Goal: Task Accomplishment & Management: Manage account settings

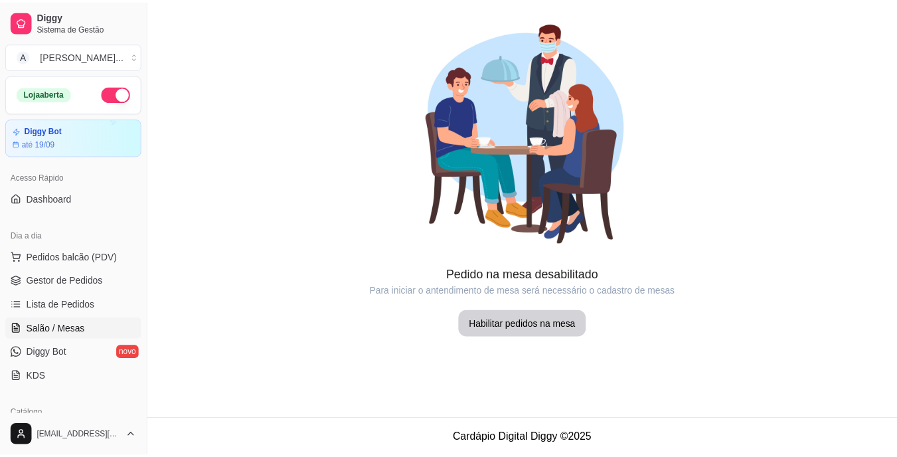
scroll to position [133, 0]
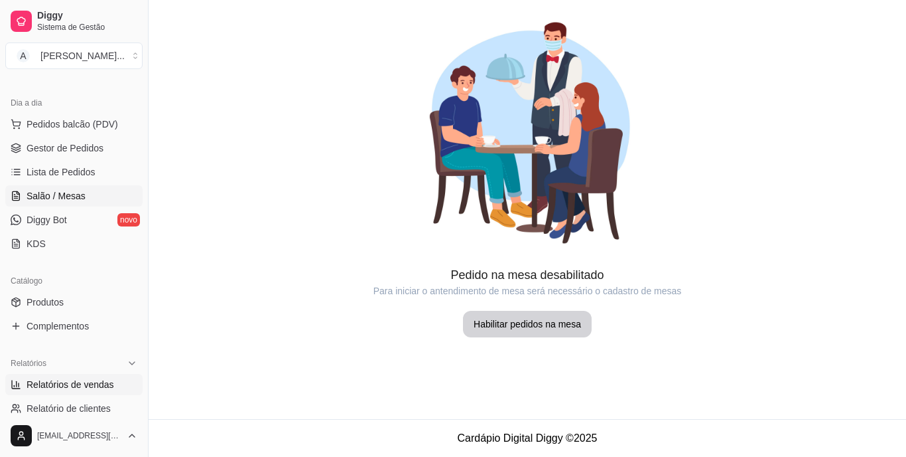
click at [127, 388] on link "Relatórios de vendas" at bounding box center [73, 384] width 137 height 21
select select "ALL"
select select "0"
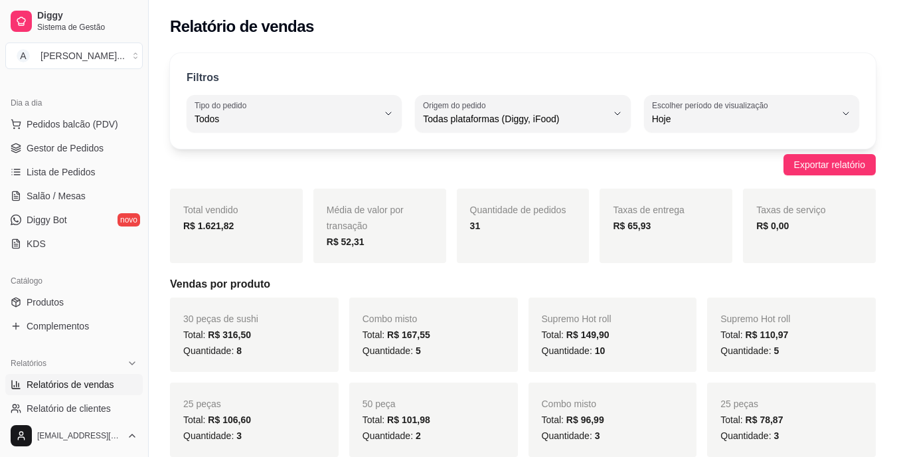
click at [31, 204] on link "Salão / Mesas" at bounding box center [73, 195] width 137 height 21
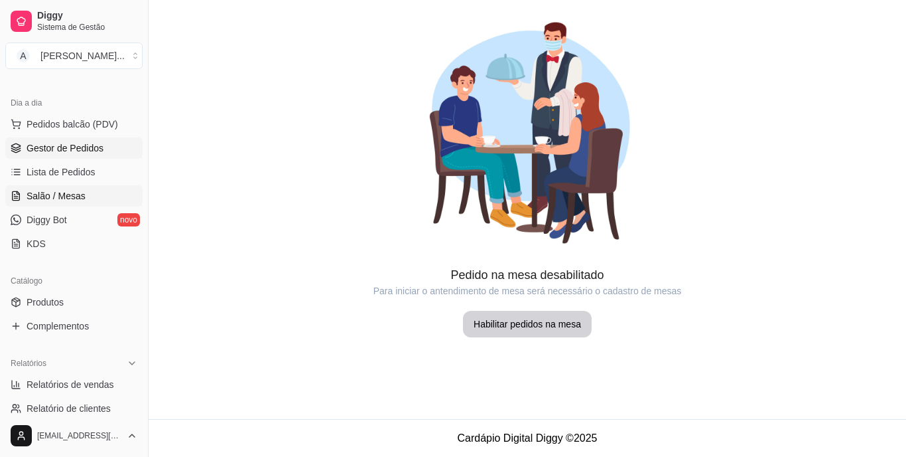
click at [46, 146] on span "Gestor de Pedidos" at bounding box center [65, 147] width 77 height 13
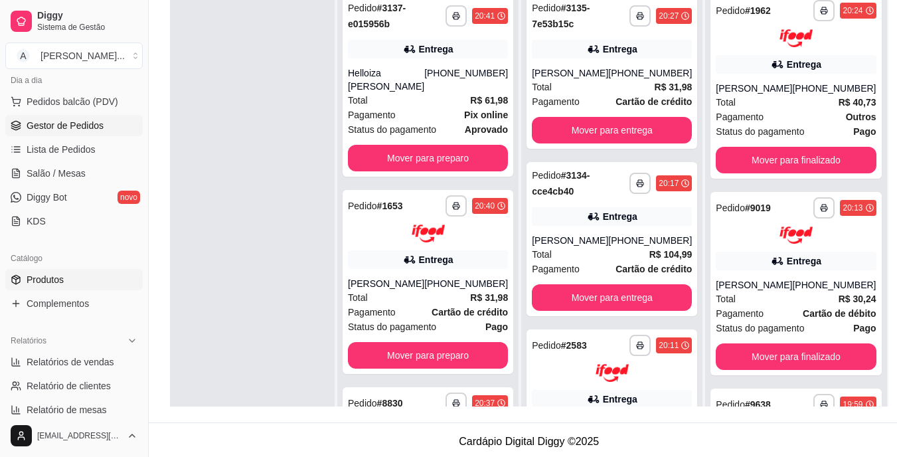
scroll to position [199, 0]
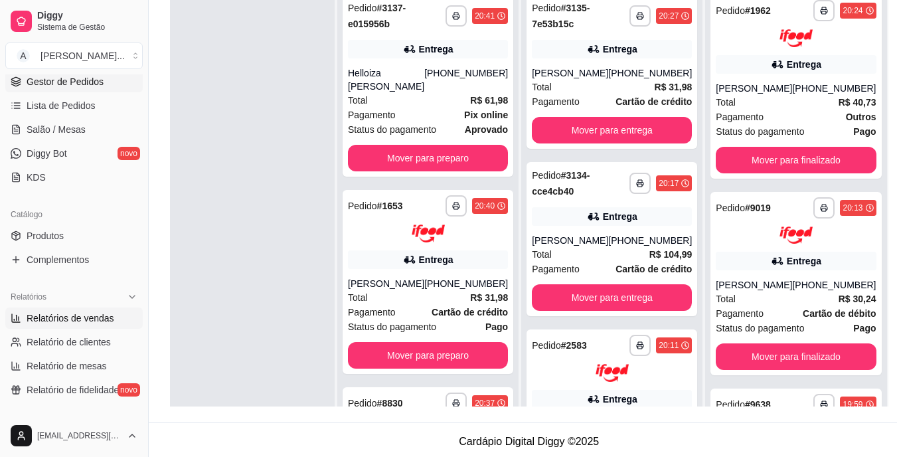
click at [102, 328] on link "Relatórios de vendas" at bounding box center [73, 317] width 137 height 21
select select "ALL"
select select "0"
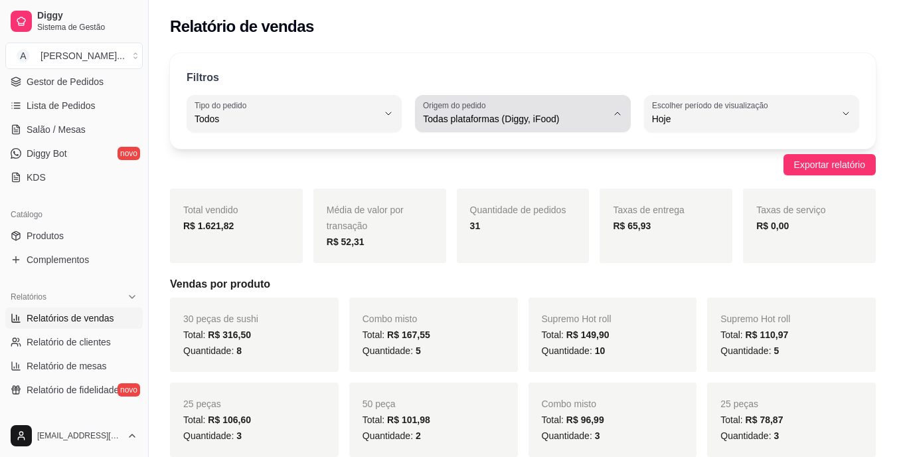
click at [510, 124] on span "Todas plataformas (Diggy, iFood)" at bounding box center [514, 118] width 183 height 13
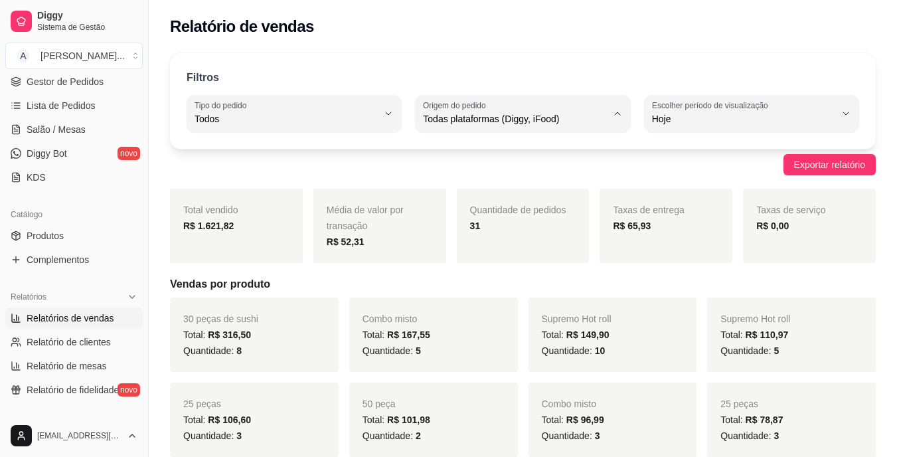
click at [510, 169] on span "Diggy" at bounding box center [515, 172] width 173 height 13
type input "DIGGY"
select select "DIGGY"
click at [109, 93] on ul "Pedidos balcão (PDV) Gestor de Pedidos Lista de Pedidos Salão / Mesas Diggy Bot…" at bounding box center [73, 117] width 137 height 141
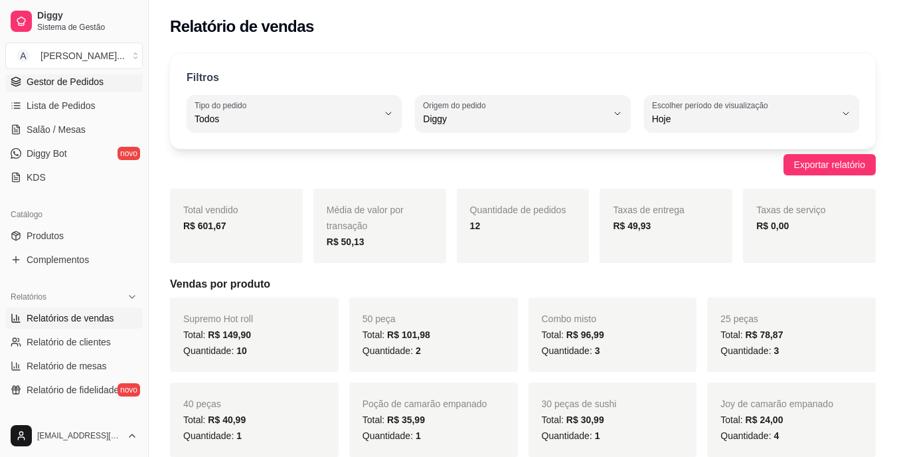
click at [109, 86] on link "Gestor de Pedidos" at bounding box center [73, 81] width 137 height 21
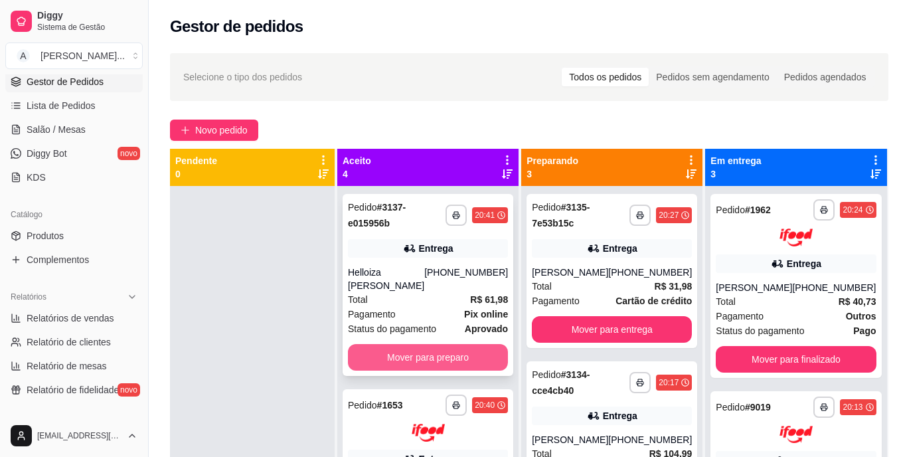
click at [401, 344] on button "Mover para preparo" at bounding box center [428, 357] width 160 height 27
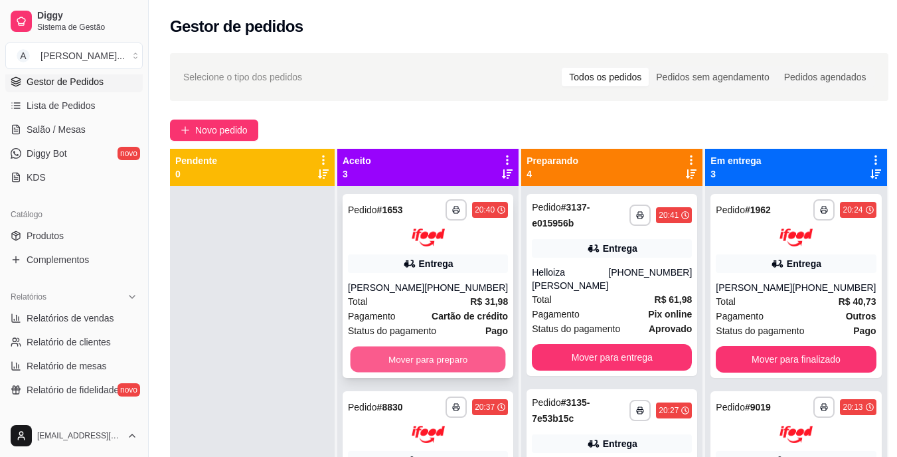
click at [401, 364] on button "Mover para preparo" at bounding box center [427, 359] width 155 height 26
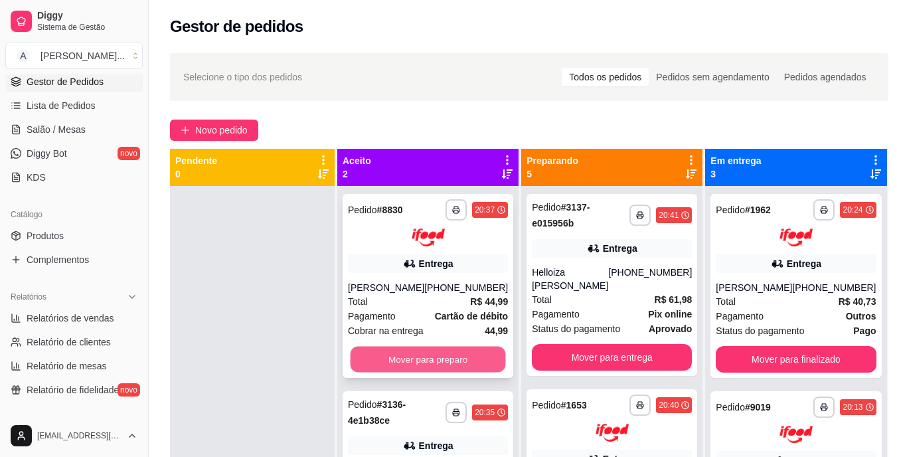
click at [403, 361] on button "Mover para preparo" at bounding box center [427, 359] width 155 height 26
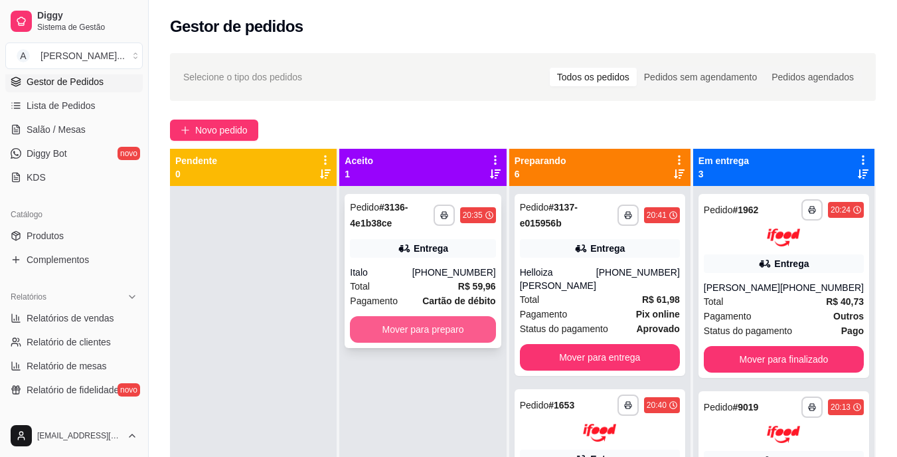
click at [406, 334] on button "Mover para preparo" at bounding box center [422, 329] width 145 height 27
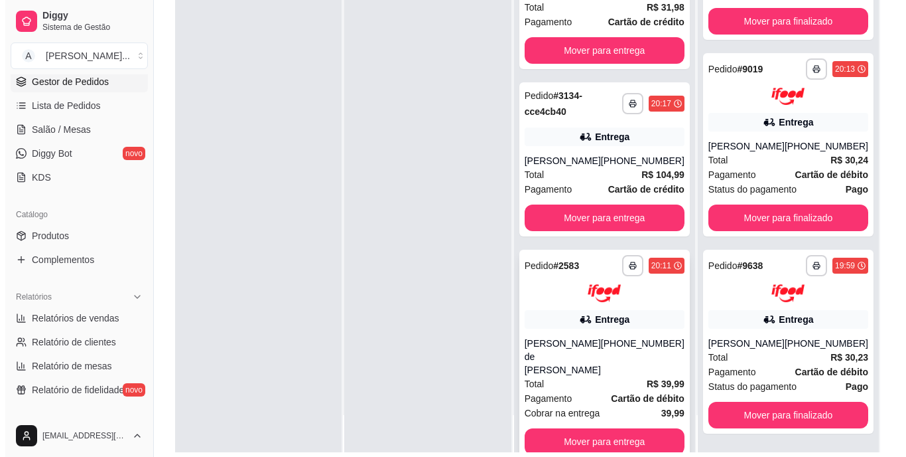
scroll to position [202, 0]
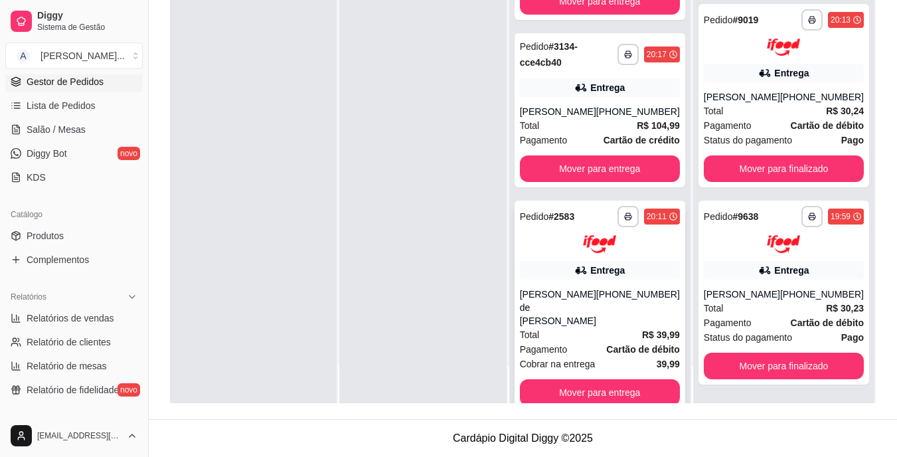
click at [619, 287] on div "[PHONE_NUMBER]" at bounding box center [638, 307] width 84 height 40
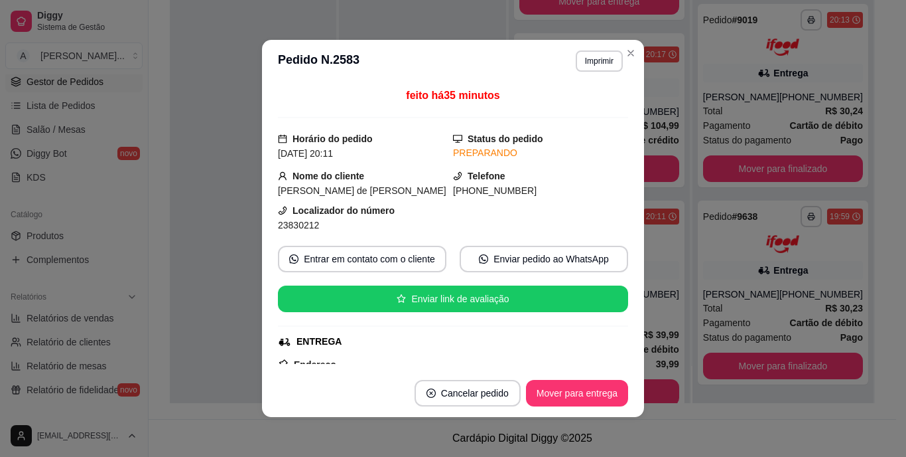
scroll to position [66, 0]
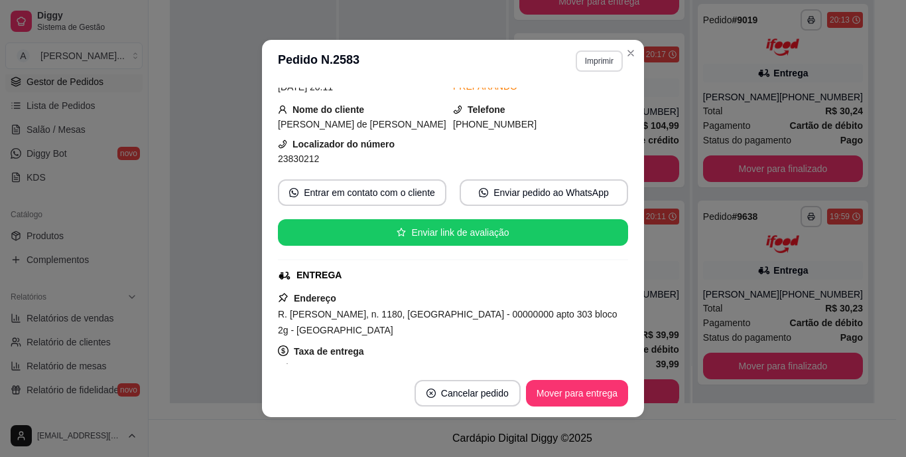
click at [610, 54] on button "Imprimir" at bounding box center [599, 60] width 47 height 21
click at [594, 107] on button "IMPRESSORA" at bounding box center [571, 107] width 96 height 21
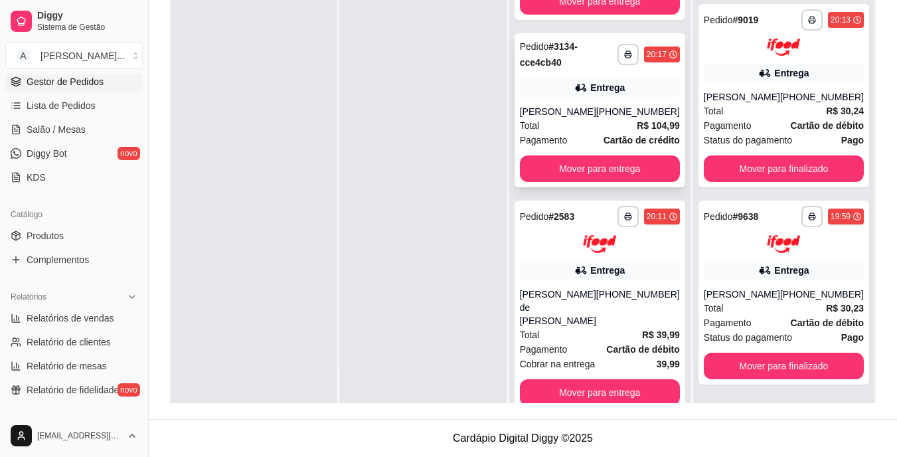
click at [595, 133] on div "Pagamento Cartão de crédito" at bounding box center [600, 140] width 160 height 15
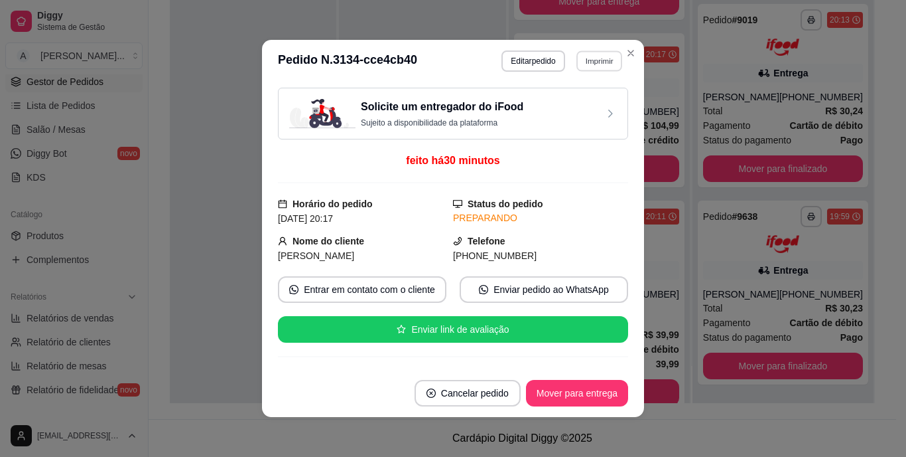
click at [606, 62] on button "Imprimir" at bounding box center [600, 60] width 46 height 21
click at [587, 99] on button "IMPRESSORA" at bounding box center [571, 107] width 96 height 21
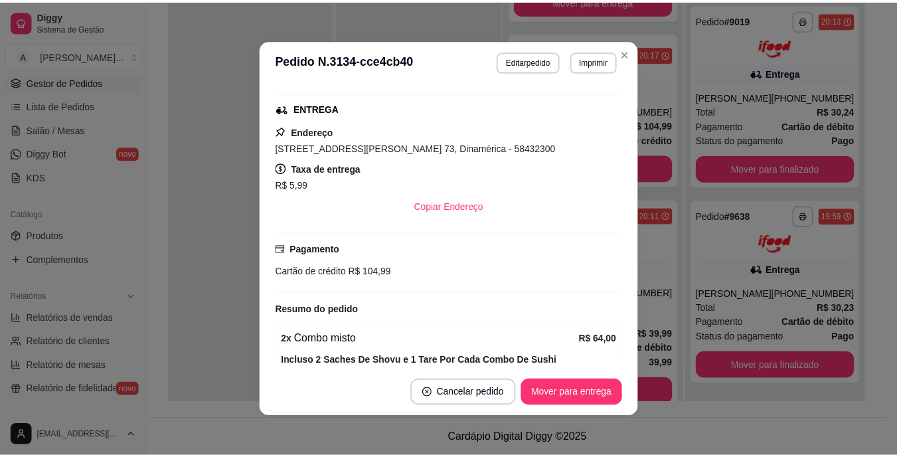
scroll to position [265, 0]
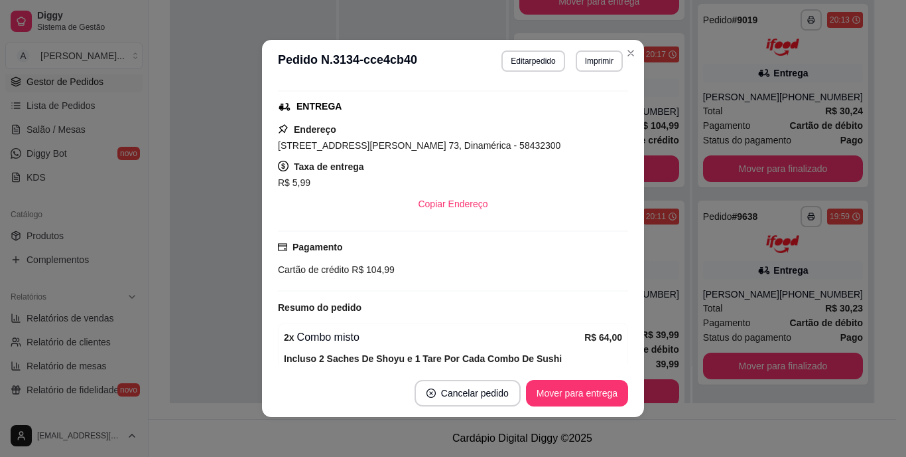
click at [428, 143] on span "[STREET_ADDRESS][PERSON_NAME] 73, Dinamérica - 58432300" at bounding box center [419, 145] width 283 height 11
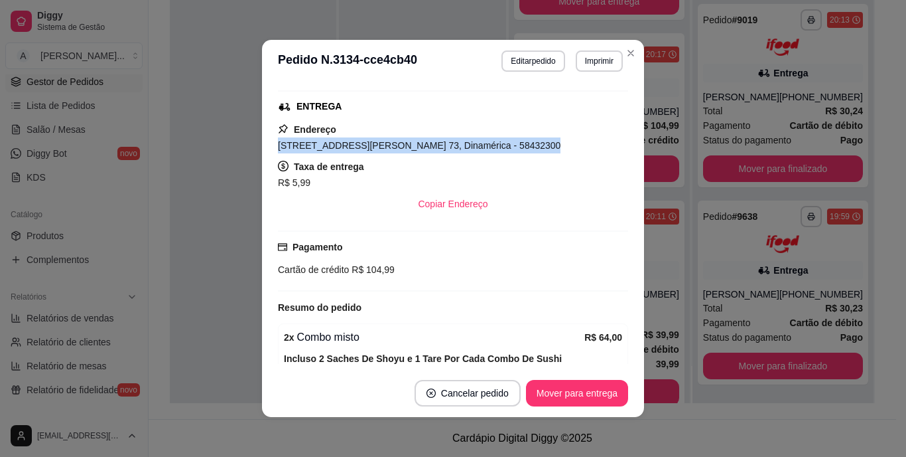
click at [428, 143] on span "[STREET_ADDRESS][PERSON_NAME] 73, Dinamérica - 58432300" at bounding box center [419, 145] width 283 height 11
copy span "[STREET_ADDRESS][PERSON_NAME] 73, Dinamérica - 58432300"
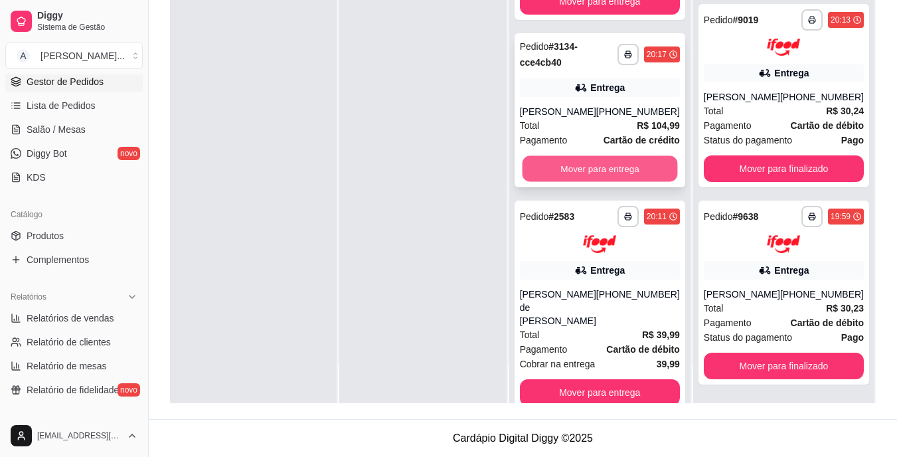
click at [545, 156] on button "Mover para entrega" at bounding box center [599, 169] width 155 height 26
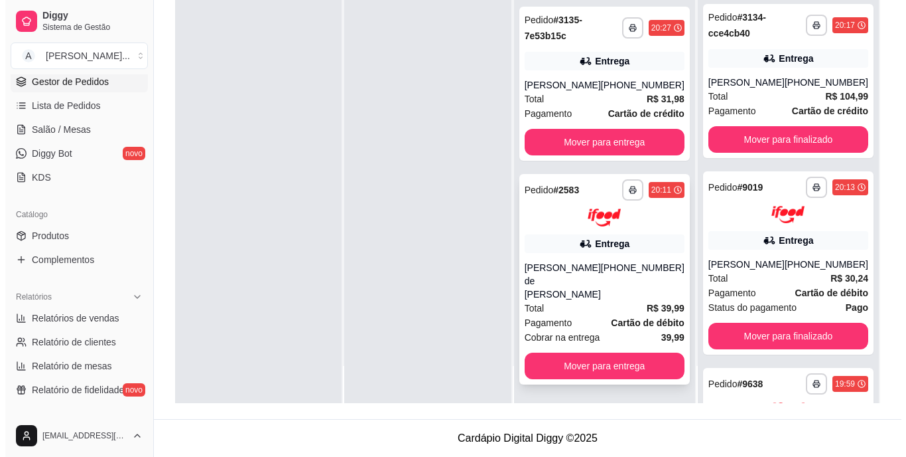
scroll to position [677, 0]
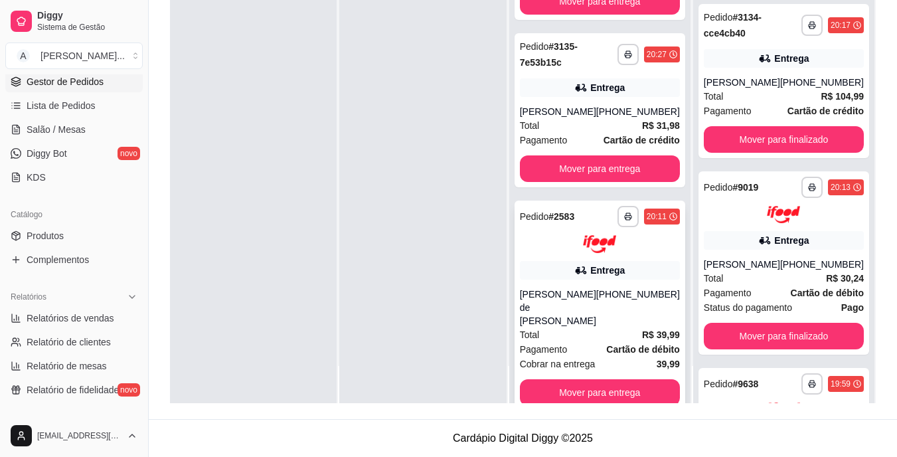
click at [569, 327] on div "Total R$ 39,99" at bounding box center [600, 334] width 160 height 15
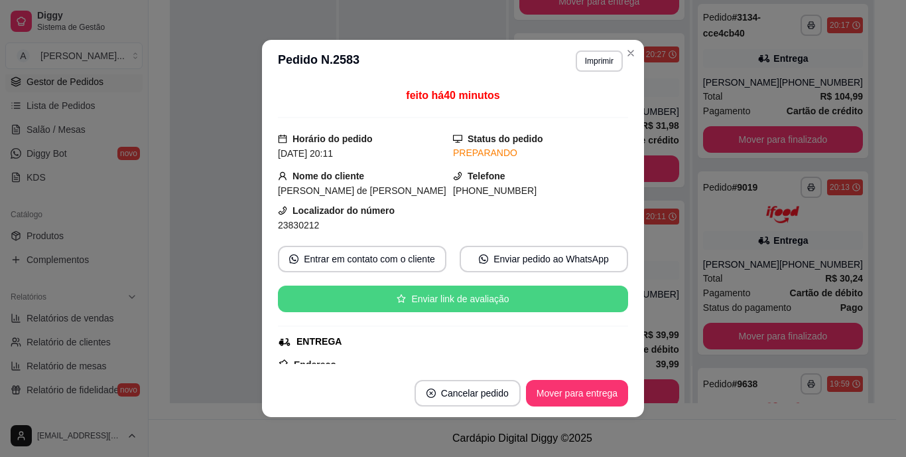
scroll to position [133, 0]
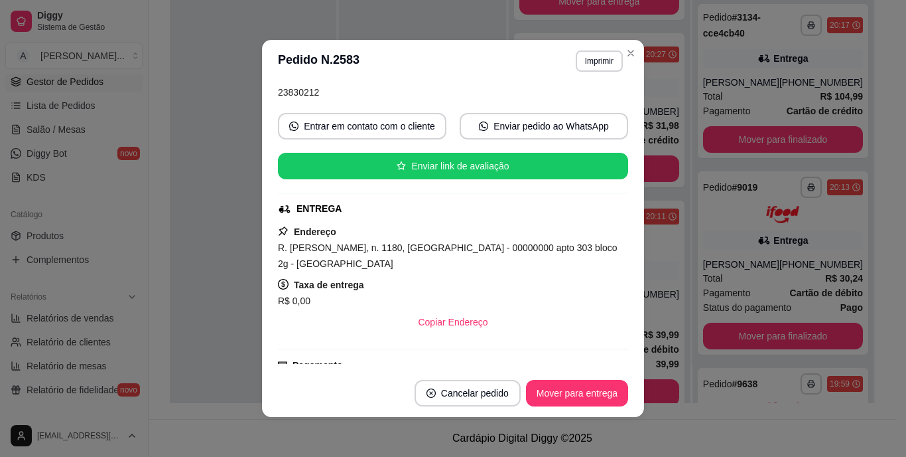
click at [428, 249] on span "R. [PERSON_NAME], n. 1180, [GEOGRAPHIC_DATA] - 00000000 apto 303 bloco 2g - [GE…" at bounding box center [448, 255] width 340 height 27
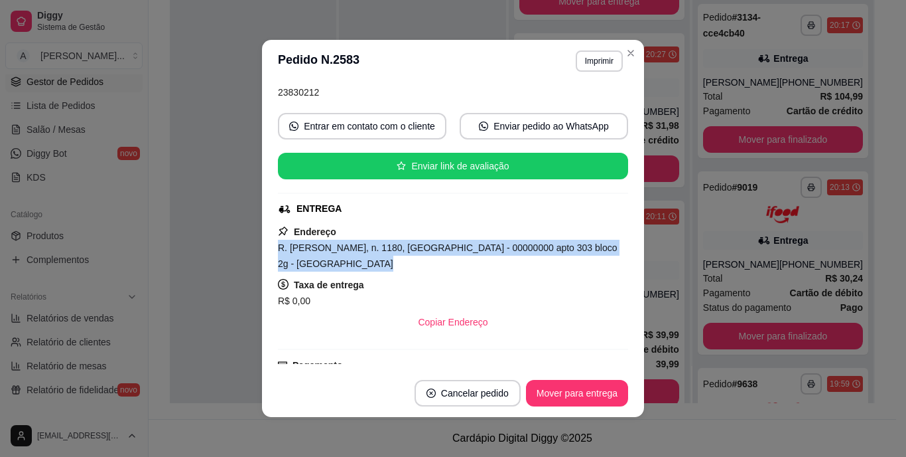
click at [428, 249] on span "R. [PERSON_NAME], n. 1180, [GEOGRAPHIC_DATA] - 00000000 apto 303 bloco 2g - [GE…" at bounding box center [448, 255] width 340 height 27
copy span "R. [PERSON_NAME], n. 1180, [GEOGRAPHIC_DATA] - 00000000 apto 303 bloco 2g - [GE…"
click at [563, 401] on button "Mover para entrega" at bounding box center [578, 393] width 100 height 26
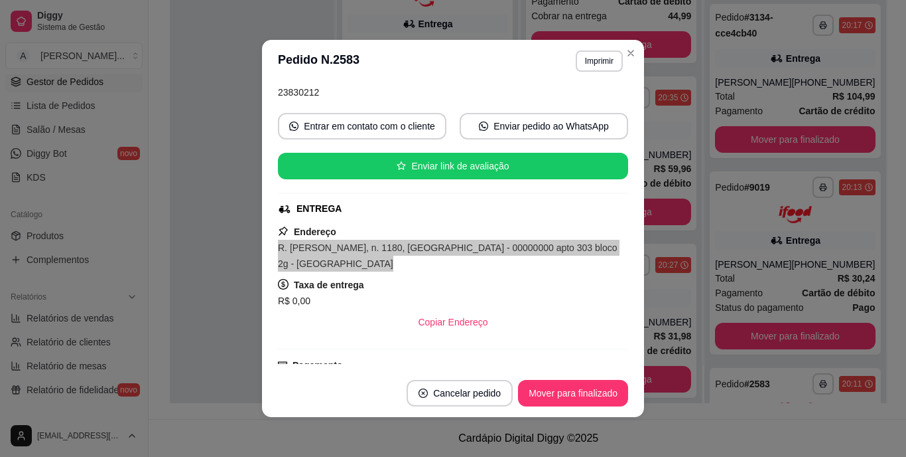
scroll to position [147, 0]
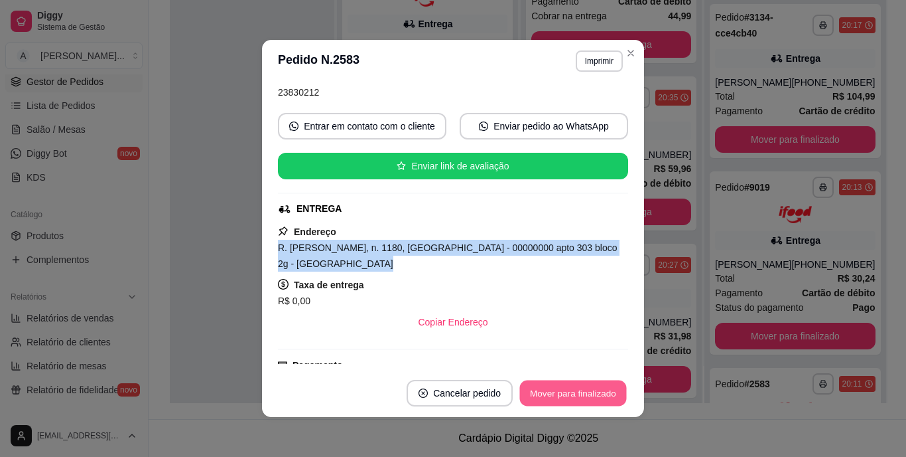
click at [531, 394] on button "Mover para finalizado" at bounding box center [573, 393] width 107 height 26
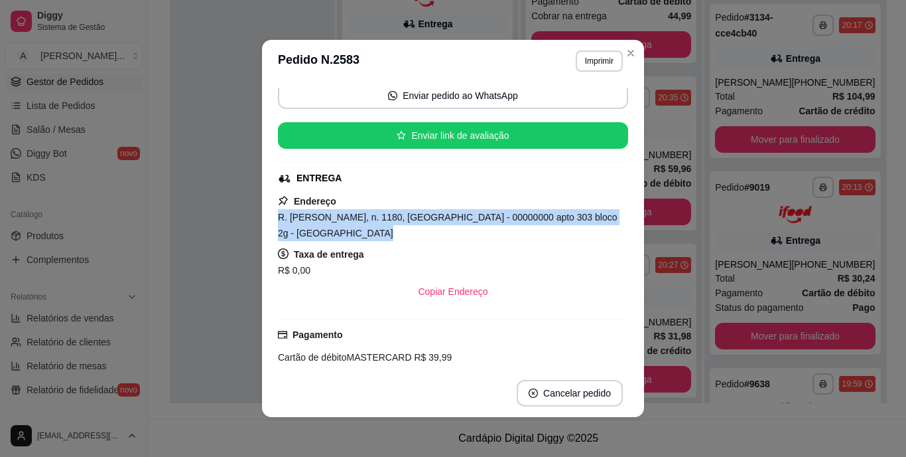
scroll to position [102, 0]
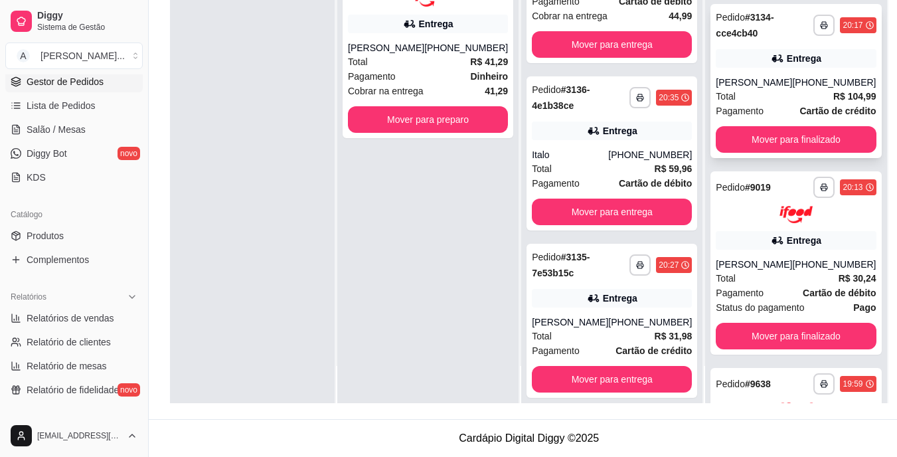
click at [759, 84] on div "[PERSON_NAME]" at bounding box center [753, 82] width 76 height 13
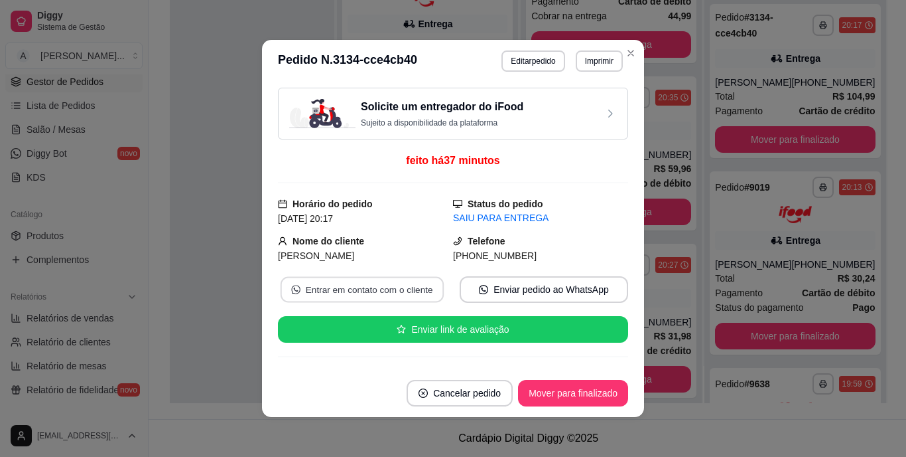
click at [408, 295] on button "Entrar em contato com o cliente" at bounding box center [362, 290] width 163 height 26
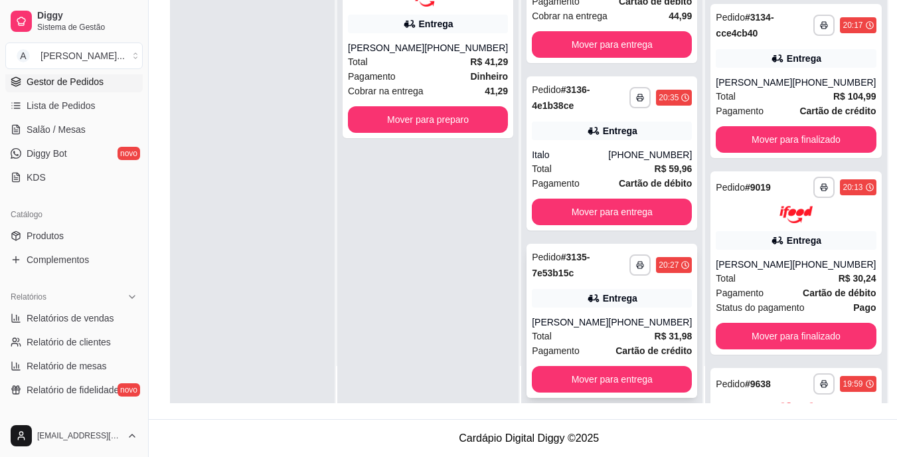
click at [555, 315] on div "[PERSON_NAME]" at bounding box center [570, 321] width 76 height 13
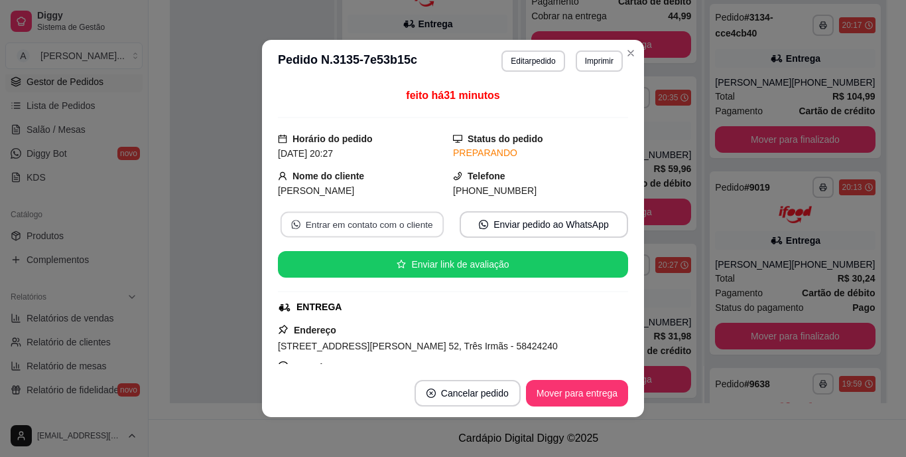
click at [359, 216] on button "Entrar em contato com o cliente" at bounding box center [362, 225] width 163 height 26
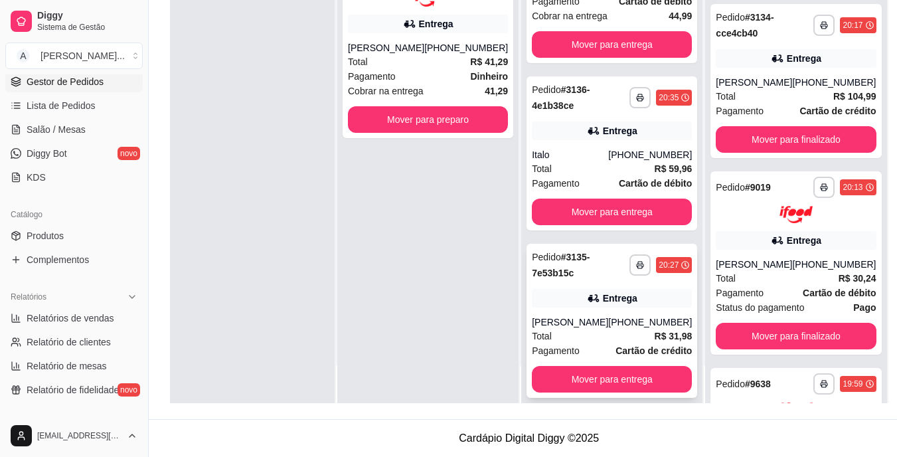
click at [552, 300] on div "**********" at bounding box center [611, 321] width 171 height 154
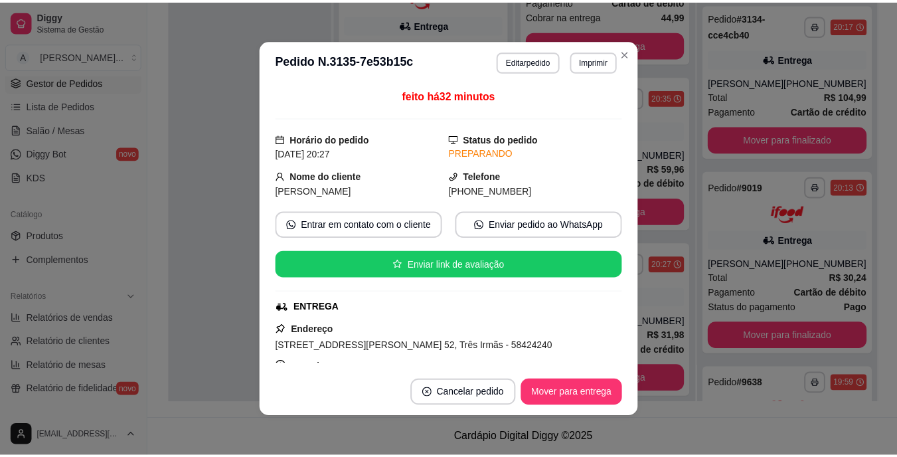
scroll to position [133, 0]
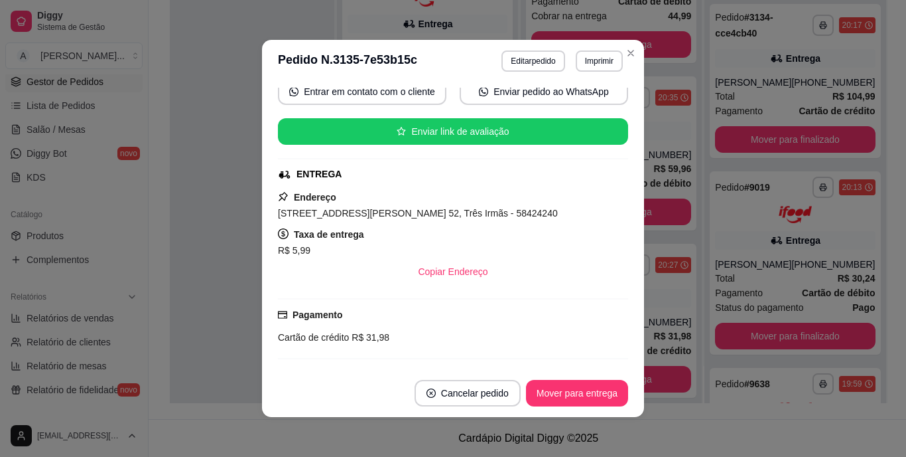
click at [432, 217] on span "[STREET_ADDRESS][PERSON_NAME] 52, Três Irmãs - 58424240" at bounding box center [418, 213] width 280 height 11
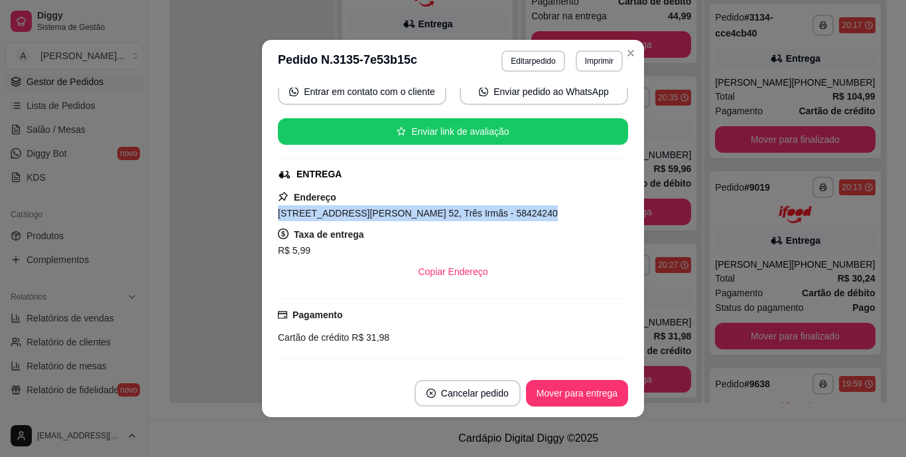
click at [432, 217] on span "[STREET_ADDRESS][PERSON_NAME] 52, Três Irmãs - 58424240" at bounding box center [418, 213] width 280 height 11
copy span "[STREET_ADDRESS][PERSON_NAME] 52, Três Irmãs - 58424240"
click at [609, 60] on button "Imprimir" at bounding box center [599, 60] width 47 height 21
click at [587, 109] on button "IMPRESSORA" at bounding box center [571, 107] width 93 height 21
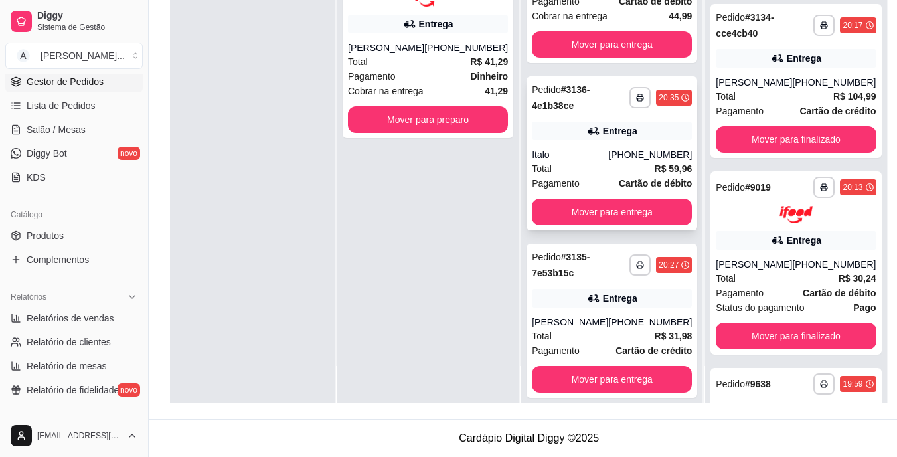
click at [592, 131] on div "**********" at bounding box center [611, 153] width 171 height 154
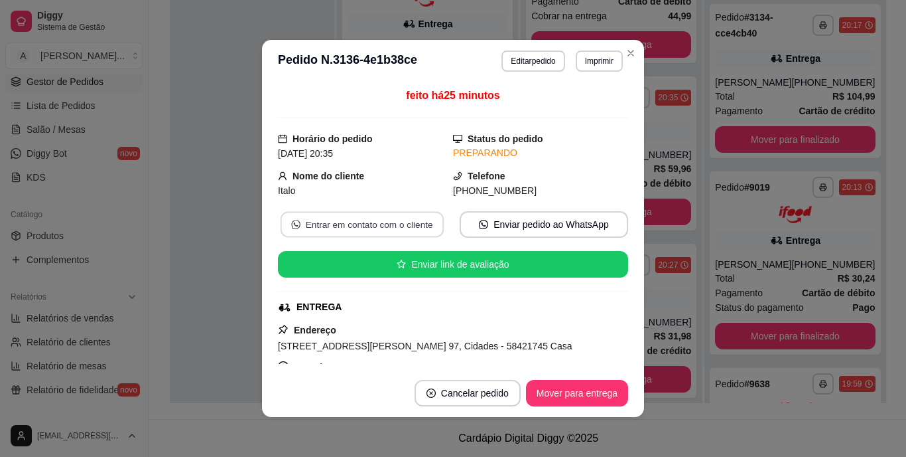
click at [370, 225] on button "Entrar em contato com o cliente" at bounding box center [362, 225] width 163 height 26
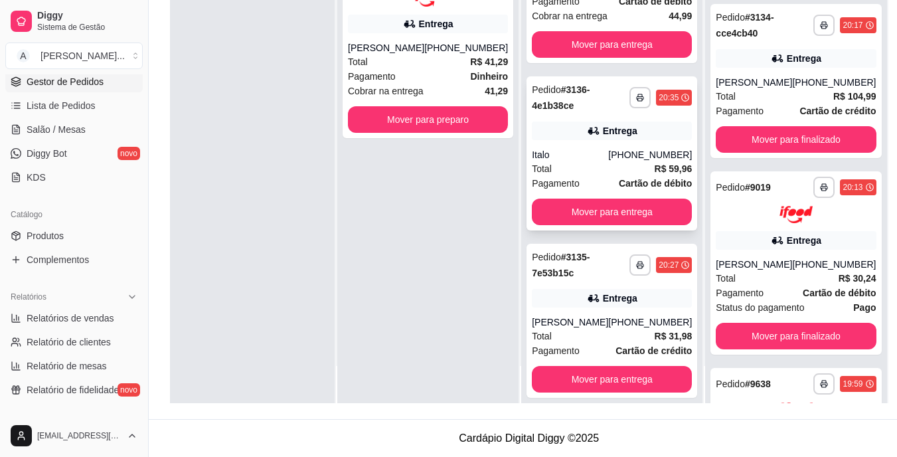
click at [620, 148] on div "[PHONE_NUMBER]" at bounding box center [650, 154] width 84 height 13
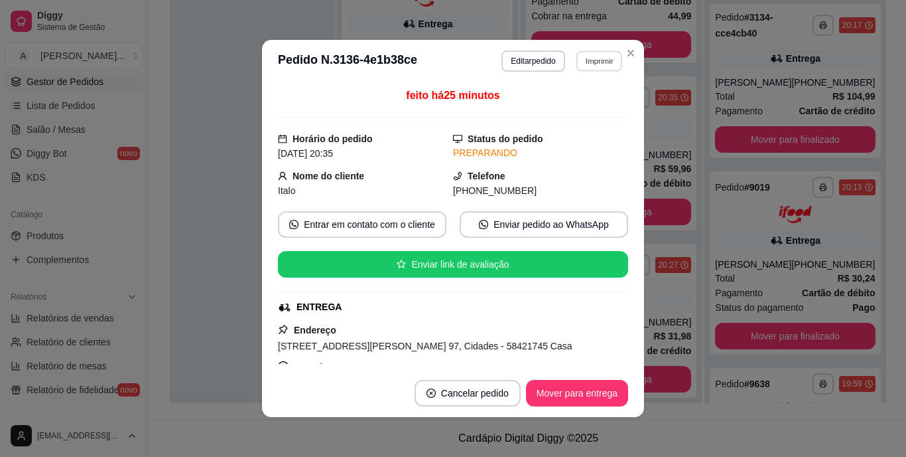
click at [607, 55] on button "Imprimir" at bounding box center [600, 60] width 46 height 21
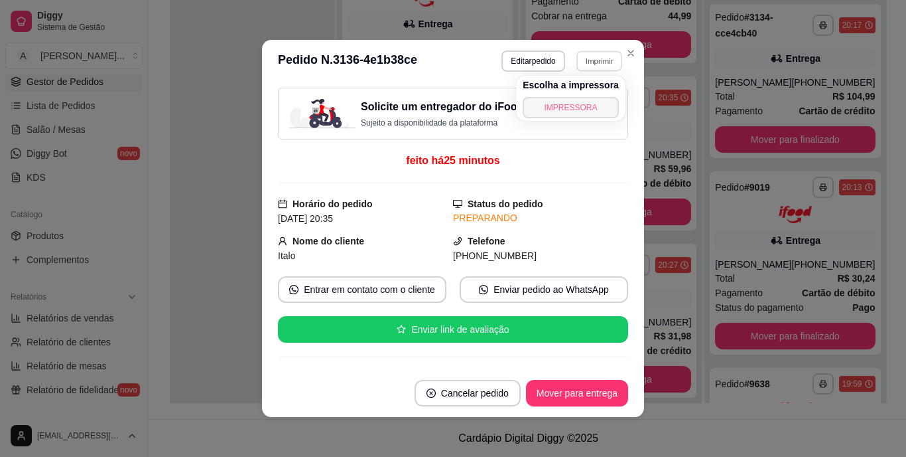
click at [584, 102] on button "IMPRESSORA" at bounding box center [571, 107] width 96 height 21
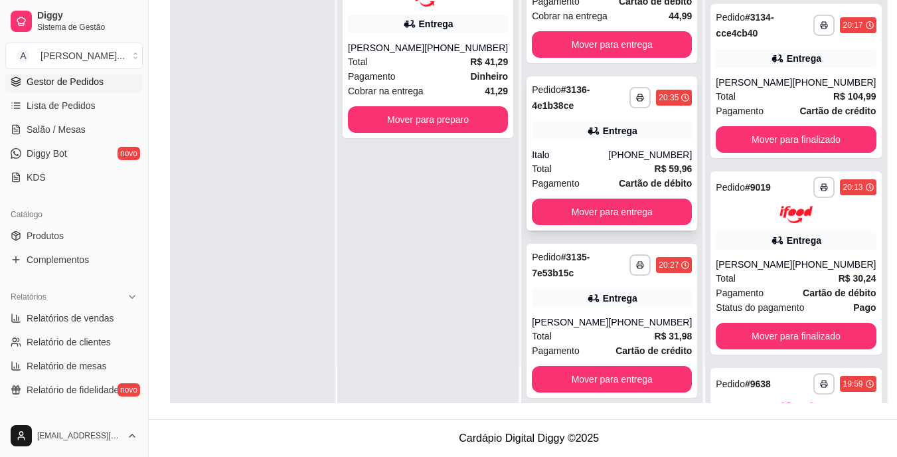
click at [607, 161] on div "Total R$ 59,96" at bounding box center [612, 168] width 160 height 15
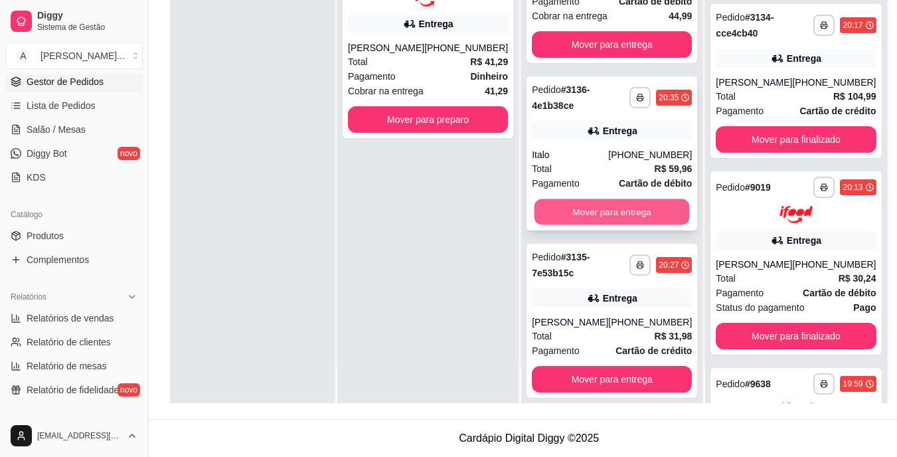
click at [603, 199] on button "Mover para entrega" at bounding box center [611, 212] width 155 height 26
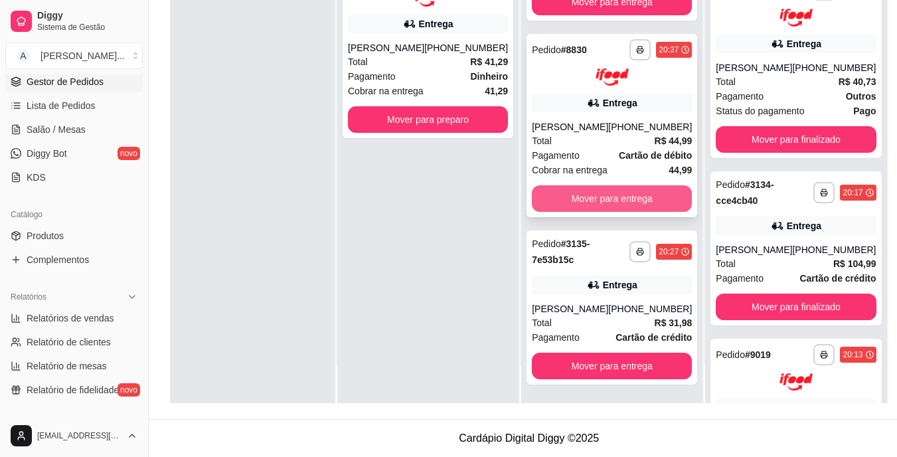
scroll to position [315, 0]
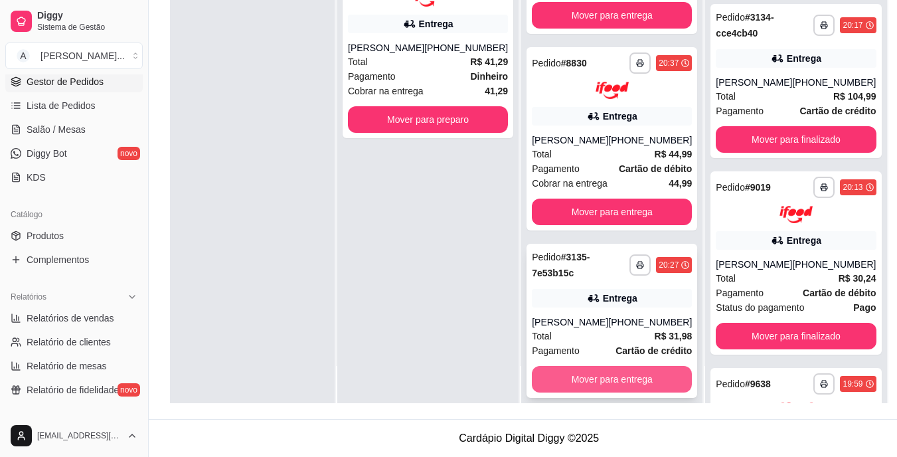
click at [612, 366] on button "Mover para entrega" at bounding box center [612, 379] width 160 height 27
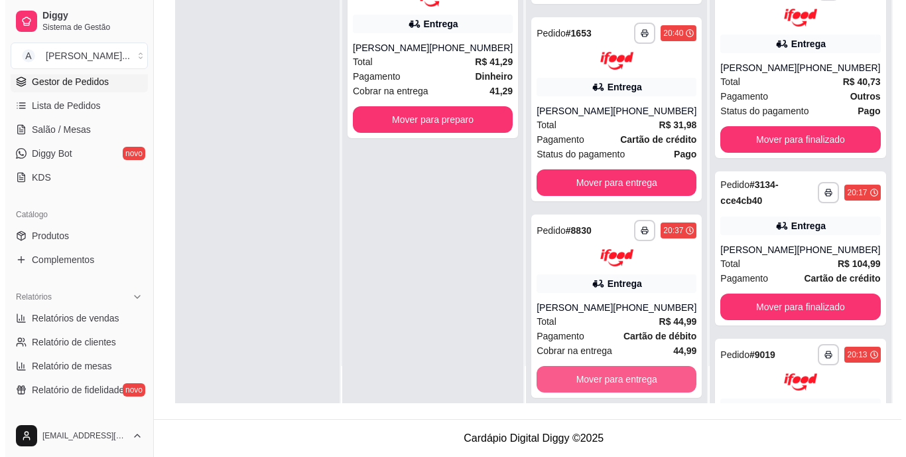
scroll to position [482, 0]
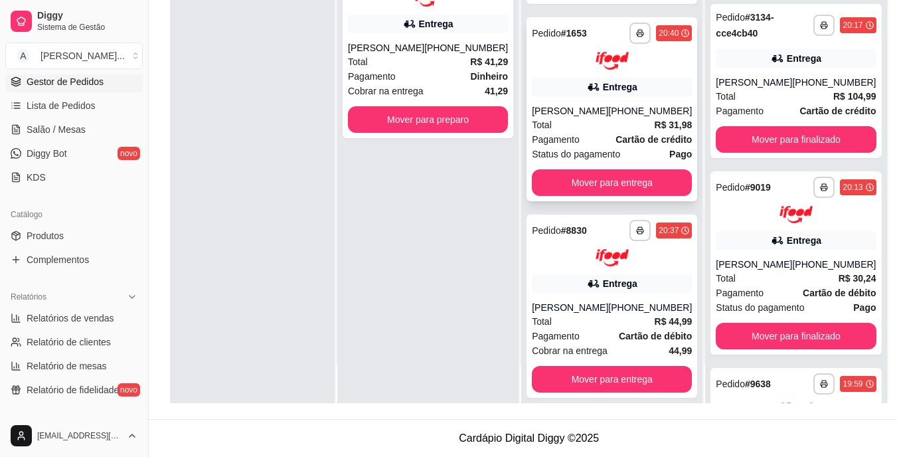
click at [536, 104] on div "[PERSON_NAME]" at bounding box center [570, 110] width 76 height 13
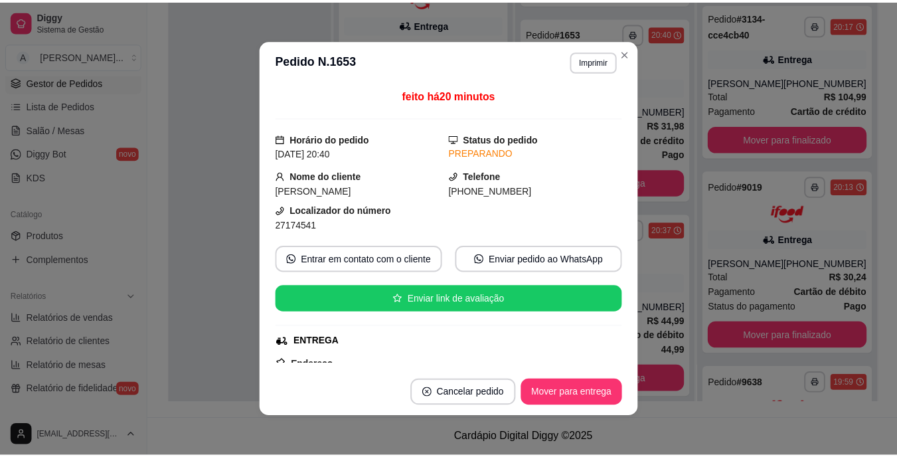
scroll to position [66, 0]
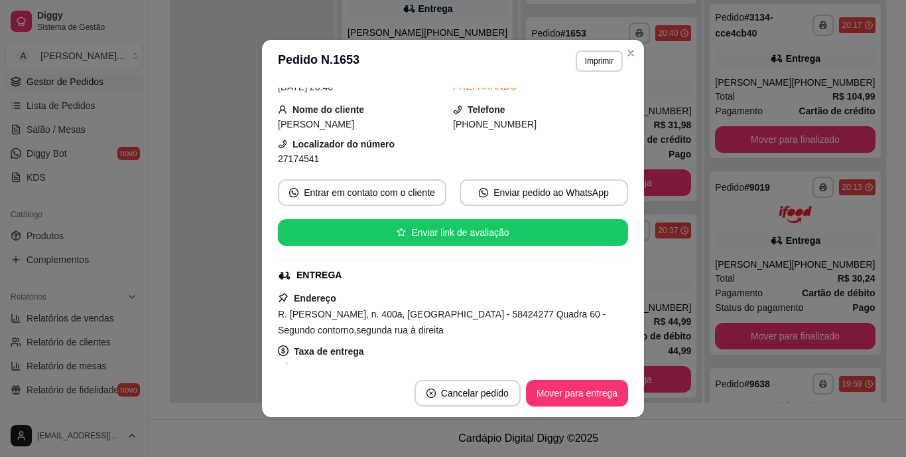
click at [443, 310] on span "R. [PERSON_NAME], n. 400a, [GEOGRAPHIC_DATA] - 58424277 Quadra 60 - Segundo con…" at bounding box center [442, 322] width 328 height 27
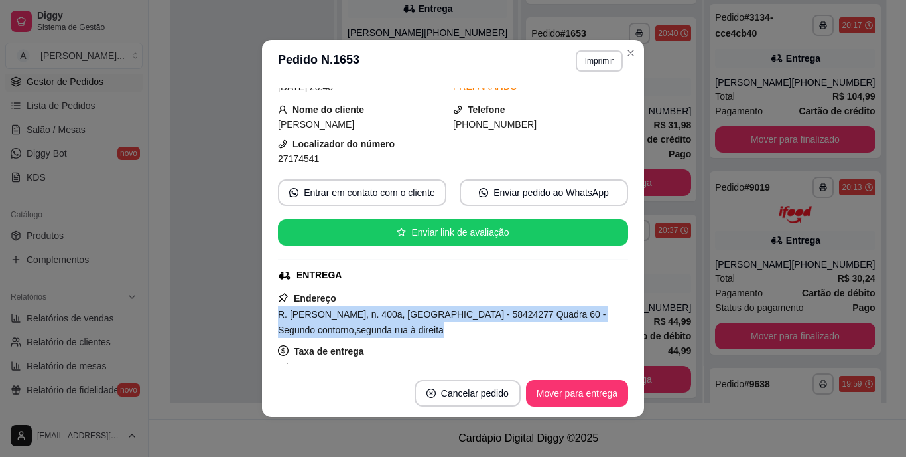
copy span "R. [PERSON_NAME], n. 400a, [GEOGRAPHIC_DATA] - 58424277 Quadra 60 - Segundo con…"
click at [577, 58] on button "Imprimir" at bounding box center [600, 60] width 46 height 21
click at [574, 102] on button "IMPRESSORA" at bounding box center [571, 107] width 96 height 21
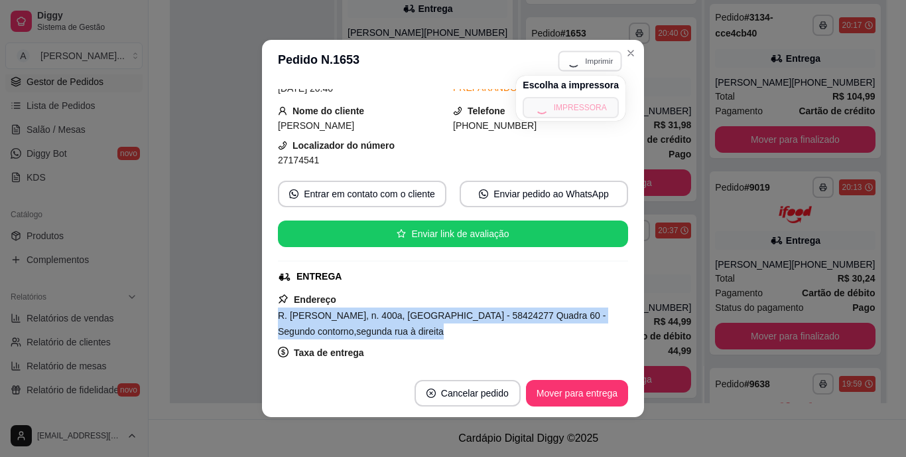
copy span "R. [PERSON_NAME], n. 400a, [GEOGRAPHIC_DATA] - 58424277 Quadra 60 - Segundo con…"
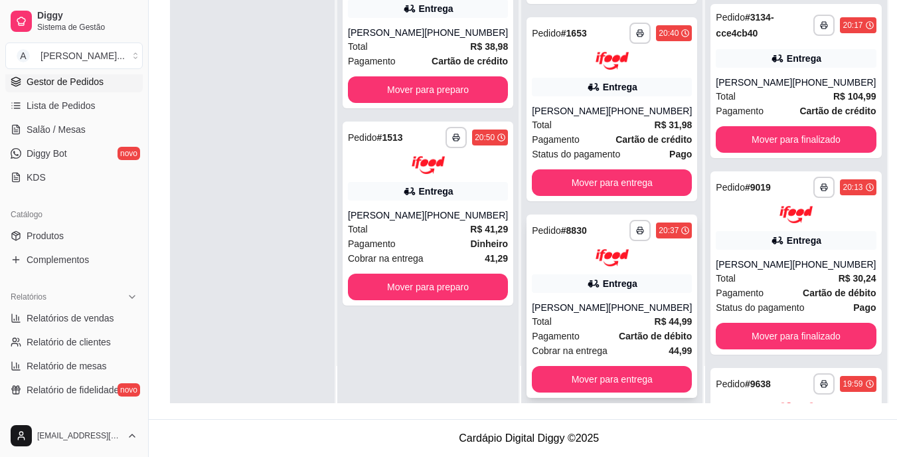
click at [587, 301] on div "[PERSON_NAME]" at bounding box center [570, 307] width 76 height 13
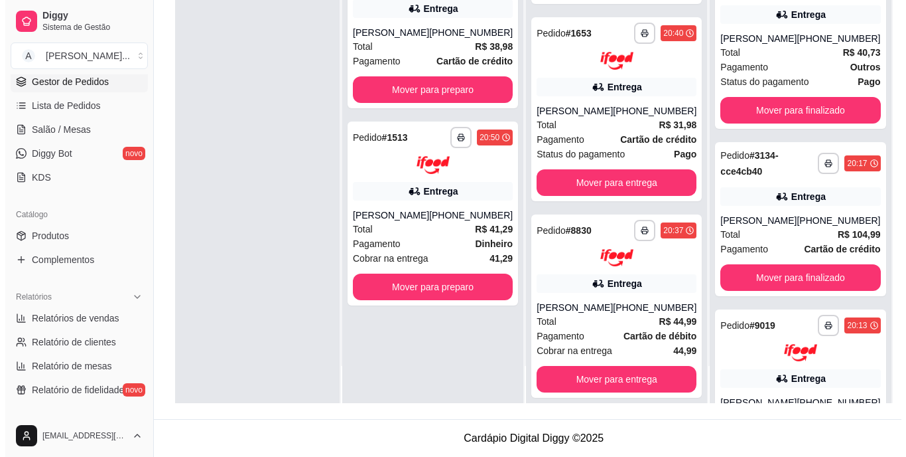
scroll to position [0, 0]
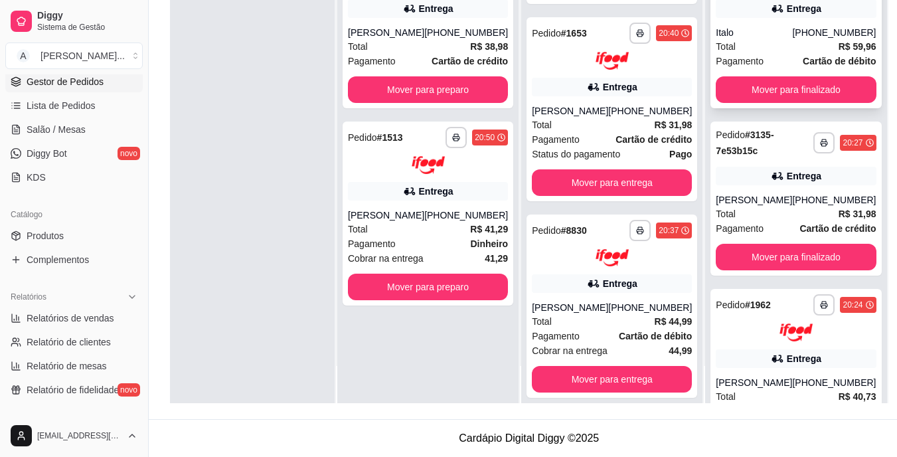
click at [745, 44] on div "Total R$ 59,96" at bounding box center [795, 46] width 160 height 15
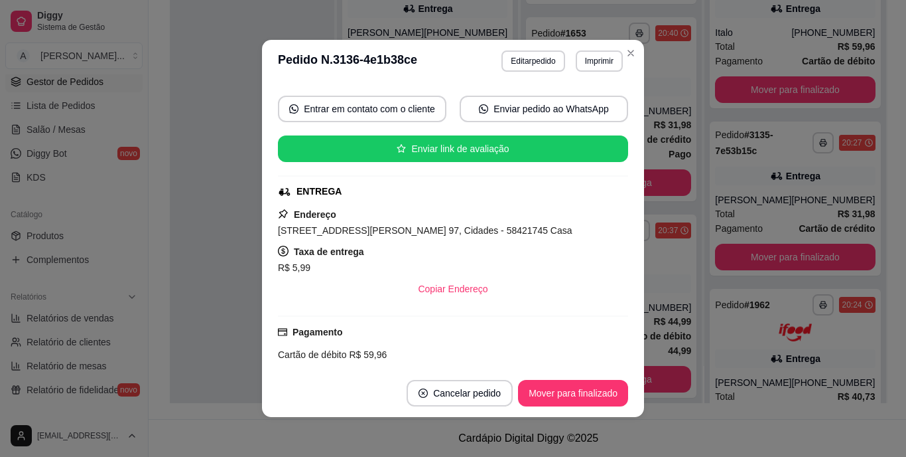
scroll to position [198, 0]
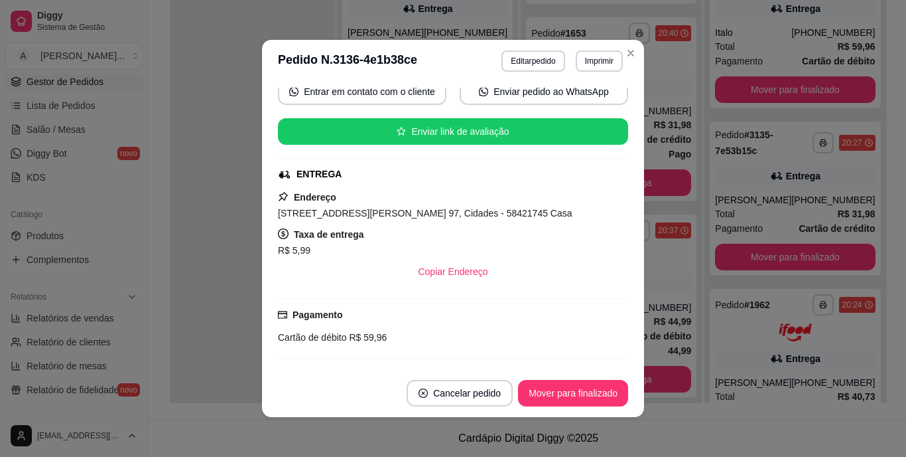
click at [456, 215] on span "[STREET_ADDRESS][PERSON_NAME] 97, Cidades - 58421745 Casa" at bounding box center [425, 213] width 295 height 11
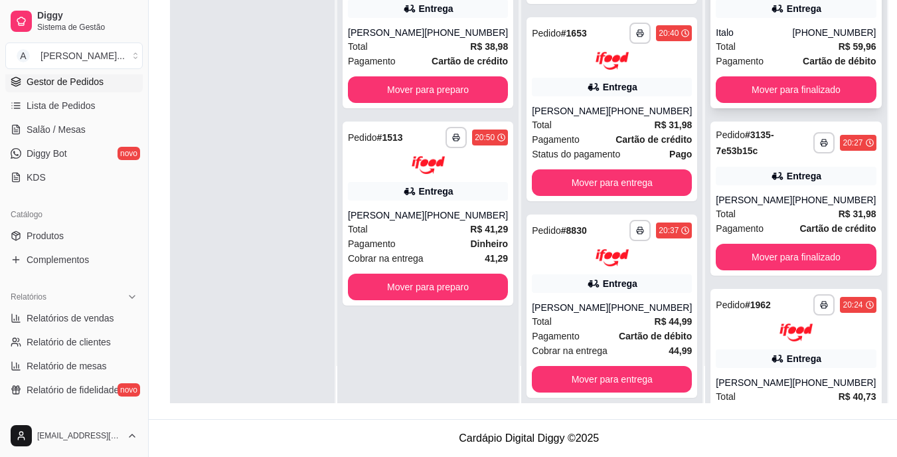
click at [725, 31] on div "Italo" at bounding box center [753, 32] width 76 height 13
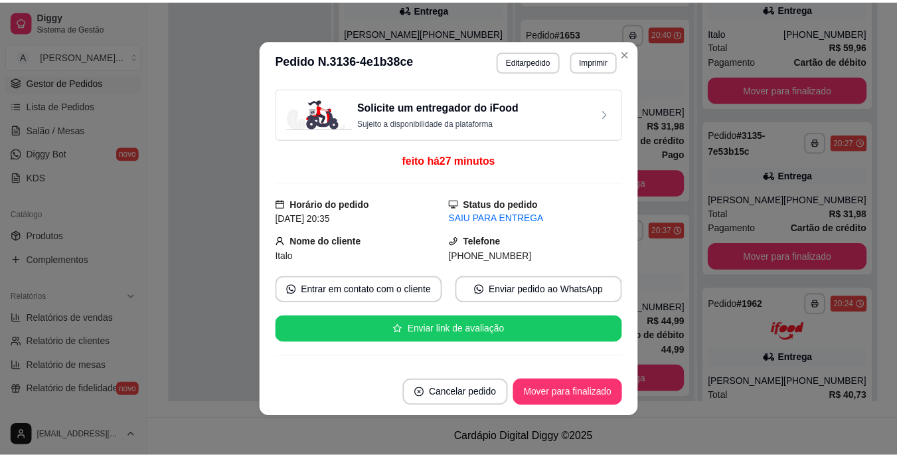
scroll to position [131, 0]
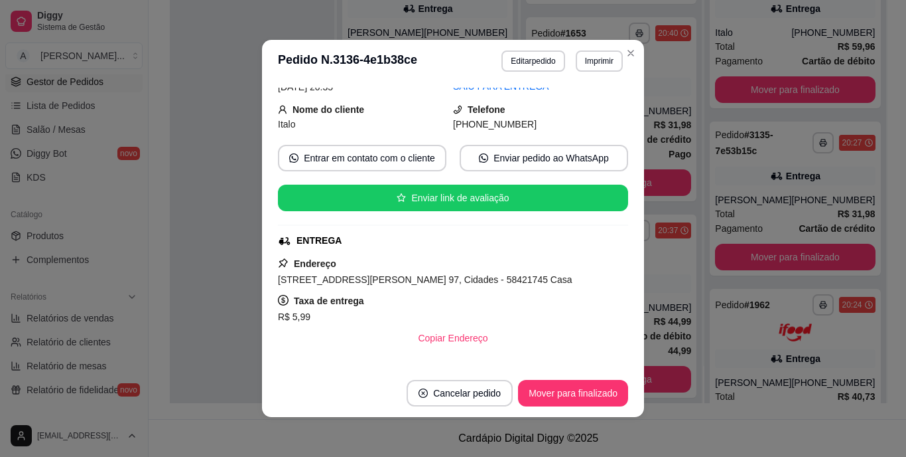
click at [431, 283] on span "[STREET_ADDRESS][PERSON_NAME] 97, Cidades - 58421745 Casa" at bounding box center [425, 279] width 295 height 11
drag, startPoint x: 431, startPoint y: 283, endPoint x: 431, endPoint y: 273, distance: 10.0
click at [431, 274] on span "[STREET_ADDRESS][PERSON_NAME] 97, Cidades - 58421745 Casa" at bounding box center [425, 279] width 295 height 11
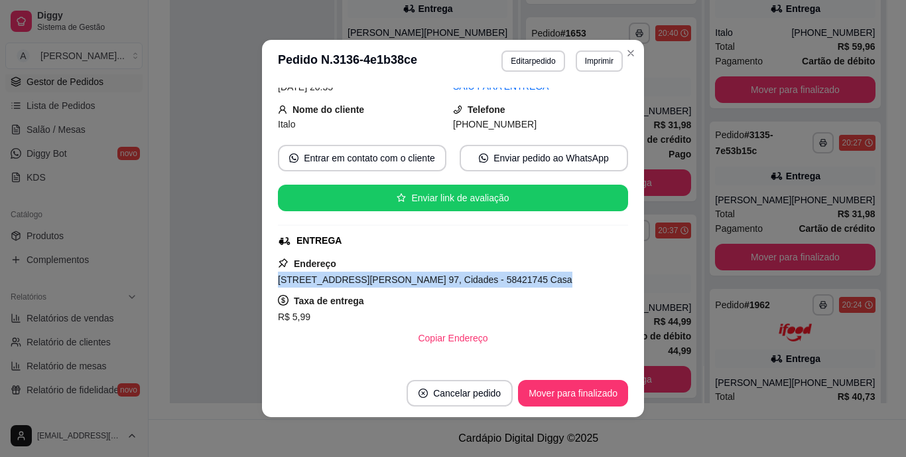
click at [431, 274] on span "[STREET_ADDRESS][PERSON_NAME] 97, Cidades - 58421745 Casa" at bounding box center [425, 279] width 295 height 11
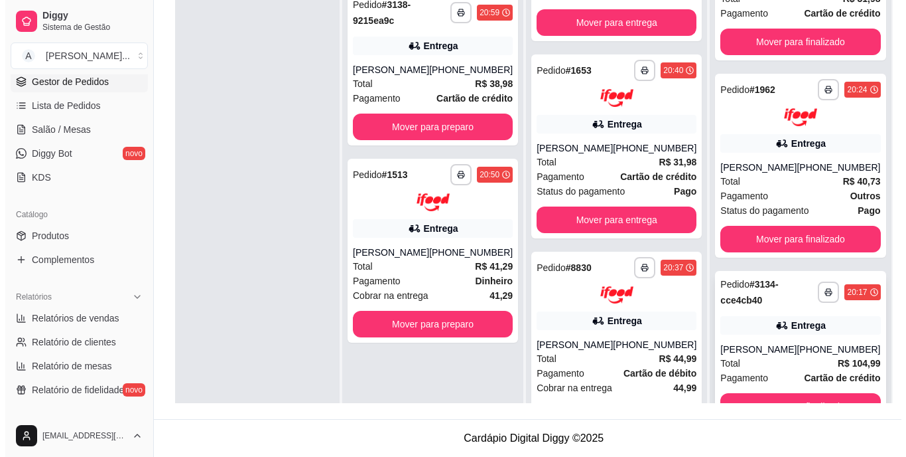
scroll to position [265, 0]
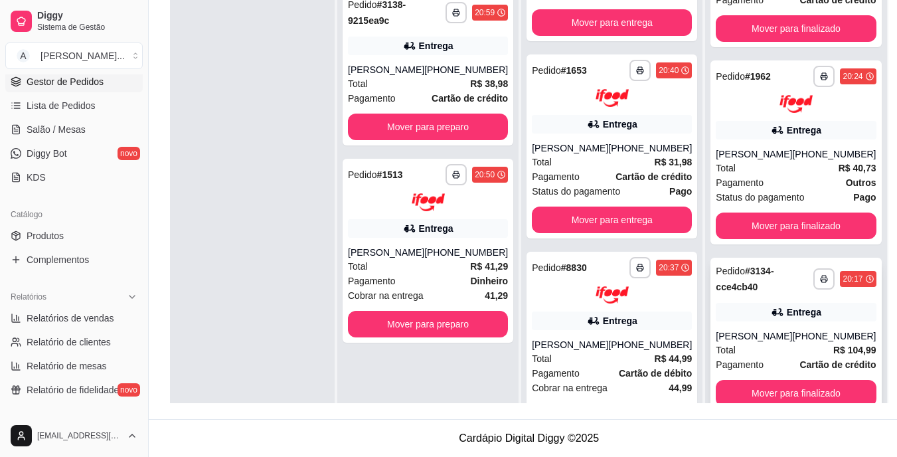
click at [766, 334] on div "[PERSON_NAME]" at bounding box center [753, 335] width 76 height 13
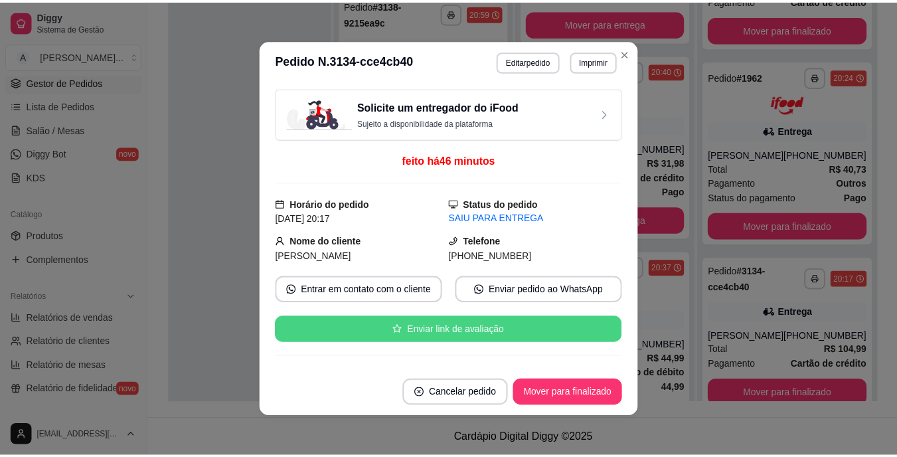
scroll to position [131, 0]
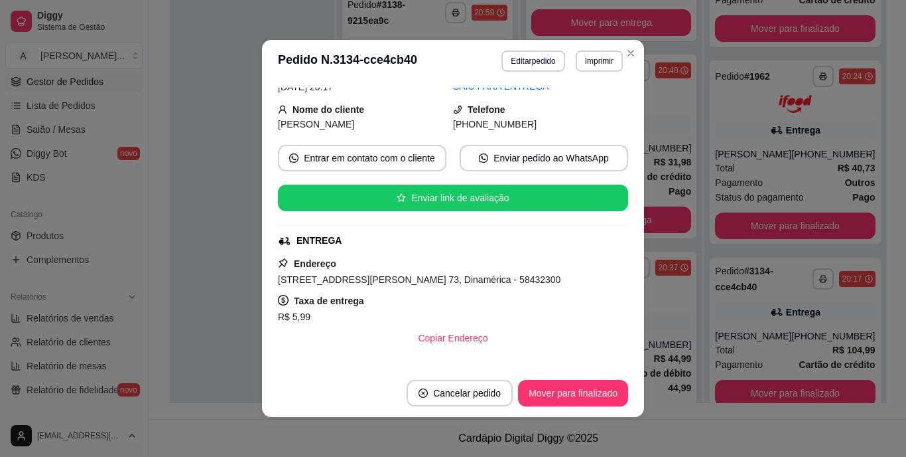
click at [392, 279] on span "[STREET_ADDRESS][PERSON_NAME] 73, Dinamérica - 58432300" at bounding box center [419, 279] width 283 height 11
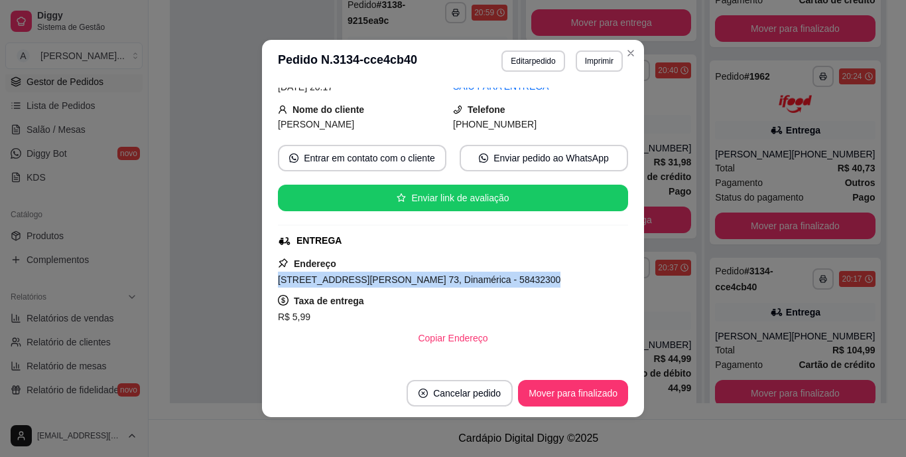
click at [392, 279] on span "[STREET_ADDRESS][PERSON_NAME] 73, Dinamérica - 58432300" at bounding box center [419, 279] width 283 height 11
copy span "[STREET_ADDRESS][PERSON_NAME] 73, Dinamérica - 58432300"
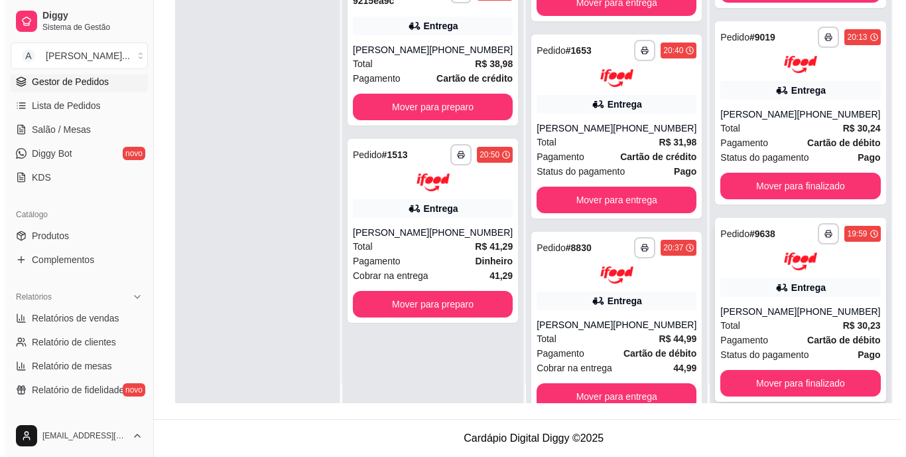
scroll to position [37, 0]
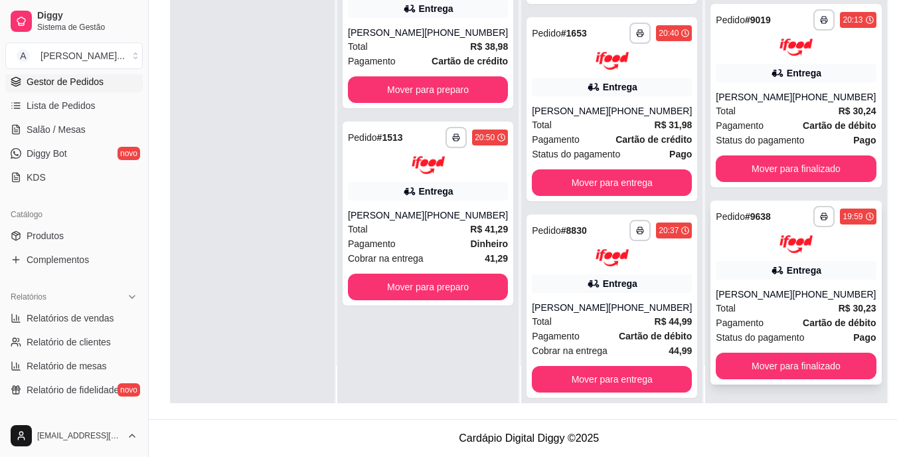
click at [754, 305] on div "Total R$ 30,23" at bounding box center [795, 308] width 160 height 15
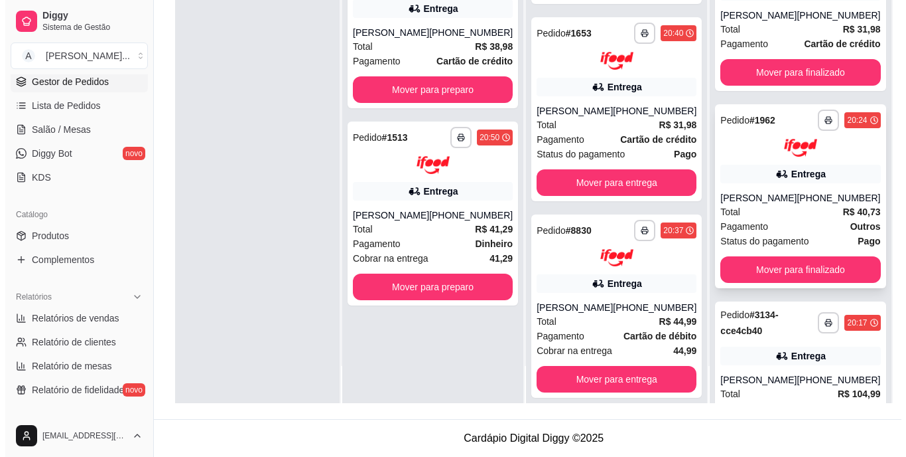
scroll to position [52, 0]
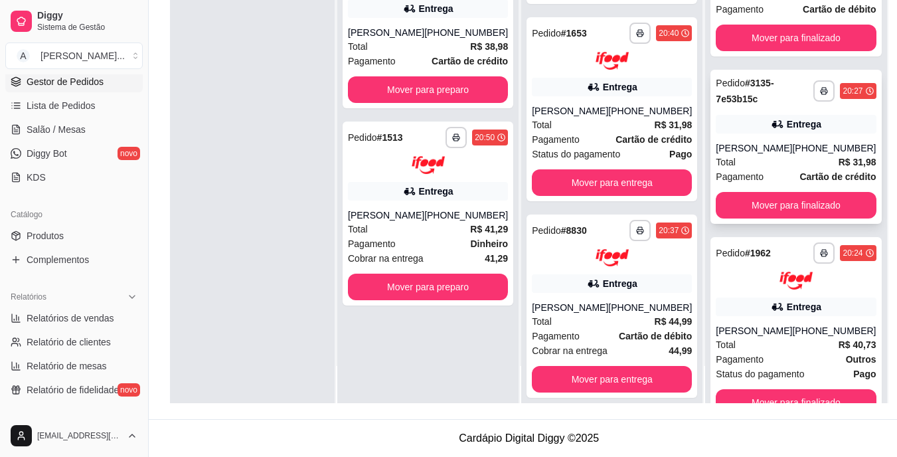
click at [741, 122] on div "Entrega" at bounding box center [795, 124] width 160 height 19
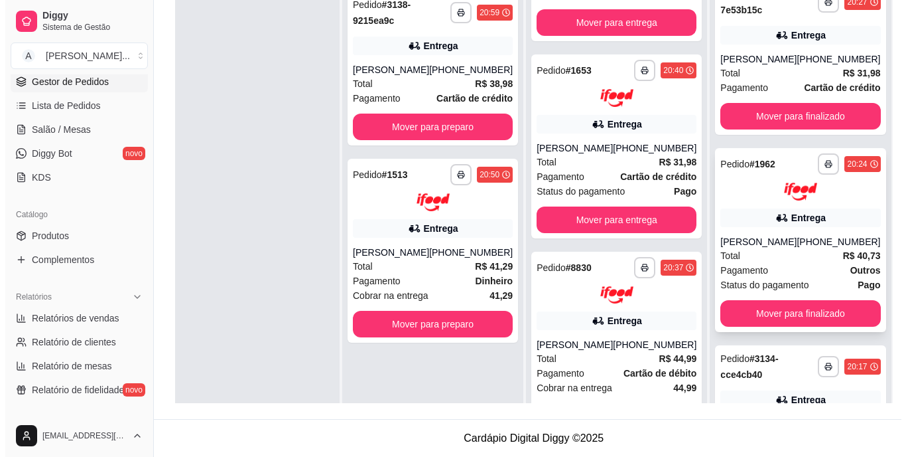
scroll to position [199, 0]
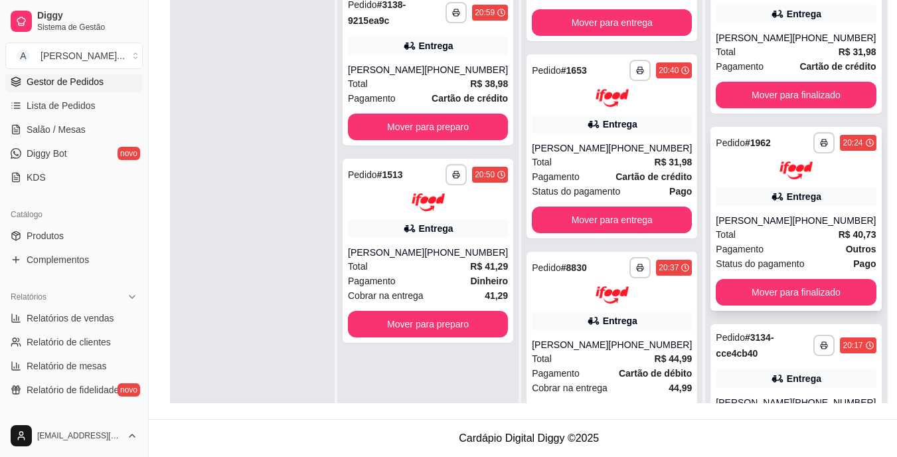
click at [754, 236] on div "Total R$ 40,73" at bounding box center [795, 234] width 160 height 15
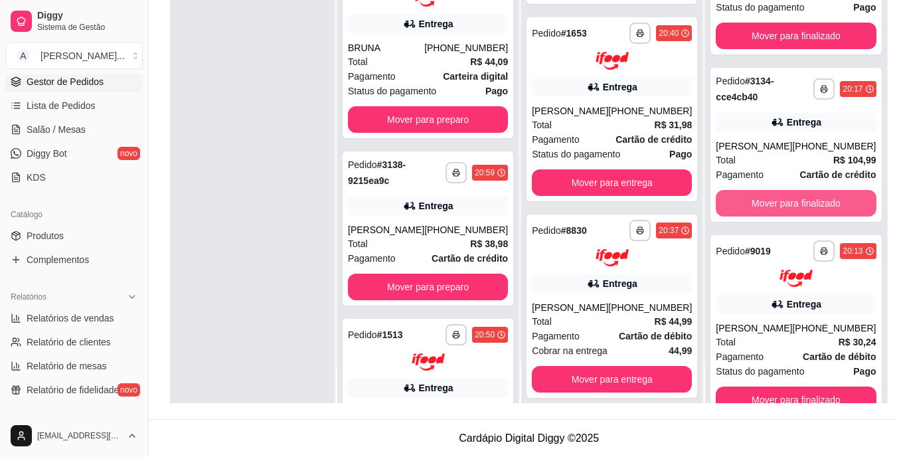
scroll to position [450, 0]
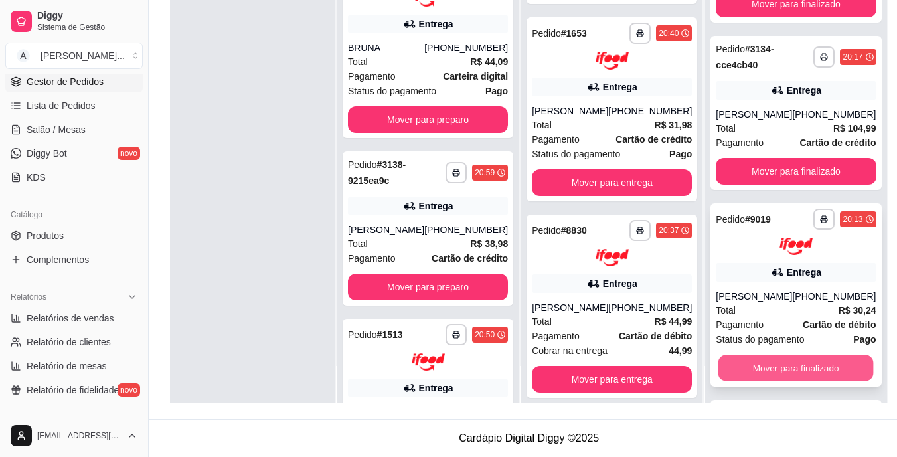
click at [771, 371] on button "Mover para finalizado" at bounding box center [795, 368] width 155 height 26
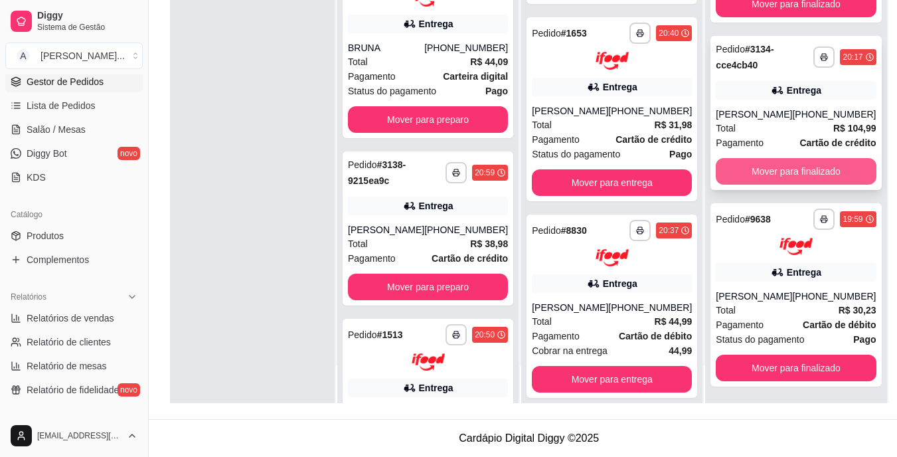
click at [787, 169] on button "Mover para finalizado" at bounding box center [795, 171] width 160 height 27
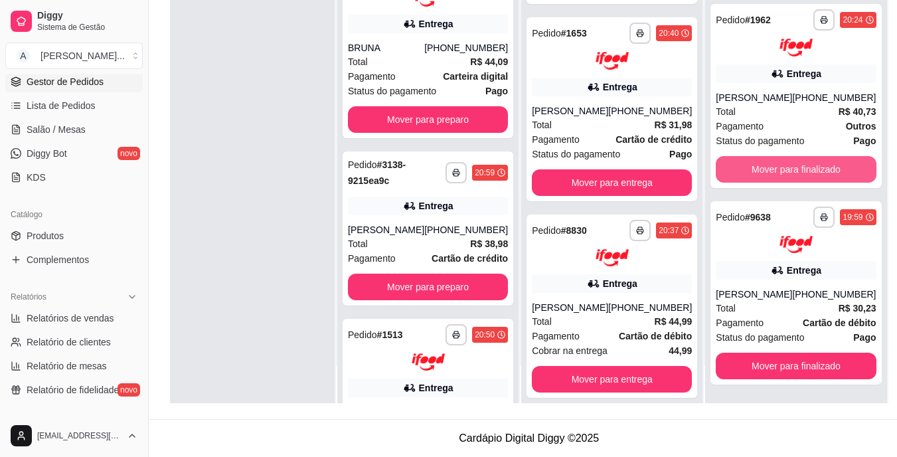
click at [787, 171] on button "Mover para finalizado" at bounding box center [795, 169] width 160 height 27
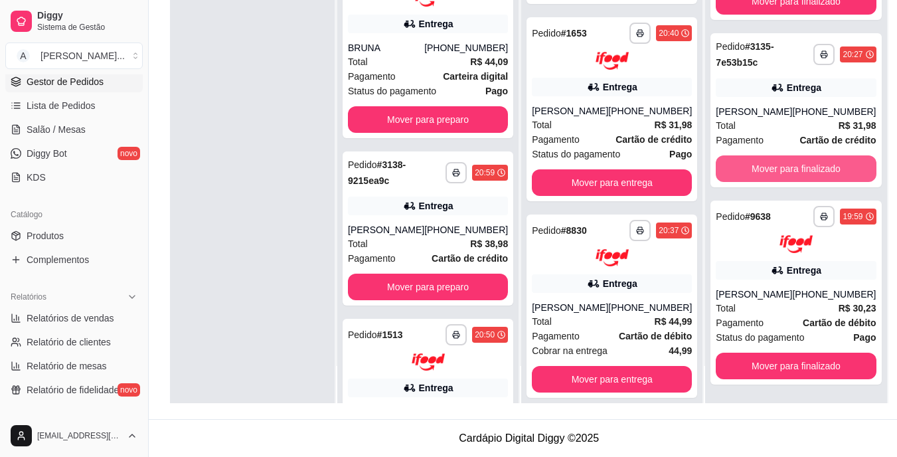
scroll to position [88, 0]
click at [787, 171] on button "Mover para finalizado" at bounding box center [795, 169] width 155 height 26
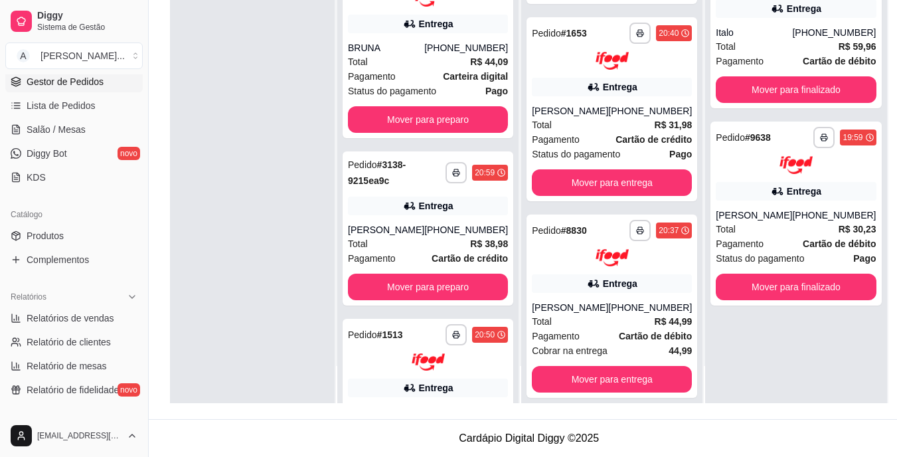
scroll to position [0, 0]
click at [788, 281] on button "Mover para finalizado" at bounding box center [795, 286] width 160 height 27
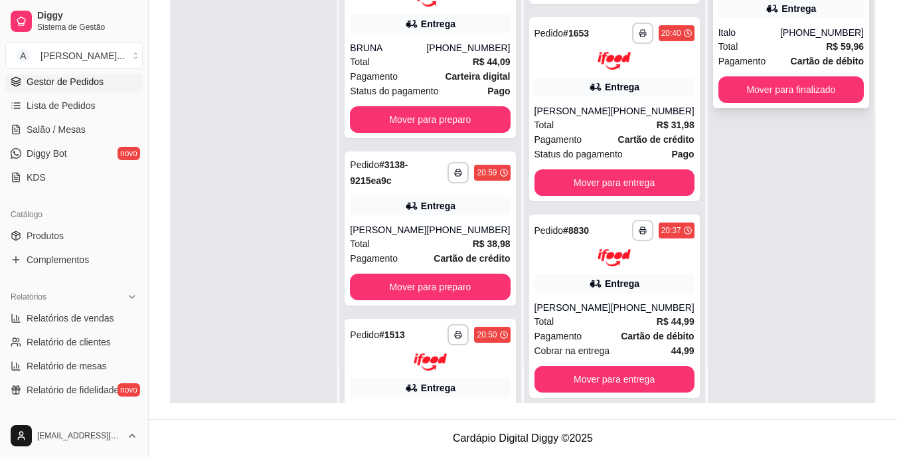
click at [754, 40] on div "Total R$ 59,96" at bounding box center [790, 46] width 145 height 15
click at [765, 48] on div "Total R$ 59,96" at bounding box center [790, 46] width 145 height 15
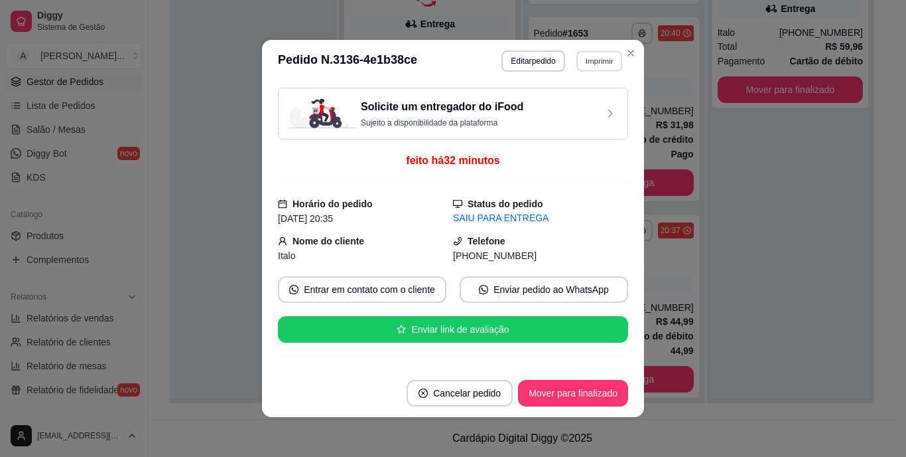
click at [583, 63] on button "Imprimir" at bounding box center [600, 60] width 46 height 21
click at [585, 100] on button "IMPRESSORA" at bounding box center [572, 107] width 96 height 21
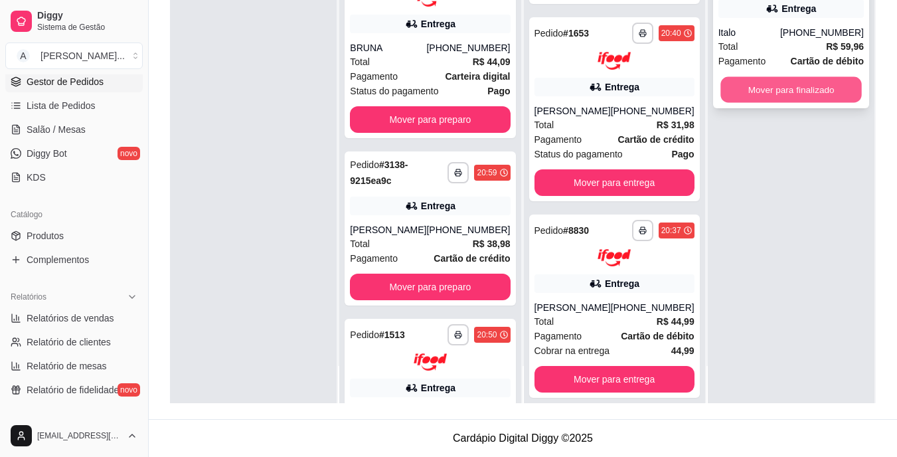
click at [737, 94] on button "Mover para finalizado" at bounding box center [790, 90] width 141 height 26
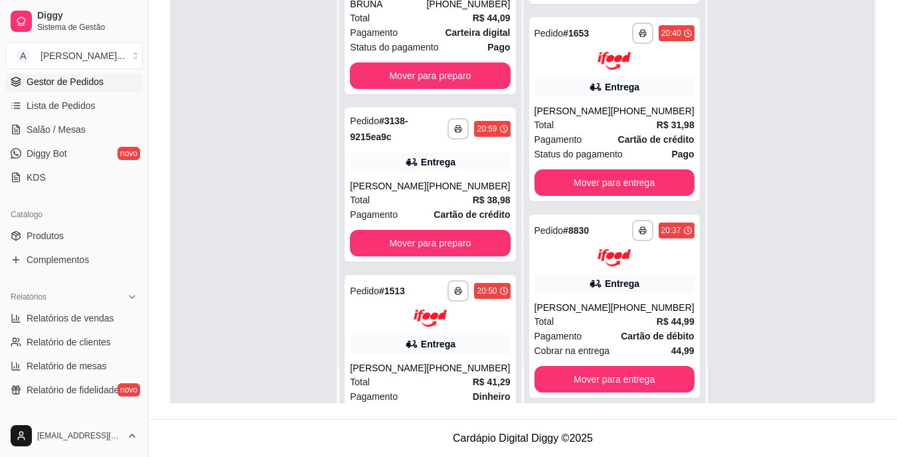
scroll to position [66, 0]
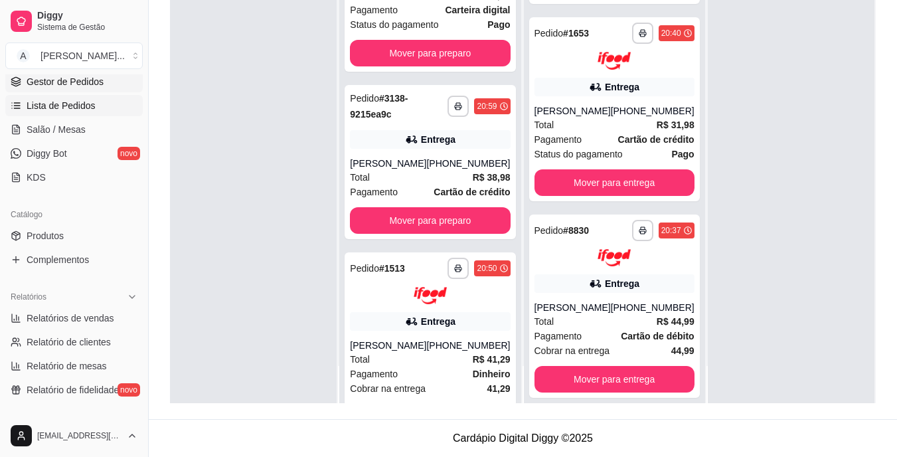
click at [106, 105] on link "Lista de Pedidos" at bounding box center [73, 105] width 137 height 21
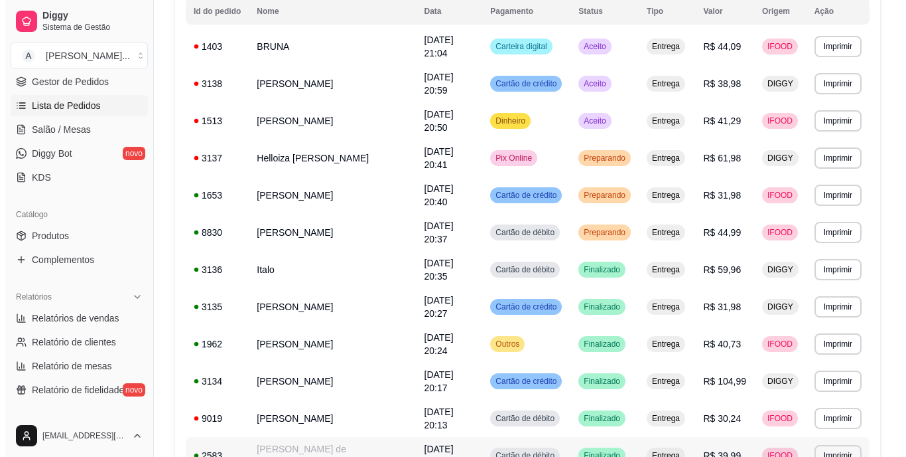
scroll to position [133, 0]
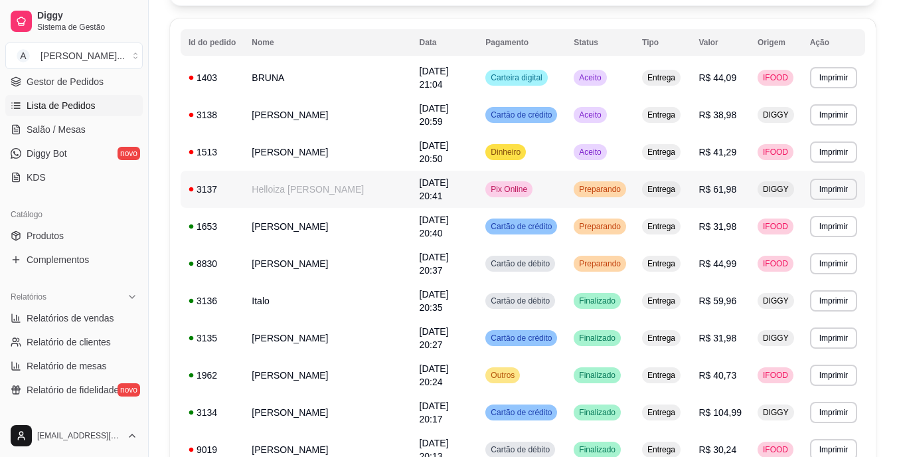
click at [709, 186] on span "R$ 61,98" at bounding box center [717, 189] width 38 height 11
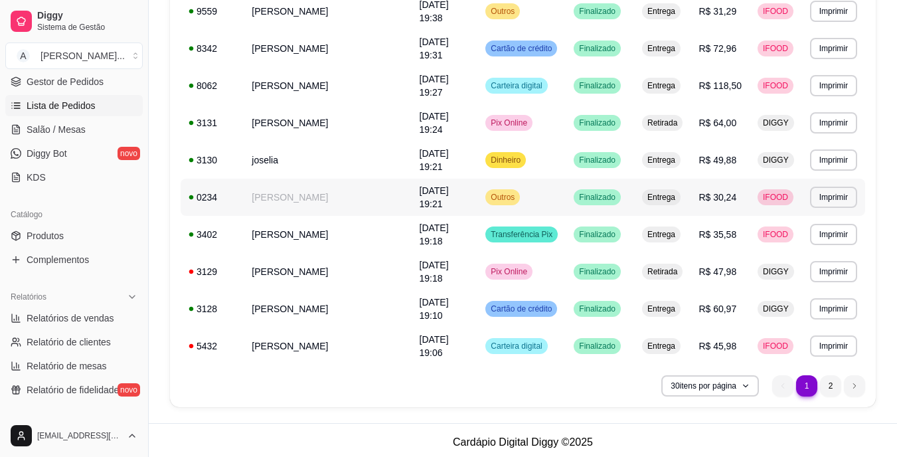
scroll to position [946, 0]
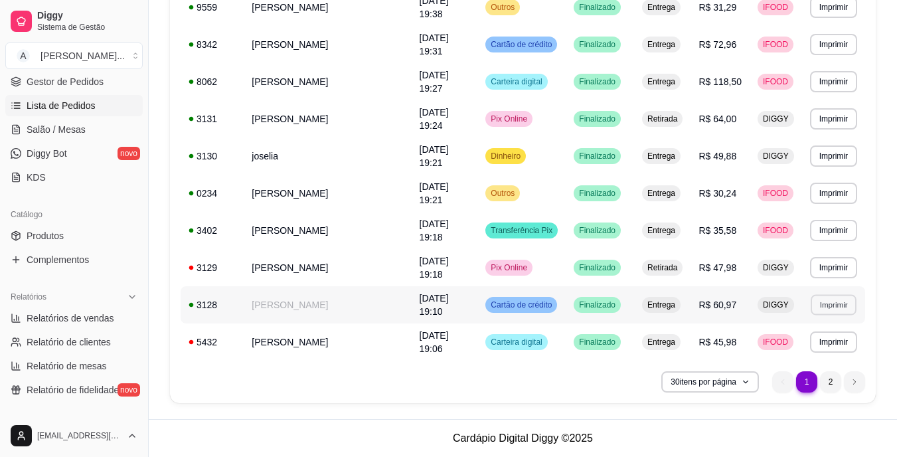
click at [831, 300] on button "Imprimir" at bounding box center [833, 304] width 46 height 21
click at [801, 346] on button "IMPRESSORA" at bounding box center [809, 350] width 93 height 21
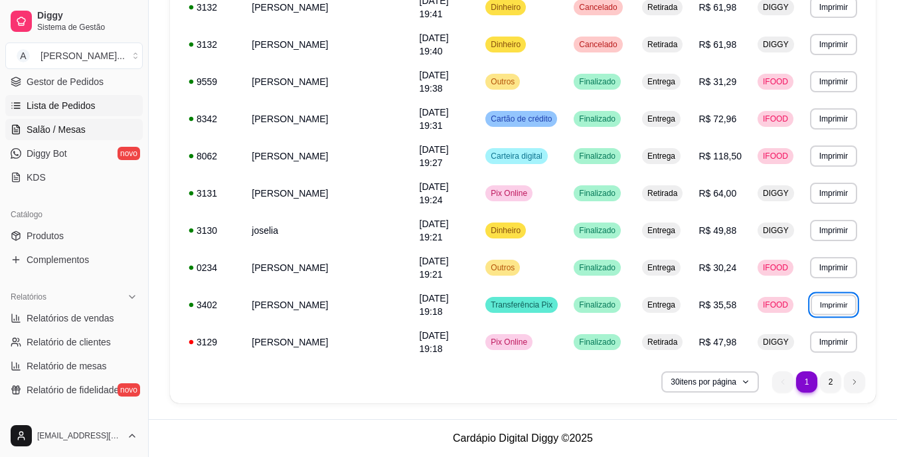
scroll to position [133, 0]
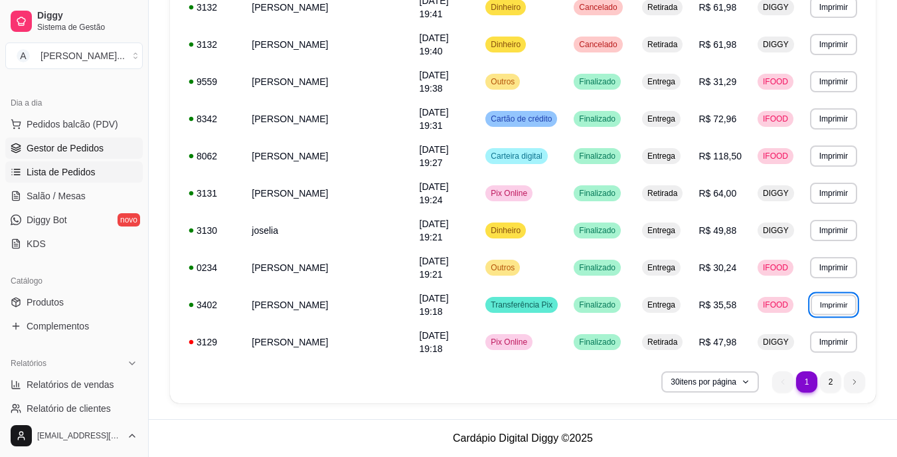
click at [112, 145] on link "Gestor de Pedidos" at bounding box center [73, 147] width 137 height 21
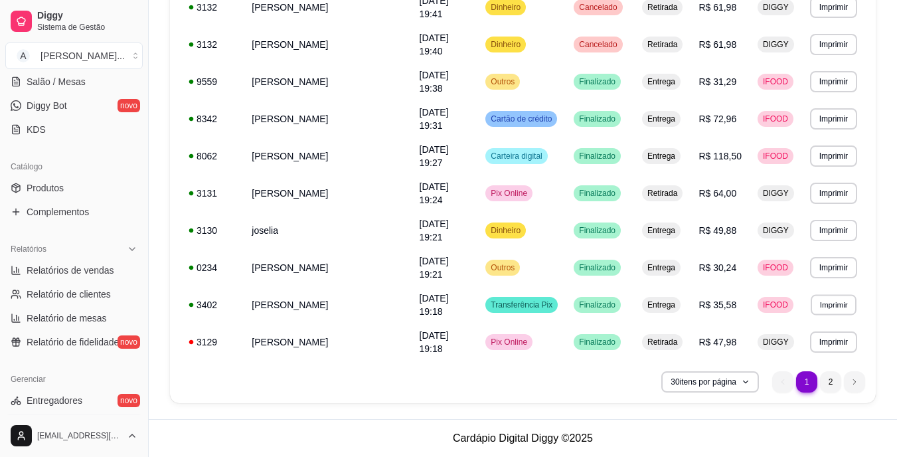
scroll to position [498, 0]
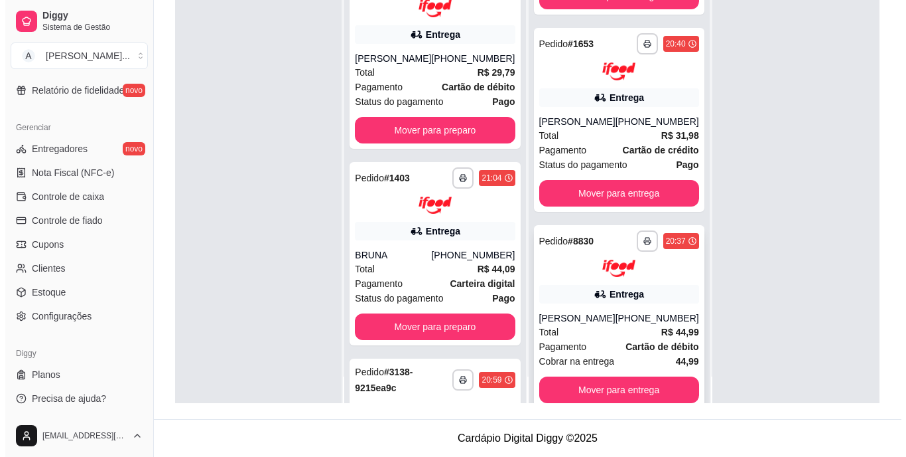
scroll to position [37, 0]
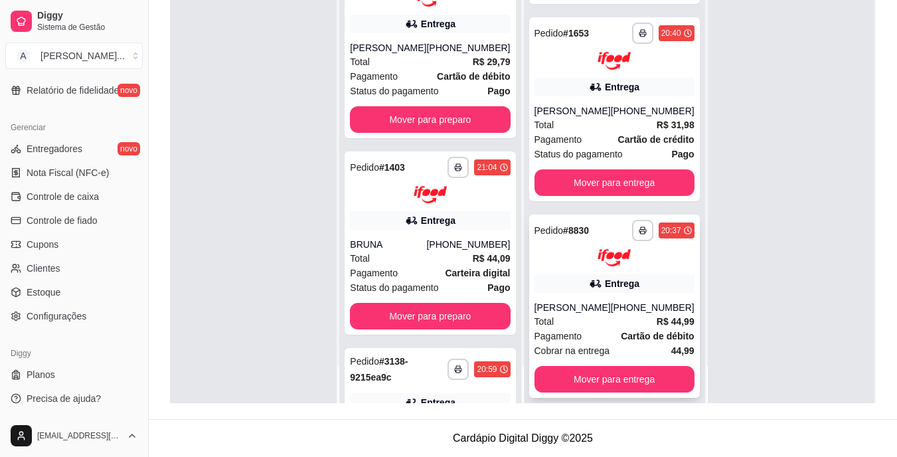
click at [599, 314] on div "Total R$ 44,99" at bounding box center [614, 321] width 160 height 15
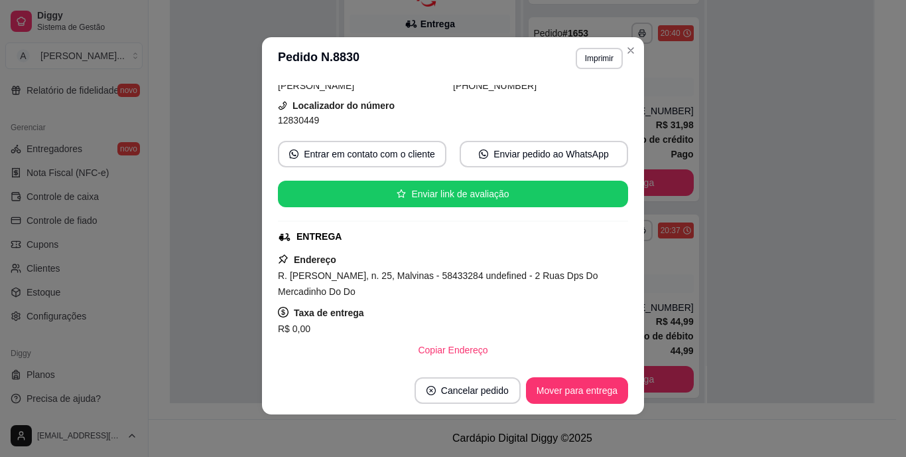
scroll to position [133, 0]
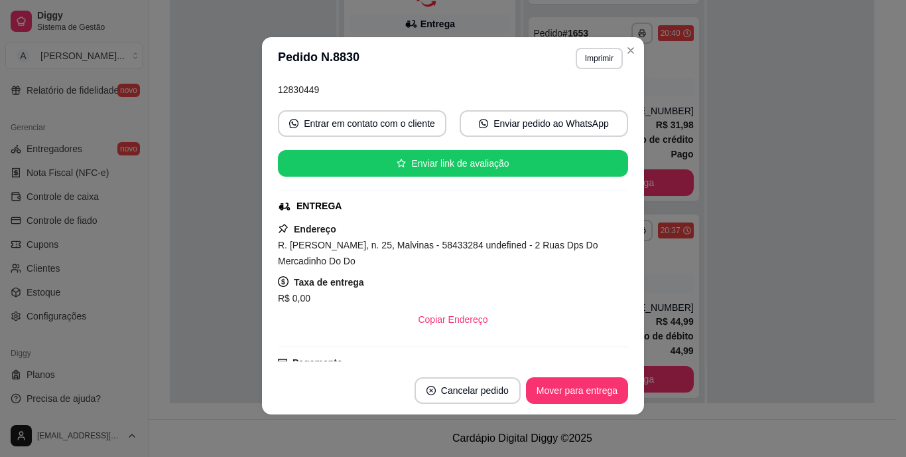
click at [394, 246] on span "R. [PERSON_NAME], n. 25, Malvinas - 58433284 undefined - 2 Ruas Dps Do Mercadin…" at bounding box center [438, 253] width 320 height 27
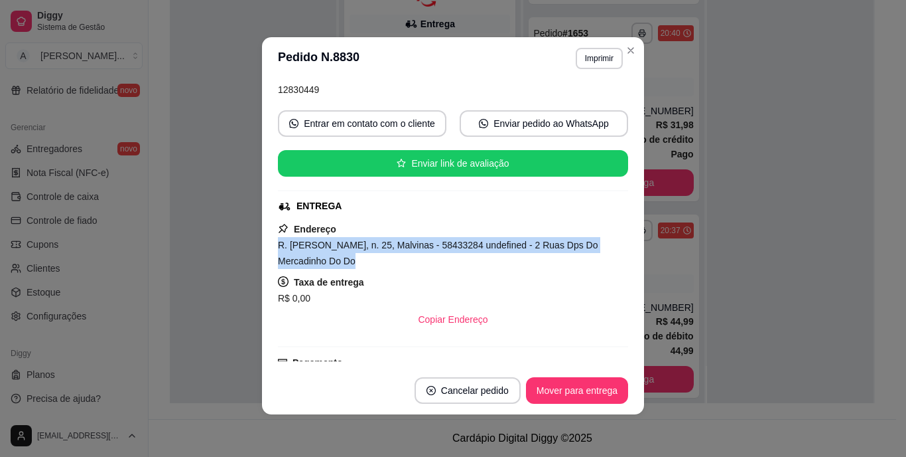
click at [394, 246] on span "R. [PERSON_NAME], n. 25, Malvinas - 58433284 undefined - 2 Ruas Dps Do Mercadin…" at bounding box center [438, 253] width 320 height 27
copy span "R. [PERSON_NAME], n. 25, Malvinas - 58433284 undefined - 2 Ruas Dps Do Mercadin…"
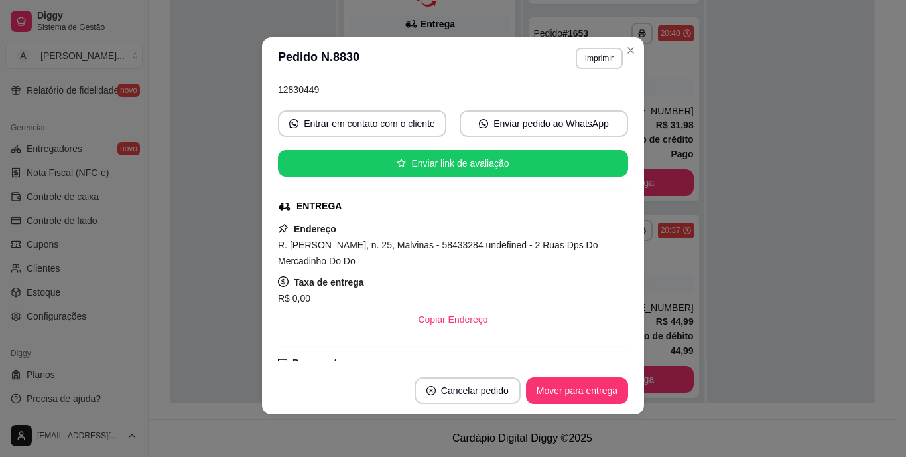
click at [263, 342] on div "feito há 33 minutos Horário do pedido [DATE] 20:37 Status do pedido PREPARANDO …" at bounding box center [453, 223] width 382 height 287
click at [593, 382] on button "Mover para entrega" at bounding box center [577, 390] width 102 height 27
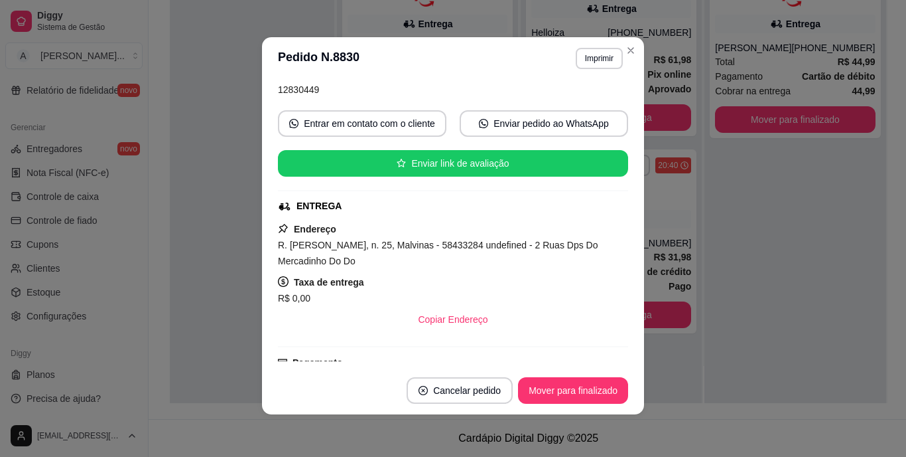
scroll to position [0, 0]
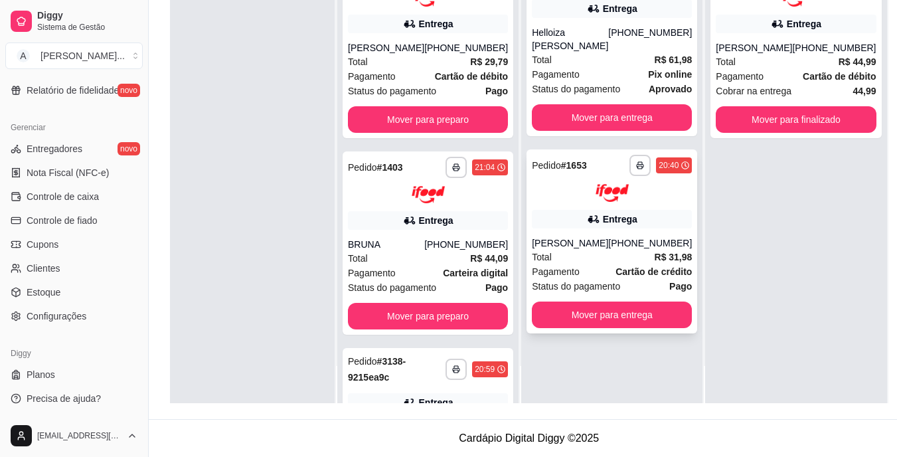
click at [618, 236] on div "[PHONE_NUMBER]" at bounding box center [650, 242] width 84 height 13
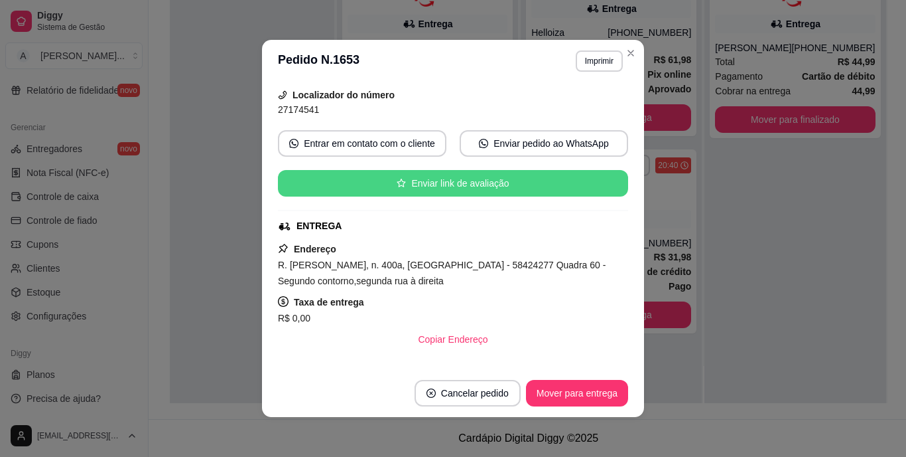
scroll to position [133, 0]
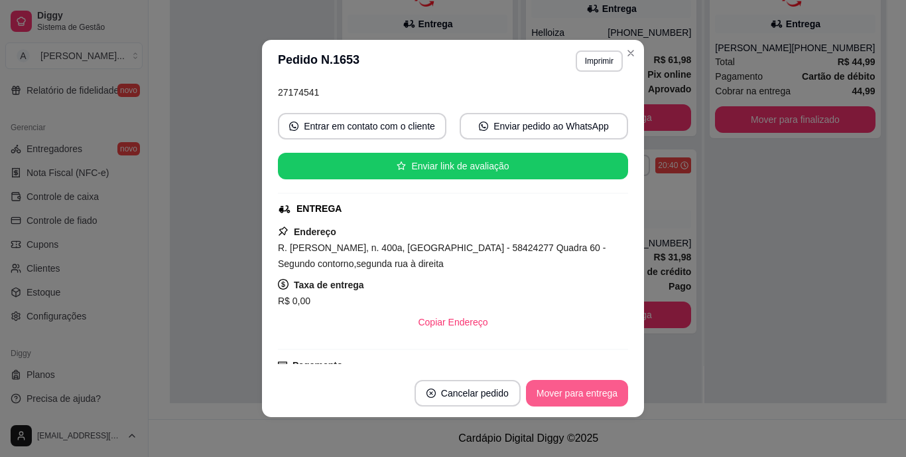
click at [589, 386] on button "Mover para entrega" at bounding box center [577, 393] width 102 height 27
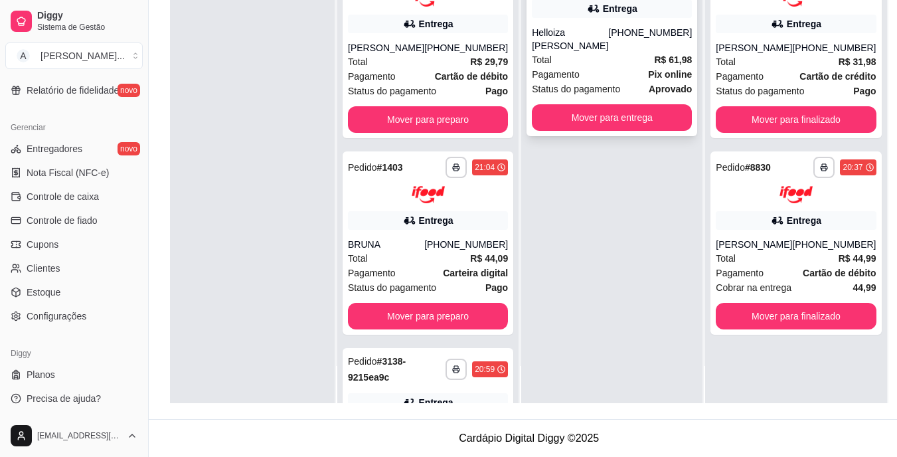
click at [595, 82] on span "Status do pagamento" at bounding box center [576, 89] width 88 height 15
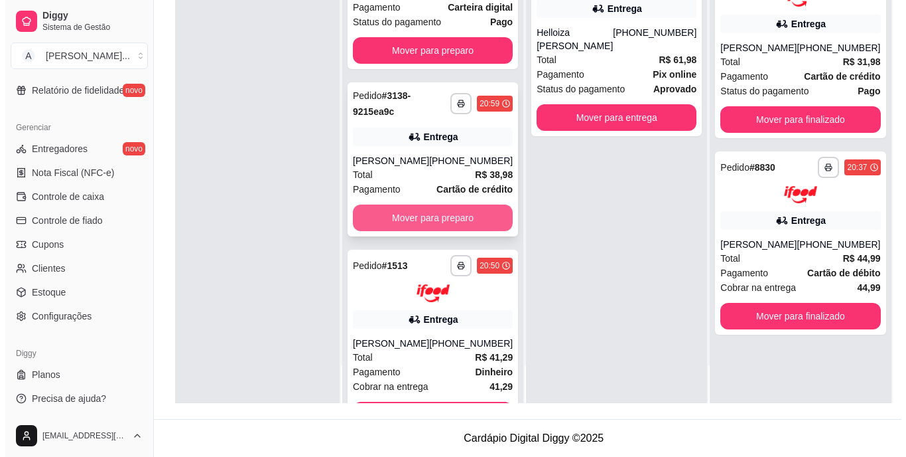
scroll to position [328, 0]
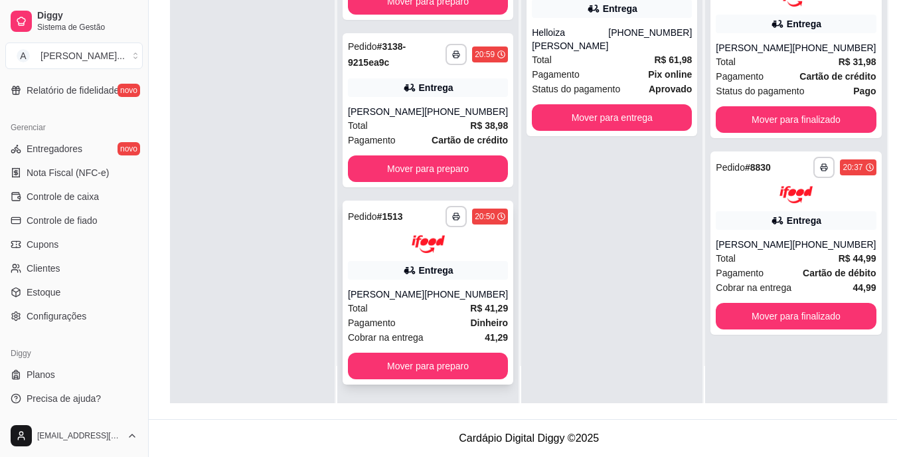
click at [441, 307] on div "Total R$ 41,29" at bounding box center [428, 308] width 160 height 15
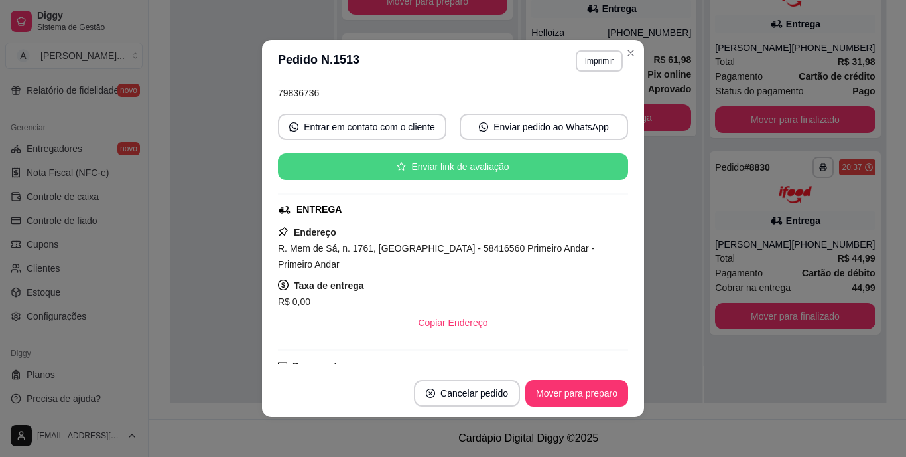
scroll to position [133, 0]
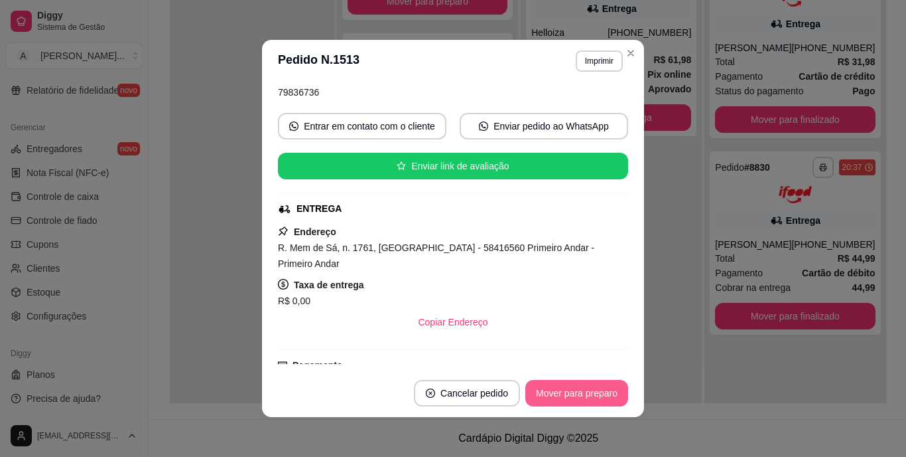
click at [575, 392] on button "Mover para preparo" at bounding box center [577, 393] width 103 height 27
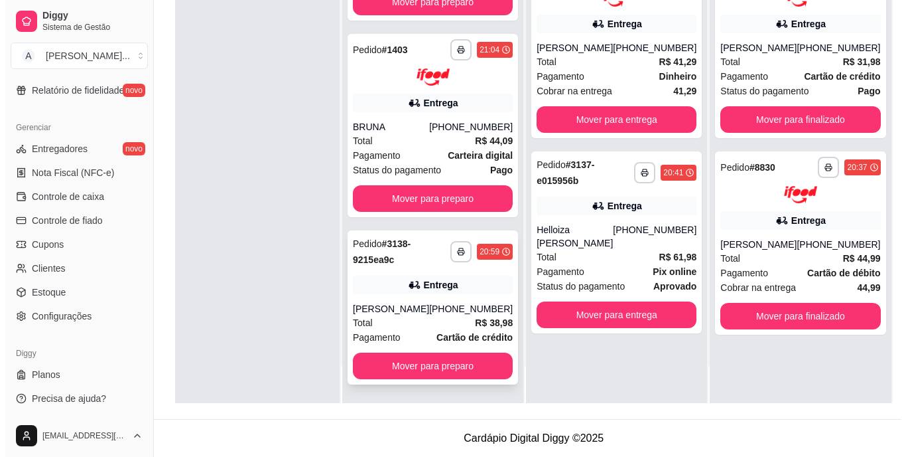
scroll to position [313, 0]
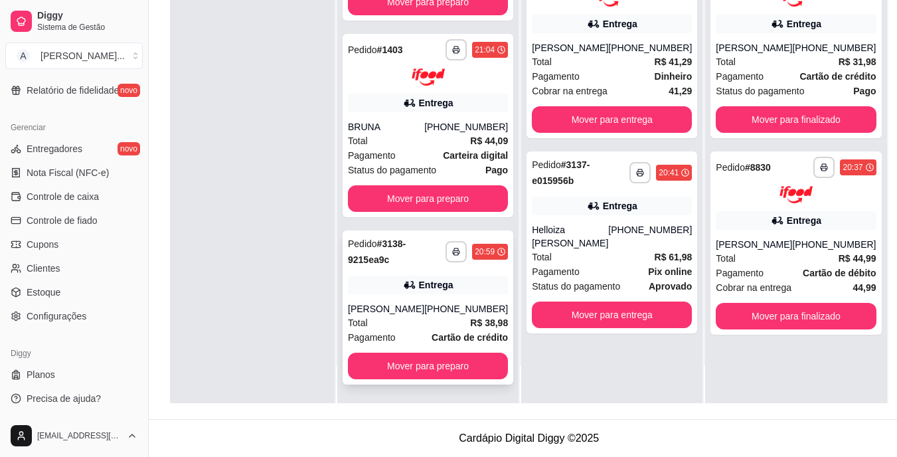
click at [405, 306] on div "[PERSON_NAME]" at bounding box center [386, 308] width 76 height 13
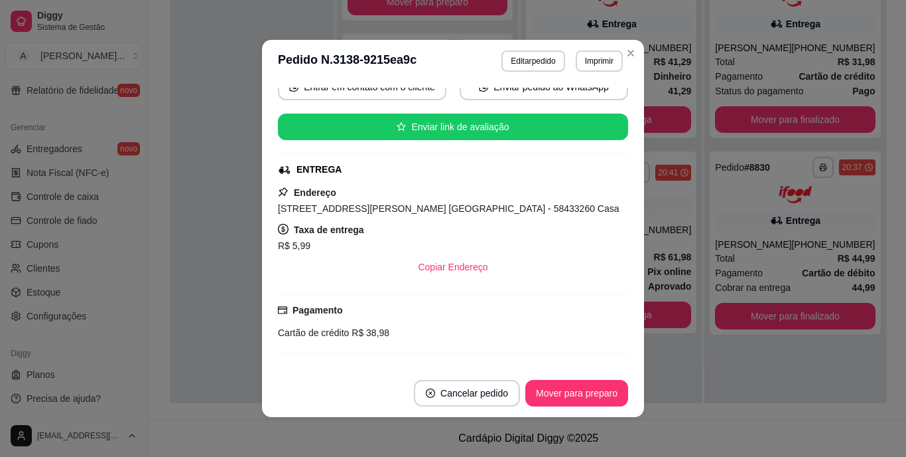
scroll to position [199, 0]
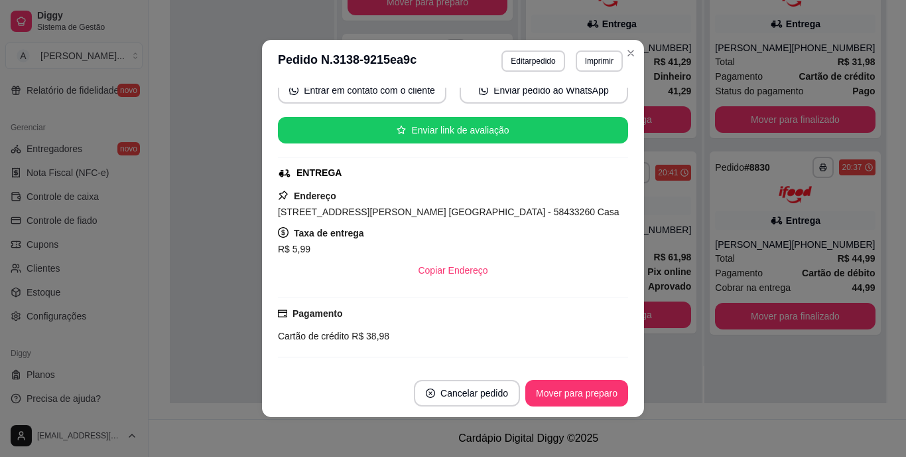
click at [425, 214] on span "[STREET_ADDRESS][PERSON_NAME] [GEOGRAPHIC_DATA] - 58433260 Casa" at bounding box center [449, 211] width 342 height 11
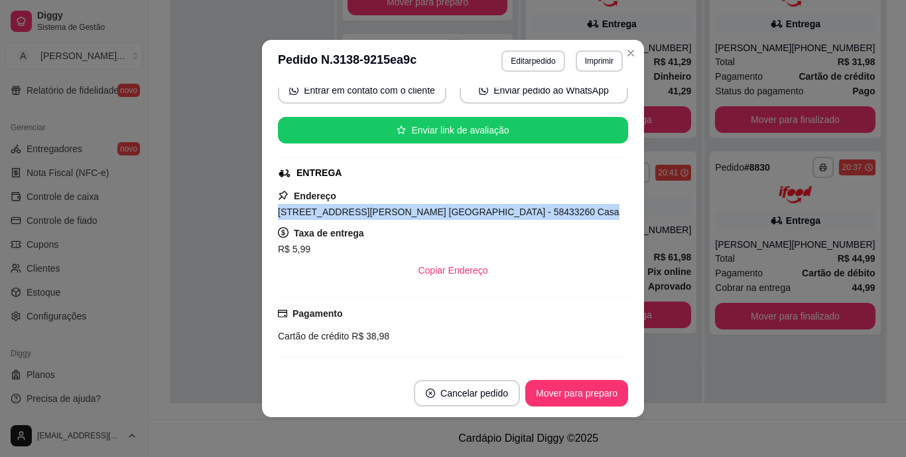
click at [425, 214] on span "[STREET_ADDRESS][PERSON_NAME] [GEOGRAPHIC_DATA] - 58433260 Casa" at bounding box center [449, 211] width 342 height 11
copy span "[STREET_ADDRESS][PERSON_NAME] [GEOGRAPHIC_DATA] - 58433260 Casa"
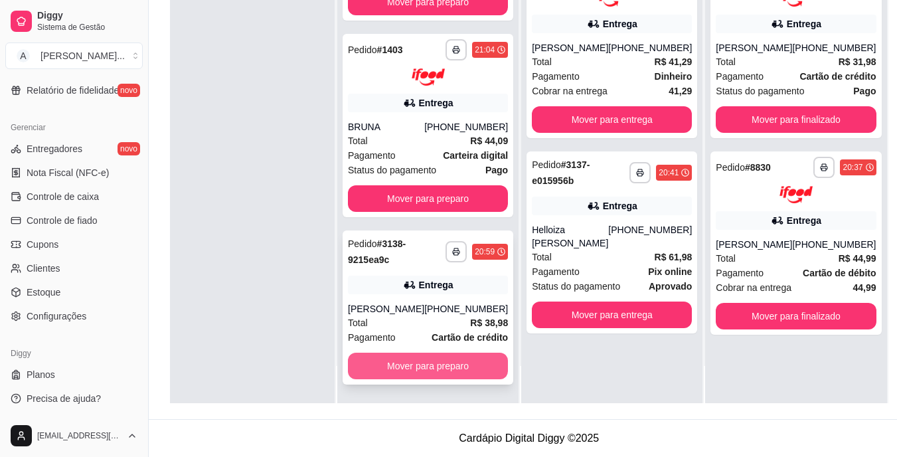
click at [447, 359] on button "Mover para preparo" at bounding box center [428, 365] width 160 height 27
click at [452, 291] on div "Entrega" at bounding box center [428, 284] width 160 height 19
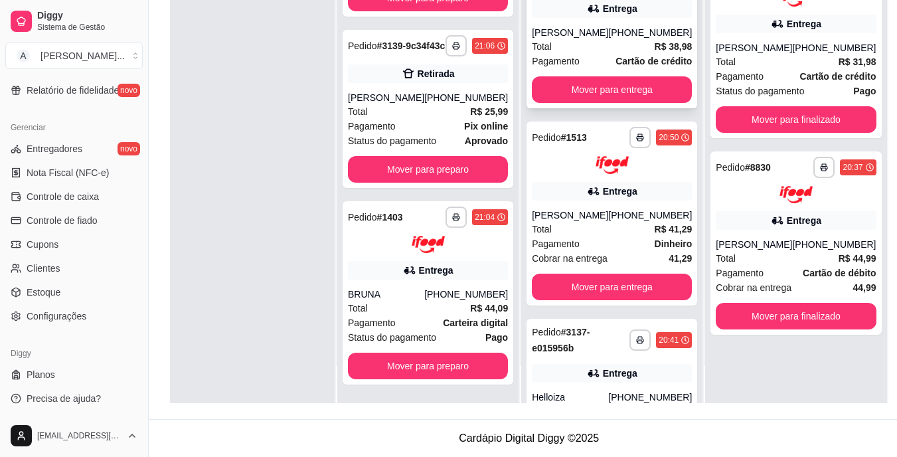
click at [585, 21] on div "**********" at bounding box center [611, 31] width 171 height 154
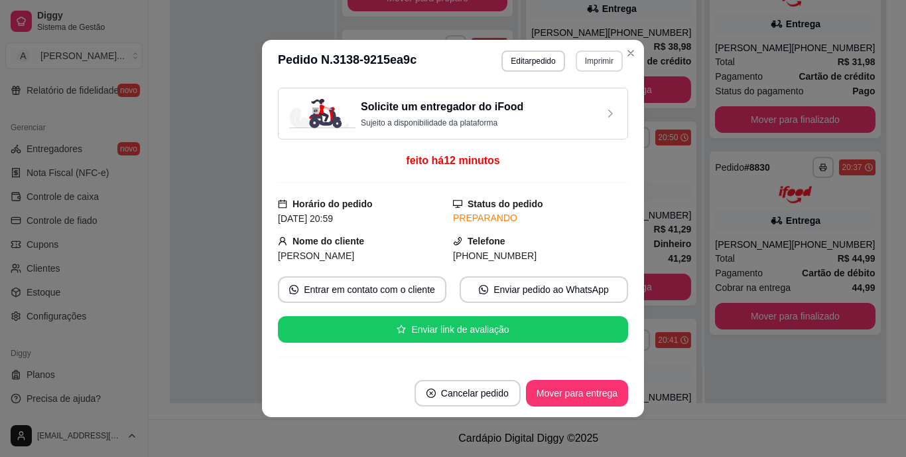
click at [609, 57] on button "Imprimir" at bounding box center [599, 60] width 47 height 21
click at [576, 99] on button "IMPRESSORA" at bounding box center [571, 107] width 93 height 21
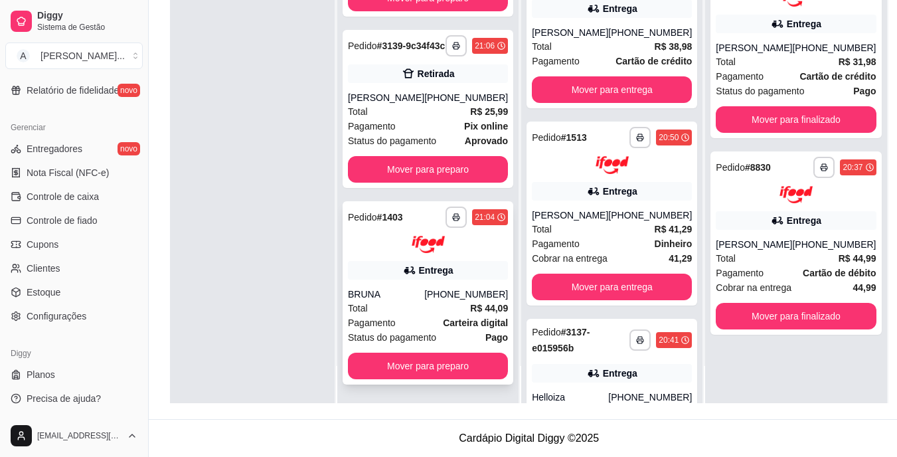
click at [417, 295] on div "BRUNA" at bounding box center [386, 293] width 76 height 13
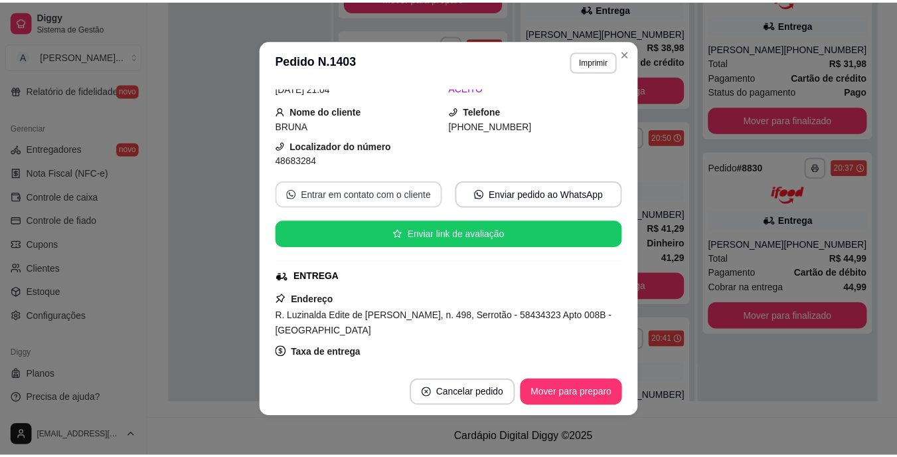
scroll to position [66, 0]
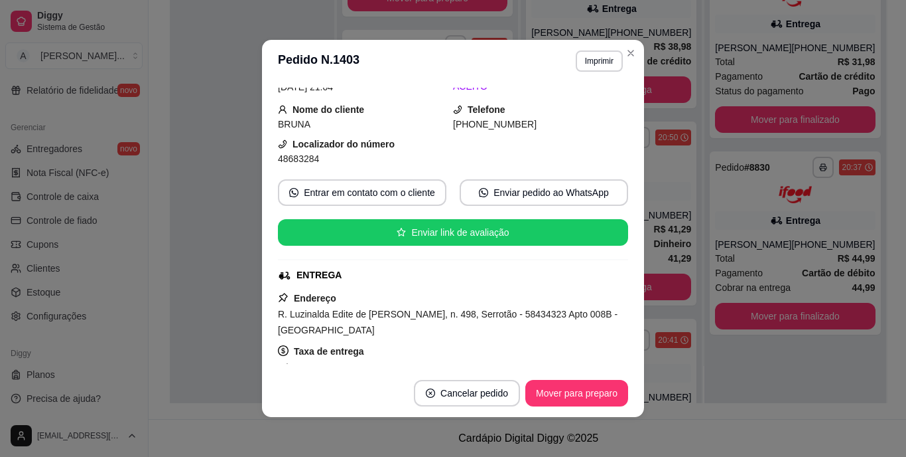
click at [368, 330] on span "R. Luzinalda Edite de [PERSON_NAME], n. 498, Serrotão - 58434323 Apto 008B - [G…" at bounding box center [448, 322] width 340 height 27
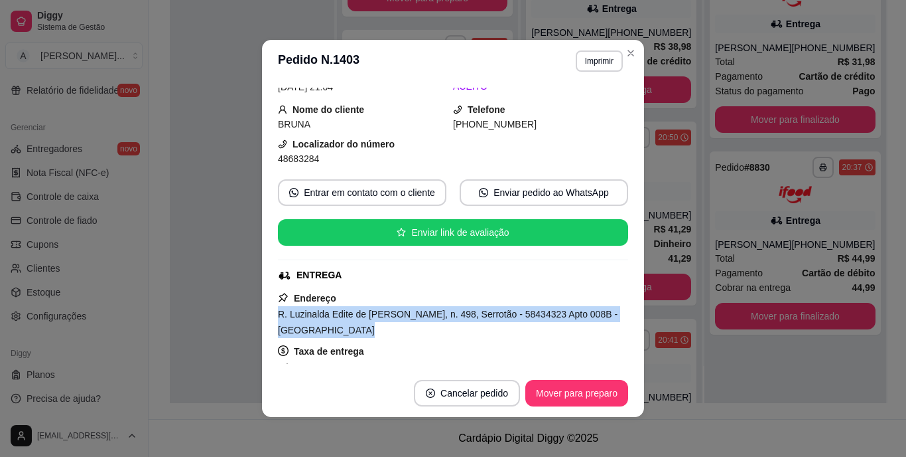
click at [368, 330] on span "R. Luzinalda Edite de [PERSON_NAME], n. 498, Serrotão - 58434323 Apto 008B - [G…" at bounding box center [448, 322] width 340 height 27
copy span "R. Luzinalda Edite de [PERSON_NAME], n. 498, Serrotão - 58434323 Apto 008B - [G…"
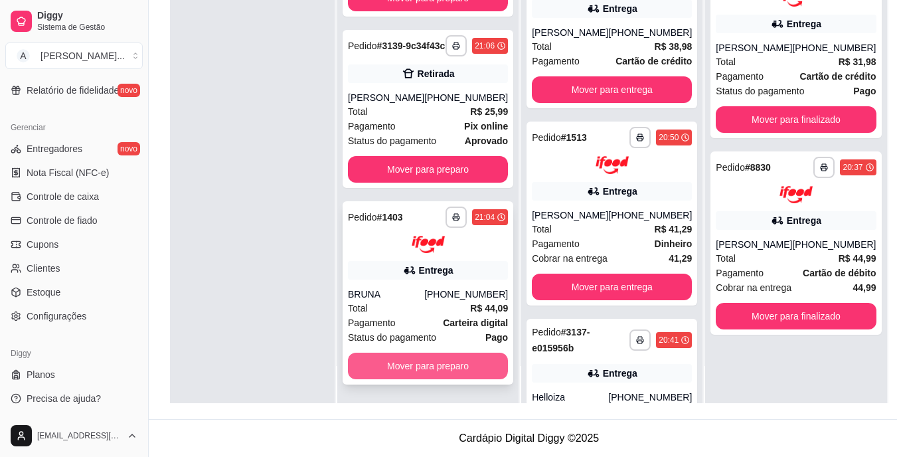
click at [395, 358] on button "Mover para preparo" at bounding box center [428, 365] width 160 height 27
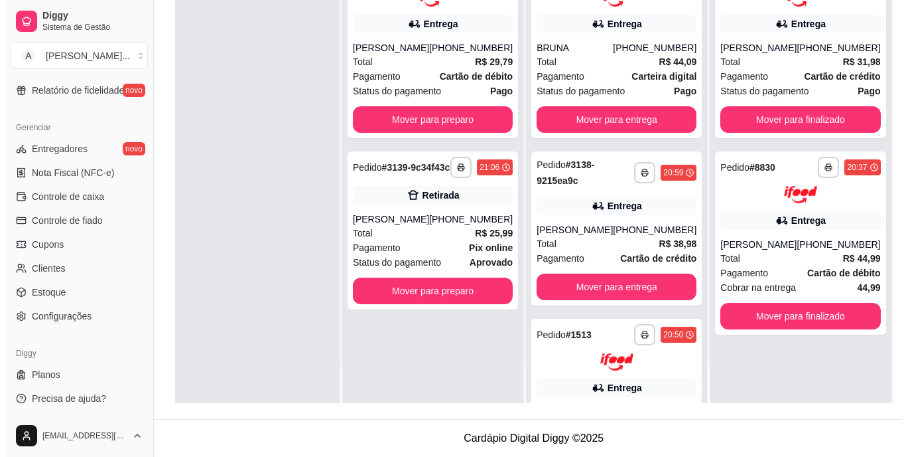
scroll to position [0, 0]
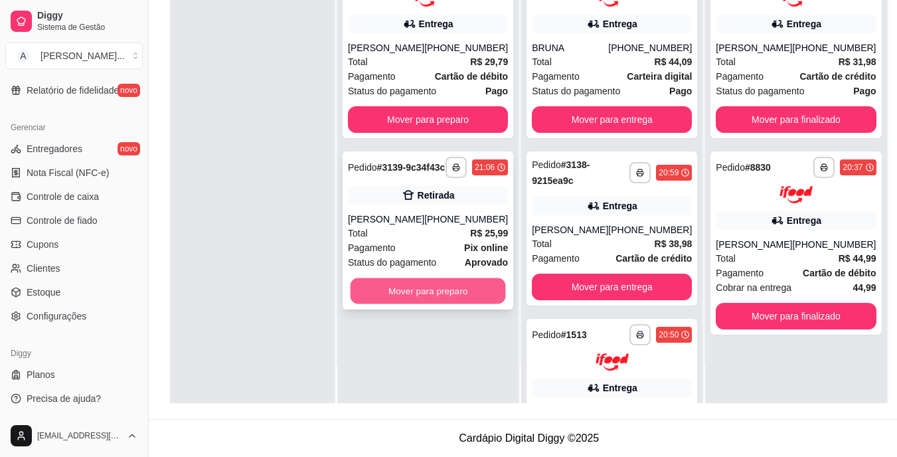
click at [419, 303] on button "Mover para preparo" at bounding box center [427, 290] width 155 height 26
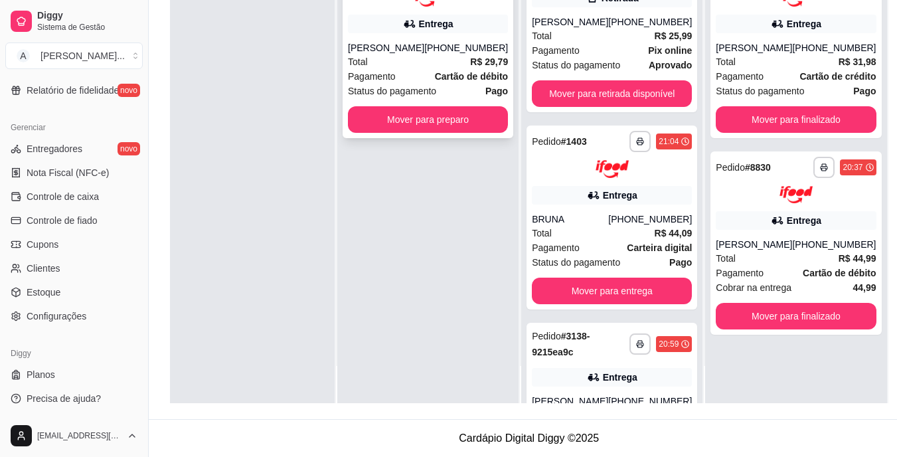
click at [441, 69] on div "Total R$ 29,79" at bounding box center [428, 61] width 160 height 15
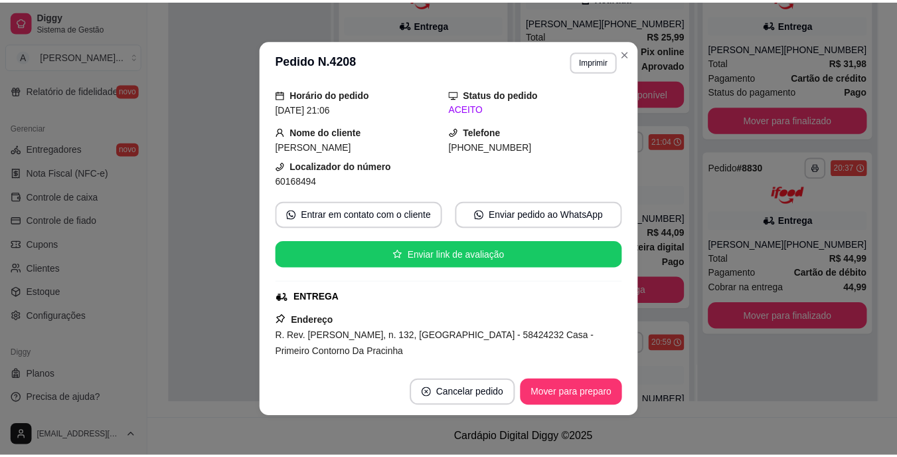
scroll to position [133, 0]
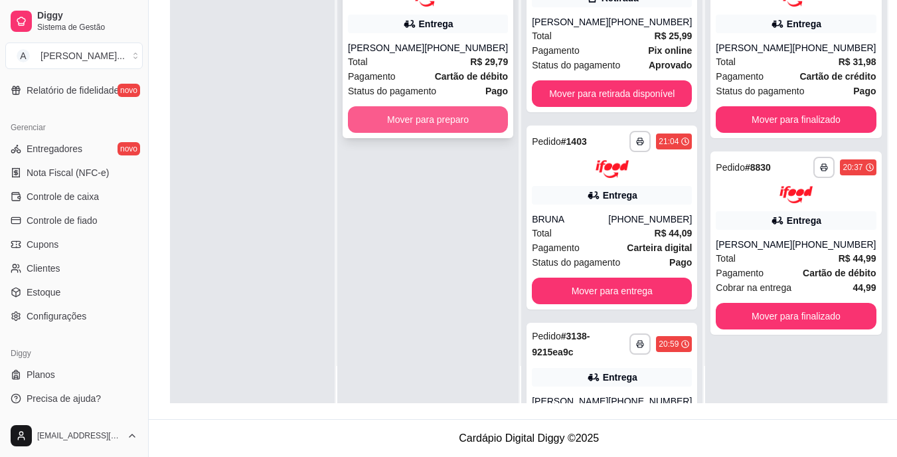
click at [391, 128] on button "Mover para preparo" at bounding box center [428, 119] width 160 height 27
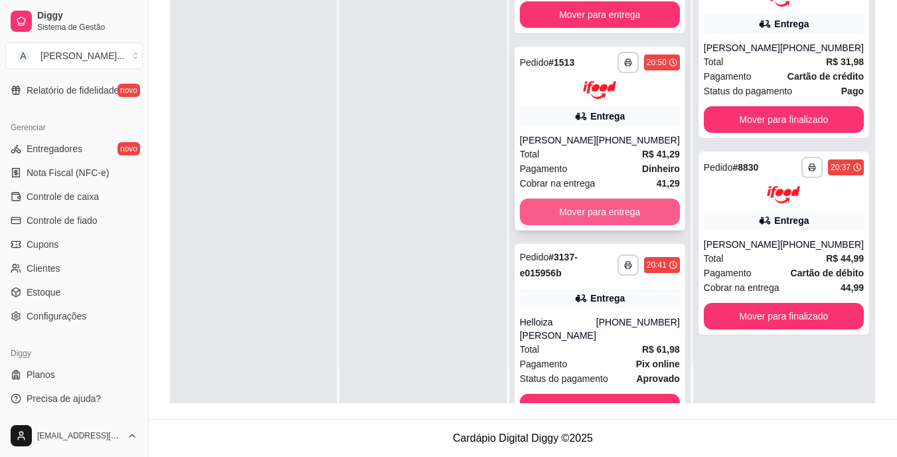
scroll to position [691, 0]
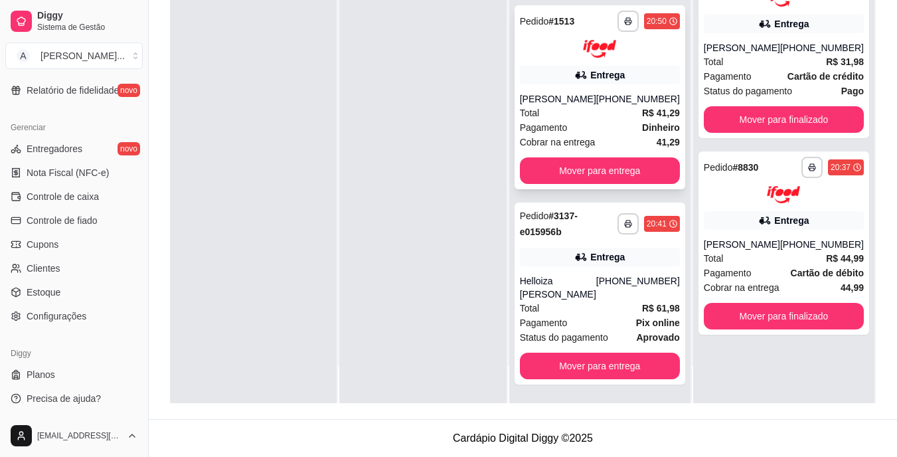
click at [602, 120] on div "Total R$ 41,29" at bounding box center [600, 113] width 160 height 15
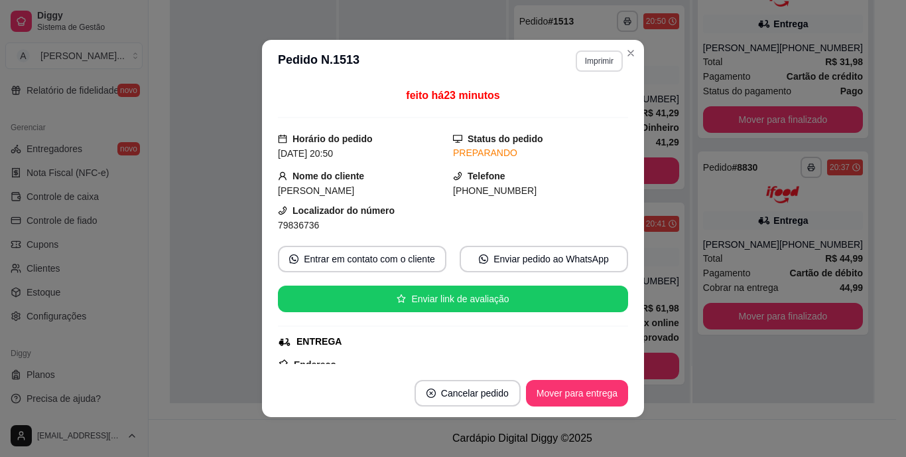
click at [577, 59] on button "Imprimir" at bounding box center [599, 60] width 47 height 21
click at [571, 106] on button "IMPRESSORA" at bounding box center [571, 107] width 96 height 21
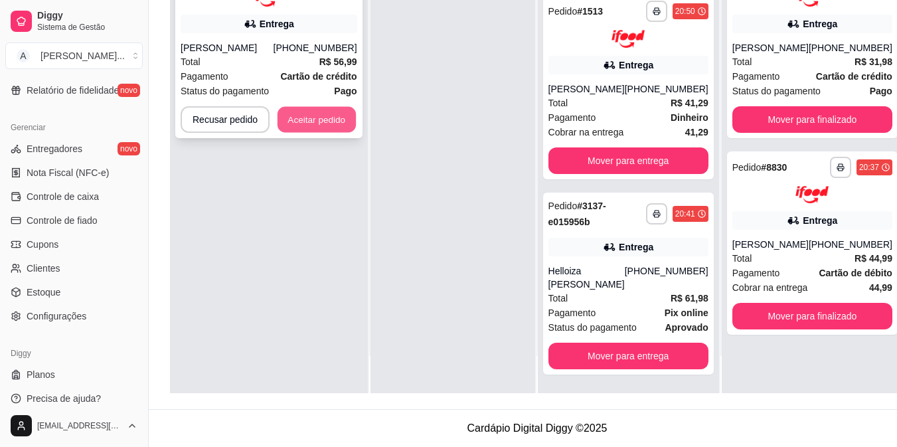
click at [336, 117] on button "Aceitar pedido" at bounding box center [316, 119] width 78 height 26
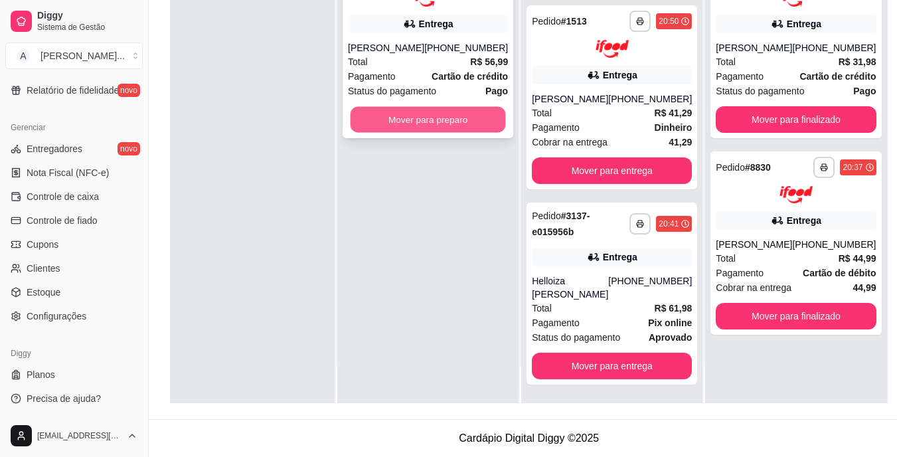
click at [403, 129] on button "Mover para preparo" at bounding box center [427, 119] width 155 height 26
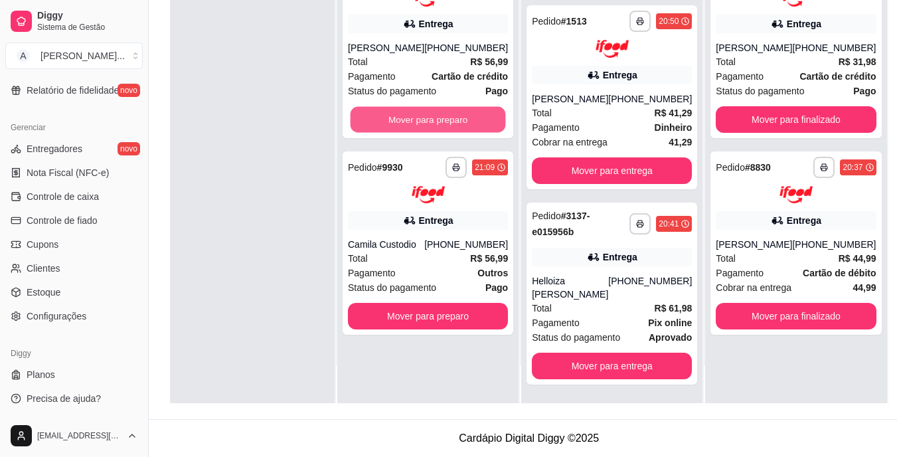
click at [403, 129] on button "Mover para preparo" at bounding box center [427, 119] width 155 height 26
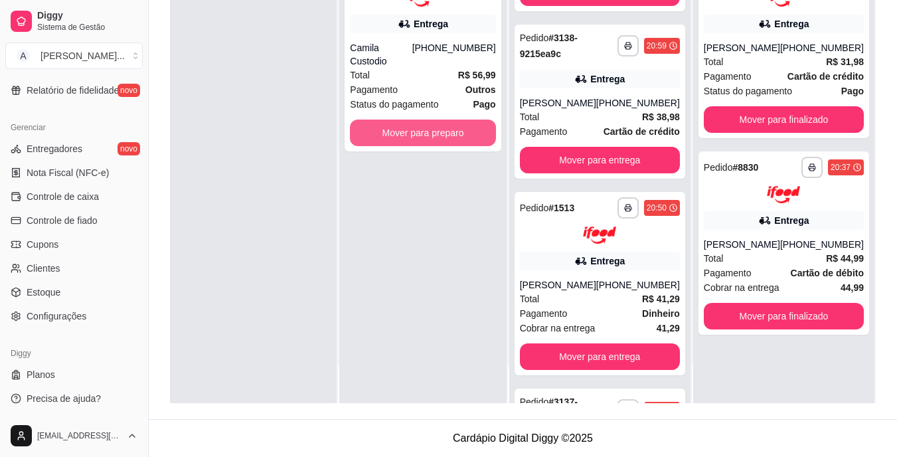
scroll to position [901, 0]
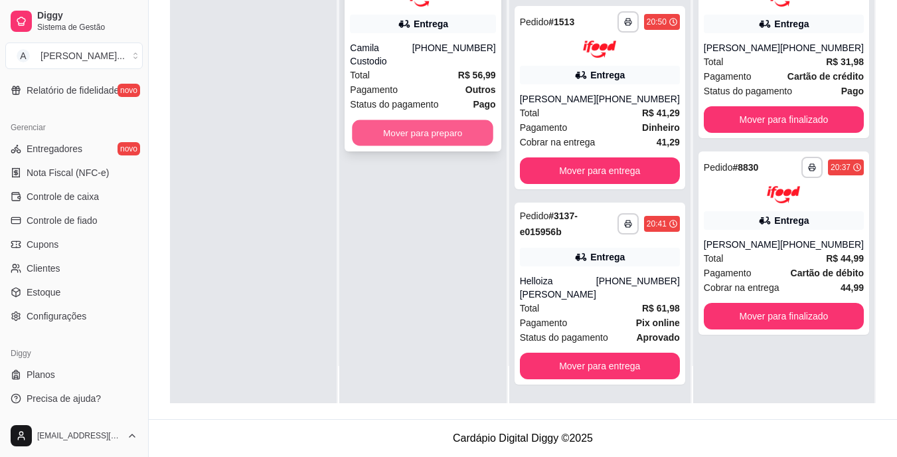
click at [404, 129] on button "Mover para preparo" at bounding box center [422, 132] width 141 height 26
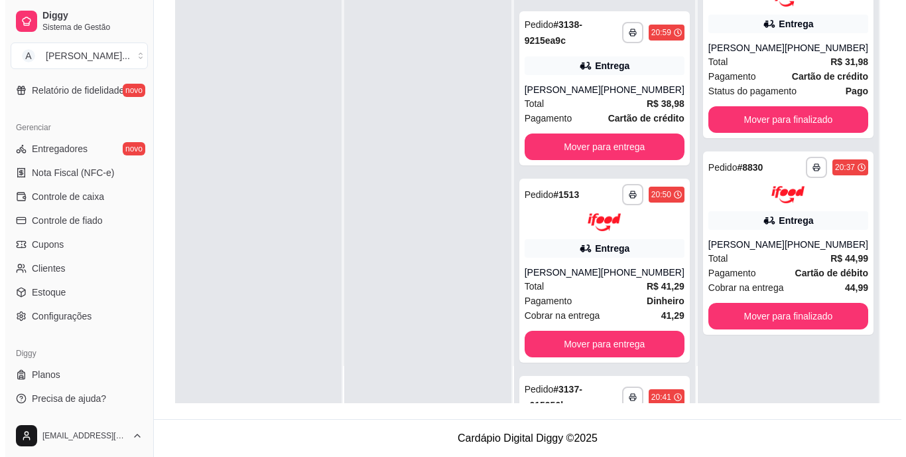
scroll to position [1098, 0]
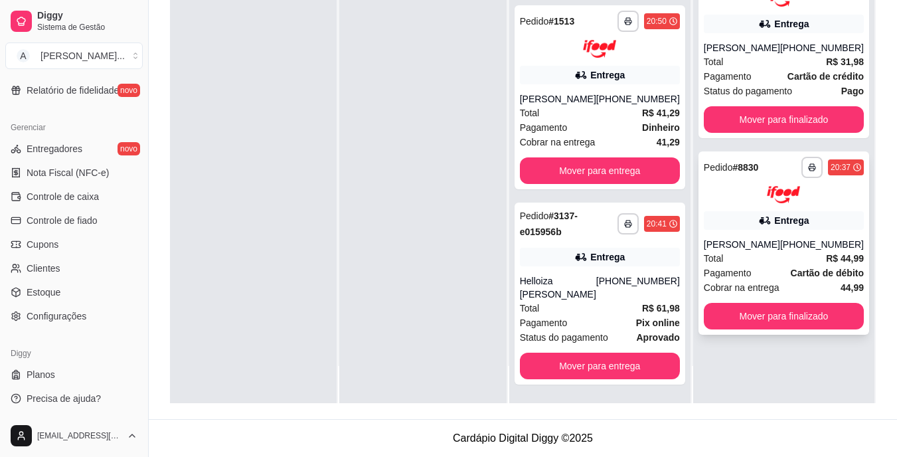
click at [768, 267] on div "Pagamento Cartão de débito" at bounding box center [783, 272] width 160 height 15
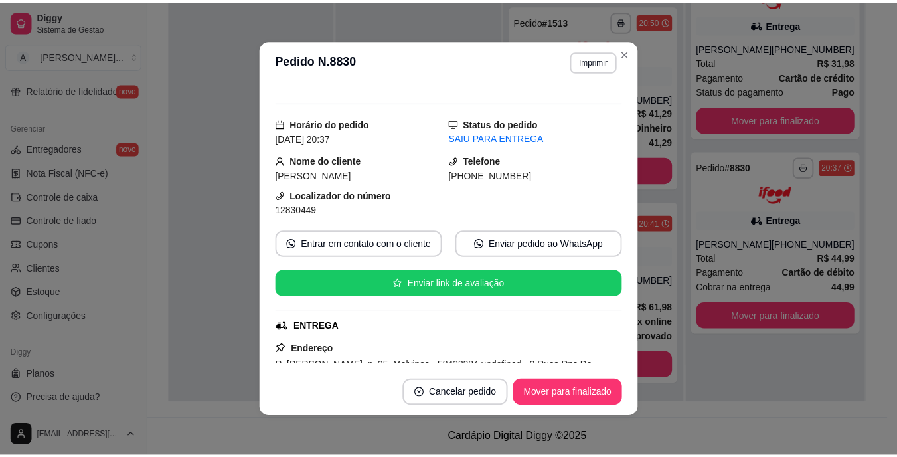
scroll to position [133, 0]
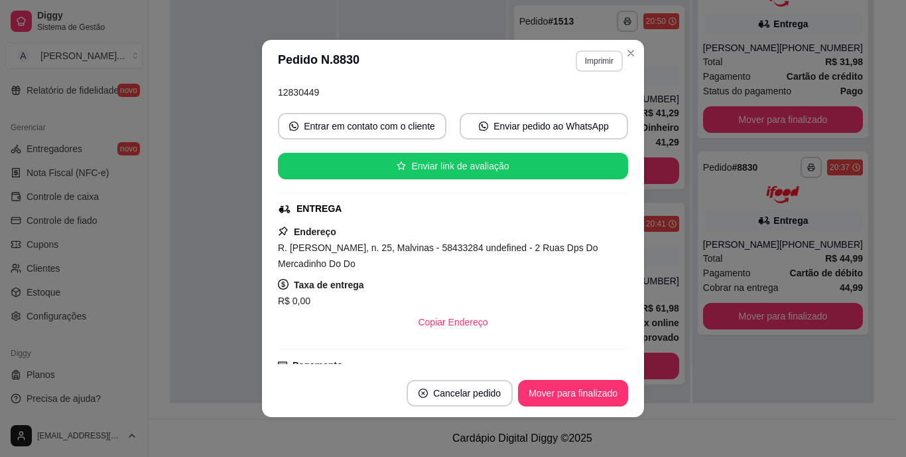
click at [608, 56] on button "Imprimir" at bounding box center [599, 60] width 47 height 21
click at [588, 106] on button "IMPRESSORA" at bounding box center [571, 107] width 93 height 21
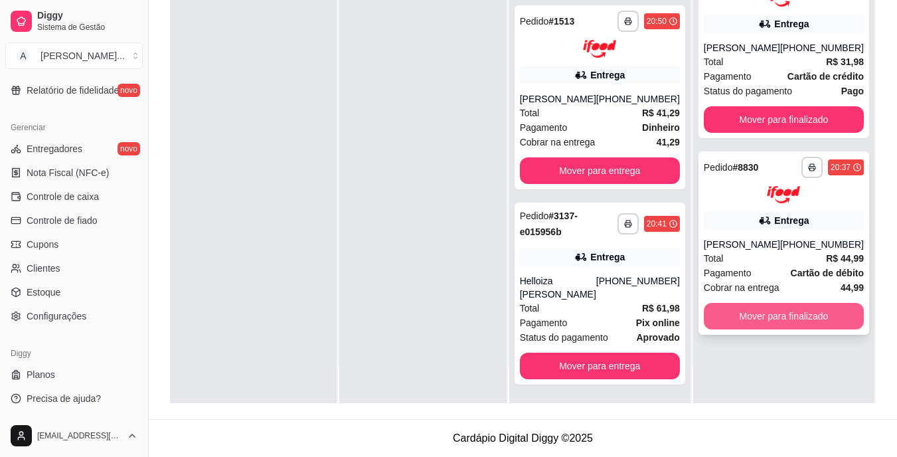
click at [789, 319] on button "Mover para finalizado" at bounding box center [783, 316] width 160 height 27
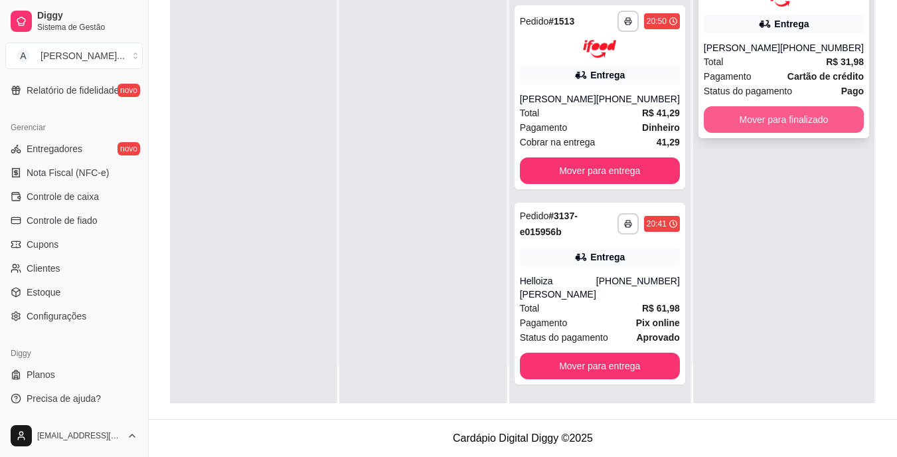
click at [776, 125] on button "Mover para finalizado" at bounding box center [783, 119] width 160 height 27
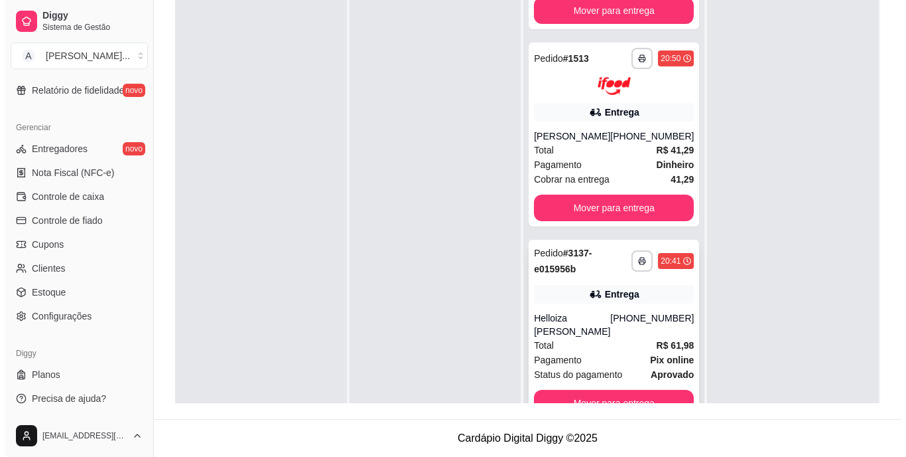
scroll to position [37, 0]
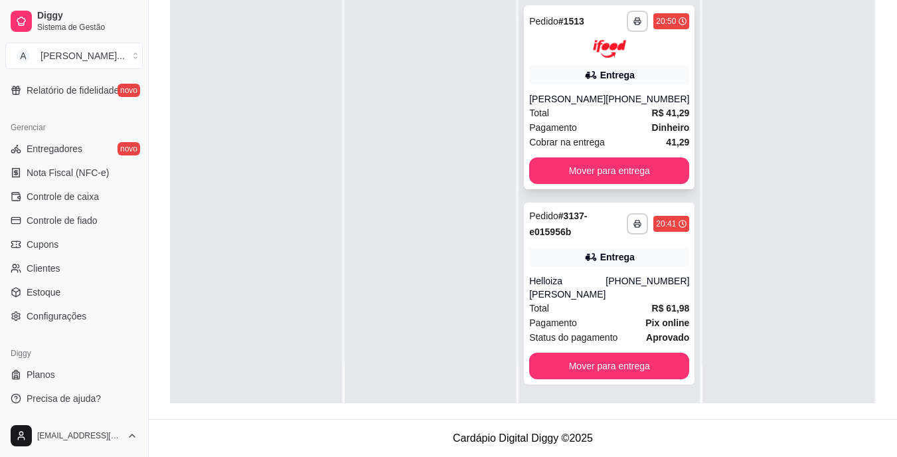
click at [562, 120] on div "Total R$ 41,29" at bounding box center [609, 113] width 160 height 15
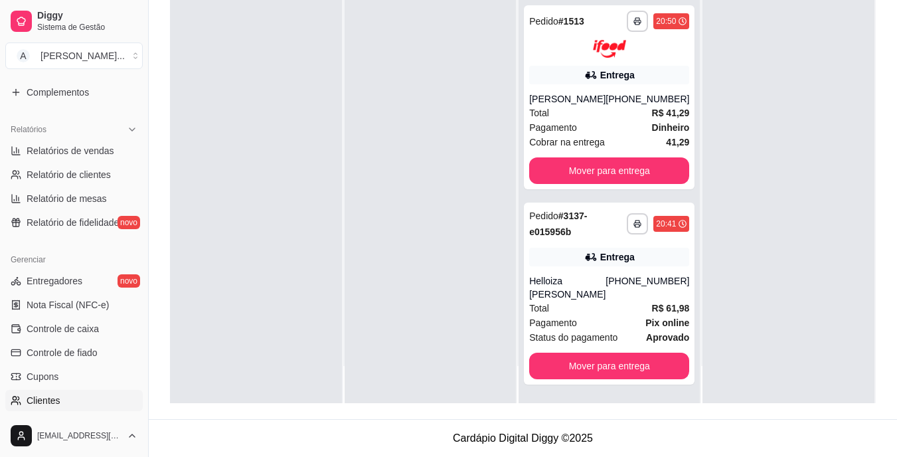
scroll to position [366, 0]
click at [127, 150] on link "Relatórios de vendas" at bounding box center [73, 151] width 137 height 21
select select "ALL"
select select "0"
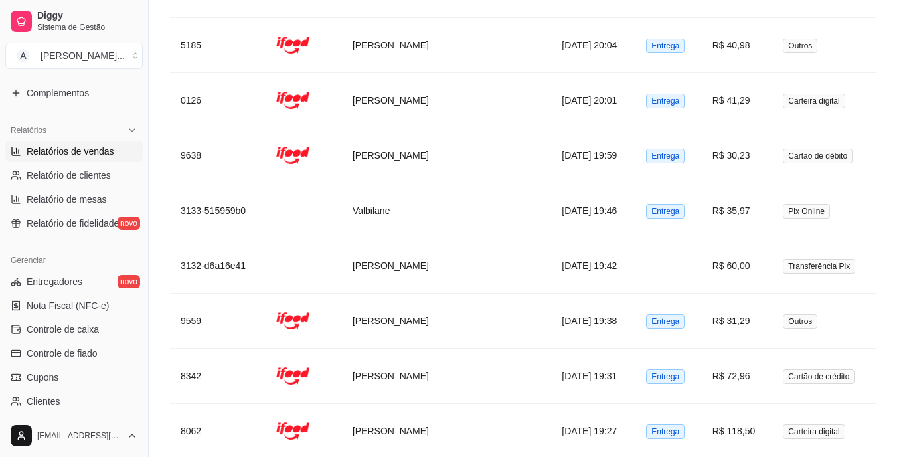
scroll to position [1991, 0]
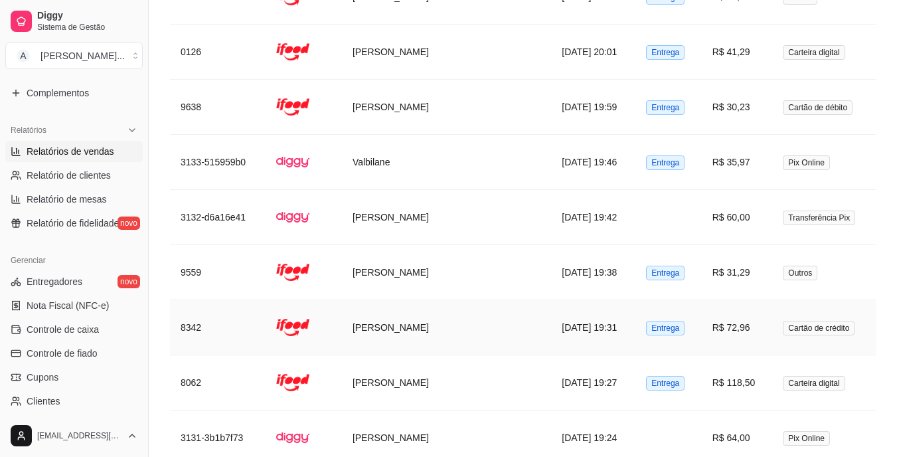
click at [603, 325] on td "[DATE] 19:31" at bounding box center [593, 327] width 84 height 55
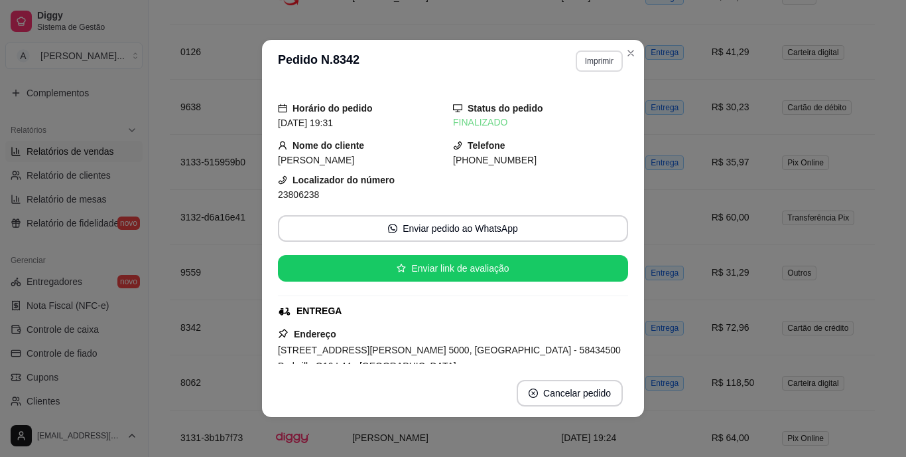
click at [589, 59] on button "Imprimir" at bounding box center [599, 60] width 47 height 21
click at [591, 106] on button "IMPRESSORA" at bounding box center [571, 107] width 93 height 21
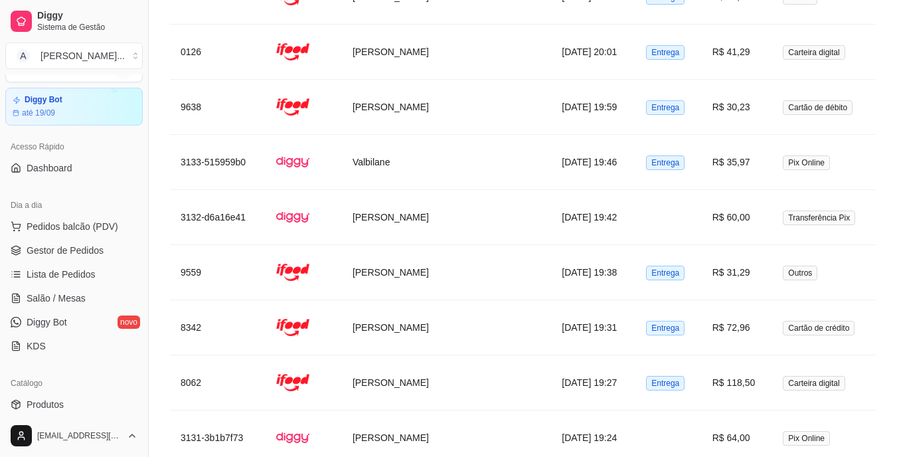
scroll to position [0, 0]
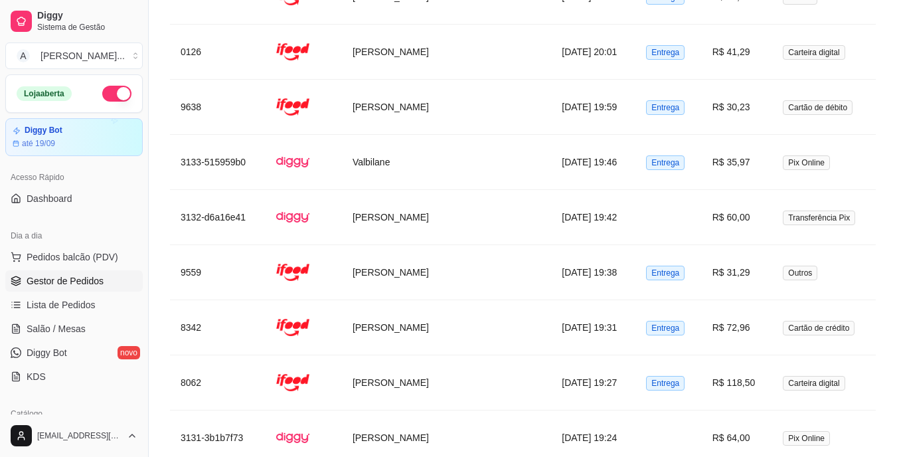
click at [109, 272] on link "Gestor de Pedidos" at bounding box center [73, 280] width 137 height 21
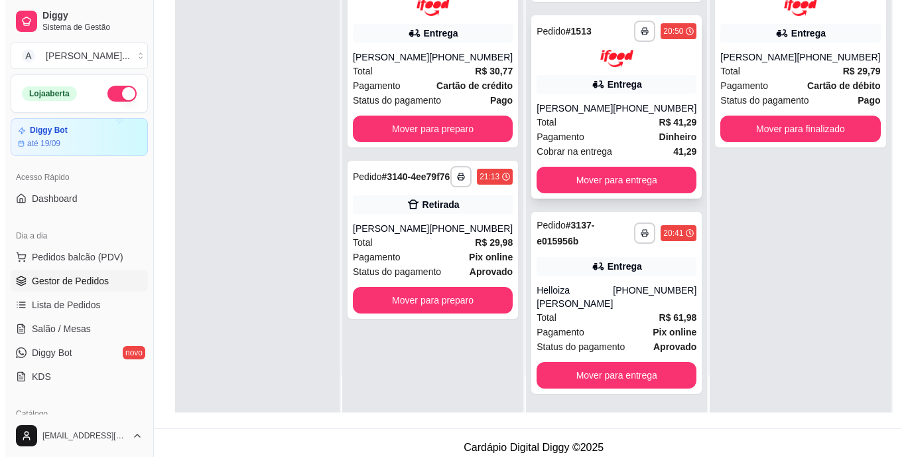
scroll to position [202, 0]
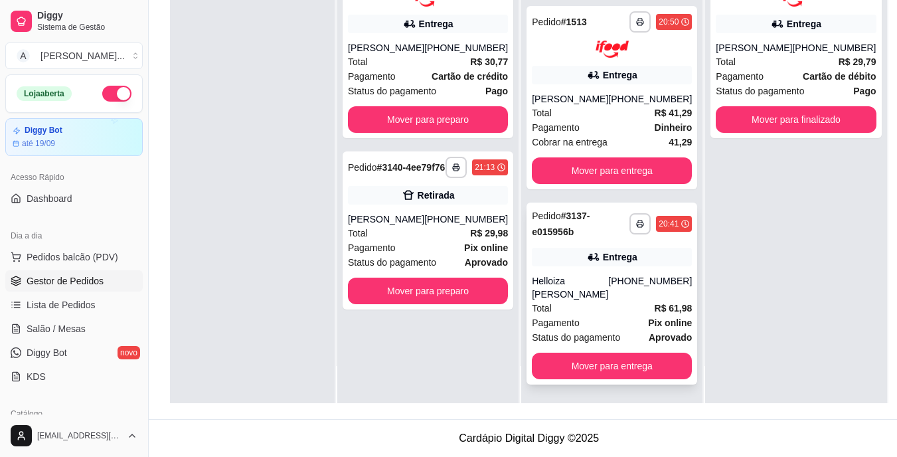
click at [578, 313] on div "Total R$ 61,98" at bounding box center [612, 308] width 160 height 15
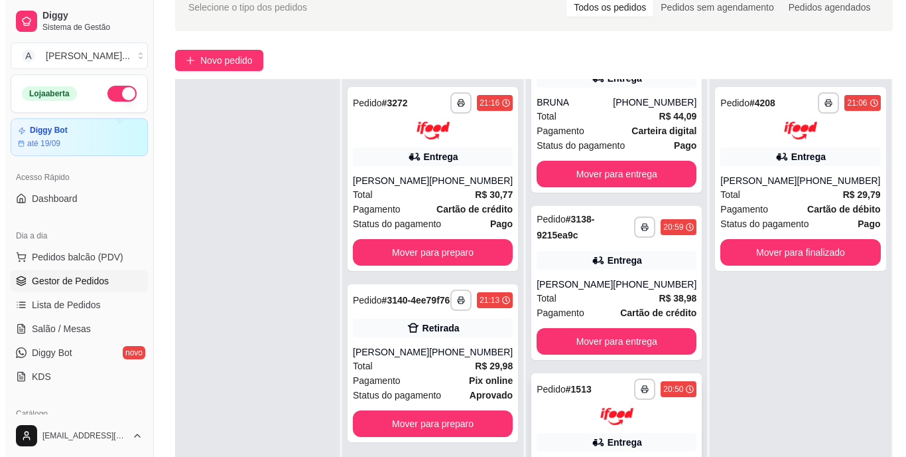
scroll to position [622, 0]
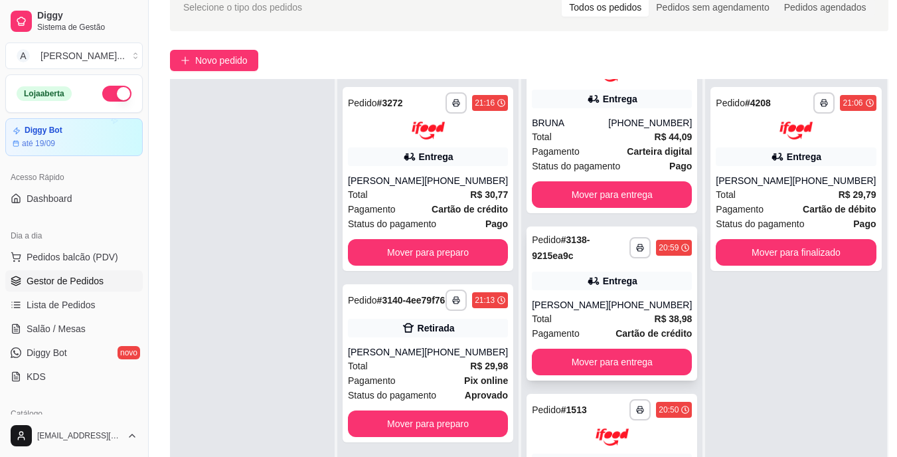
click at [572, 290] on div "Entrega" at bounding box center [612, 280] width 160 height 19
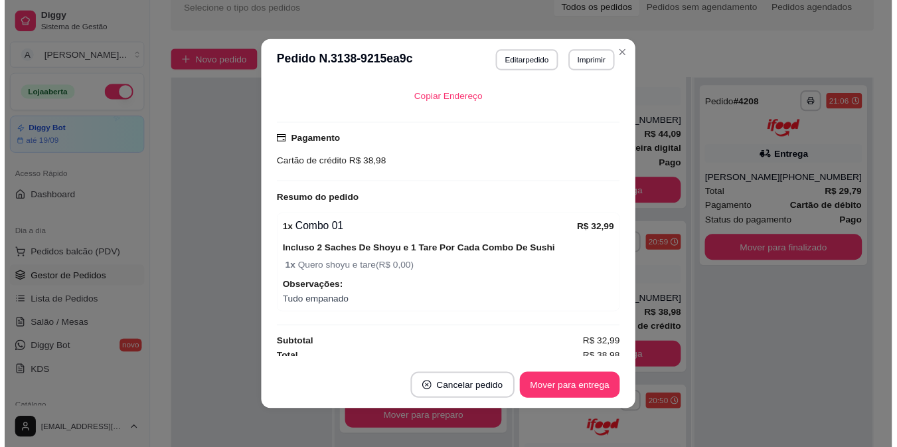
scroll to position [378, 0]
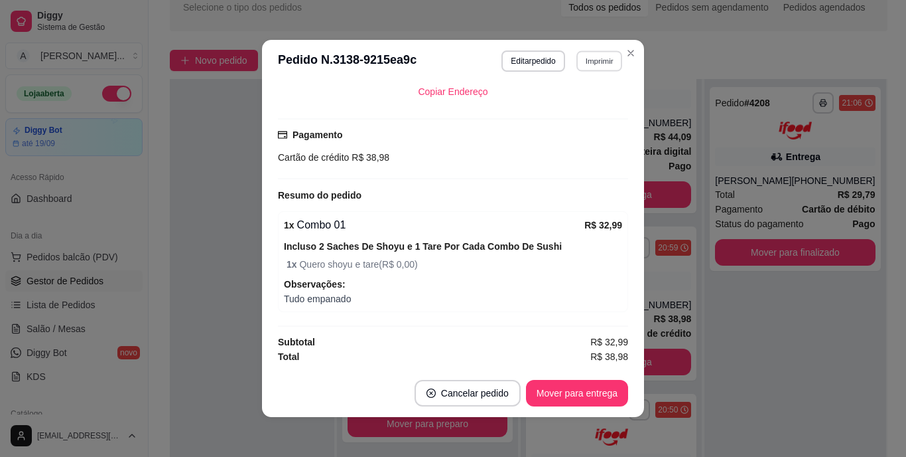
click at [593, 66] on button "Imprimir" at bounding box center [600, 60] width 46 height 21
click at [583, 106] on button "IMPRESSORA" at bounding box center [571, 107] width 96 height 21
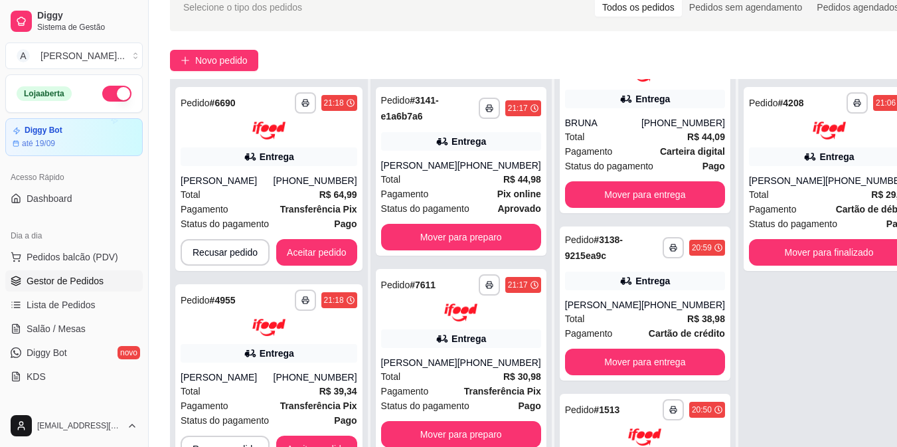
click at [774, 392] on div "**********" at bounding box center [828, 302] width 181 height 447
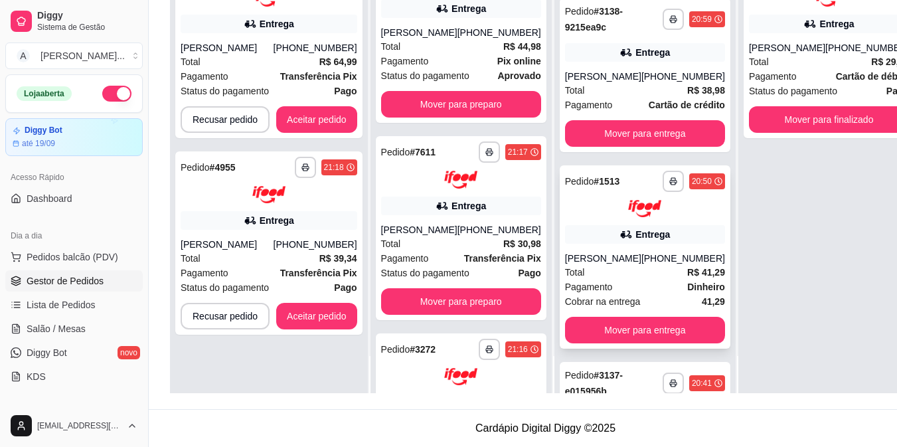
scroll to position [689, 0]
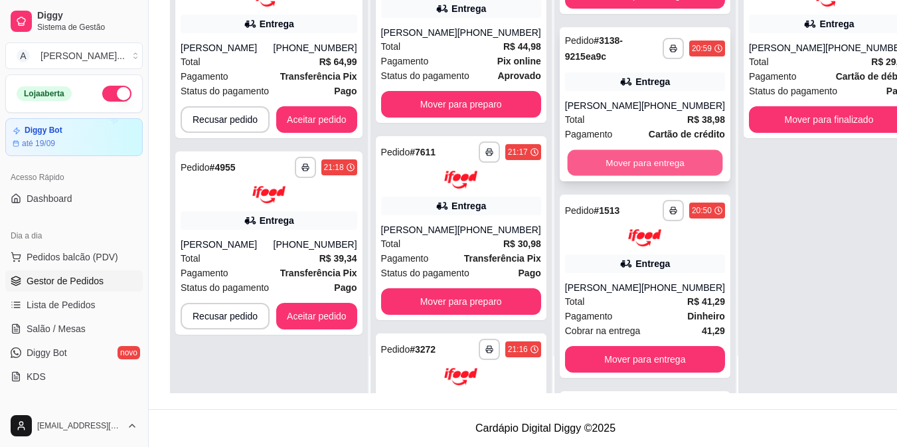
click at [652, 171] on button "Mover para entrega" at bounding box center [644, 162] width 155 height 26
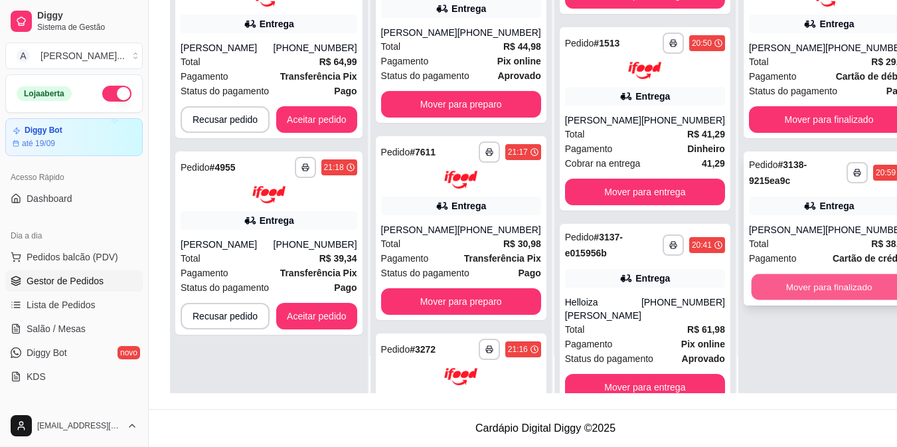
click at [790, 289] on button "Mover para finalizado" at bounding box center [828, 286] width 155 height 26
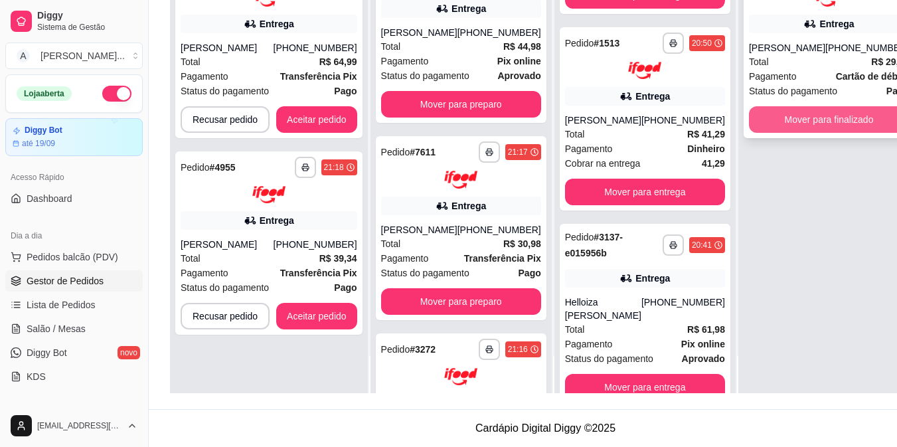
click at [783, 123] on button "Mover para finalizado" at bounding box center [829, 119] width 160 height 27
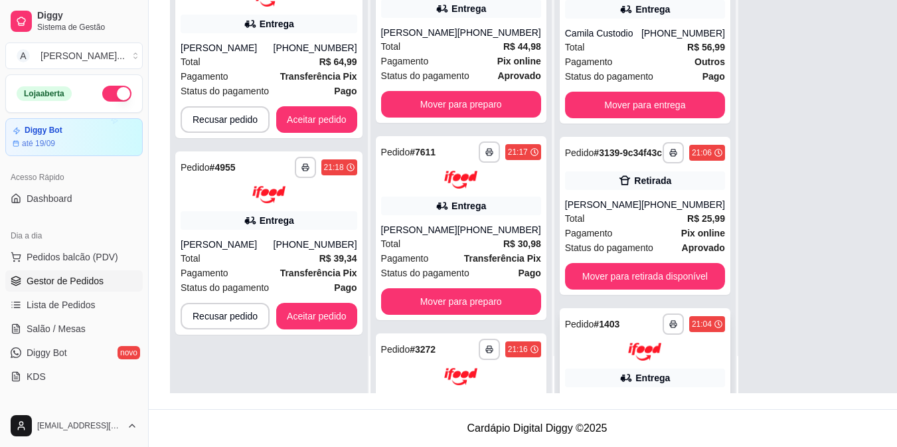
scroll to position [190, 0]
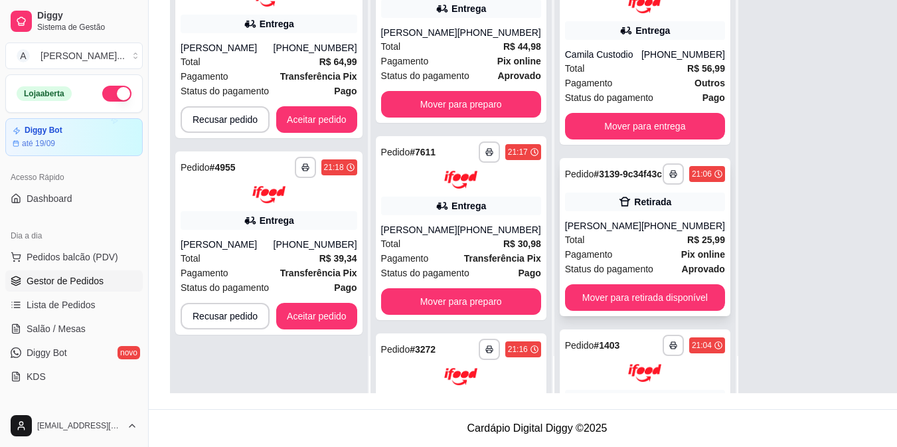
click at [616, 247] on div "Total R$ 25,99" at bounding box center [645, 239] width 160 height 15
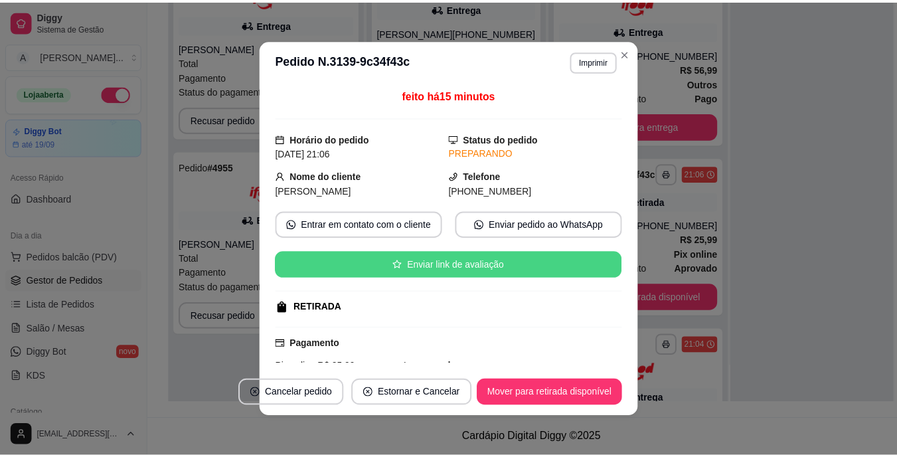
scroll to position [66, 0]
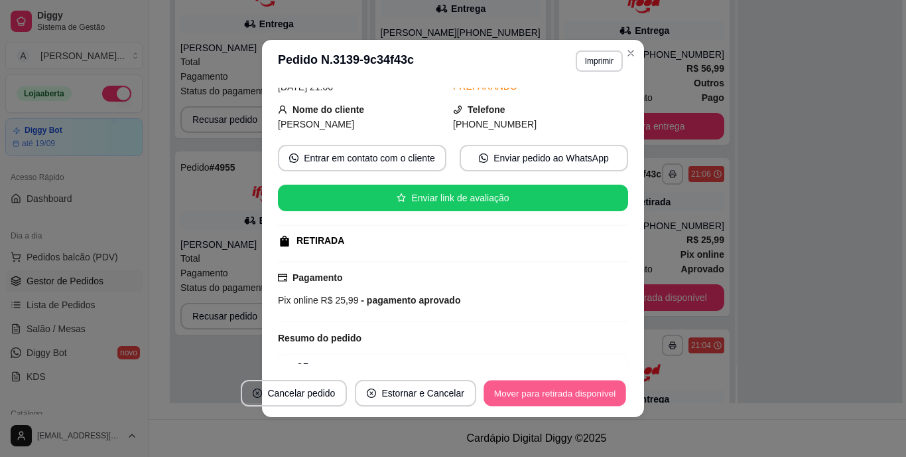
click at [545, 388] on button "Mover para retirada disponível" at bounding box center [555, 393] width 142 height 26
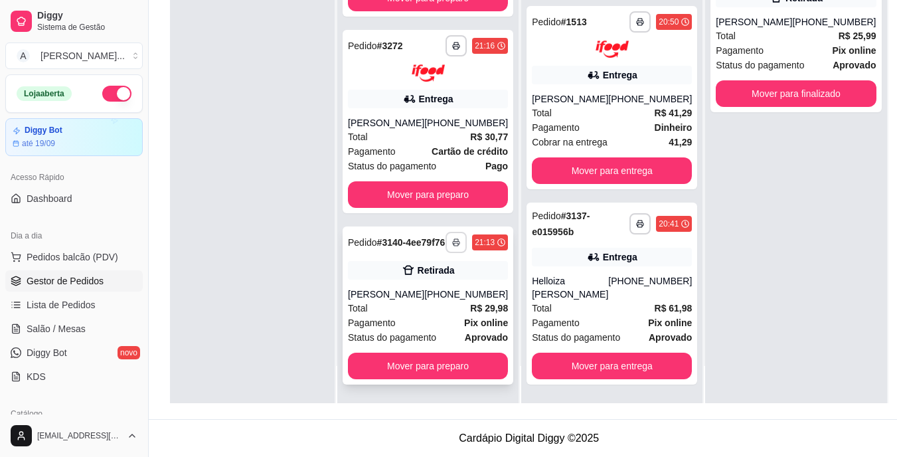
scroll to position [734, 0]
click at [468, 363] on button "Mover para preparo" at bounding box center [428, 365] width 160 height 27
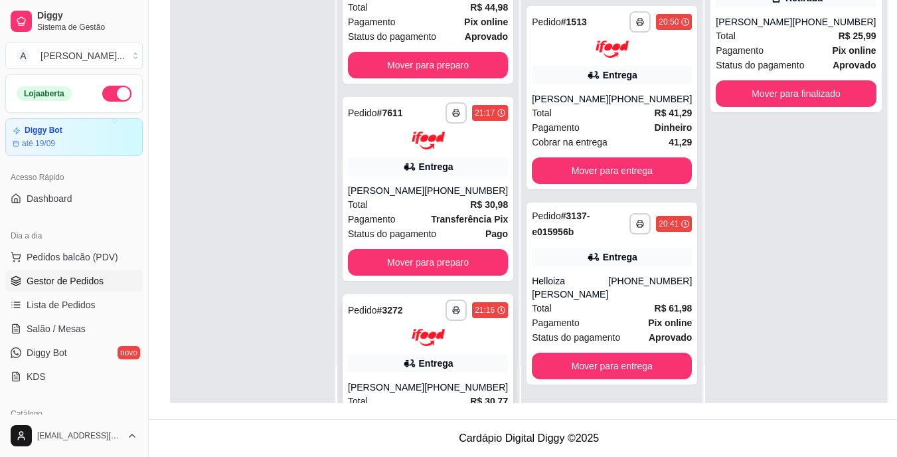
scroll to position [565, 0]
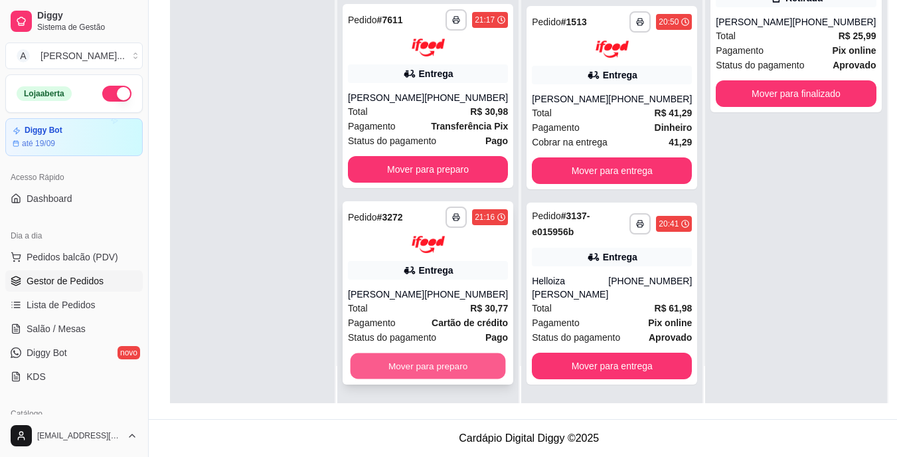
click at [441, 372] on button "Mover para preparo" at bounding box center [427, 366] width 155 height 26
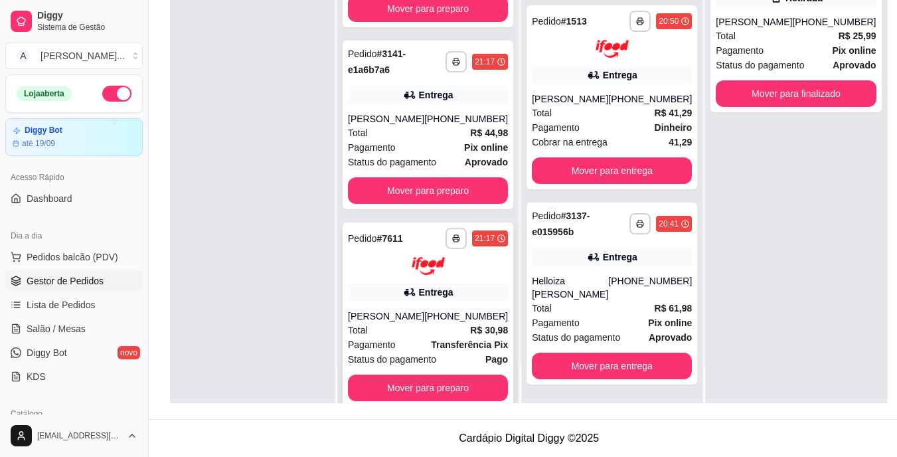
scroll to position [342, 0]
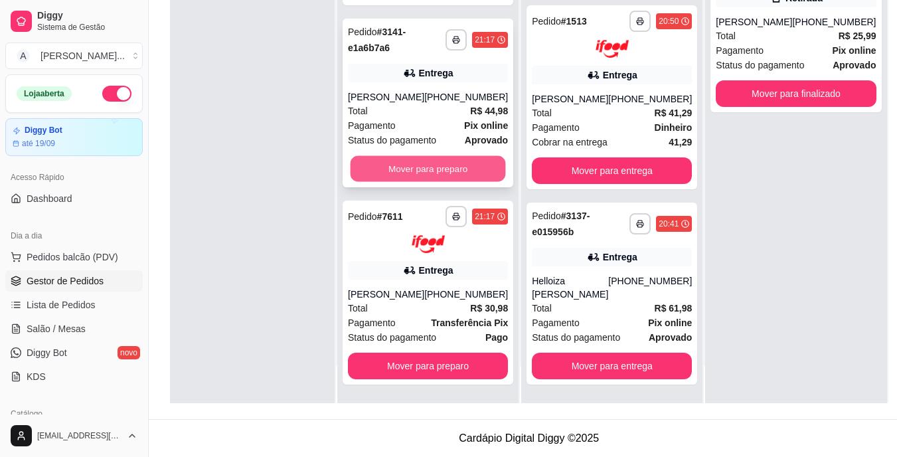
click at [424, 156] on button "Mover para preparo" at bounding box center [427, 169] width 155 height 26
click at [435, 156] on button "Mover para preparo" at bounding box center [427, 169] width 155 height 26
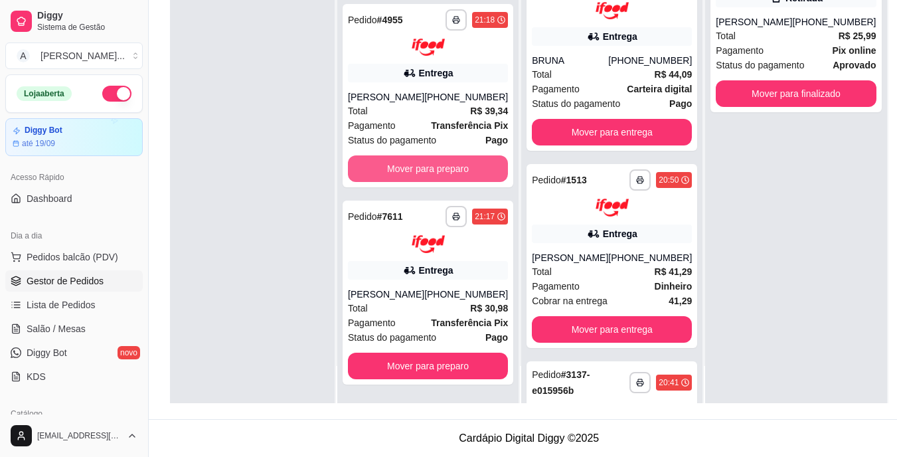
scroll to position [1112, 0]
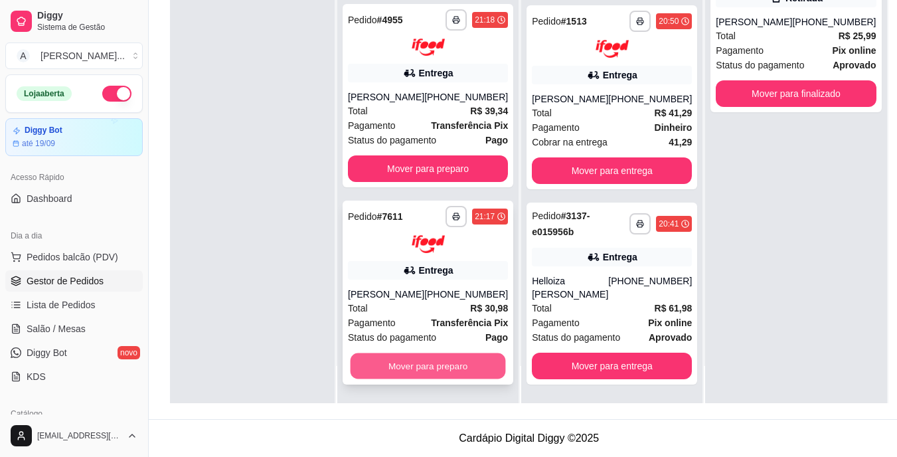
click at [476, 372] on button "Mover para preparo" at bounding box center [427, 365] width 155 height 26
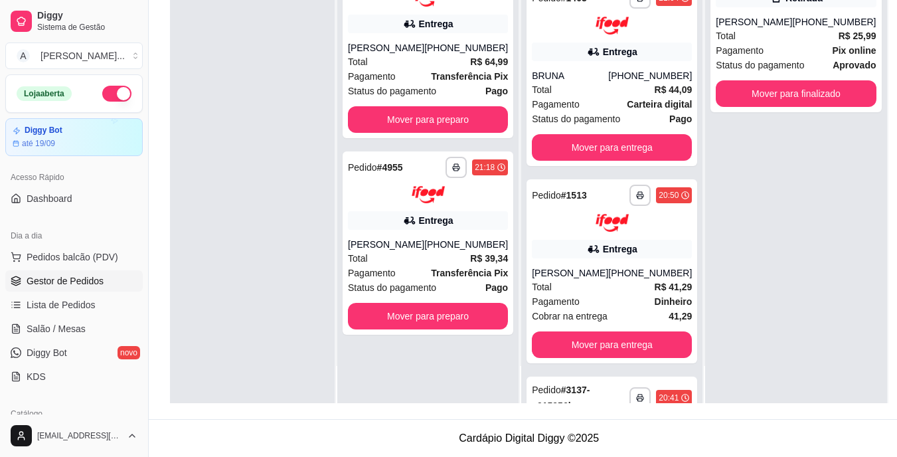
scroll to position [1309, 0]
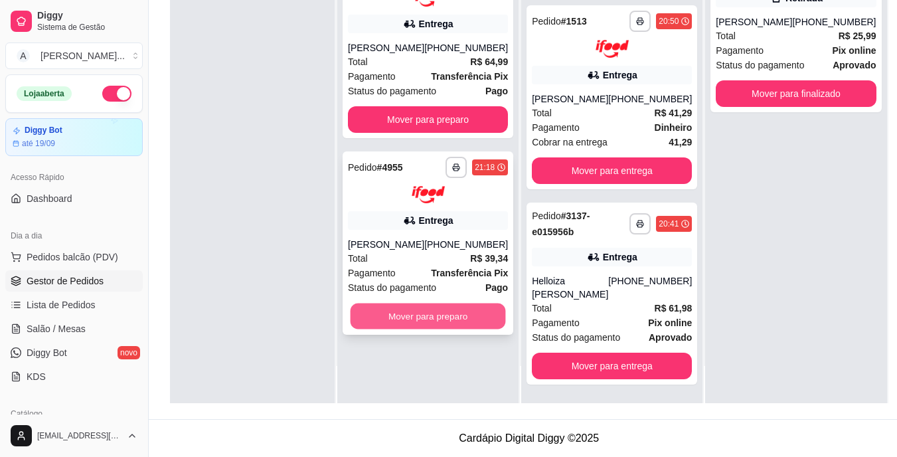
click at [490, 311] on button "Mover para preparo" at bounding box center [427, 316] width 155 height 26
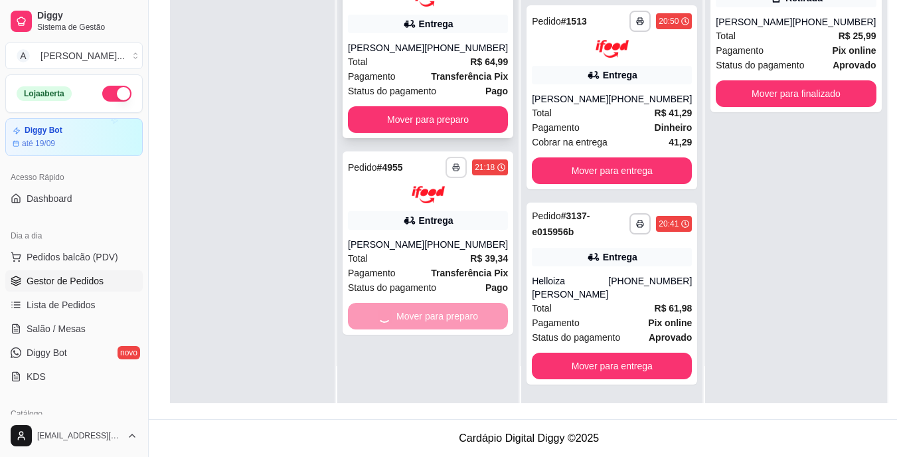
scroll to position [1506, 0]
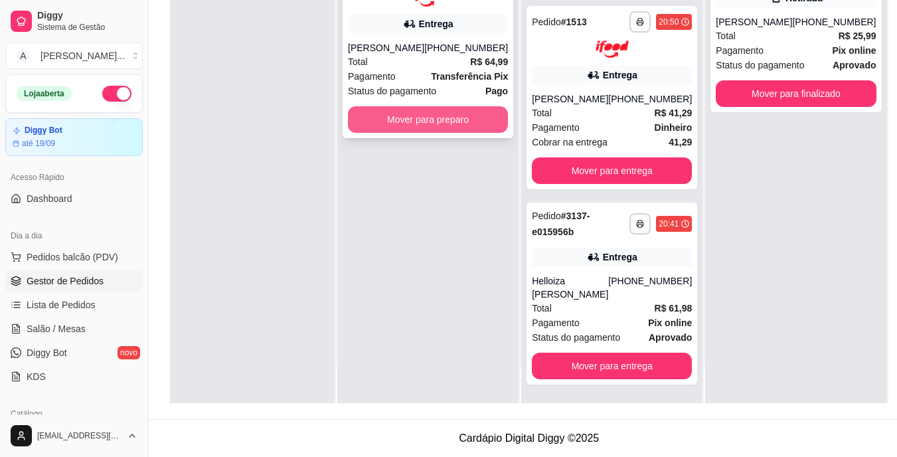
click at [464, 129] on button "Mover para preparo" at bounding box center [428, 119] width 160 height 27
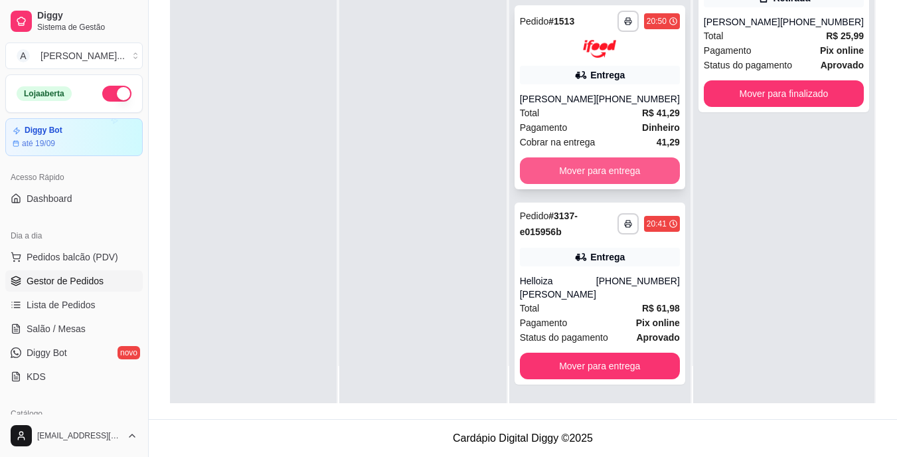
scroll to position [1703, 0]
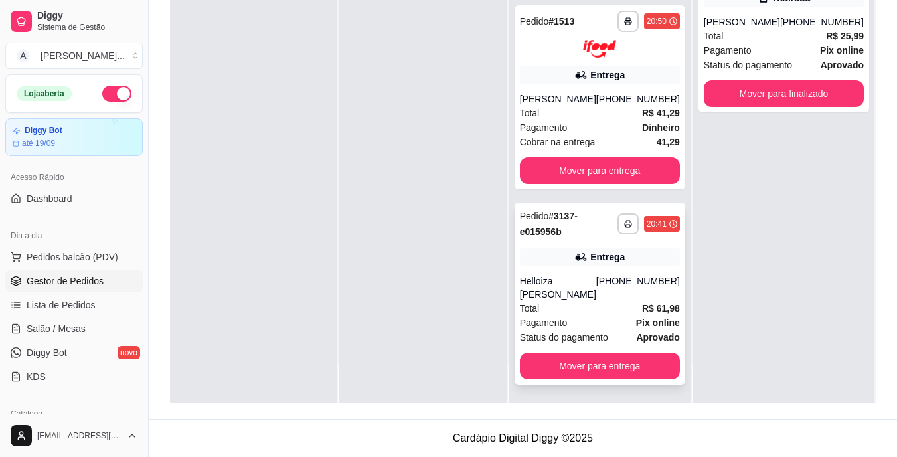
click at [520, 302] on div "**********" at bounding box center [599, 293] width 171 height 182
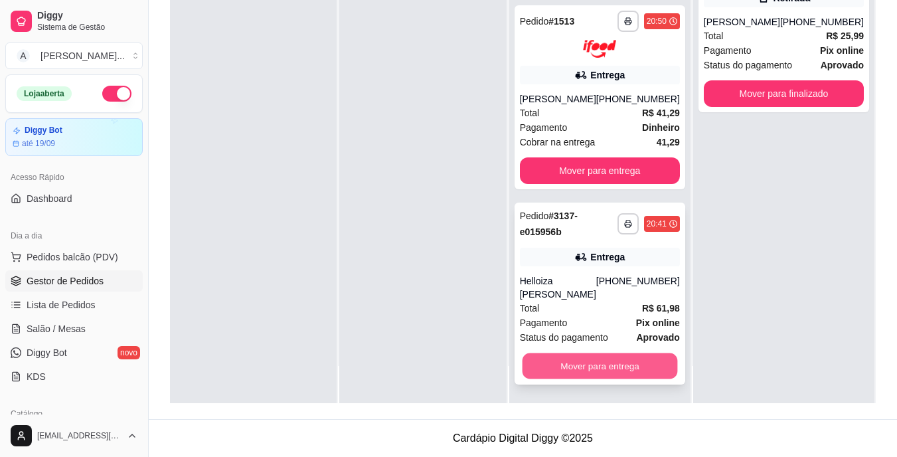
click at [649, 358] on button "Mover para entrega" at bounding box center [599, 365] width 155 height 26
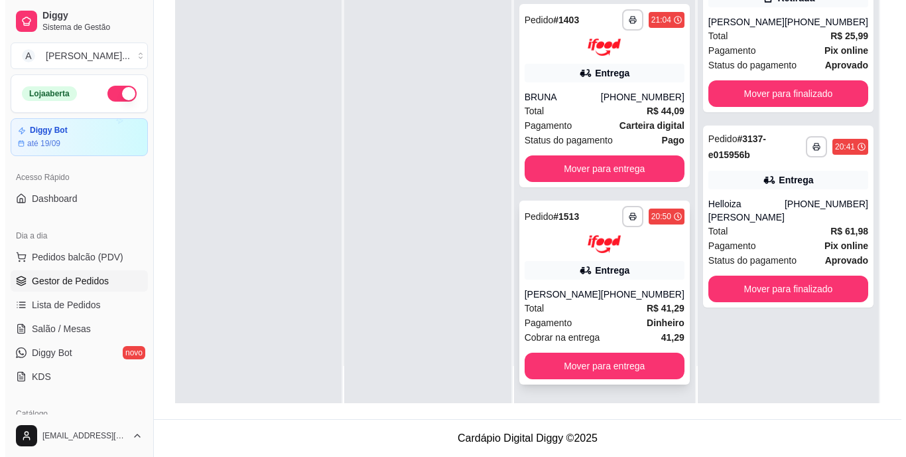
scroll to position [1522, 0]
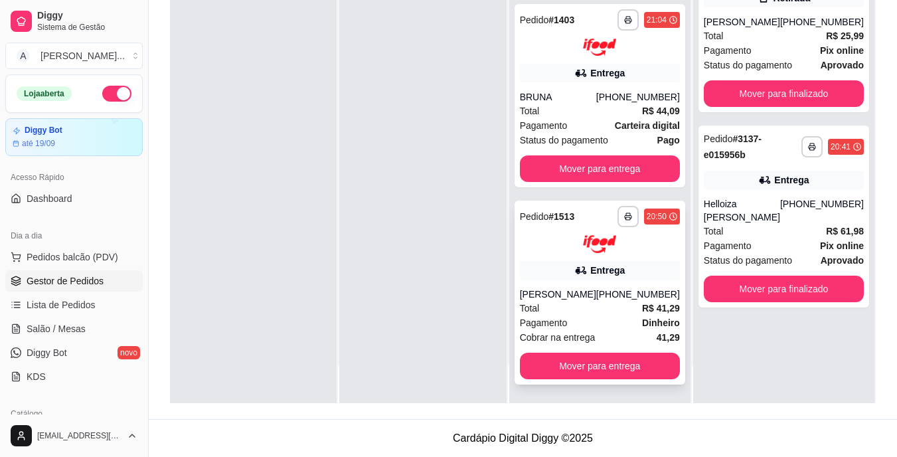
click at [597, 322] on div "Pagamento Dinheiro" at bounding box center [600, 322] width 160 height 15
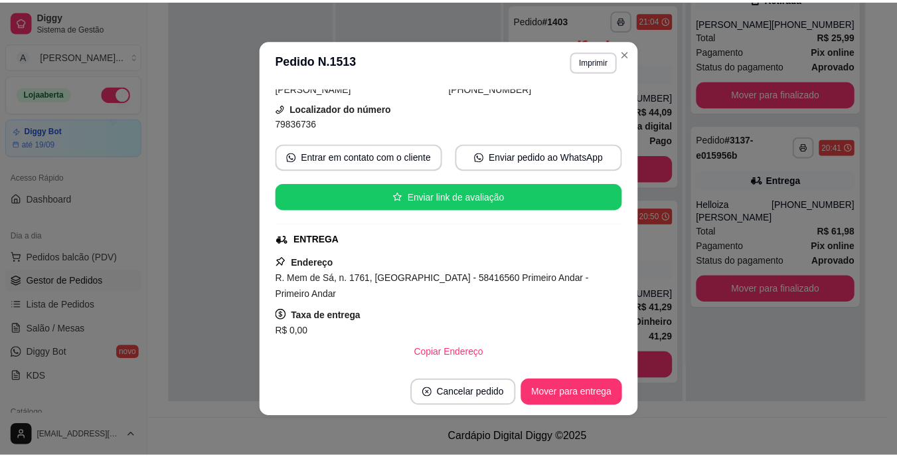
scroll to position [133, 0]
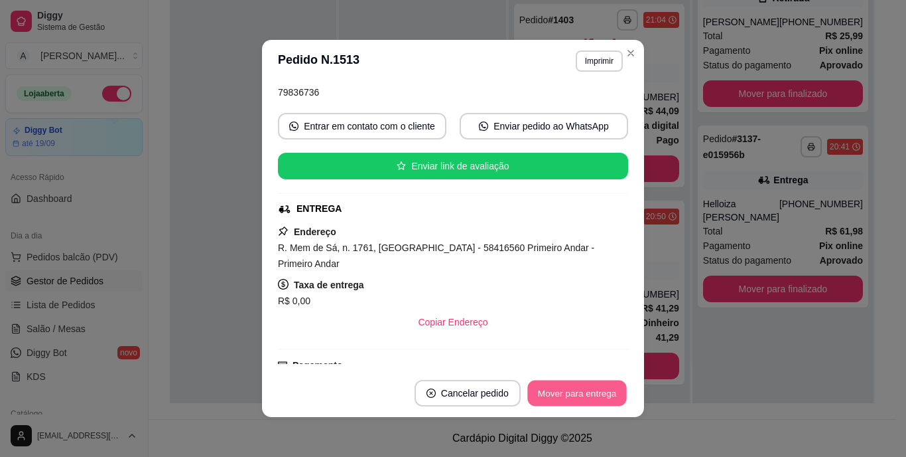
click at [579, 389] on button "Mover para entrega" at bounding box center [578, 393] width 100 height 26
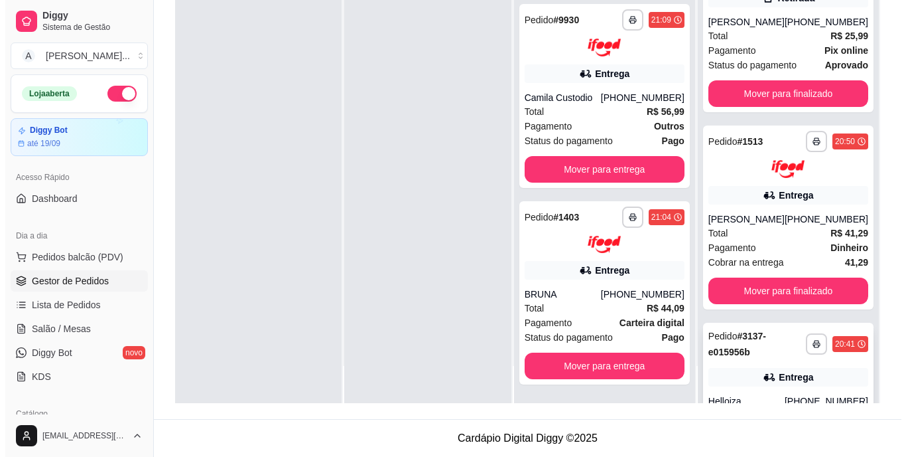
scroll to position [1325, 0]
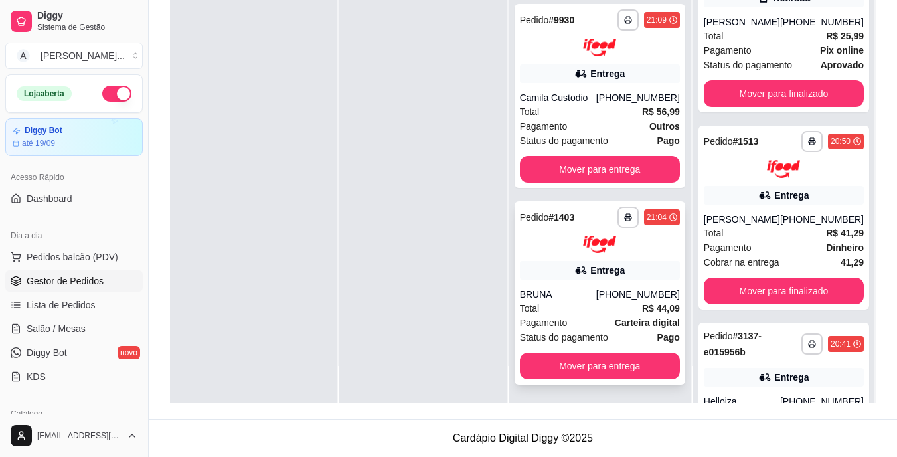
click at [547, 294] on div "BRUNA" at bounding box center [558, 293] width 76 height 13
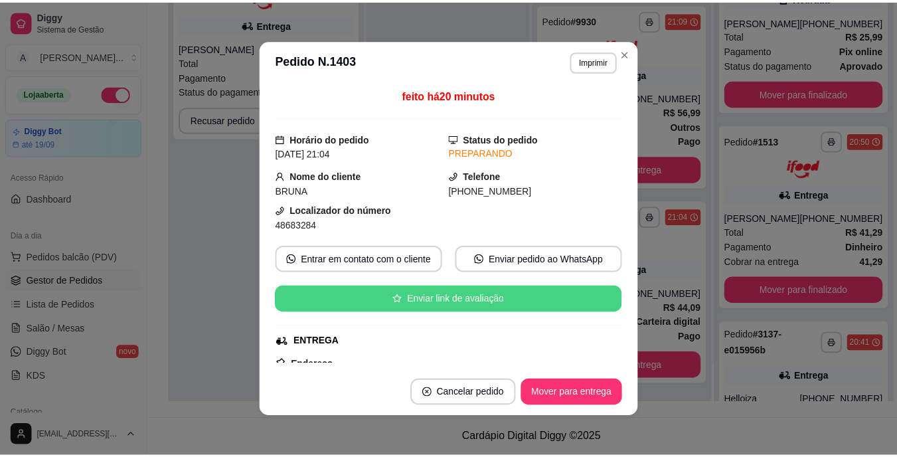
scroll to position [133, 0]
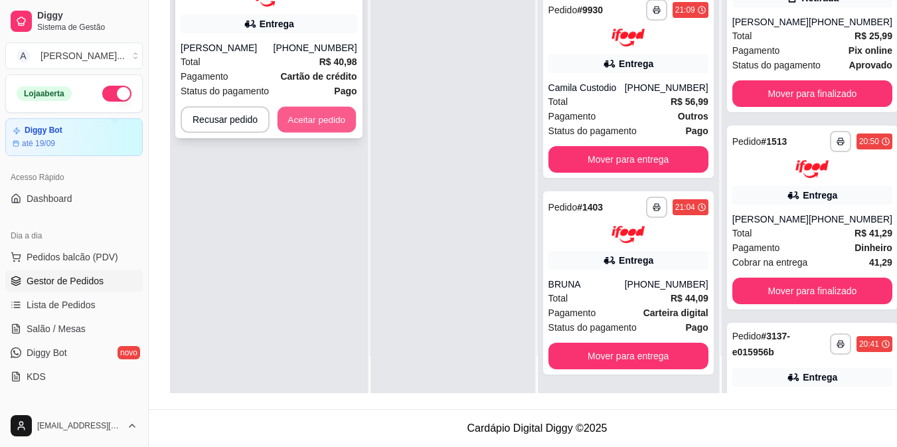
click at [336, 132] on button "Aceitar pedido" at bounding box center [316, 119] width 78 height 26
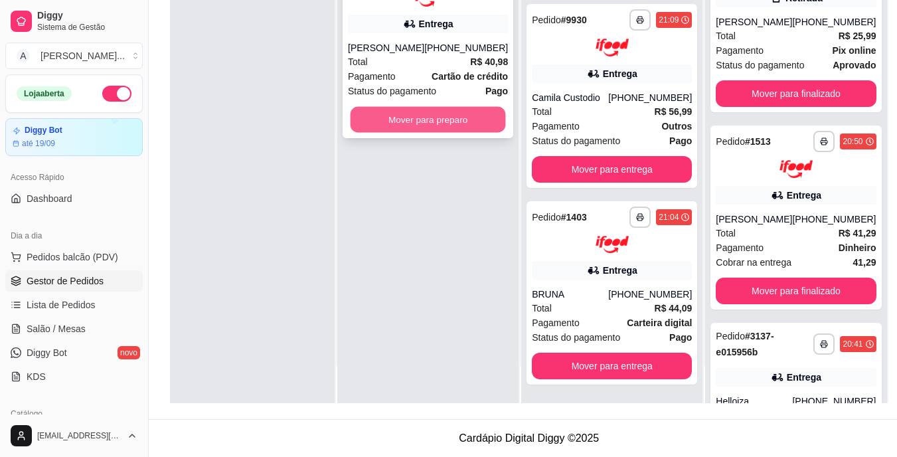
click at [405, 130] on button "Mover para preparo" at bounding box center [427, 119] width 155 height 26
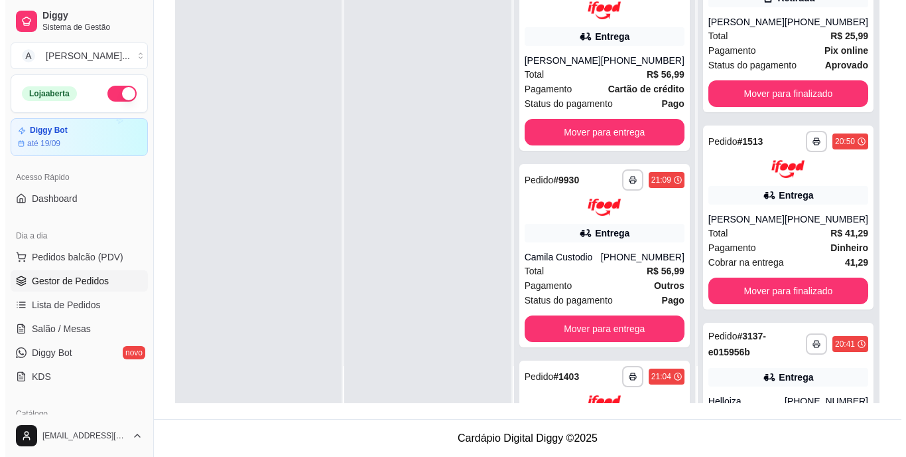
scroll to position [1535, 0]
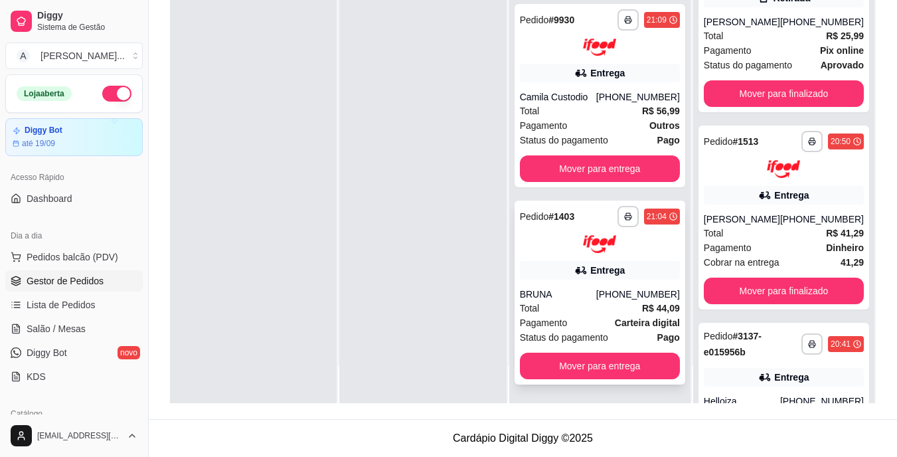
click at [620, 303] on div "Total R$ 44,09" at bounding box center [600, 308] width 160 height 15
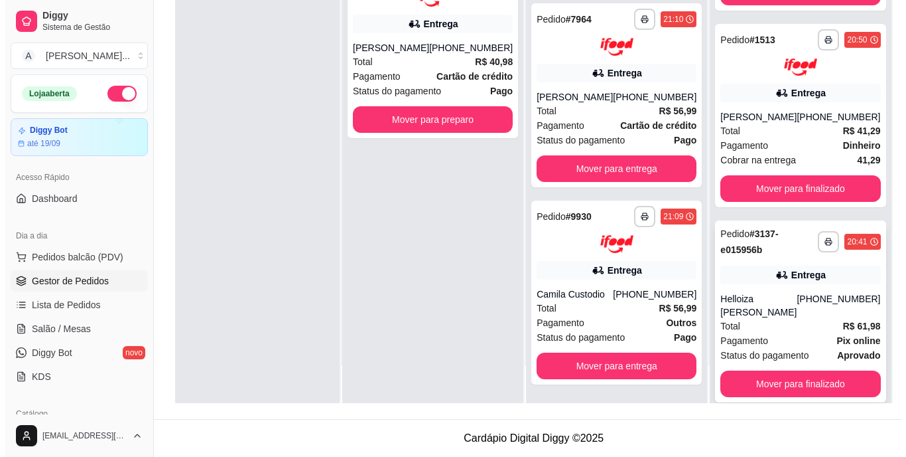
scroll to position [314, 0]
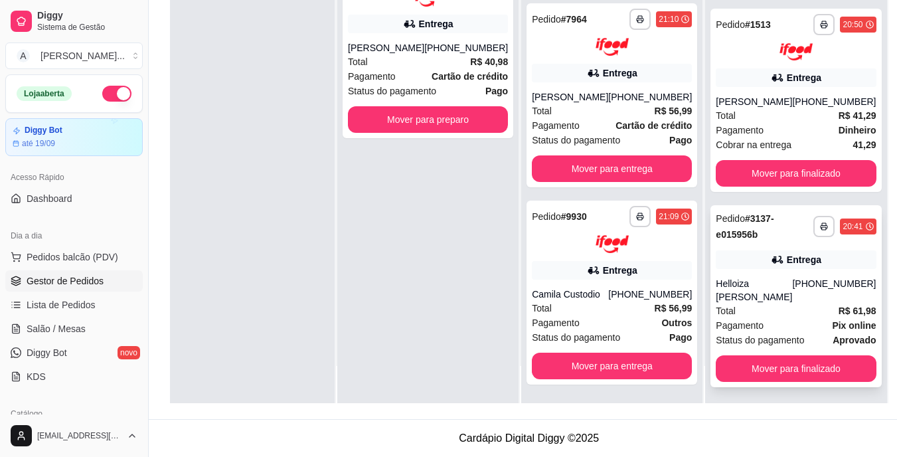
click at [768, 318] on div "Pagamento Pix online" at bounding box center [795, 325] width 160 height 15
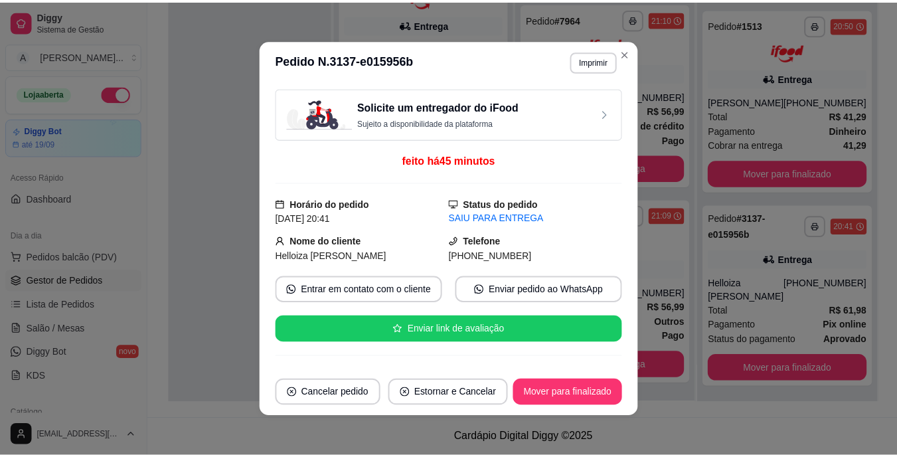
scroll to position [66, 0]
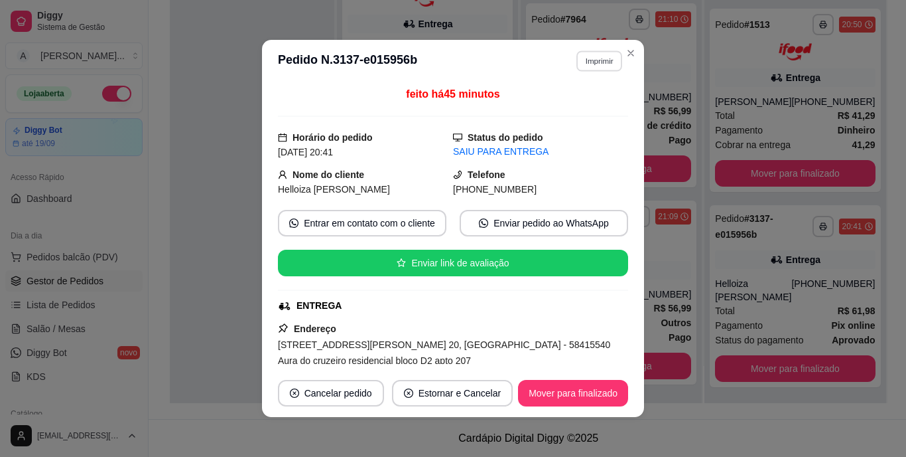
click at [592, 58] on button "Imprimir" at bounding box center [600, 60] width 46 height 21
click at [590, 103] on button "IMPRESSORA" at bounding box center [570, 107] width 93 height 21
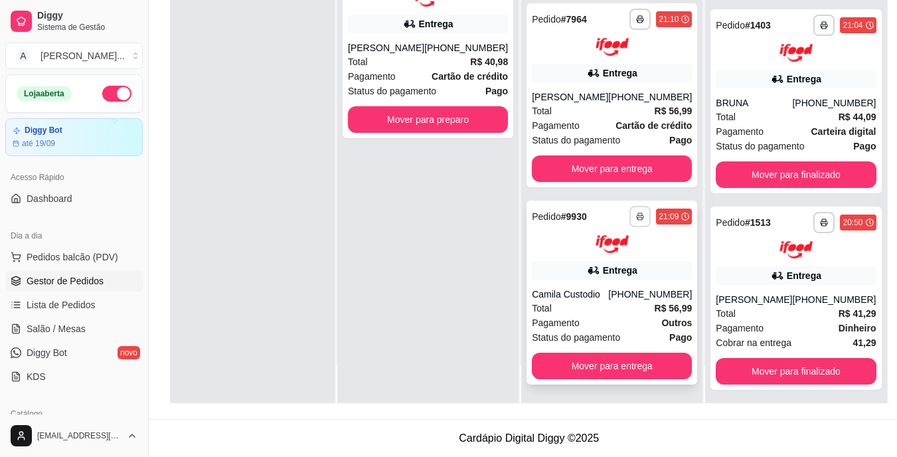
scroll to position [115, 0]
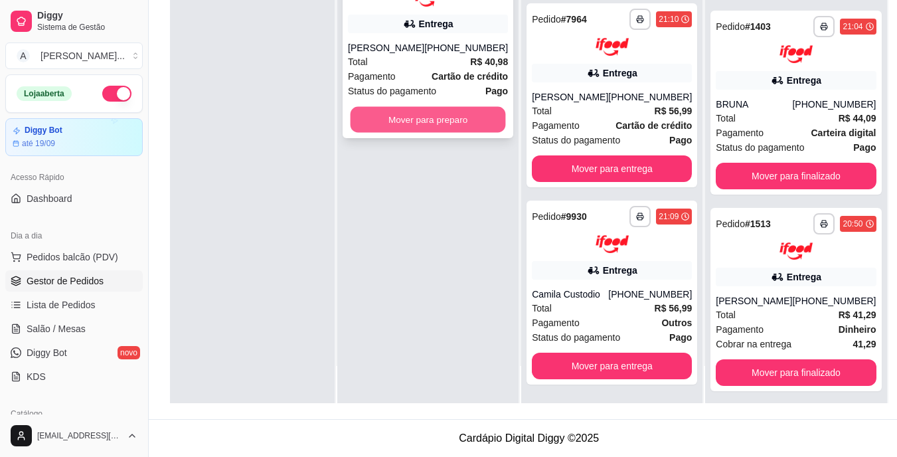
click at [474, 132] on button "Mover para preparo" at bounding box center [427, 119] width 155 height 26
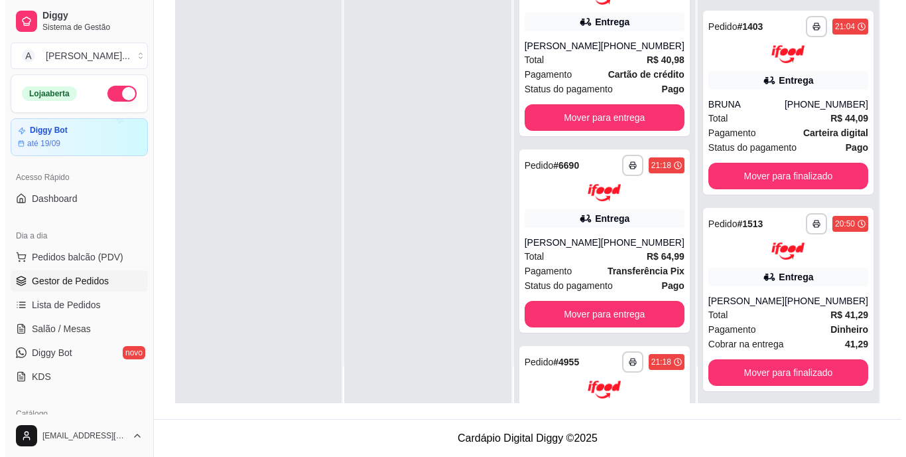
scroll to position [0, 0]
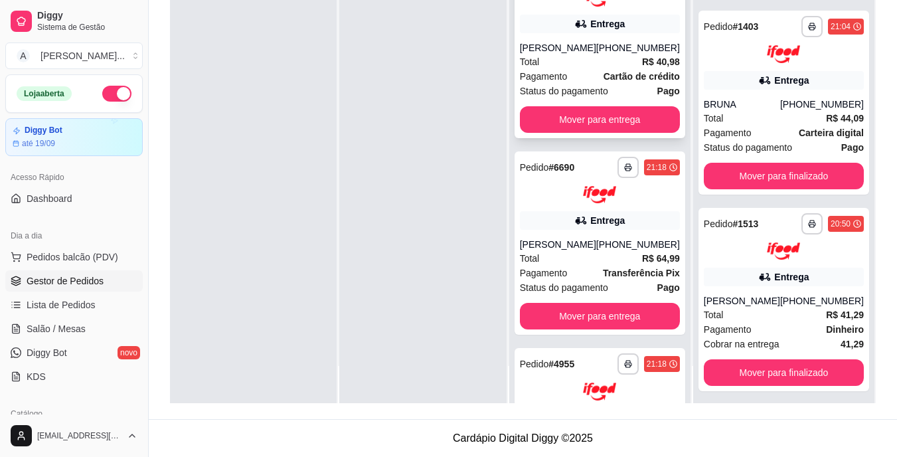
click at [607, 82] on strong "Cartão de crédito" at bounding box center [641, 76] width 76 height 11
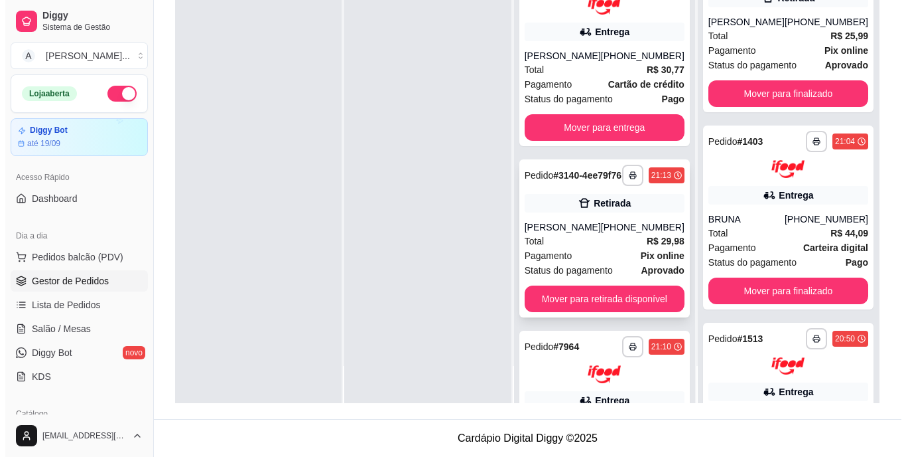
scroll to position [940, 0]
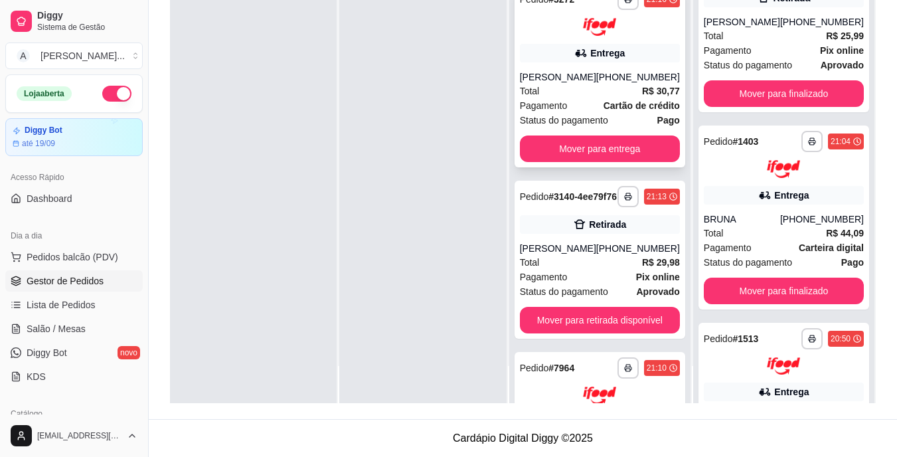
click at [587, 84] on div "[PERSON_NAME]" at bounding box center [558, 76] width 76 height 13
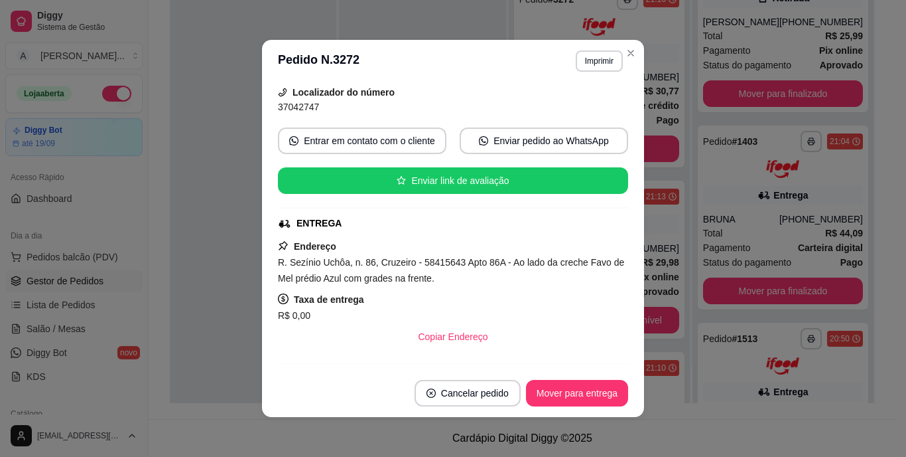
scroll to position [133, 0]
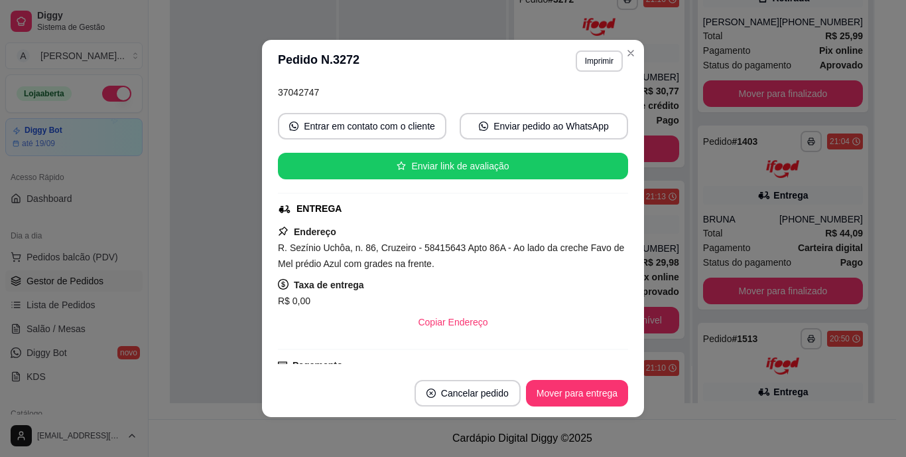
click at [439, 261] on div "R. Sezínio Uchôa, n. 86, Cruzeiro - 58415643 Apto 86A - Ao lado da creche Favo …" at bounding box center [453, 256] width 350 height 32
click at [449, 251] on span "R. Sezínio Uchôa, n. 86, Cruzeiro - 58415643 Apto 86A - Ao lado da creche Favo …" at bounding box center [451, 255] width 346 height 27
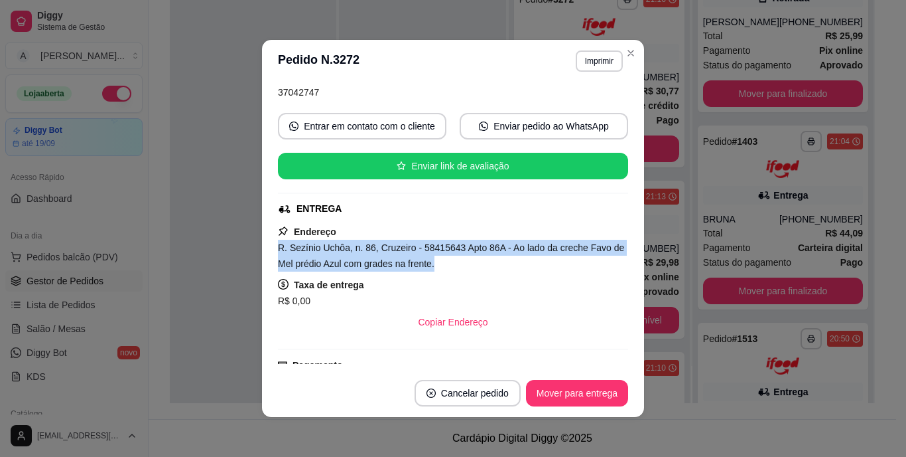
click at [449, 251] on span "R. Sezínio Uchôa, n. 86, Cruzeiro - 58415643 Apto 86A - Ao lado da creche Favo …" at bounding box center [451, 255] width 346 height 27
copy span "R. Sezínio Uchôa, n. 86, Cruzeiro - 58415643 Apto 86A - Ao lado da creche Favo …"
click at [587, 64] on button "Imprimir" at bounding box center [600, 60] width 46 height 21
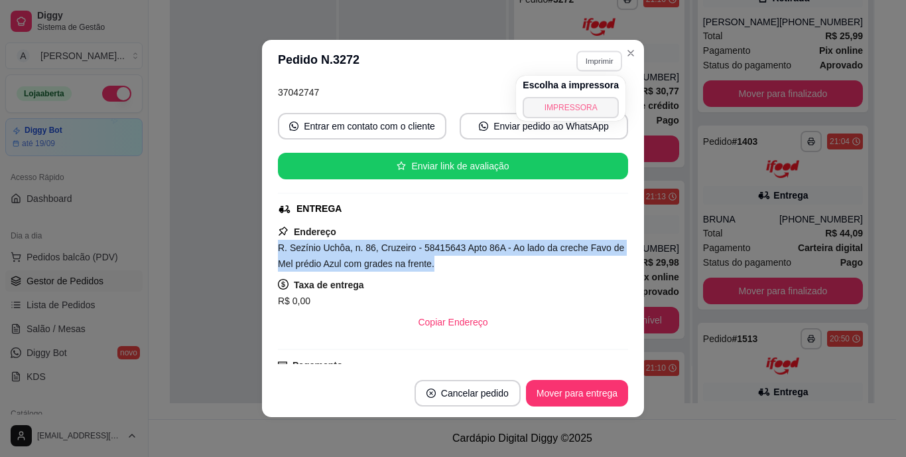
click at [586, 100] on button "IMPRESSORA" at bounding box center [571, 107] width 96 height 21
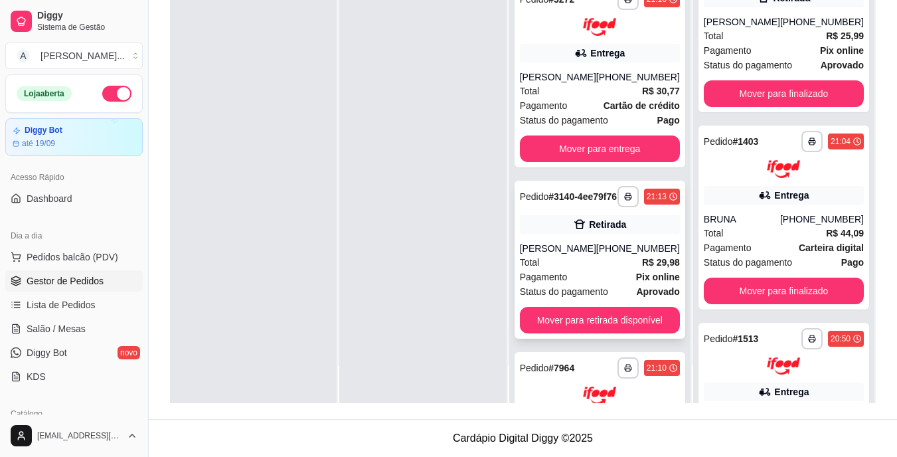
click at [568, 255] on div "[PERSON_NAME]" at bounding box center [558, 248] width 76 height 13
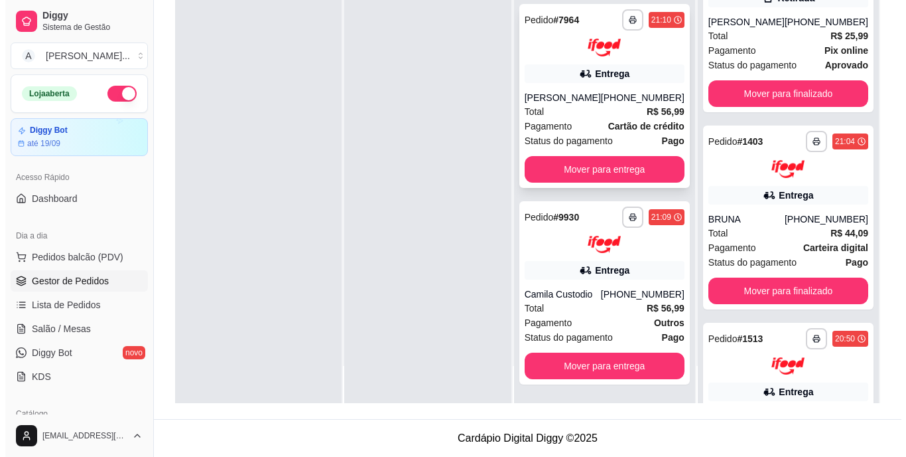
scroll to position [1338, 0]
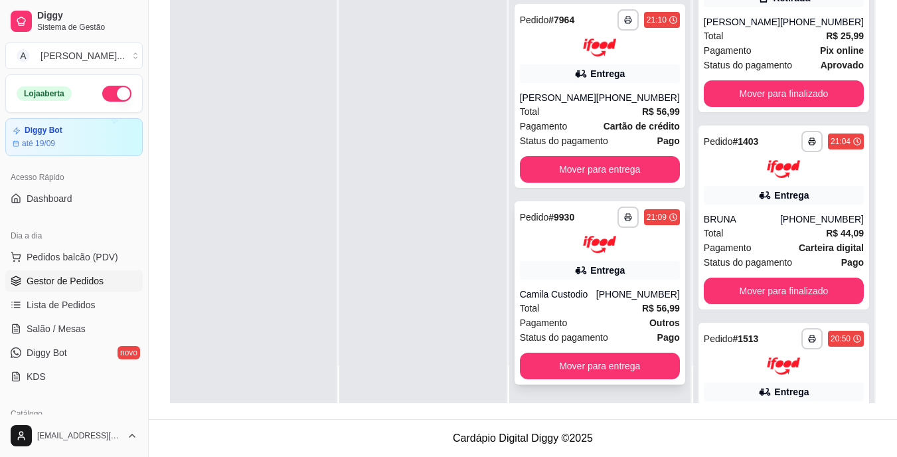
click at [610, 323] on div "Pagamento Outros" at bounding box center [600, 322] width 160 height 15
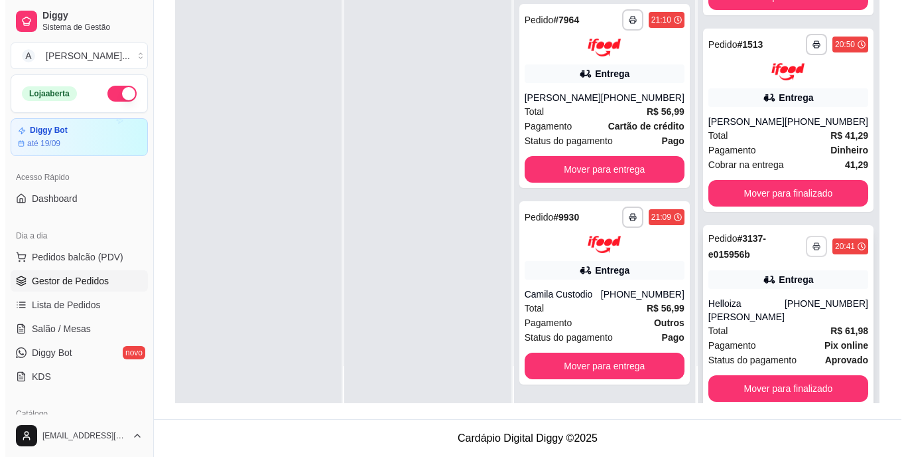
scroll to position [314, 0]
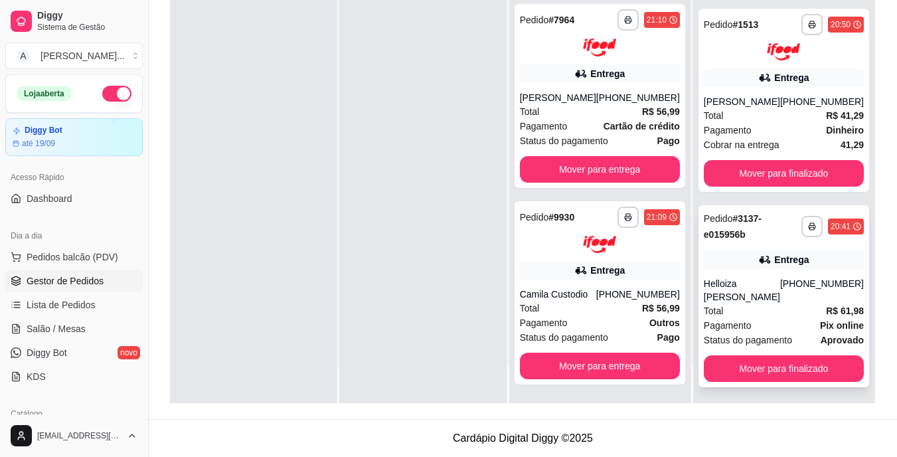
click at [777, 307] on div "Total R$ 61,98" at bounding box center [783, 310] width 160 height 15
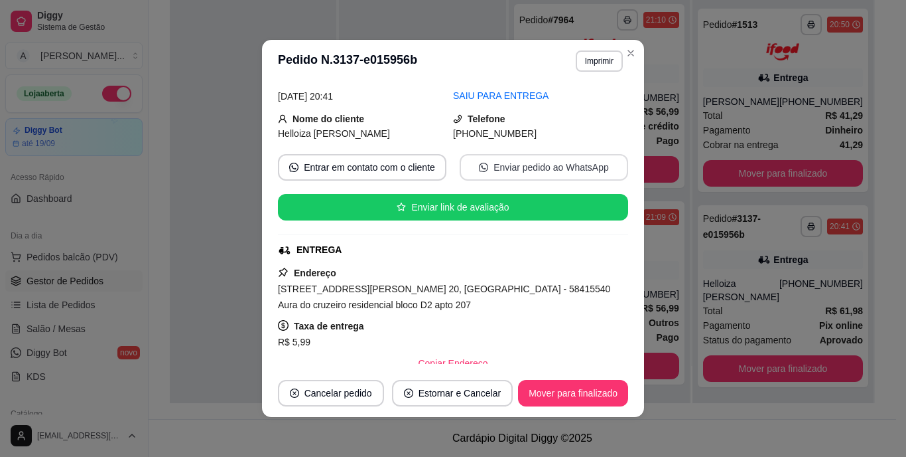
scroll to position [133, 0]
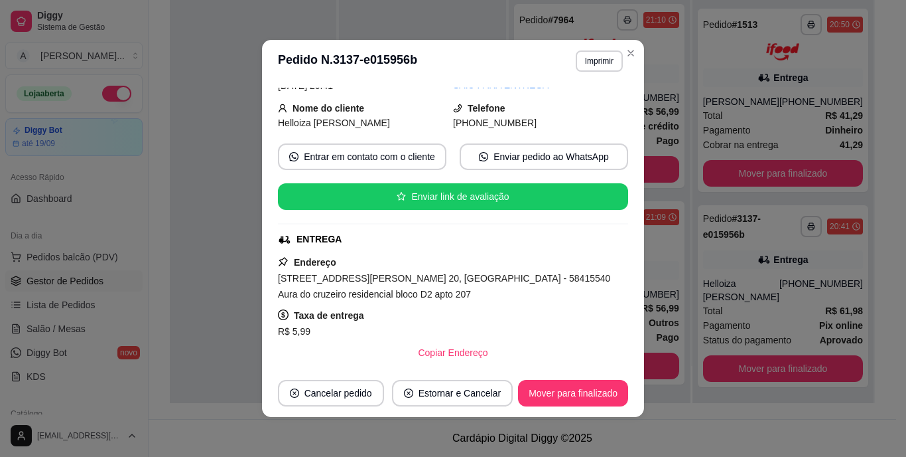
click at [547, 283] on span "[STREET_ADDRESS][PERSON_NAME] 20, [GEOGRAPHIC_DATA] - 58415540 Aura do cruzeiro…" at bounding box center [444, 286] width 332 height 27
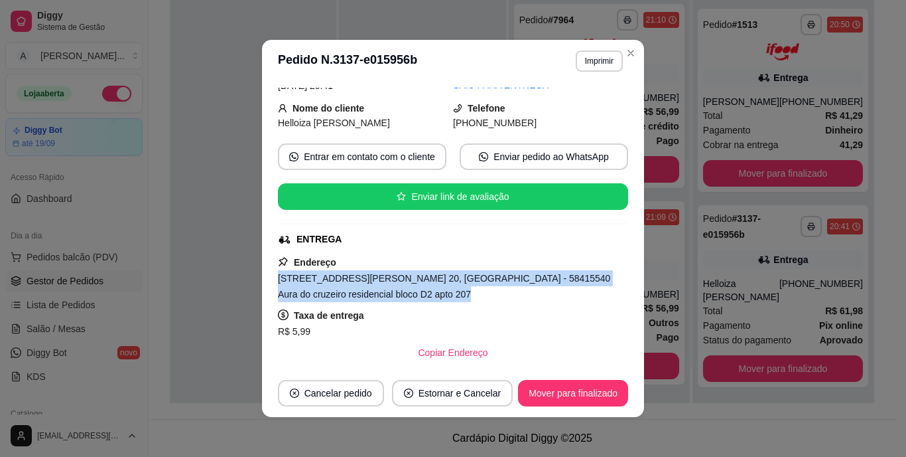
click at [547, 283] on span "[STREET_ADDRESS][PERSON_NAME] 20, [GEOGRAPHIC_DATA] - 58415540 Aura do cruzeiro…" at bounding box center [444, 286] width 332 height 27
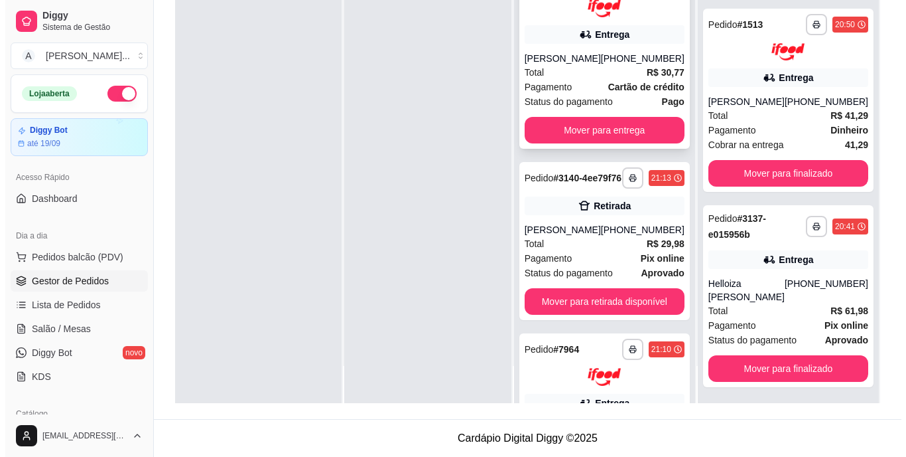
scroll to position [940, 0]
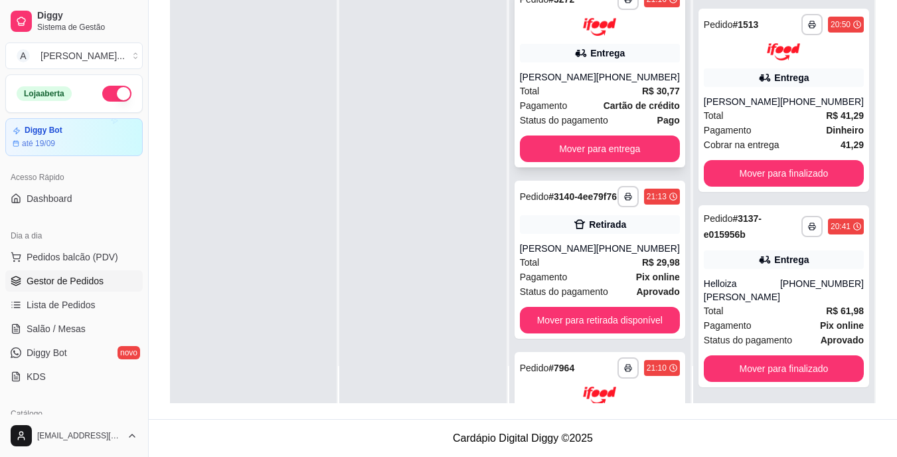
click at [576, 98] on div "Total R$ 30,77" at bounding box center [600, 91] width 160 height 15
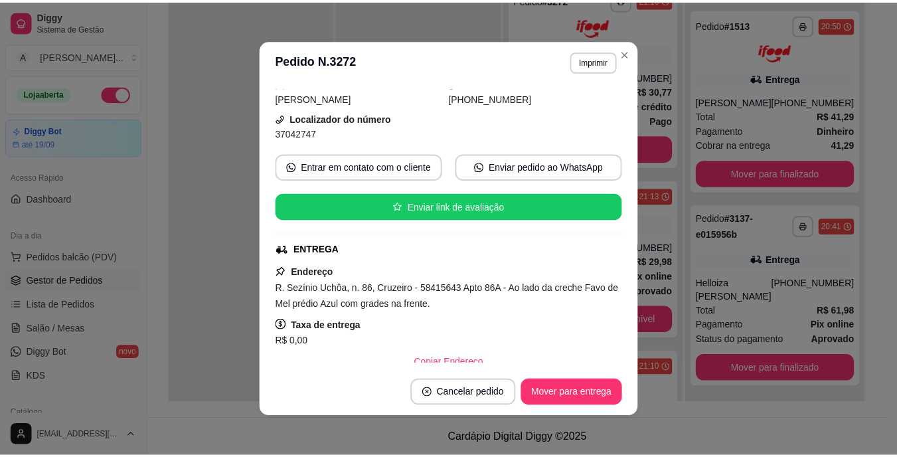
scroll to position [133, 0]
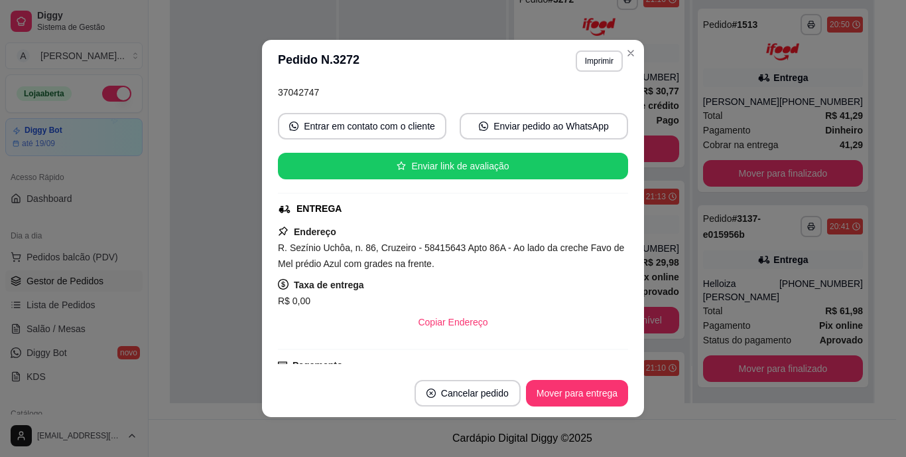
click at [394, 265] on span "R. Sezínio Uchôa, n. 86, Cruzeiro - 58415643 Apto 86A - Ao lado da creche Favo …" at bounding box center [451, 255] width 346 height 27
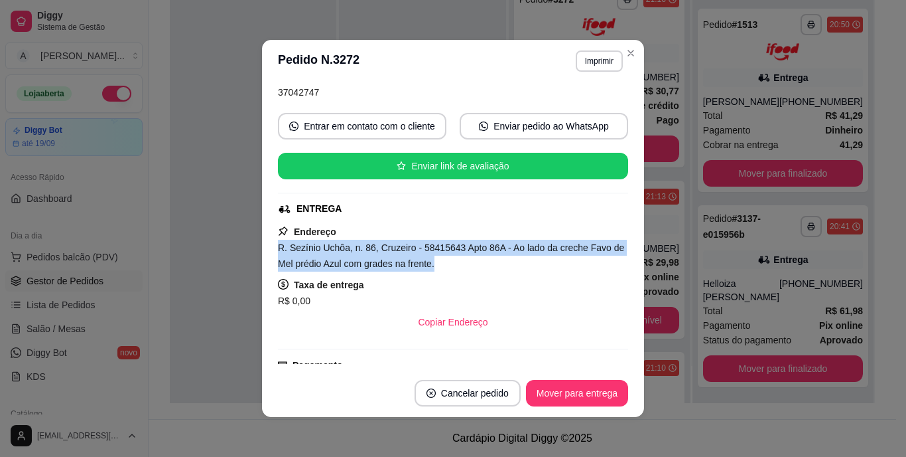
click at [394, 265] on span "R. Sezínio Uchôa, n. 86, Cruzeiro - 58415643 Apto 86A - Ao lado da creche Favo …" at bounding box center [451, 255] width 346 height 27
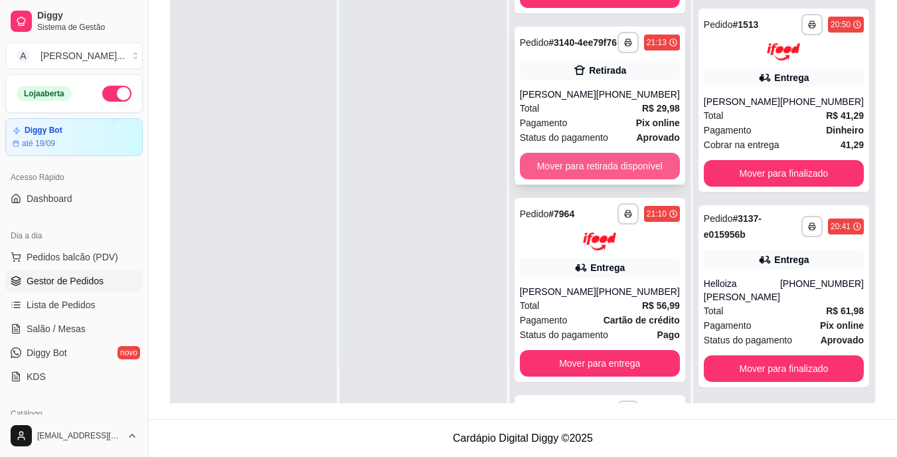
scroll to position [1072, 0]
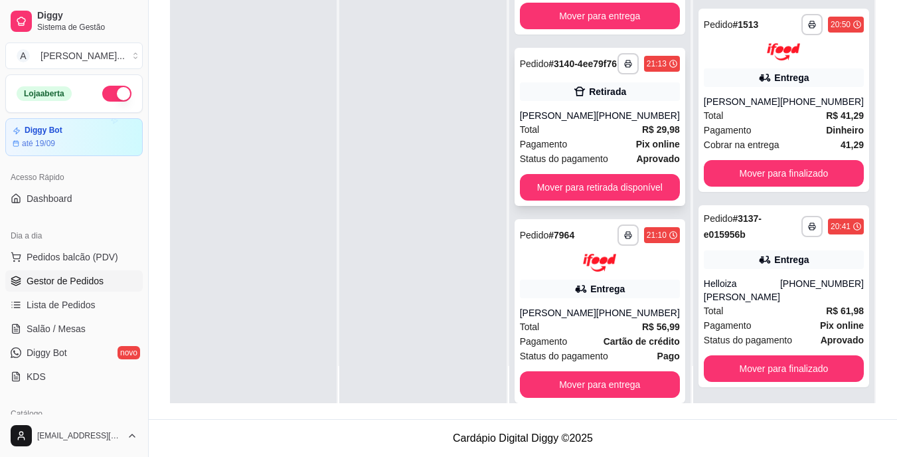
click at [565, 137] on div "Total R$ 29,98" at bounding box center [600, 129] width 160 height 15
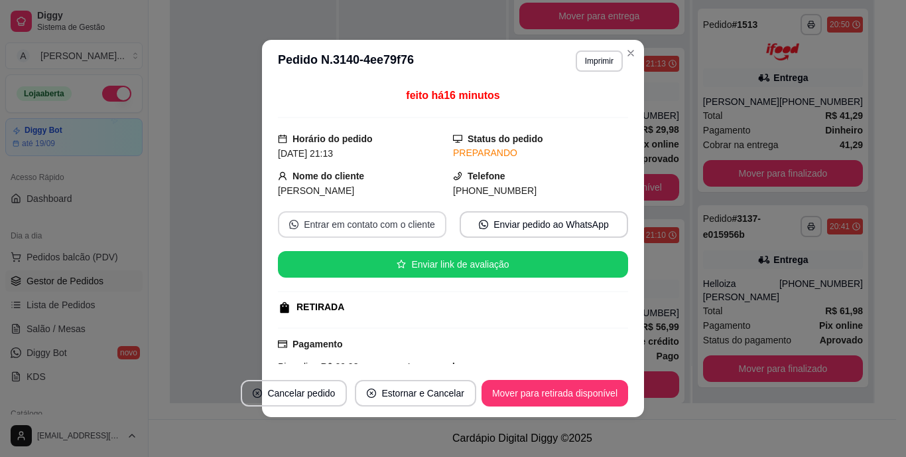
click at [378, 223] on button "Entrar em contato com o cliente" at bounding box center [362, 224] width 169 height 27
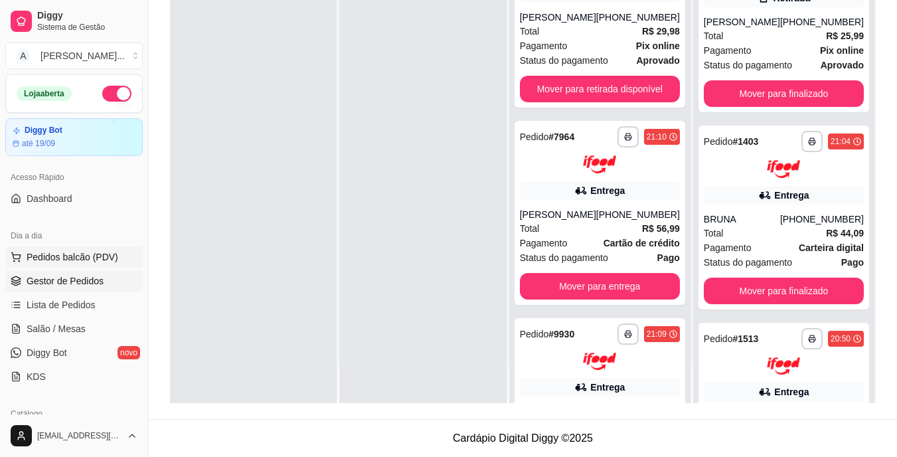
scroll to position [1139, 0]
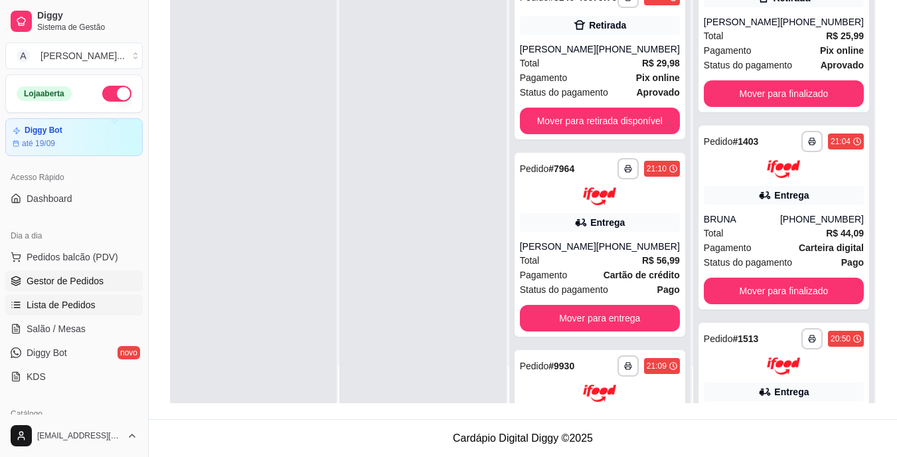
click at [73, 300] on span "Lista de Pedidos" at bounding box center [61, 304] width 69 height 13
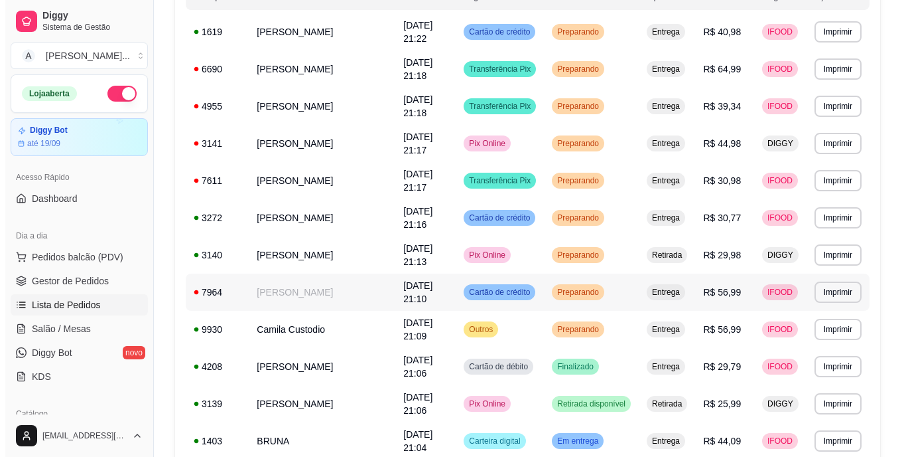
scroll to position [199, 0]
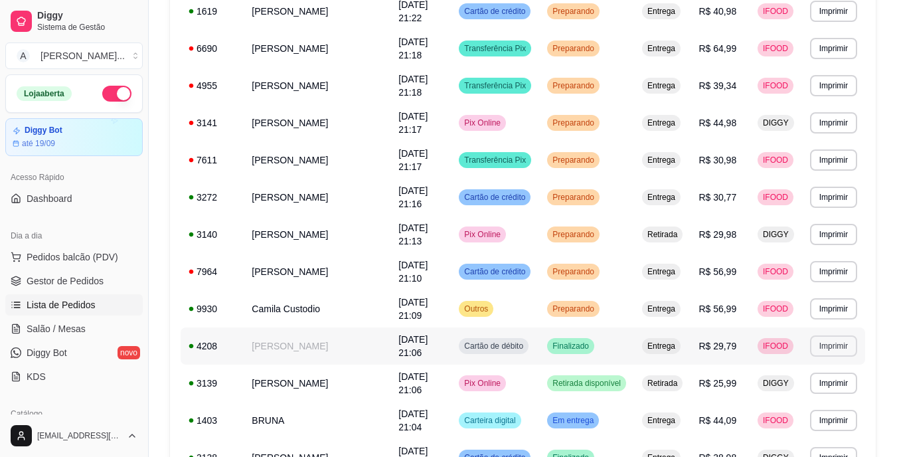
click at [818, 338] on button "Imprimir" at bounding box center [833, 345] width 47 height 21
click at [774, 389] on button "IMPRESSORA" at bounding box center [810, 392] width 96 height 21
click at [423, 354] on td "[DATE] 21:06" at bounding box center [420, 345] width 60 height 37
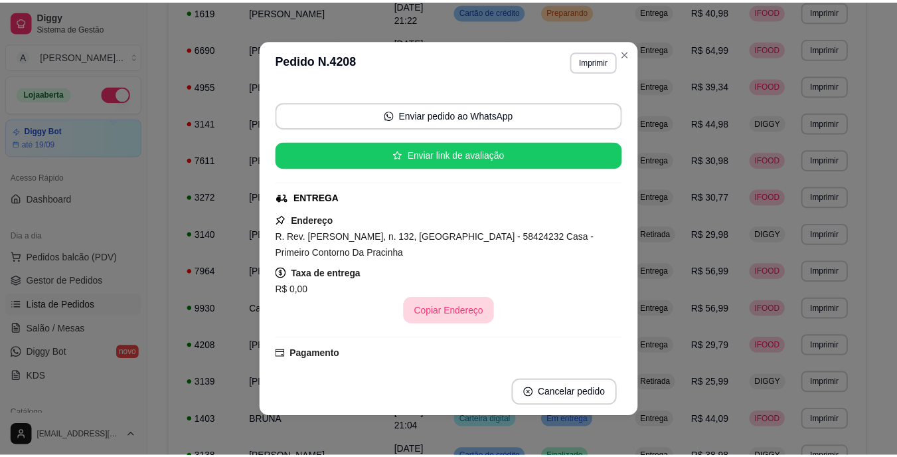
scroll to position [133, 0]
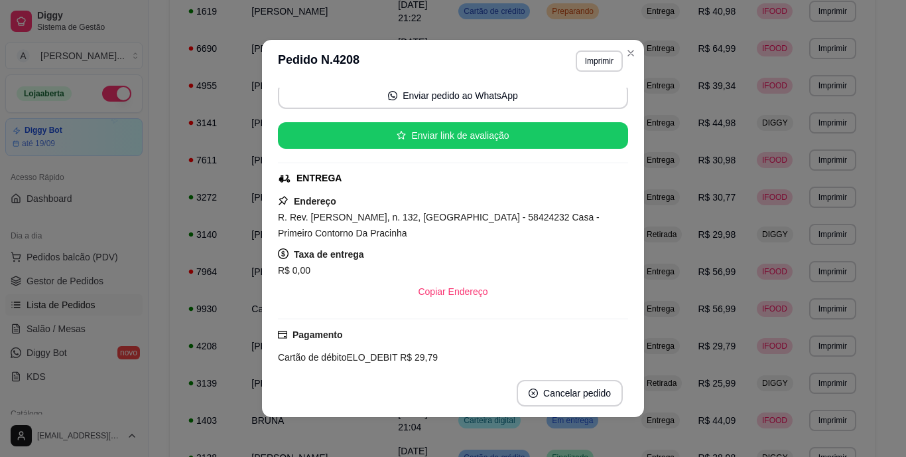
click at [436, 214] on span "R. Rev. [PERSON_NAME], n. 132, [GEOGRAPHIC_DATA] - 58424232 Casa - Primeiro Con…" at bounding box center [439, 225] width 322 height 27
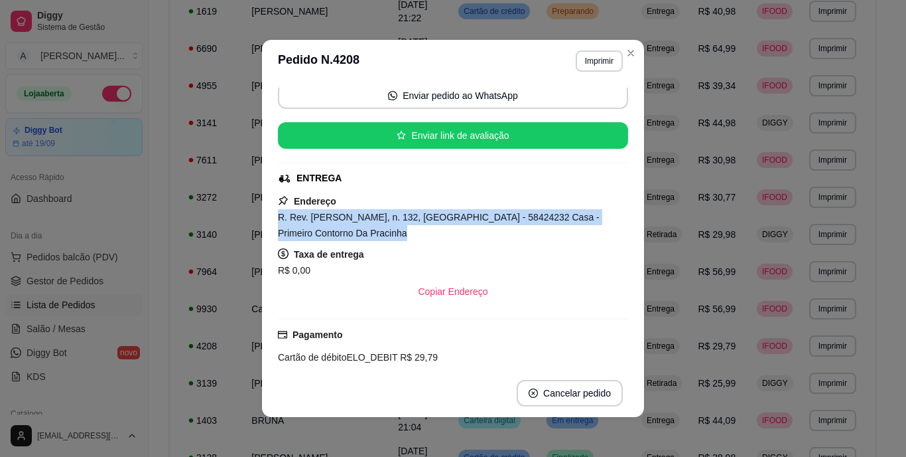
click at [436, 214] on span "R. Rev. [PERSON_NAME], n. 132, [GEOGRAPHIC_DATA] - 58424232 Casa - Primeiro Con…" at bounding box center [439, 225] width 322 height 27
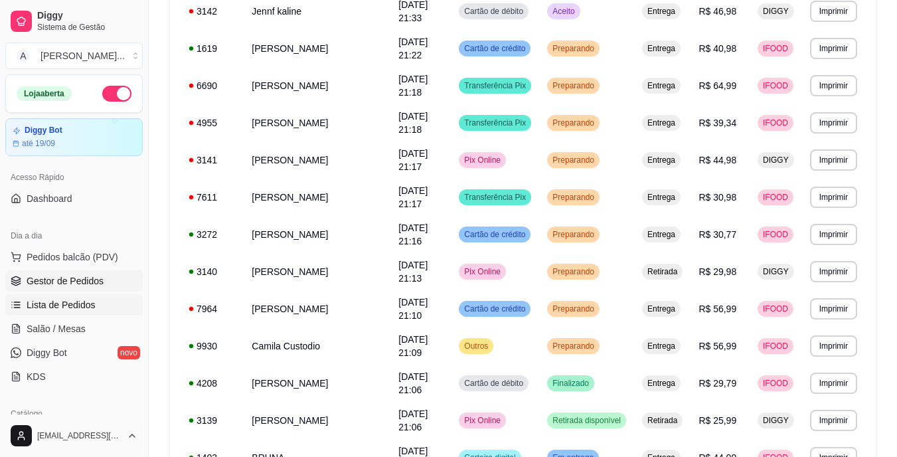
click at [92, 279] on span "Gestor de Pedidos" at bounding box center [65, 280] width 77 height 13
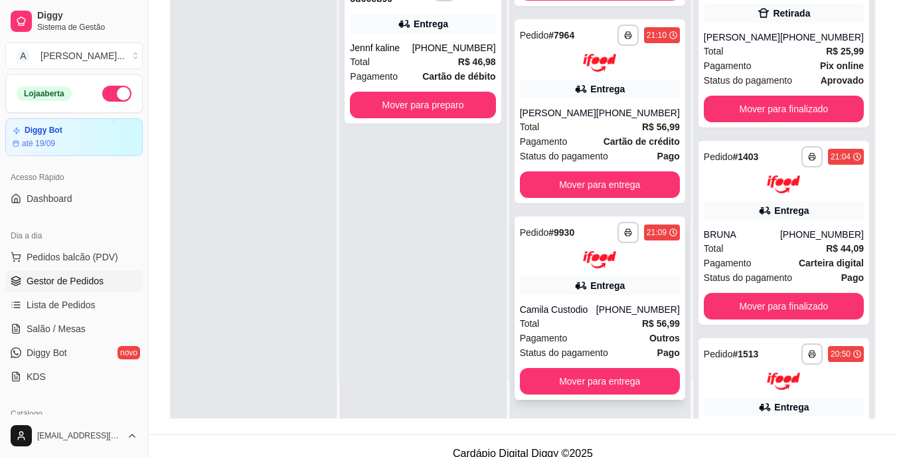
scroll to position [202, 0]
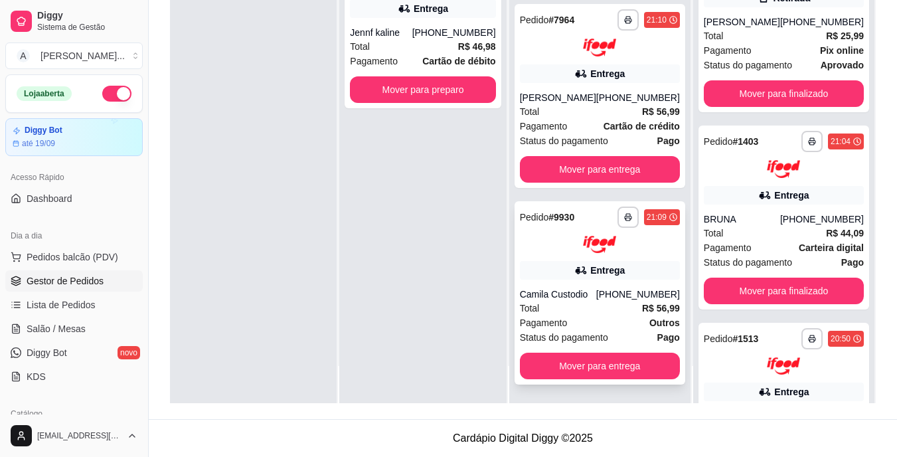
click at [594, 317] on div "Pagamento Outros" at bounding box center [600, 322] width 160 height 15
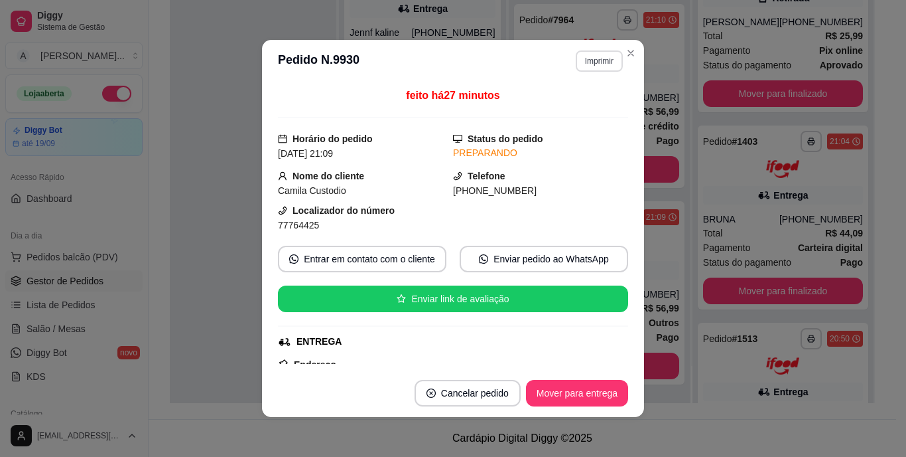
click at [580, 59] on button "Imprimir" at bounding box center [599, 60] width 47 height 21
click at [583, 98] on button "IMPRESSORA" at bounding box center [570, 107] width 93 height 21
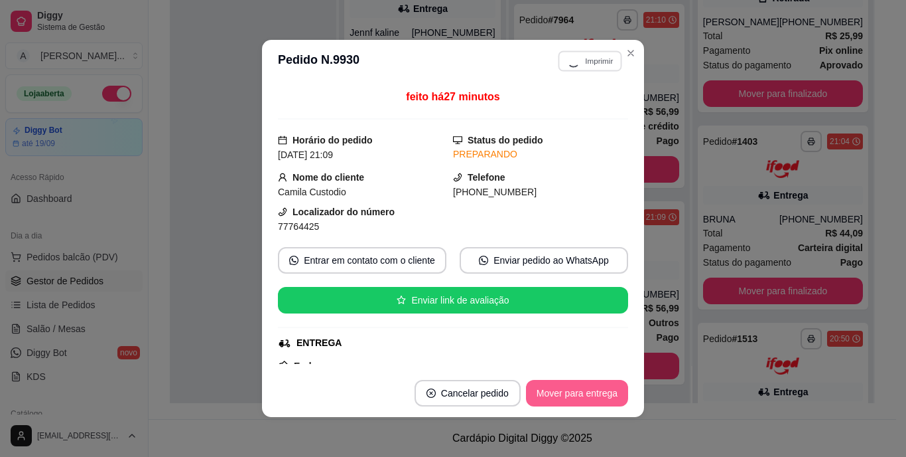
click at [587, 394] on button "Mover para entrega" at bounding box center [577, 393] width 102 height 27
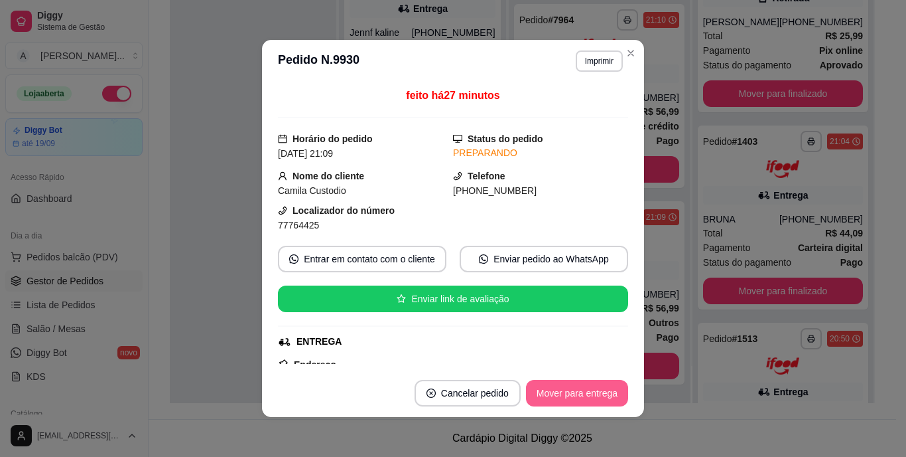
click at [587, 394] on button "Mover para entrega" at bounding box center [577, 393] width 102 height 27
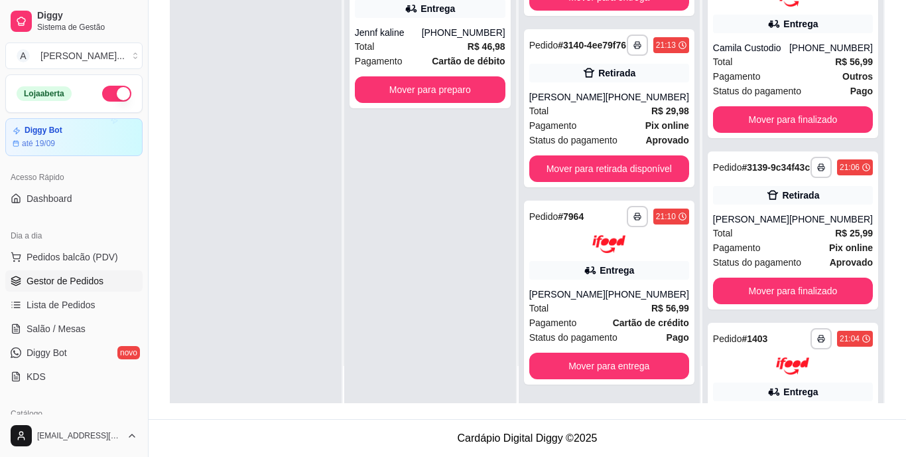
scroll to position [1141, 0]
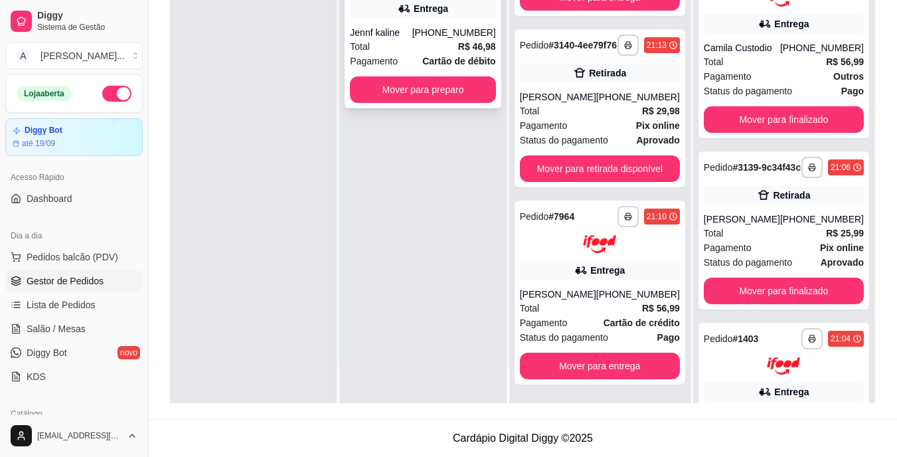
click at [405, 48] on div "Total R$ 46,98" at bounding box center [422, 46] width 145 height 15
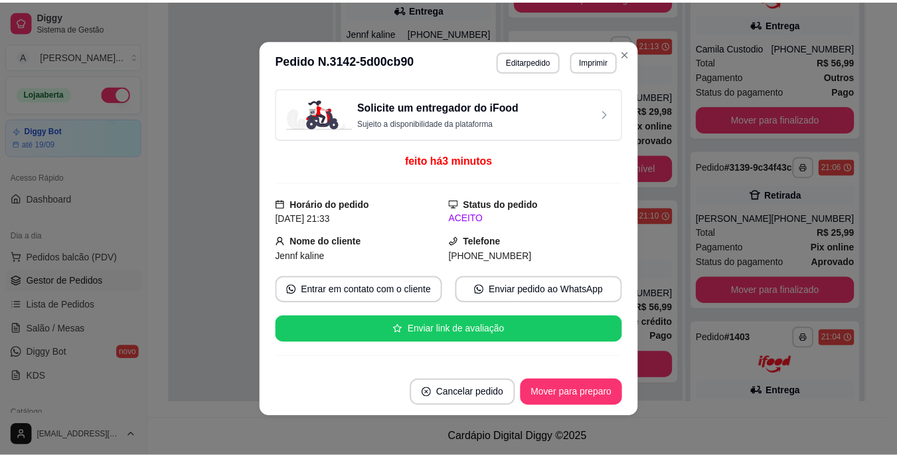
scroll to position [198, 0]
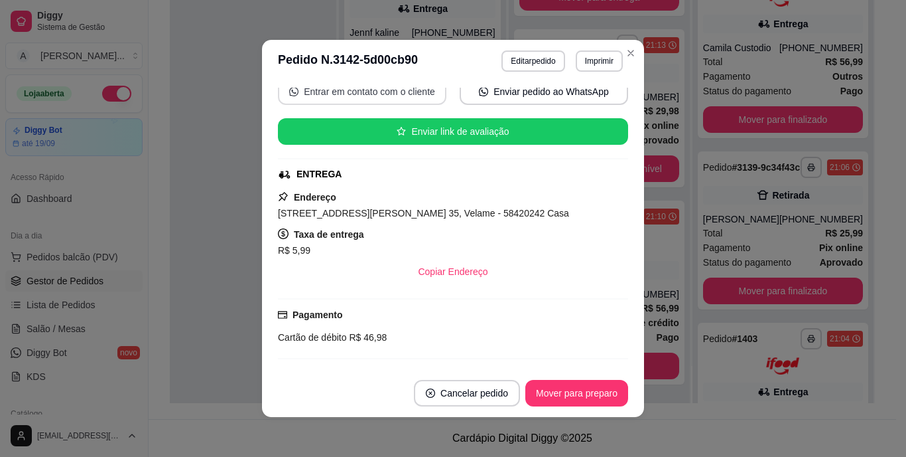
click at [378, 90] on button "Entrar em contato com o cliente" at bounding box center [362, 91] width 169 height 27
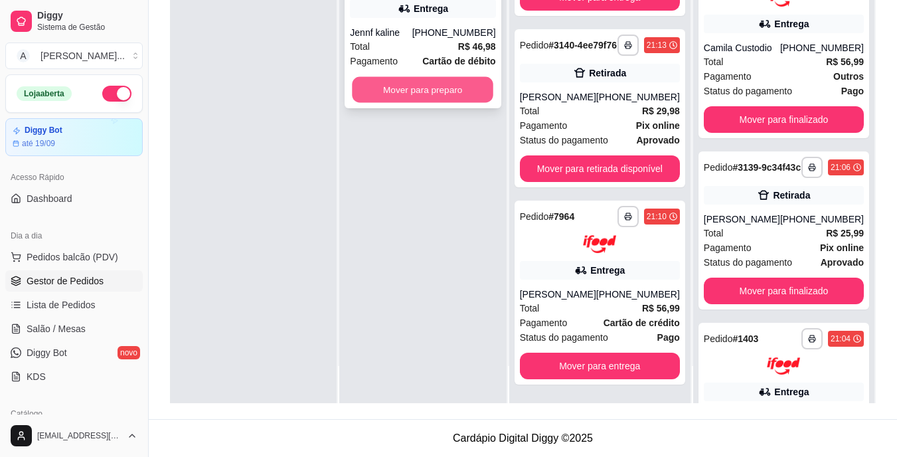
click at [445, 92] on button "Mover para preparo" at bounding box center [422, 90] width 141 height 26
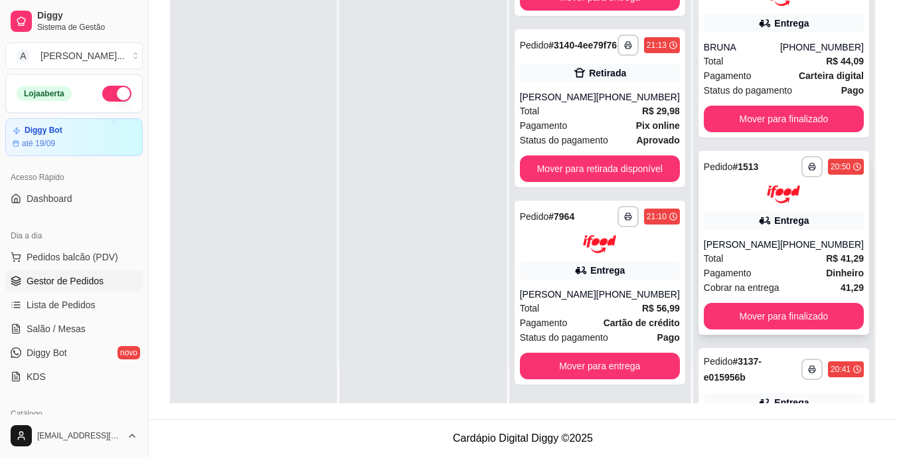
scroll to position [511, 0]
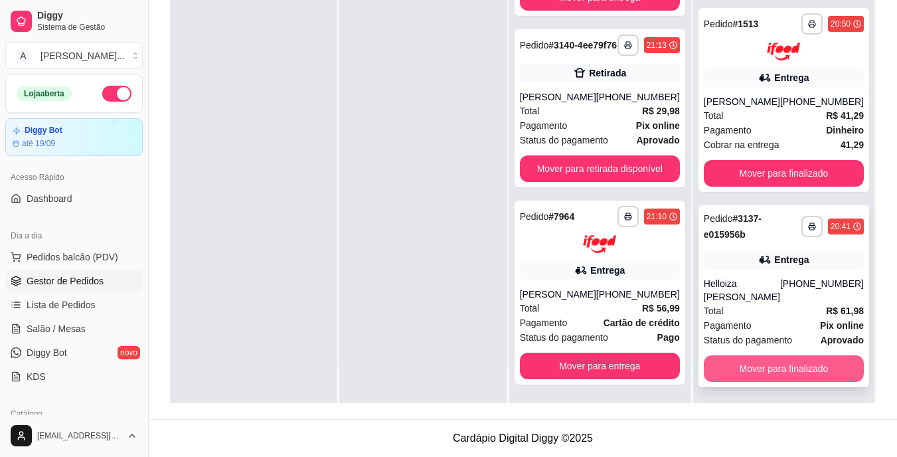
click at [772, 365] on button "Mover para finalizado" at bounding box center [783, 368] width 160 height 27
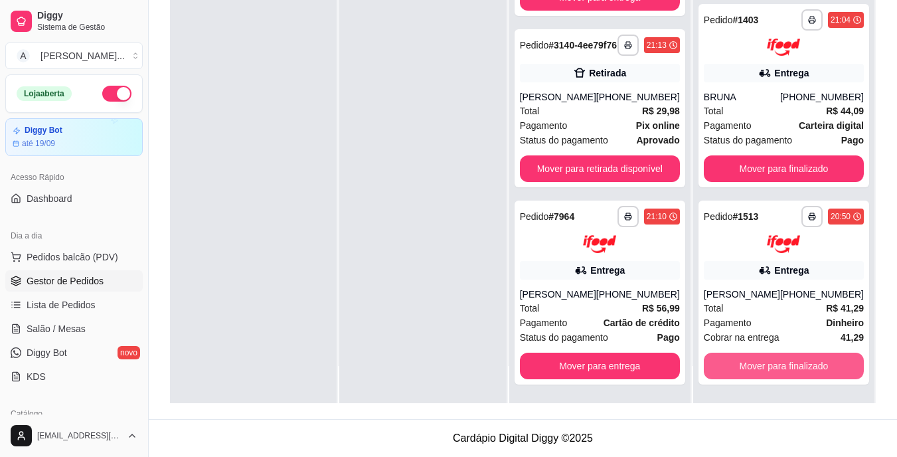
scroll to position [329, 0]
click at [772, 365] on button "Mover para finalizado" at bounding box center [783, 365] width 160 height 27
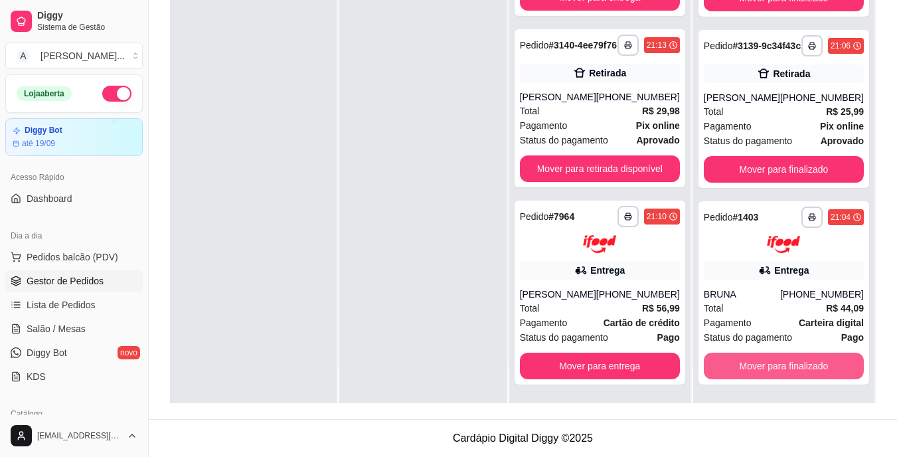
scroll to position [132, 0]
click at [772, 365] on button "Mover para finalizado" at bounding box center [783, 365] width 160 height 27
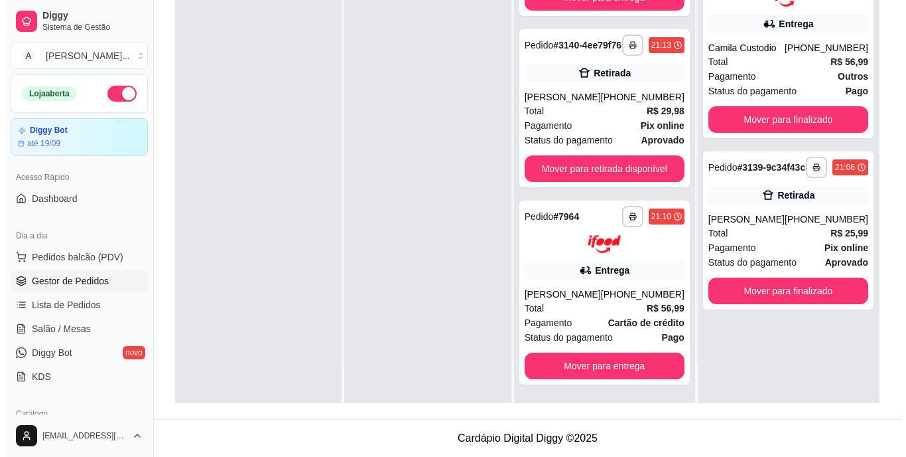
scroll to position [0, 0]
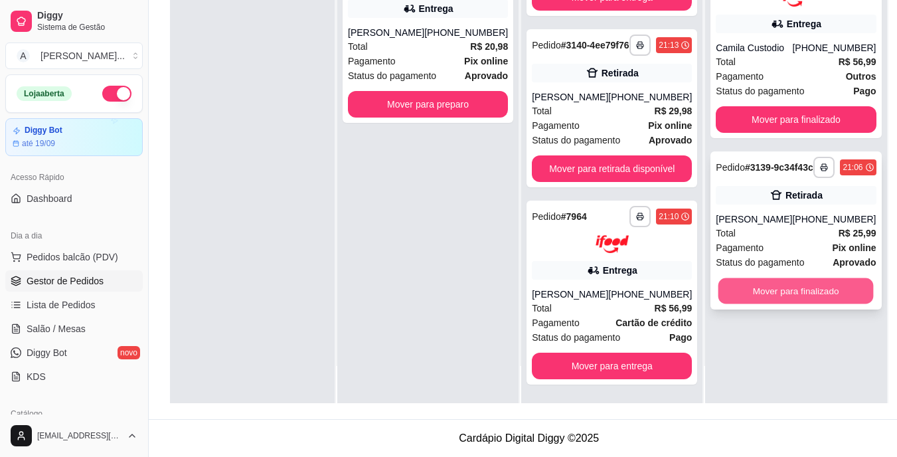
click at [751, 295] on button "Mover para finalizado" at bounding box center [795, 290] width 155 height 26
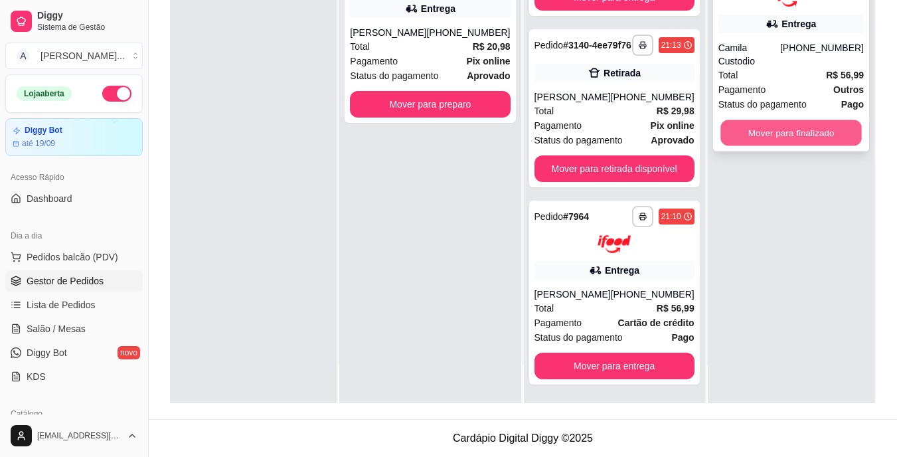
click at [743, 120] on button "Mover para finalizado" at bounding box center [790, 132] width 141 height 26
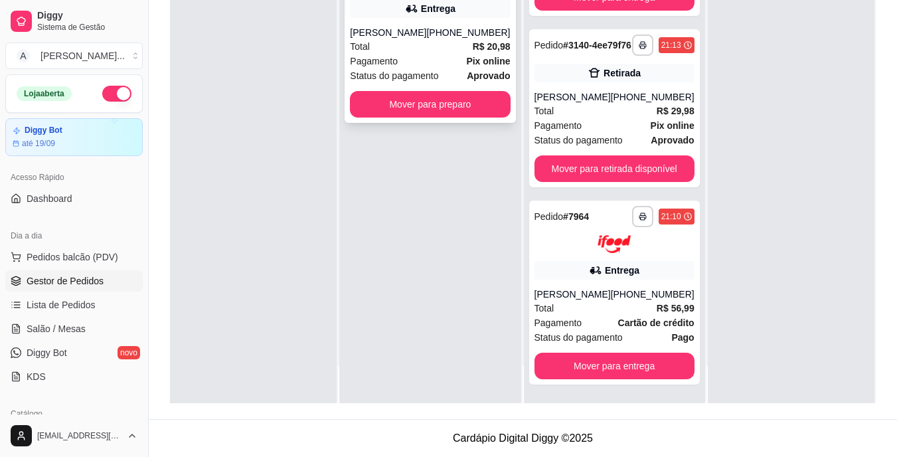
click at [395, 52] on div "Total R$ 20,98" at bounding box center [430, 46] width 160 height 15
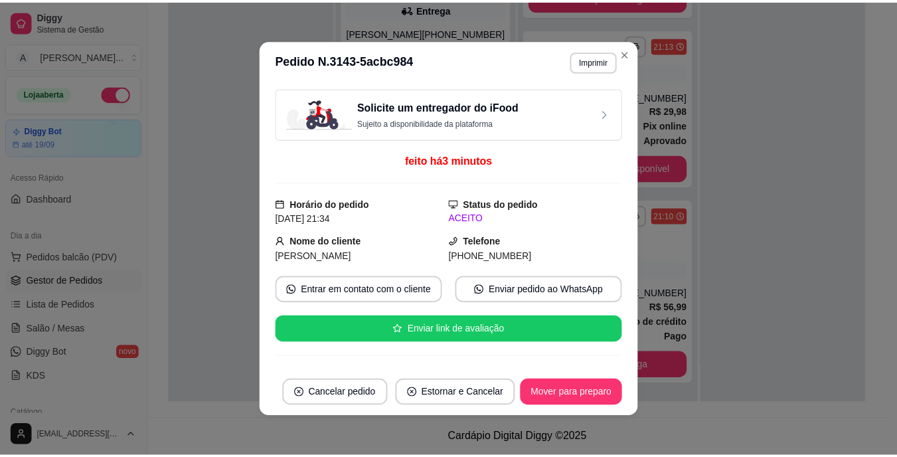
scroll to position [198, 0]
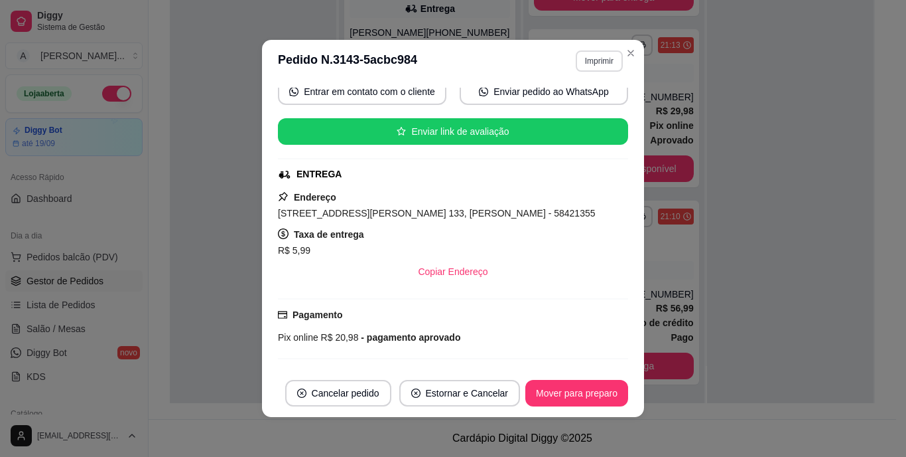
click at [596, 59] on button "Imprimir" at bounding box center [599, 60] width 47 height 21
click at [597, 108] on button "IMPRESSORA" at bounding box center [570, 107] width 93 height 21
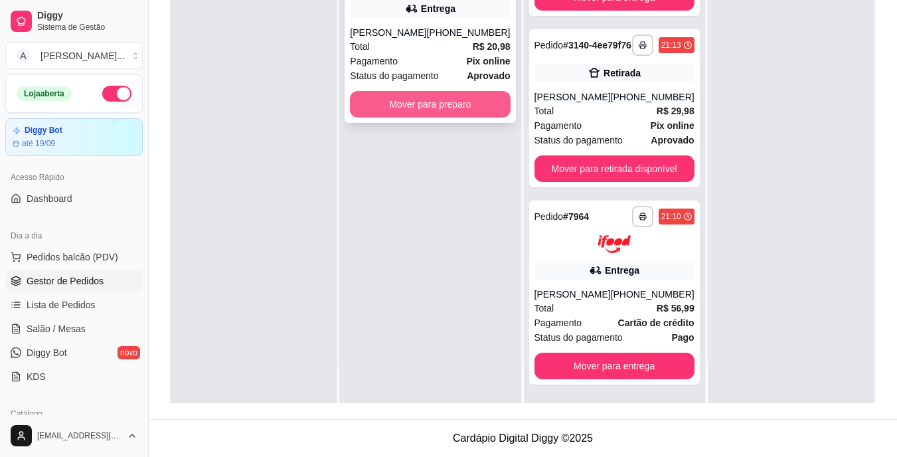
click at [420, 115] on button "Mover para preparo" at bounding box center [430, 104] width 160 height 27
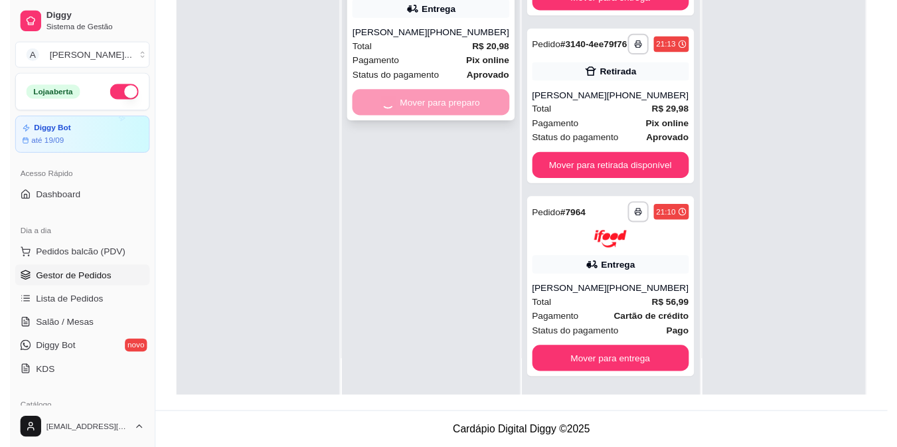
scroll to position [1504, 0]
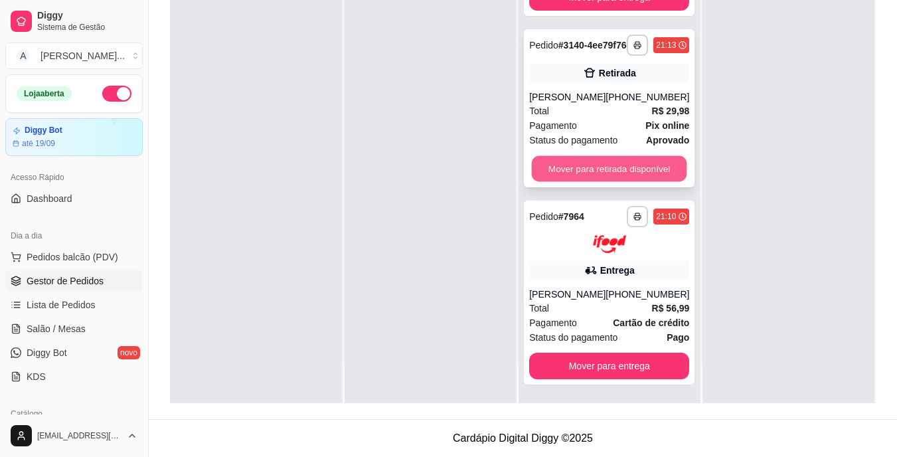
click at [611, 156] on button "Mover para retirada disponível" at bounding box center [609, 169] width 155 height 26
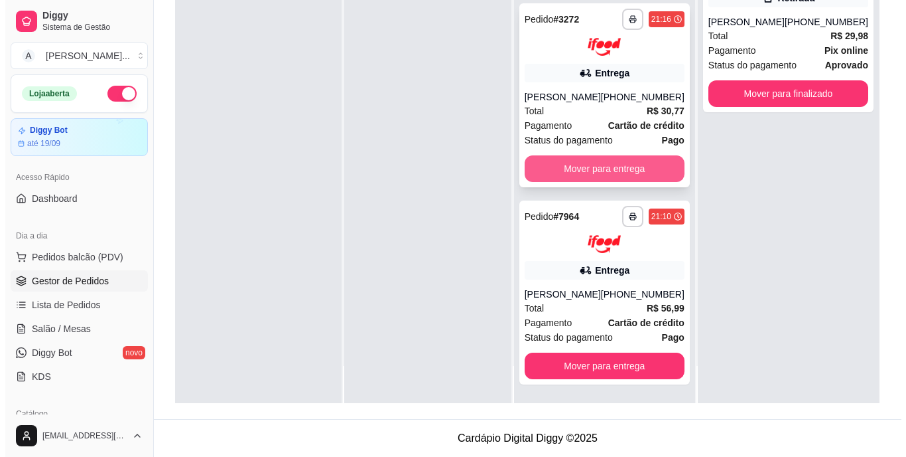
scroll to position [1335, 0]
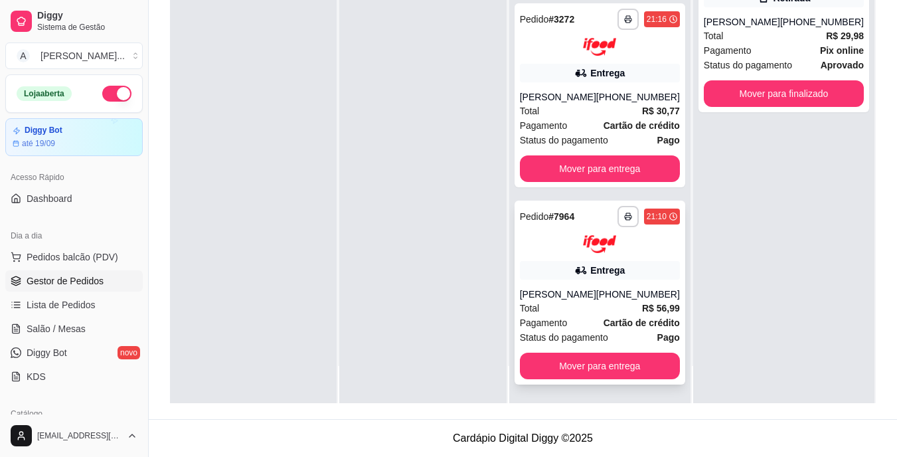
click at [596, 287] on div "[PERSON_NAME]" at bounding box center [558, 293] width 76 height 13
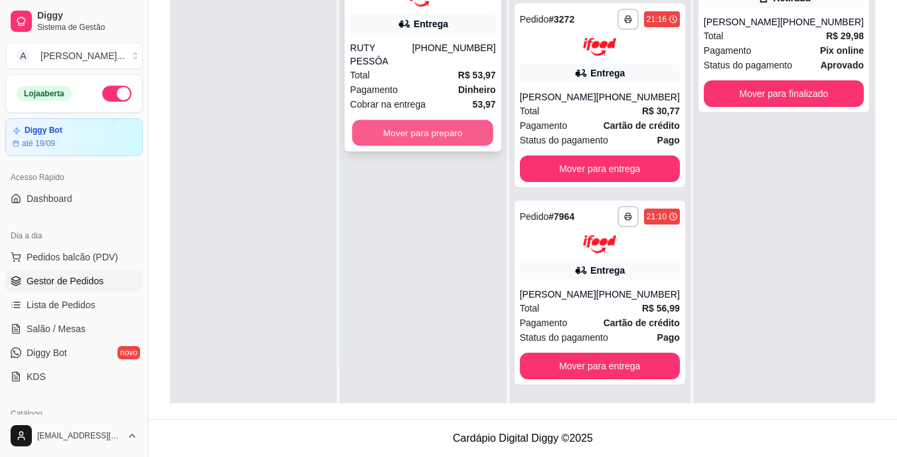
click at [457, 119] on button "Mover para preparo" at bounding box center [422, 132] width 141 height 26
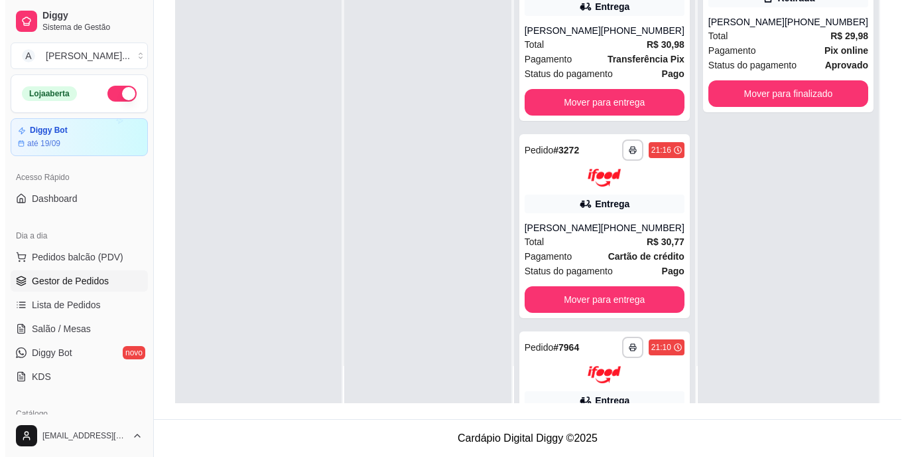
scroll to position [1532, 0]
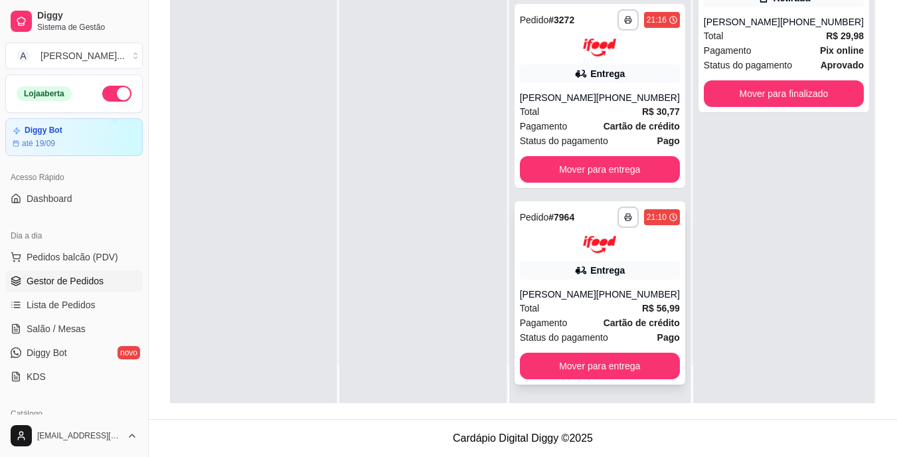
click at [630, 312] on div "Total R$ 56,99" at bounding box center [600, 308] width 160 height 15
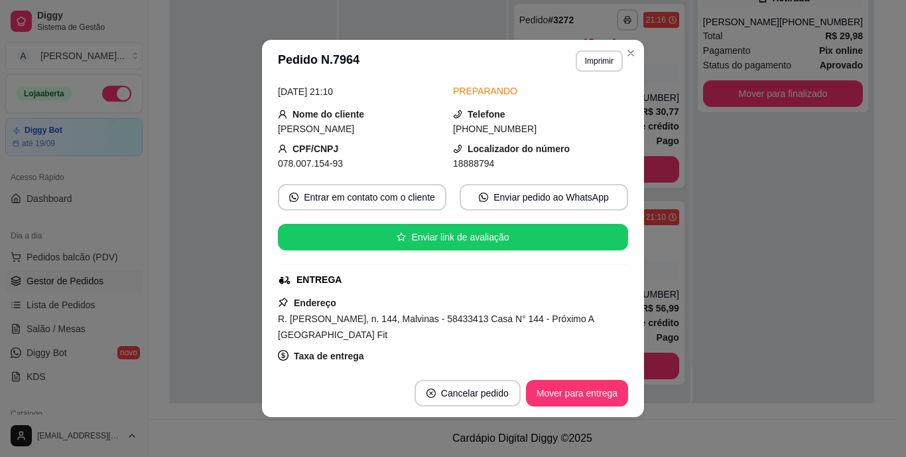
scroll to position [133, 0]
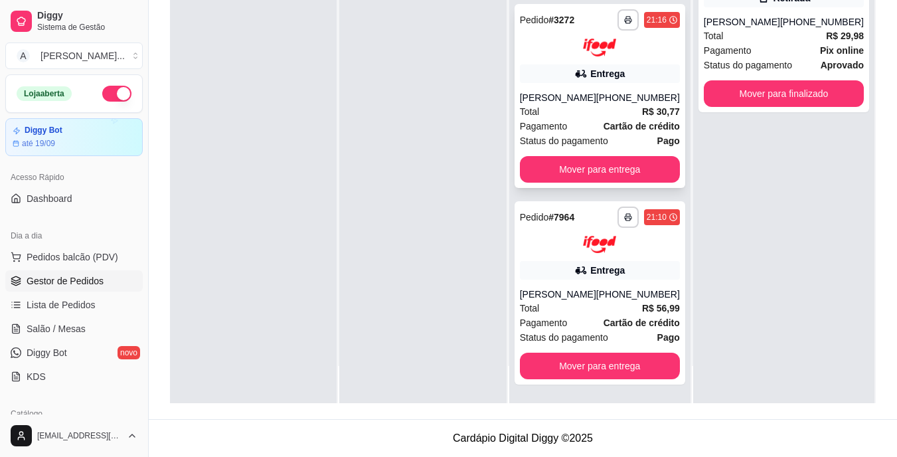
click at [595, 91] on div "[PERSON_NAME]" at bounding box center [558, 97] width 76 height 13
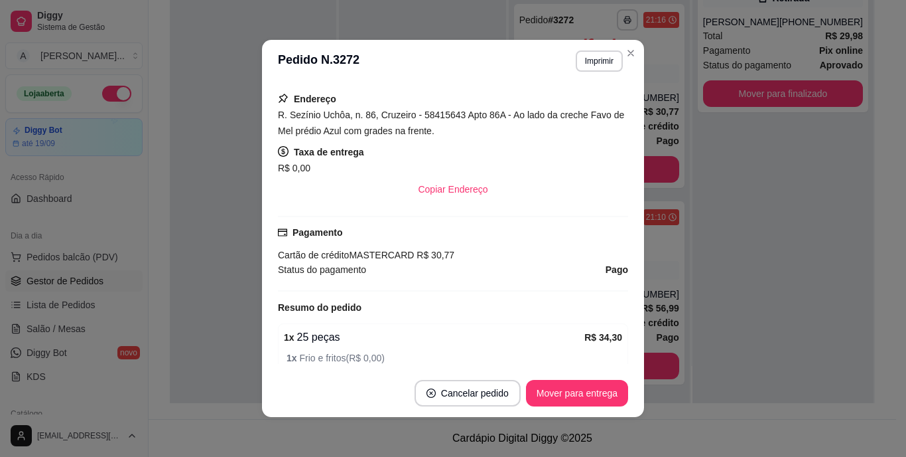
scroll to position [332, 0]
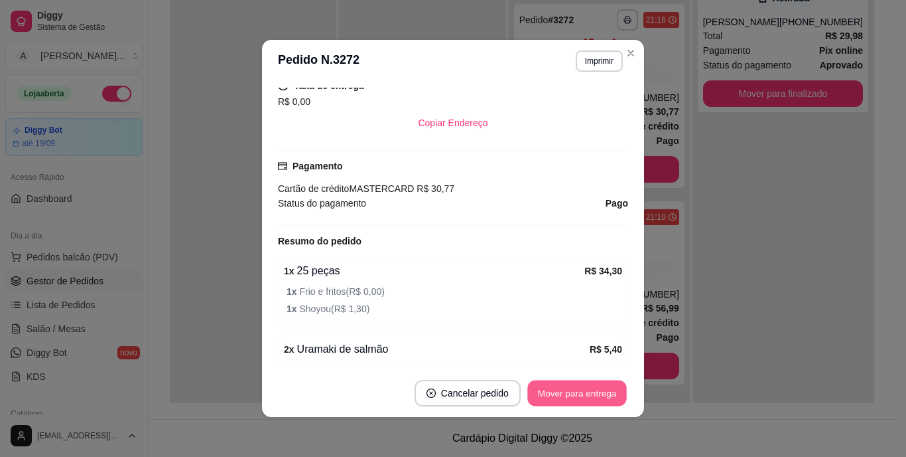
click at [572, 394] on button "Mover para entrega" at bounding box center [578, 393] width 100 height 26
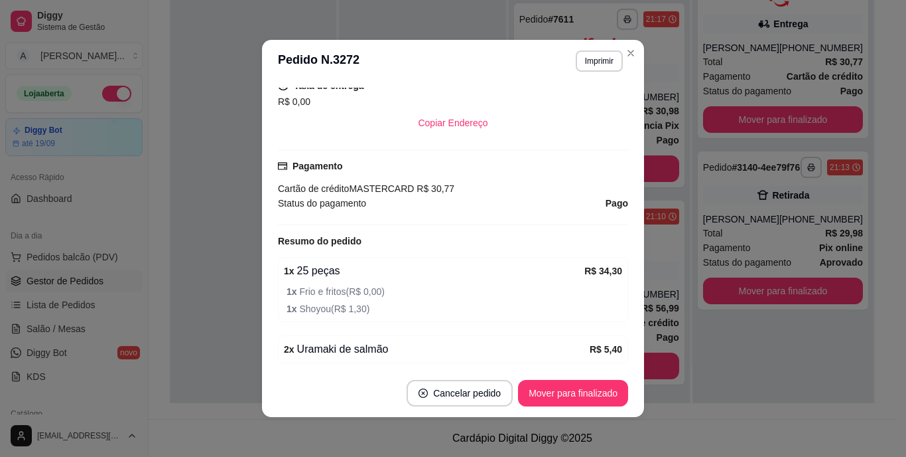
scroll to position [1322, 0]
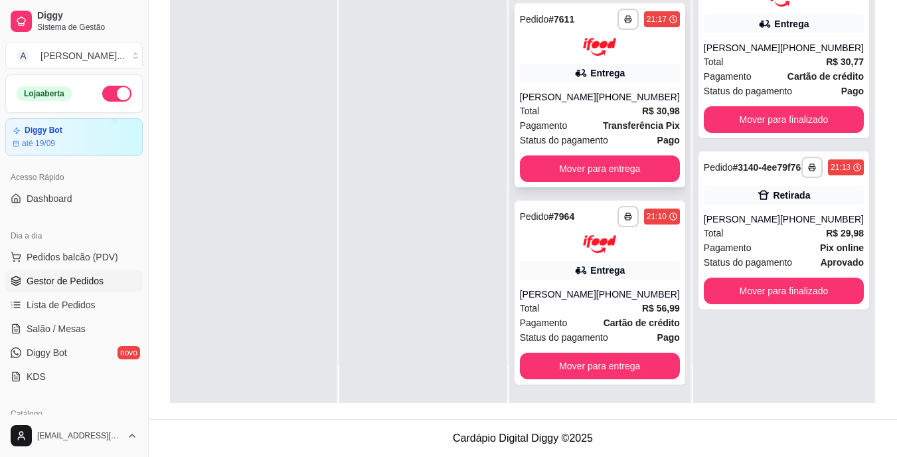
click at [565, 104] on div "Total R$ 30,98" at bounding box center [600, 111] width 160 height 15
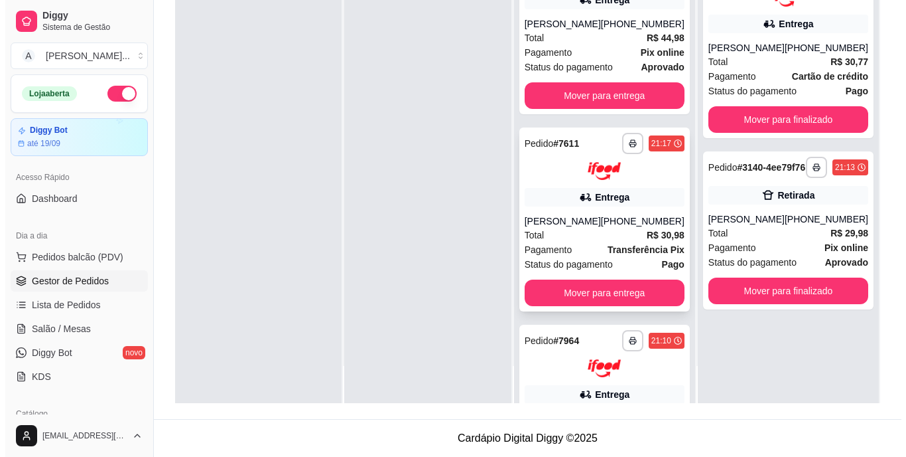
scroll to position [1123, 0]
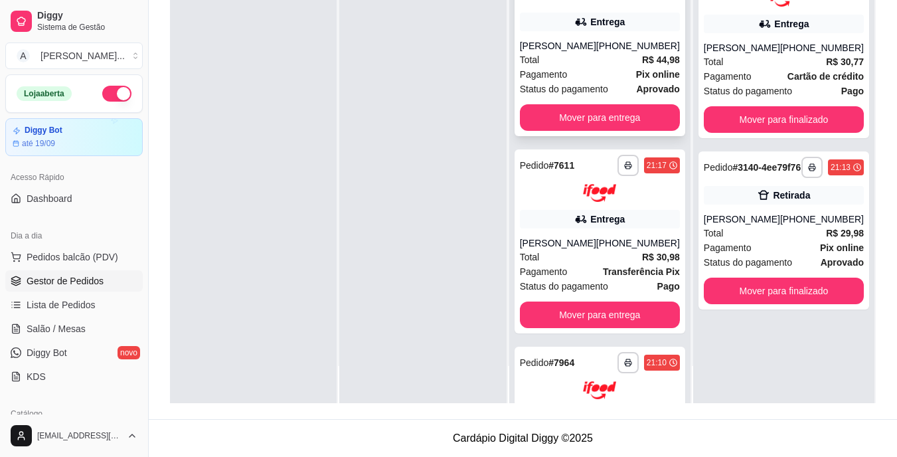
click at [578, 96] on span "Status do pagamento" at bounding box center [564, 89] width 88 height 15
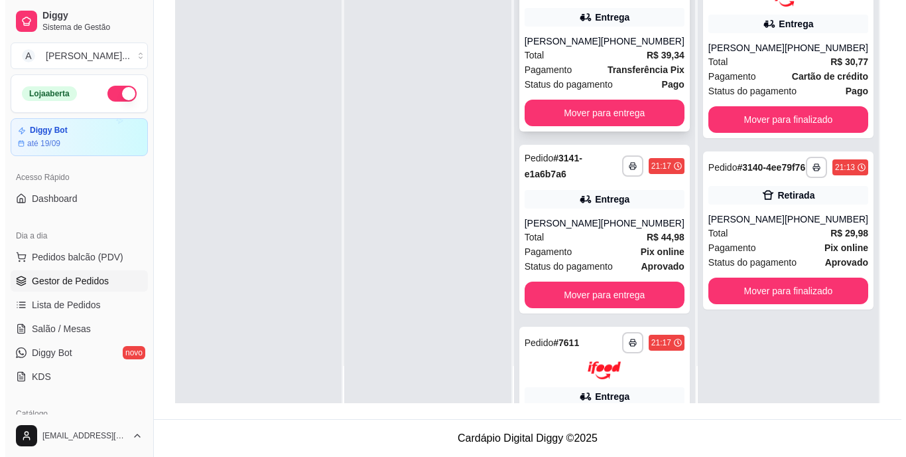
scroll to position [924, 0]
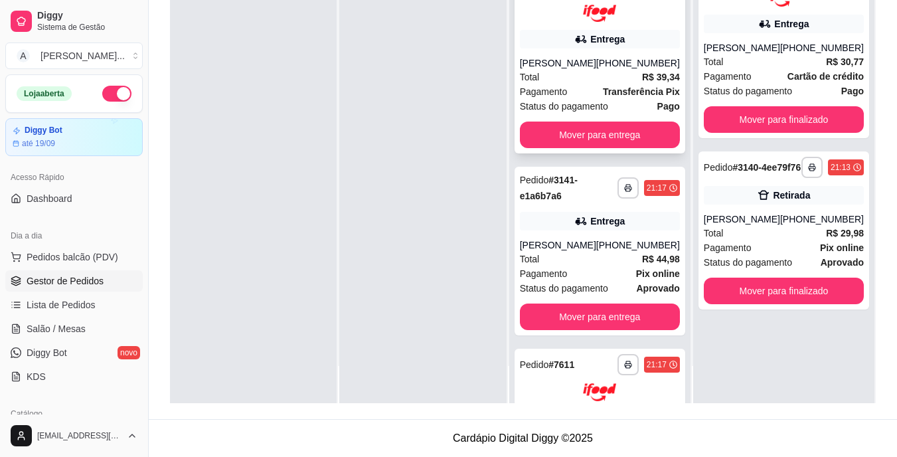
click at [596, 70] on div "[PERSON_NAME]" at bounding box center [558, 62] width 76 height 13
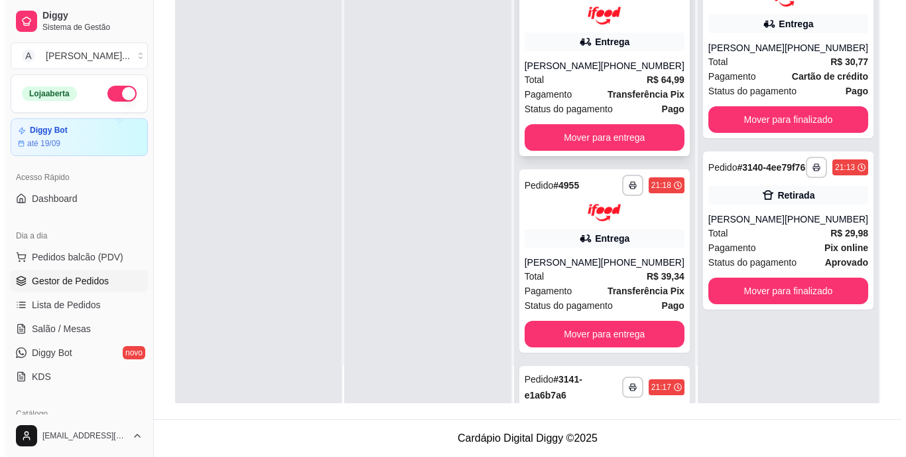
scroll to position [658, 0]
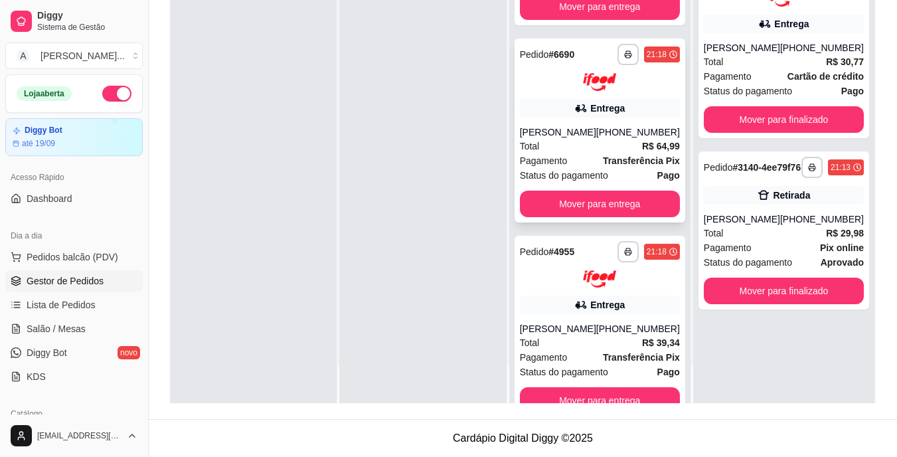
click at [602, 153] on div "Total R$ 64,99" at bounding box center [600, 146] width 160 height 15
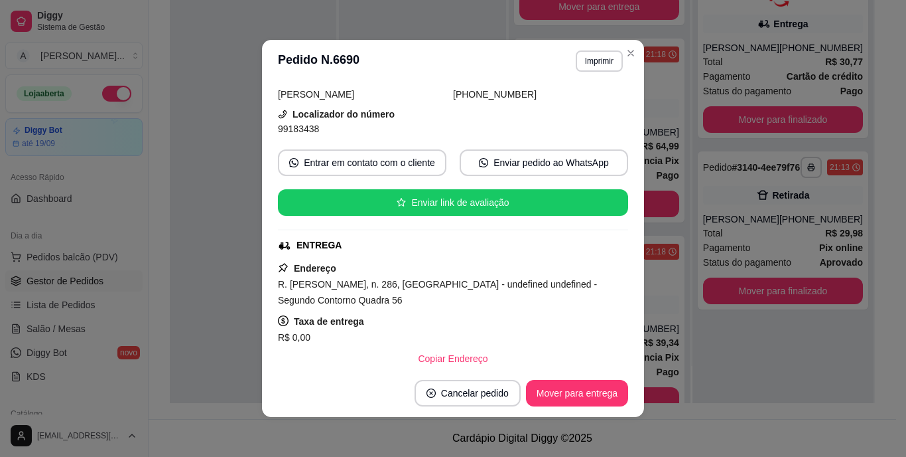
scroll to position [133, 0]
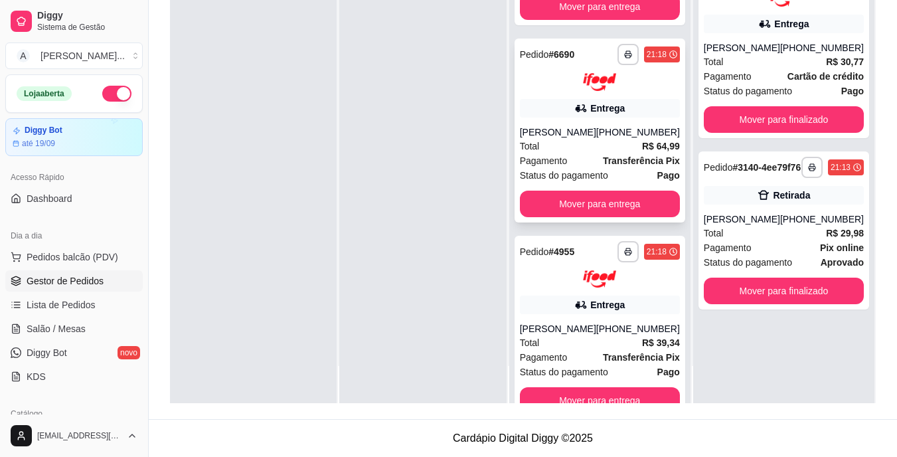
click at [632, 166] on strong "Transferência Pix" at bounding box center [641, 160] width 77 height 11
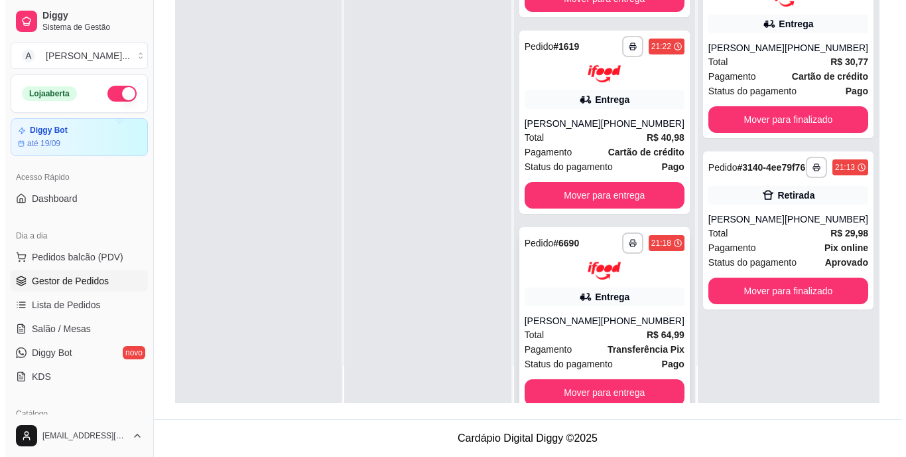
scroll to position [459, 0]
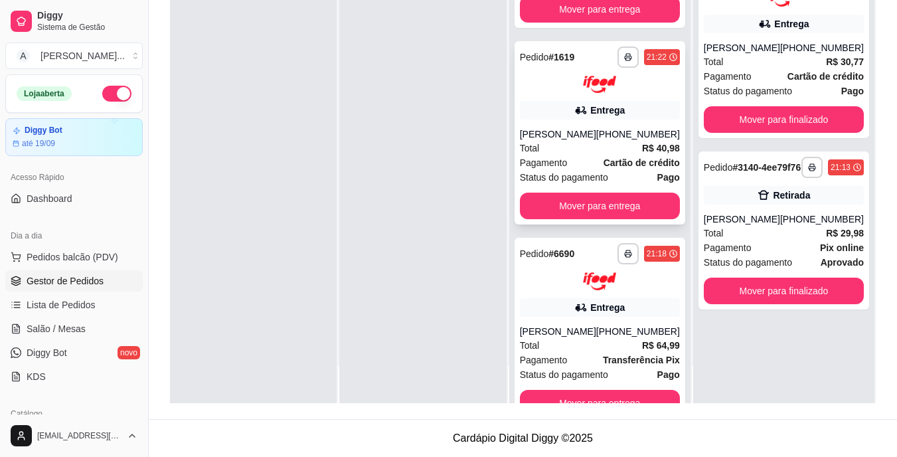
click at [613, 141] on div "[PHONE_NUMBER]" at bounding box center [638, 133] width 84 height 13
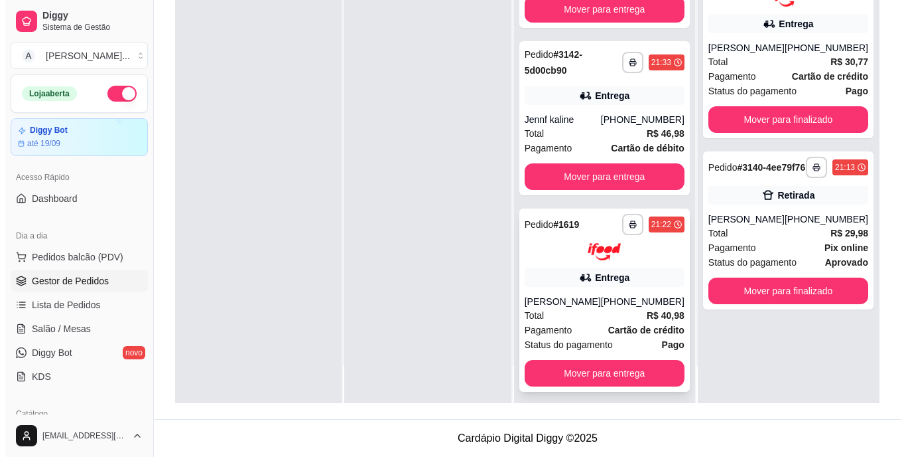
scroll to position [320, 0]
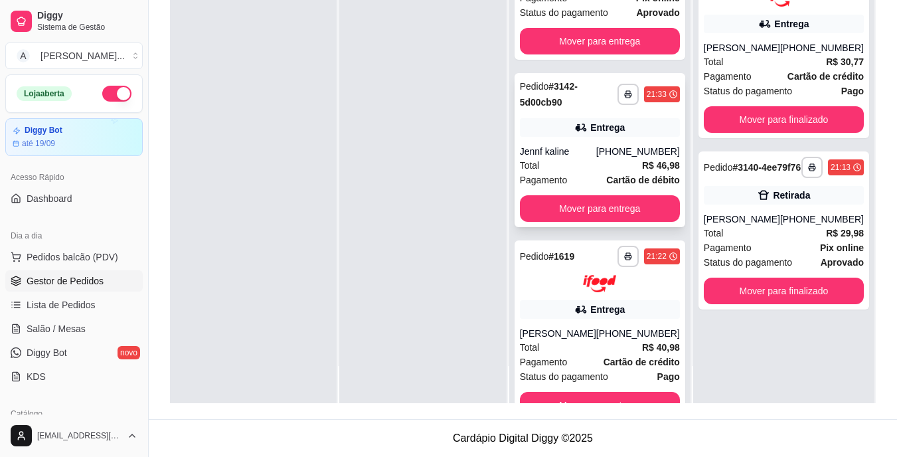
click at [616, 173] on div "Total R$ 46,98" at bounding box center [600, 165] width 160 height 15
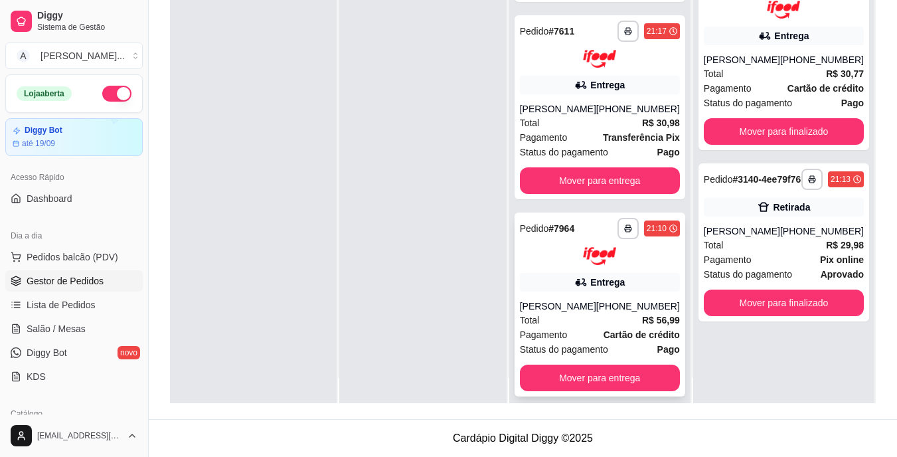
scroll to position [37, 0]
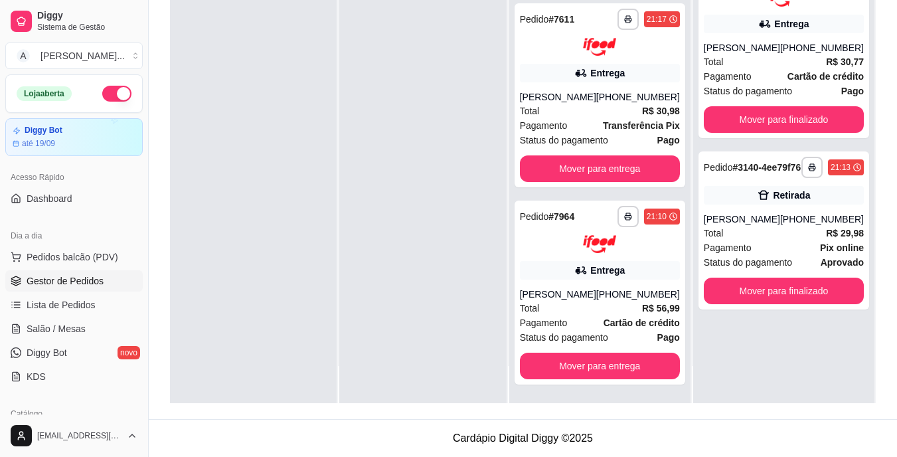
click at [727, 344] on div "**********" at bounding box center [783, 174] width 181 height 457
click at [738, 382] on div "**********" at bounding box center [783, 174] width 181 height 457
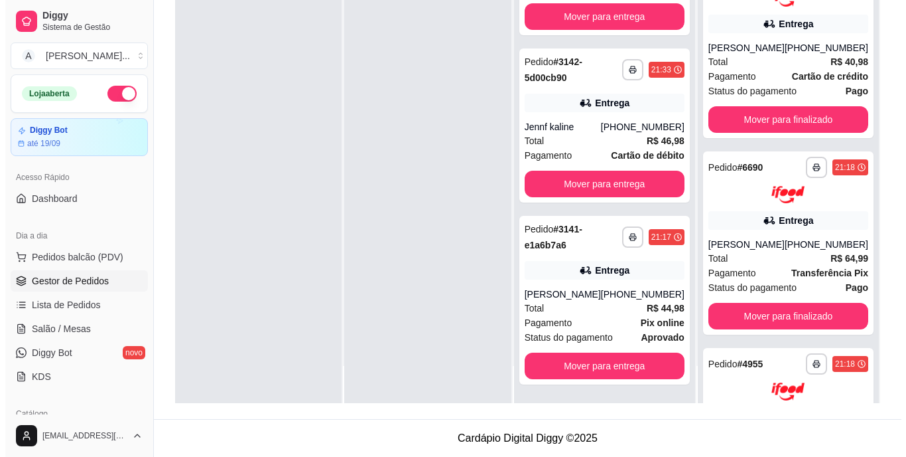
scroll to position [298, 0]
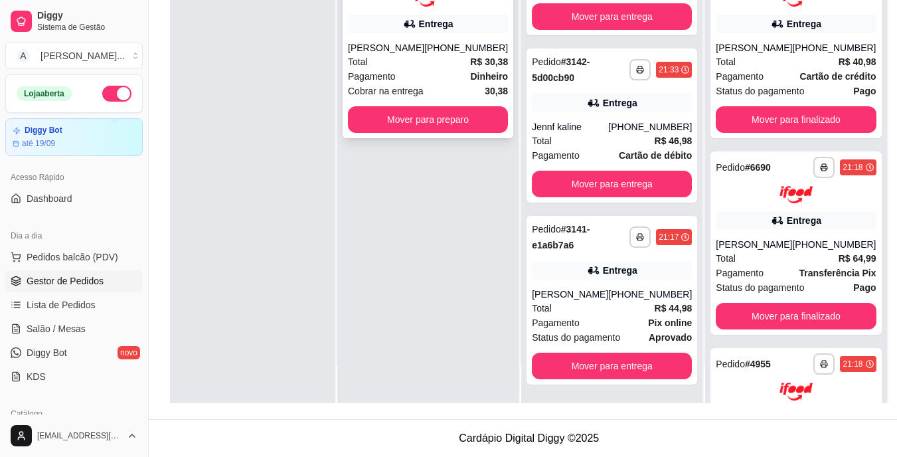
click at [443, 52] on div "[PHONE_NUMBER]" at bounding box center [466, 47] width 84 height 13
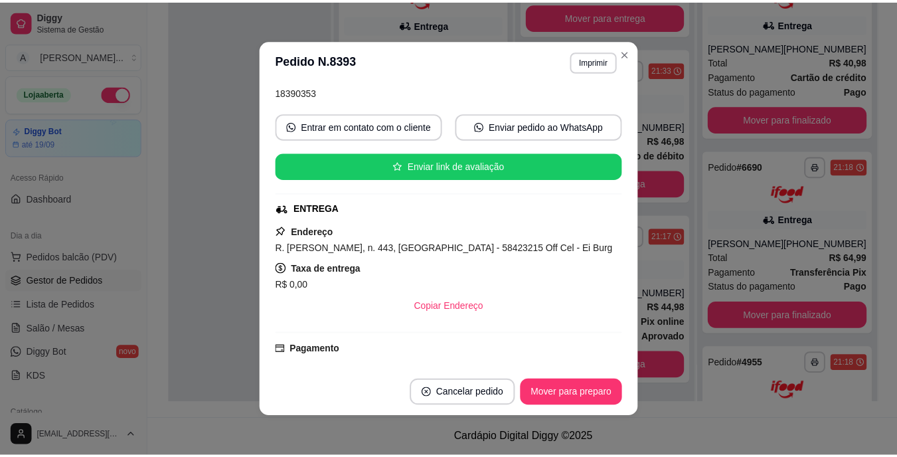
scroll to position [199, 0]
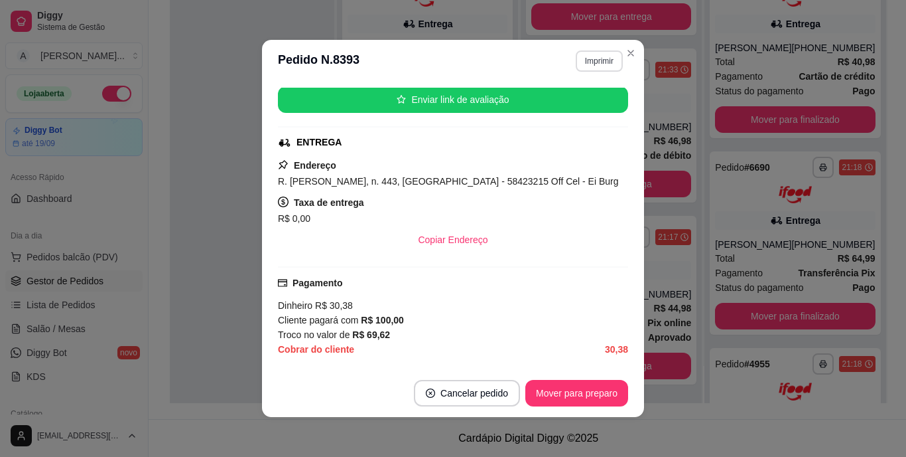
click at [582, 53] on button "Imprimir" at bounding box center [599, 60] width 47 height 21
click at [580, 104] on button "IMPRESSORA" at bounding box center [571, 107] width 96 height 21
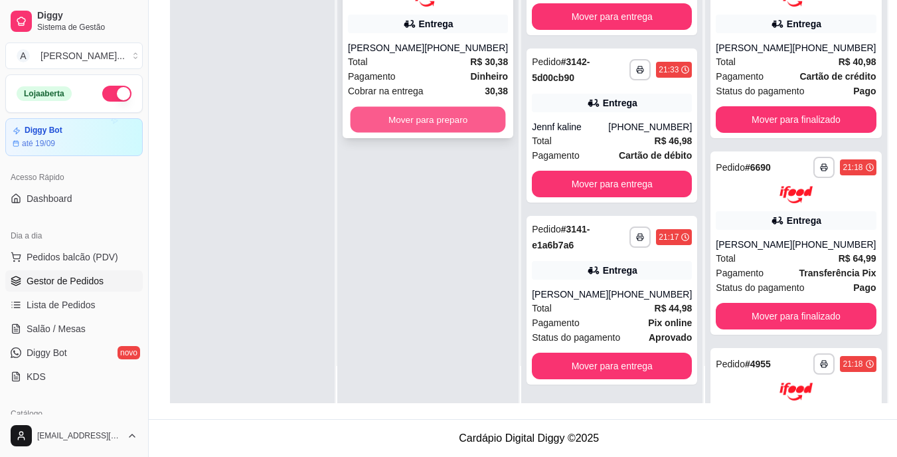
click at [447, 118] on button "Mover para preparo" at bounding box center [427, 119] width 155 height 26
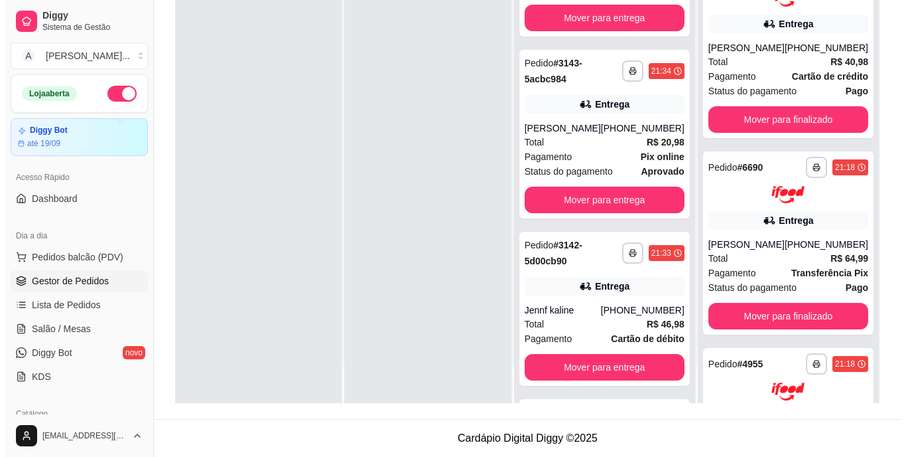
scroll to position [494, 0]
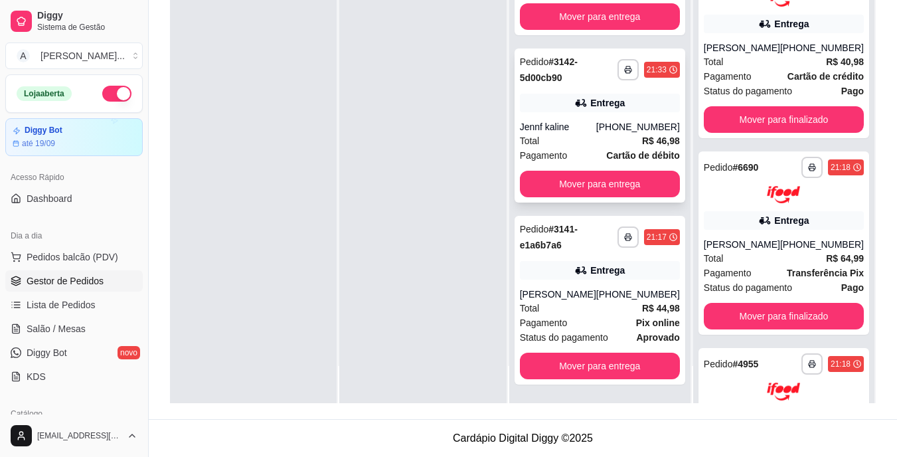
click at [609, 127] on div "[PHONE_NUMBER]" at bounding box center [638, 126] width 84 height 13
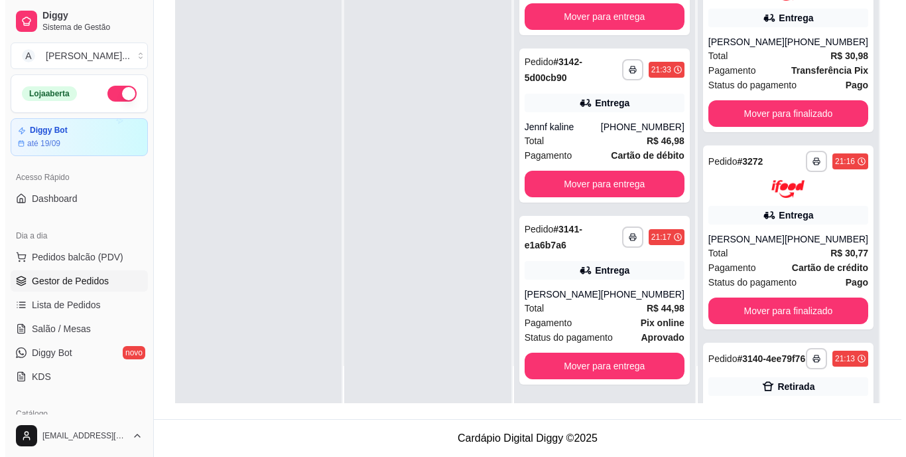
scroll to position [597, 0]
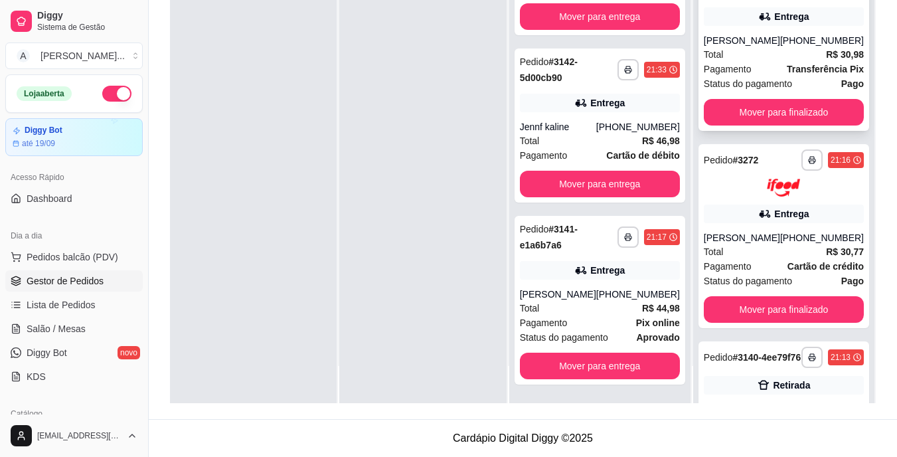
click at [793, 62] on div "Total R$ 30,98" at bounding box center [783, 54] width 160 height 15
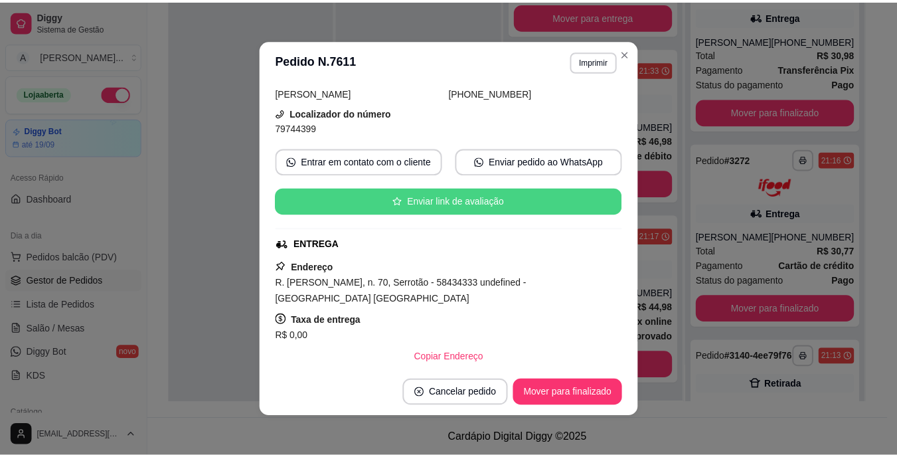
scroll to position [133, 0]
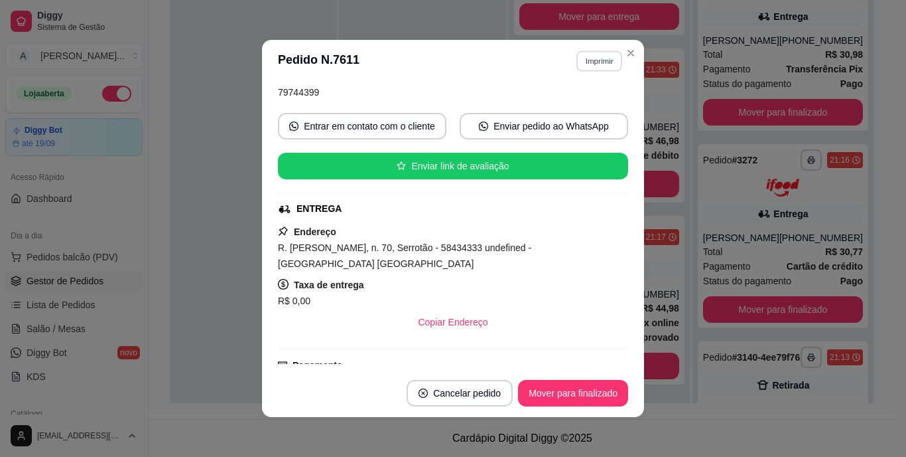
click at [607, 59] on button "Imprimir" at bounding box center [600, 60] width 46 height 21
click at [592, 111] on button "IMPRESSORA" at bounding box center [571, 107] width 96 height 21
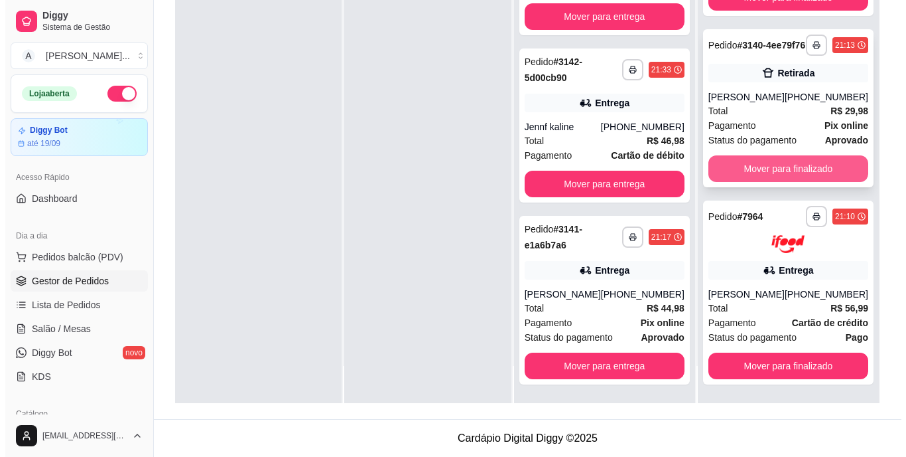
scroll to position [973, 0]
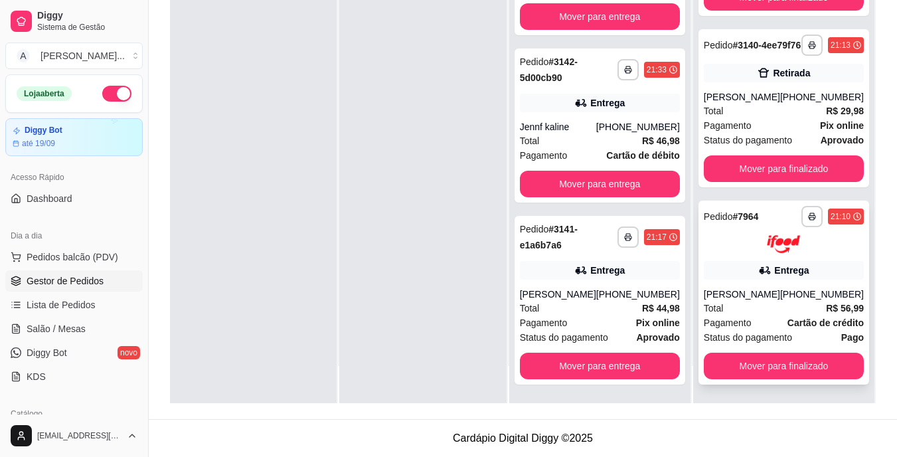
click at [772, 297] on div "[PERSON_NAME]" at bounding box center [741, 293] width 76 height 13
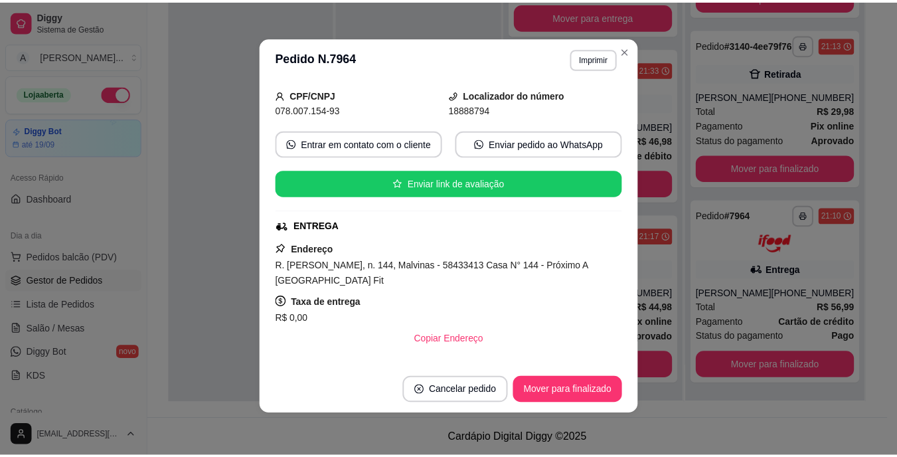
scroll to position [133, 0]
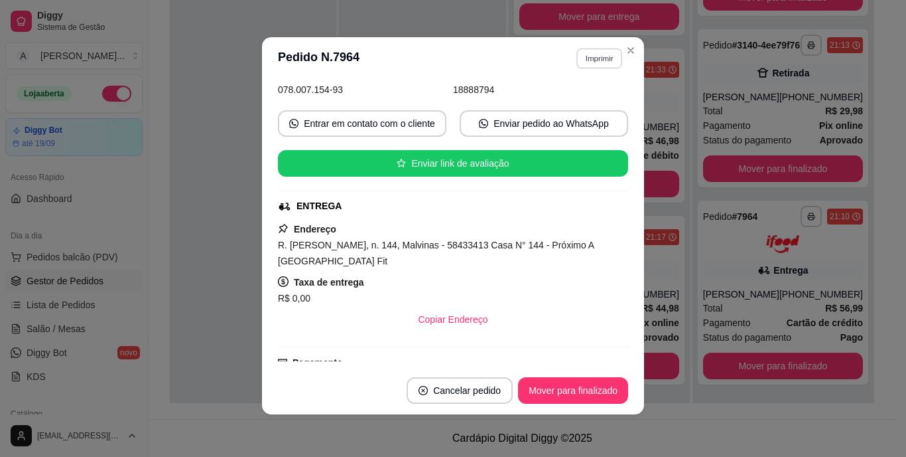
click at [585, 57] on button "Imprimir" at bounding box center [600, 58] width 46 height 21
click at [582, 97] on button "IMPRESSORA" at bounding box center [570, 104] width 93 height 21
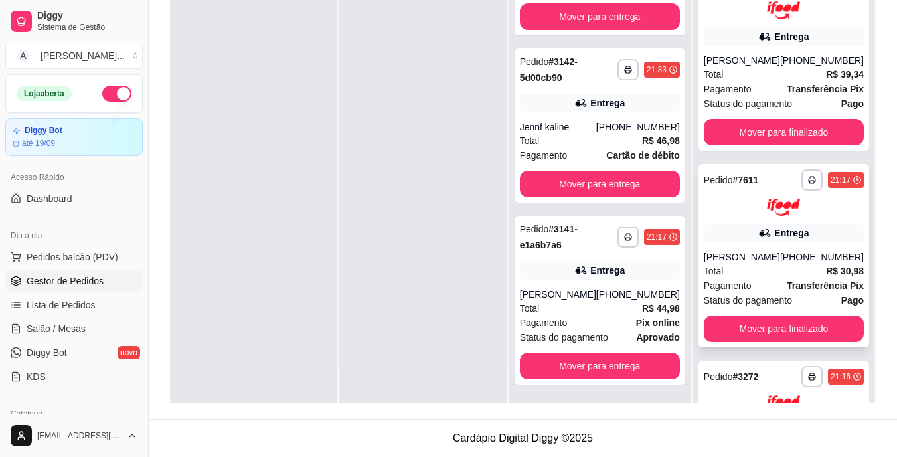
scroll to position [376, 0]
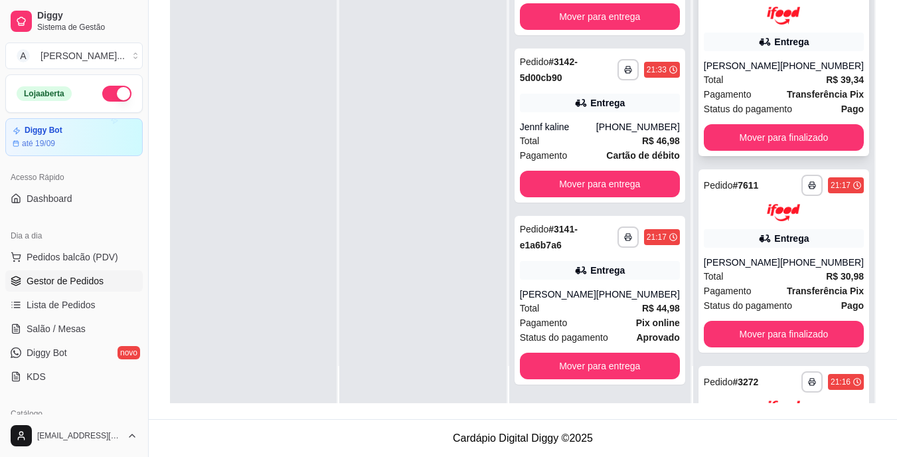
click at [786, 100] on strong "Transferência Pix" at bounding box center [824, 94] width 77 height 11
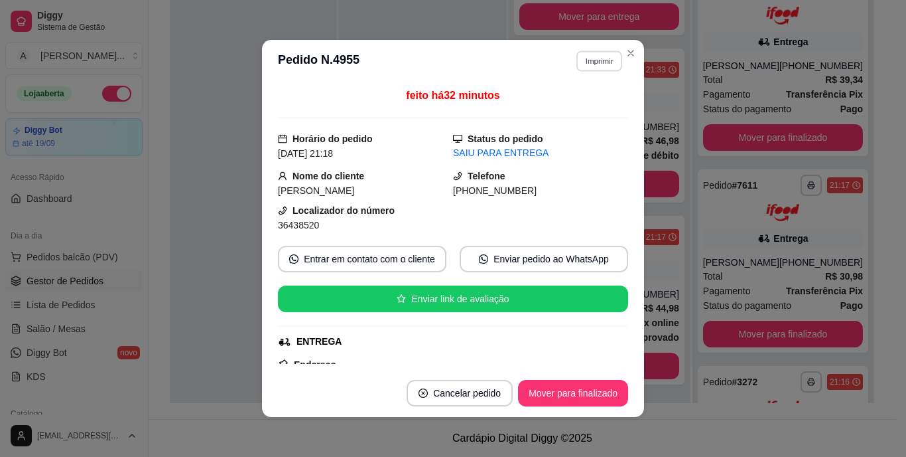
click at [599, 62] on button "Imprimir" at bounding box center [600, 60] width 46 height 21
click at [593, 99] on button "IMPRESSORA" at bounding box center [571, 107] width 96 height 21
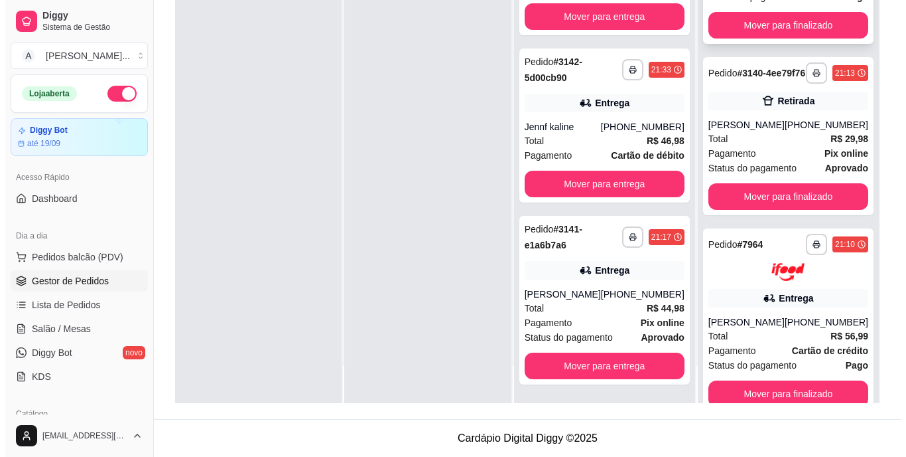
scroll to position [906, 0]
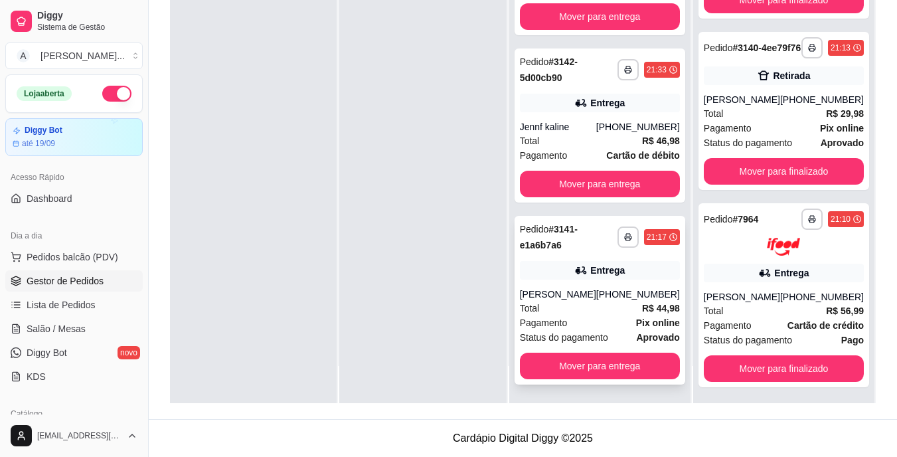
click at [585, 305] on div "Total R$ 44,98" at bounding box center [600, 308] width 160 height 15
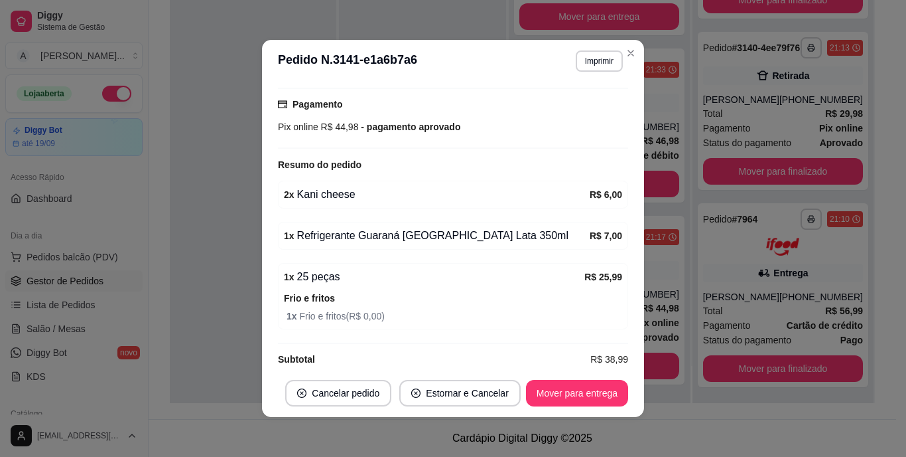
scroll to position [425, 0]
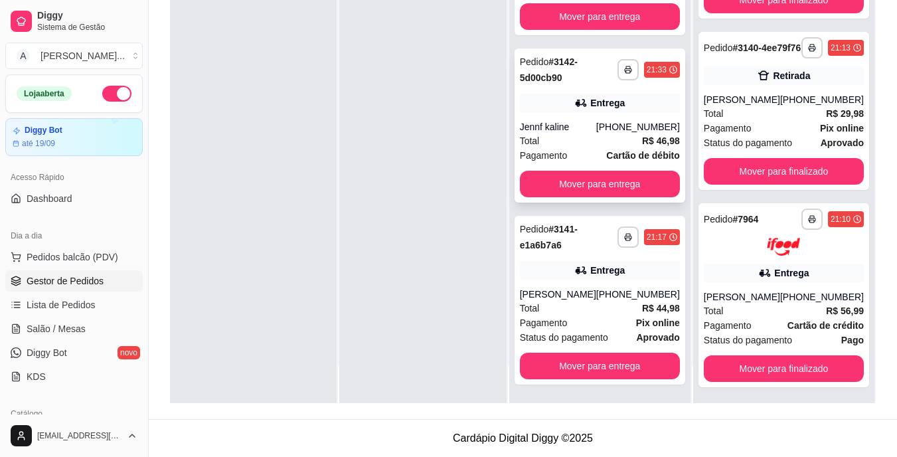
click at [612, 127] on div "[PHONE_NUMBER]" at bounding box center [638, 126] width 84 height 13
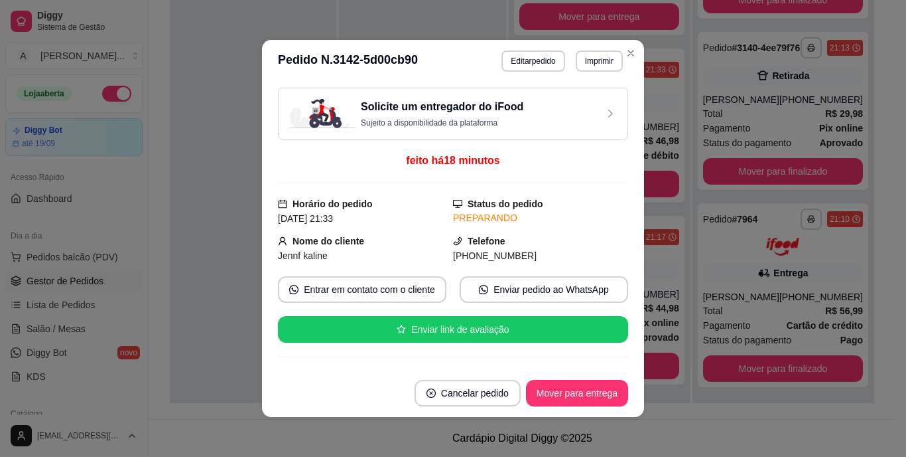
scroll to position [133, 0]
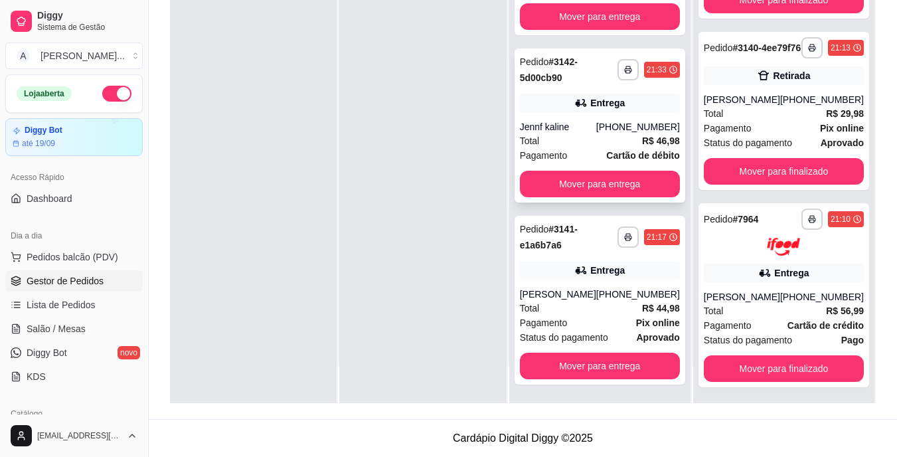
click at [583, 135] on div "Total R$ 46,98" at bounding box center [600, 140] width 160 height 15
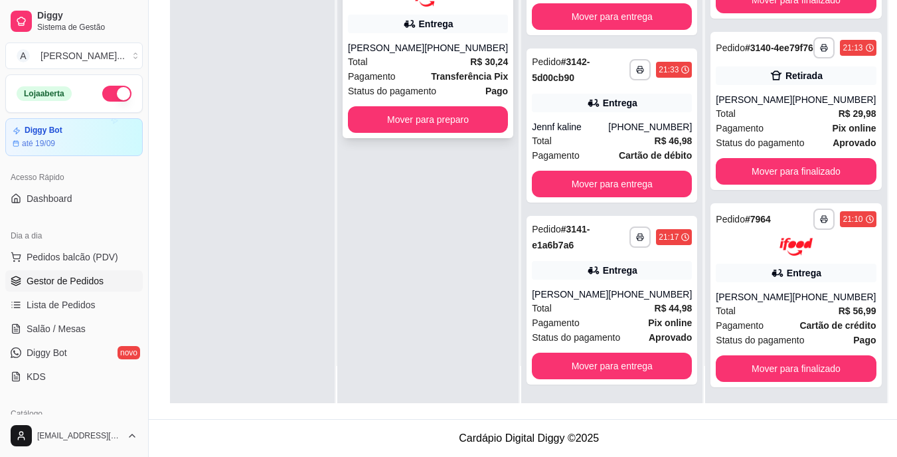
scroll to position [0, 0]
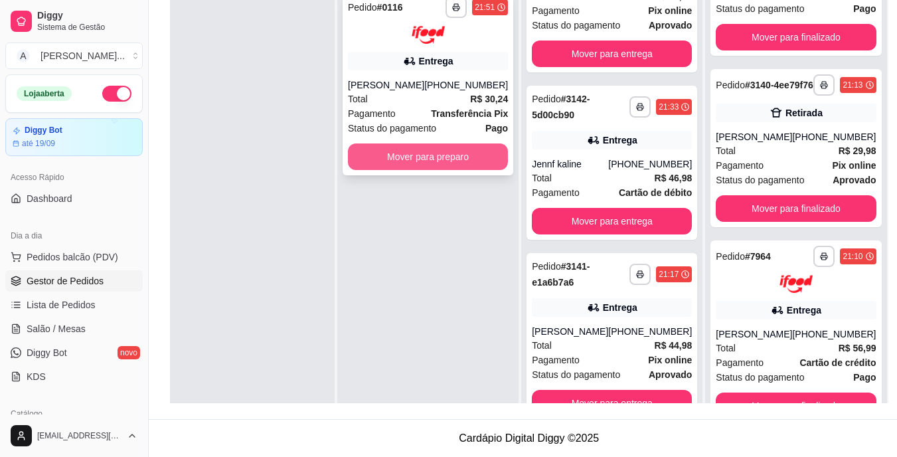
click at [443, 158] on button "Mover para preparo" at bounding box center [428, 156] width 160 height 27
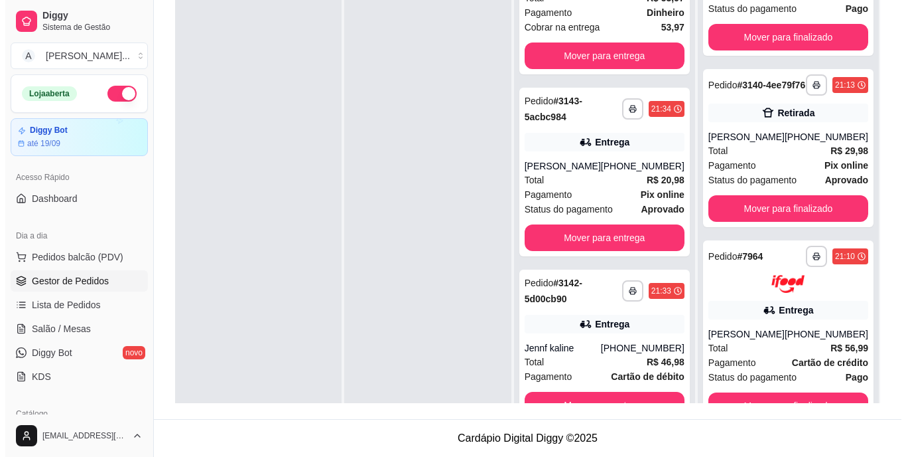
scroll to position [691, 0]
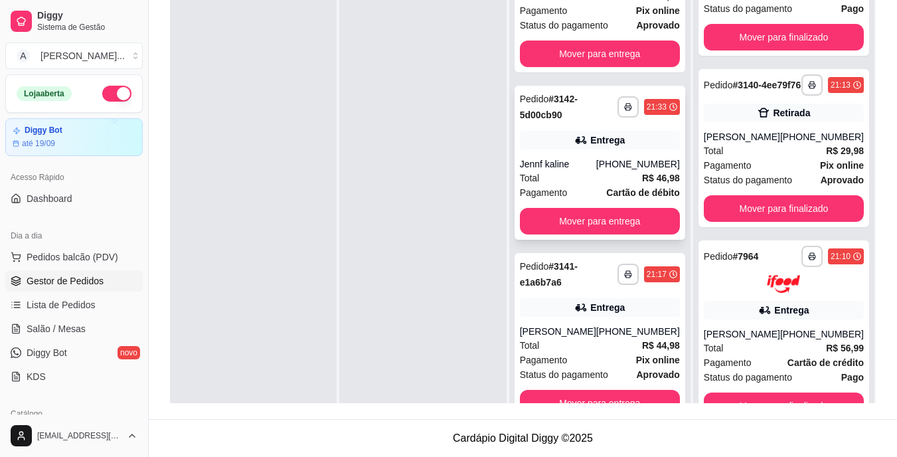
click at [611, 121] on div "**********" at bounding box center [600, 107] width 160 height 32
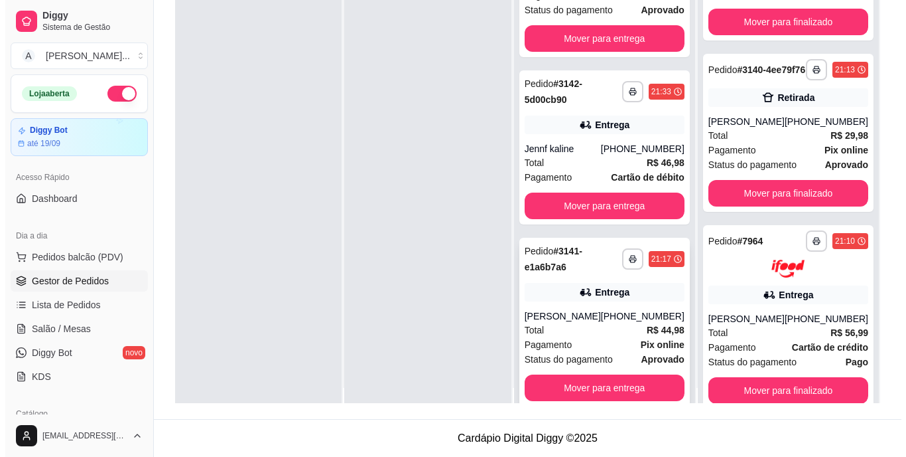
scroll to position [37, 0]
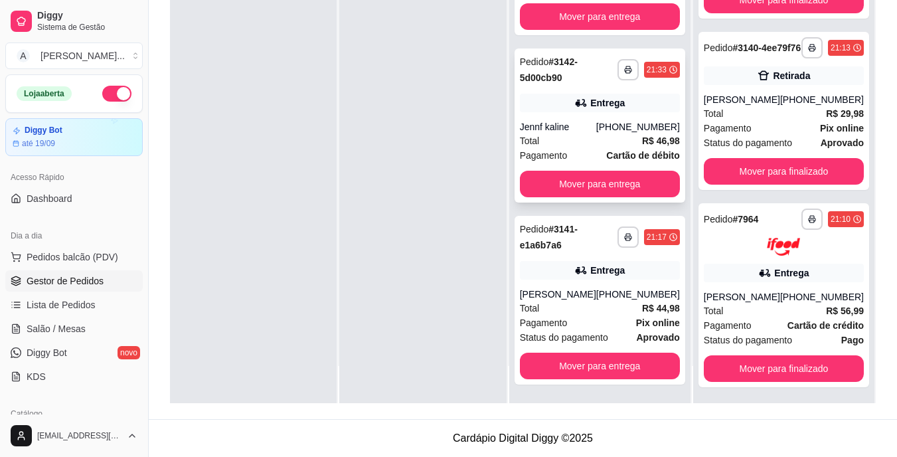
click at [575, 129] on div "Jennf kaline" at bounding box center [558, 126] width 76 height 13
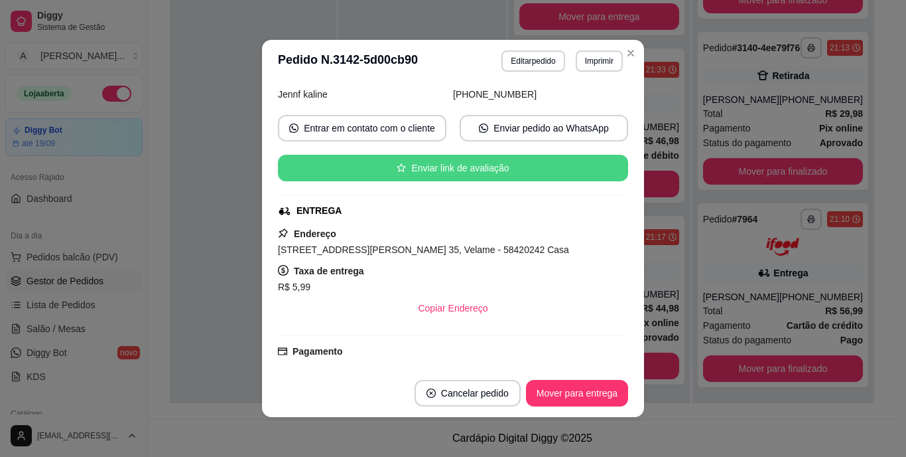
scroll to position [199, 0]
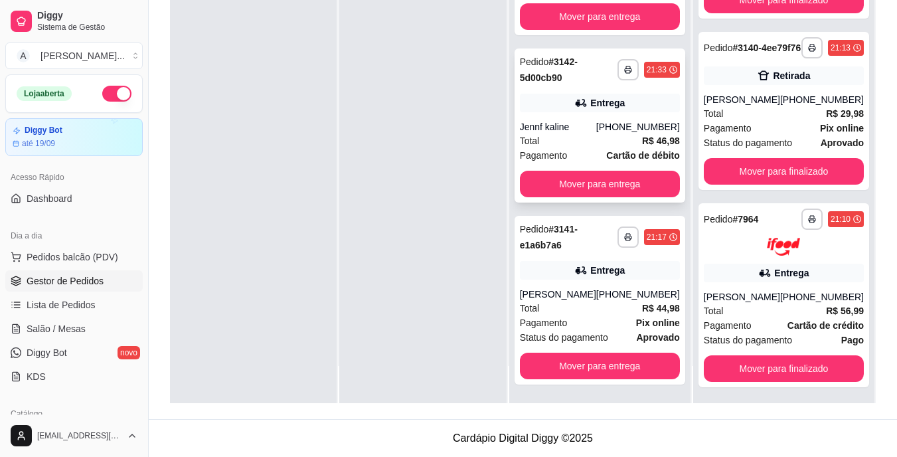
click at [634, 126] on div "[PHONE_NUMBER]" at bounding box center [638, 126] width 84 height 13
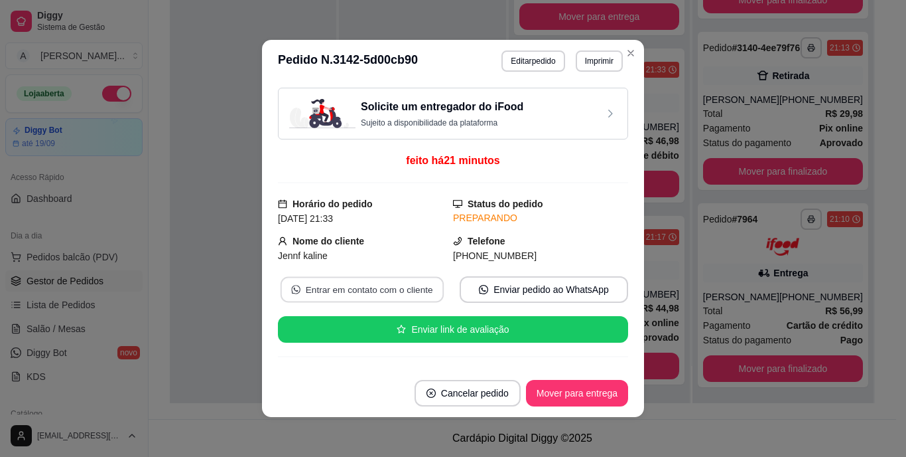
click at [392, 279] on button "Entrar em contato com o cliente" at bounding box center [362, 290] width 163 height 26
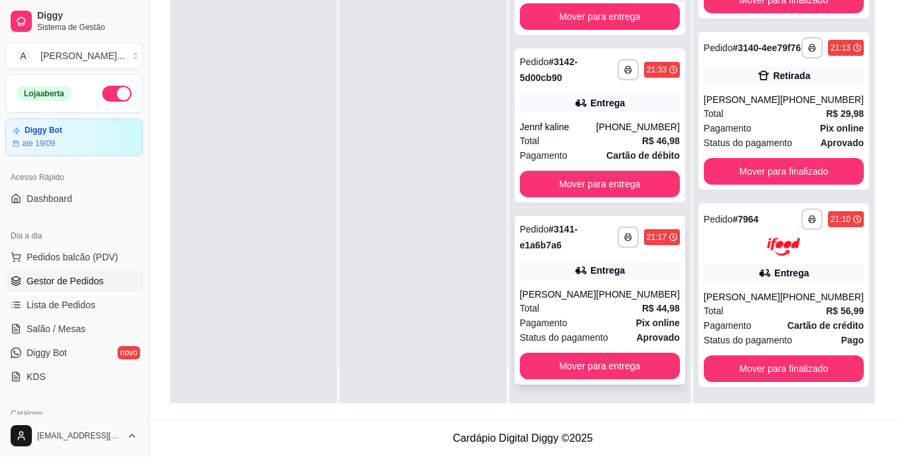
click at [642, 308] on strong "R$ 44,98" at bounding box center [661, 308] width 38 height 11
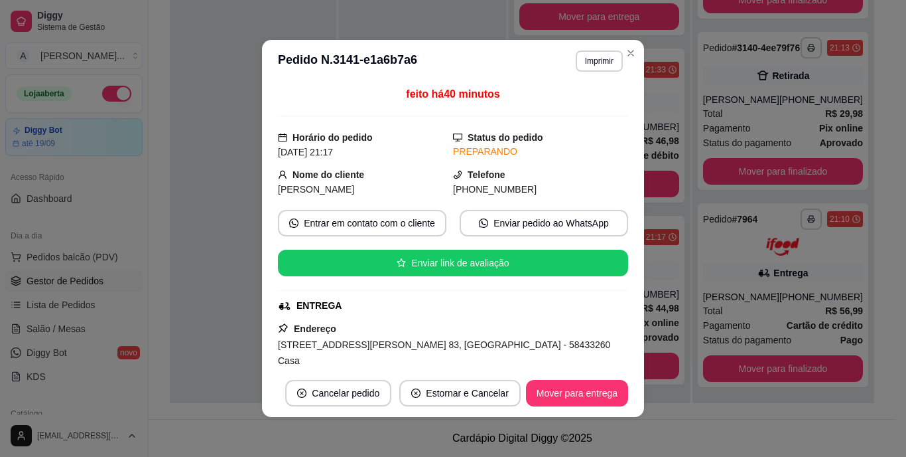
scroll to position [131, 0]
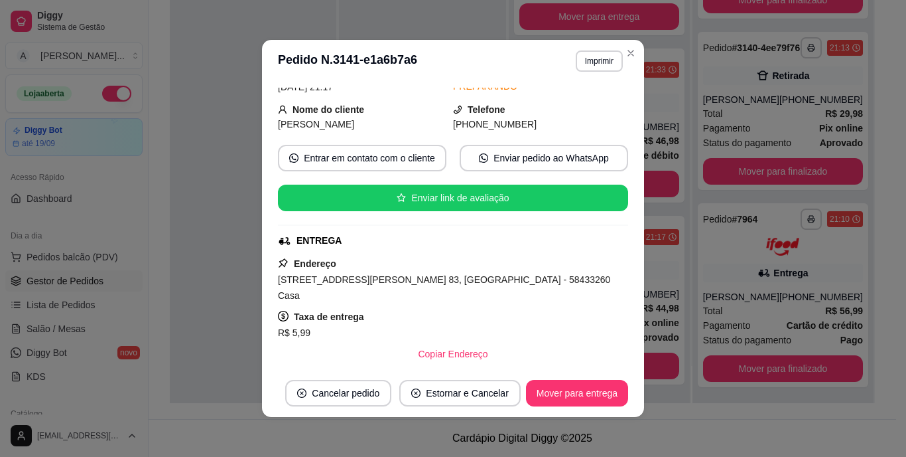
click at [423, 280] on span "[STREET_ADDRESS][PERSON_NAME] 83, [GEOGRAPHIC_DATA] - 58433260 Casa" at bounding box center [444, 287] width 332 height 27
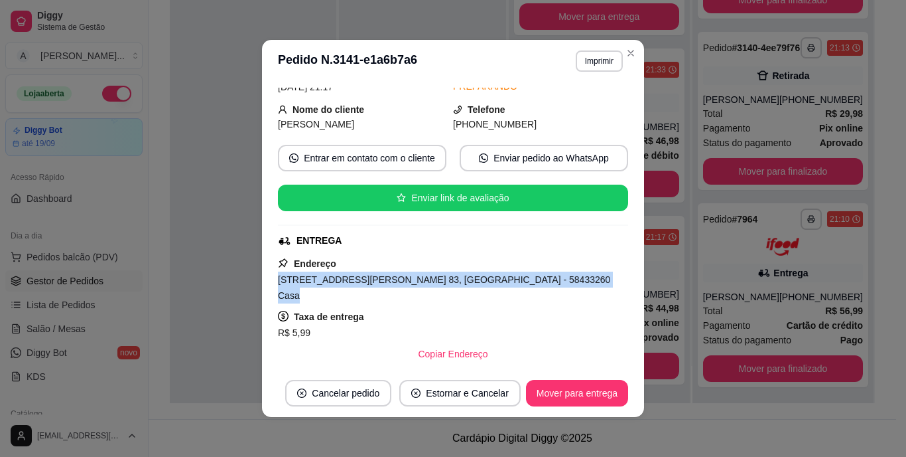
click at [423, 280] on span "[STREET_ADDRESS][PERSON_NAME] 83, [GEOGRAPHIC_DATA] - 58433260 Casa" at bounding box center [444, 287] width 332 height 27
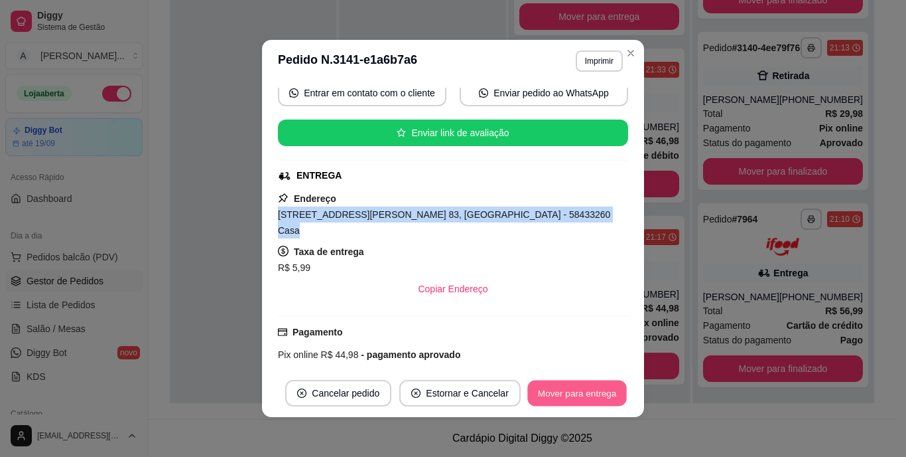
click at [567, 387] on button "Mover para entrega" at bounding box center [578, 393] width 100 height 26
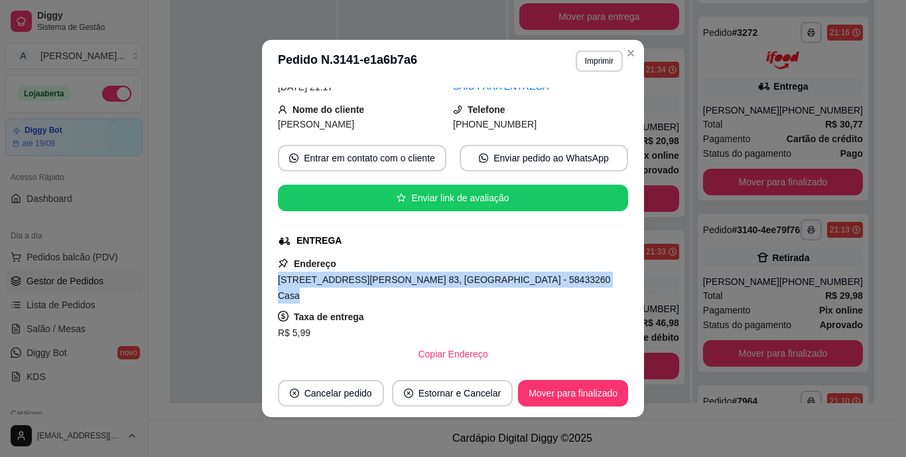
scroll to position [1088, 0]
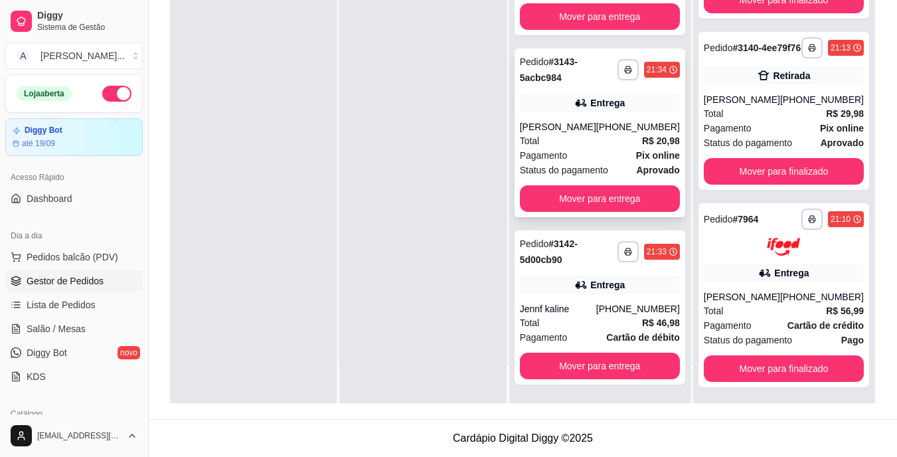
click at [577, 120] on div "[PERSON_NAME]" at bounding box center [558, 126] width 76 height 13
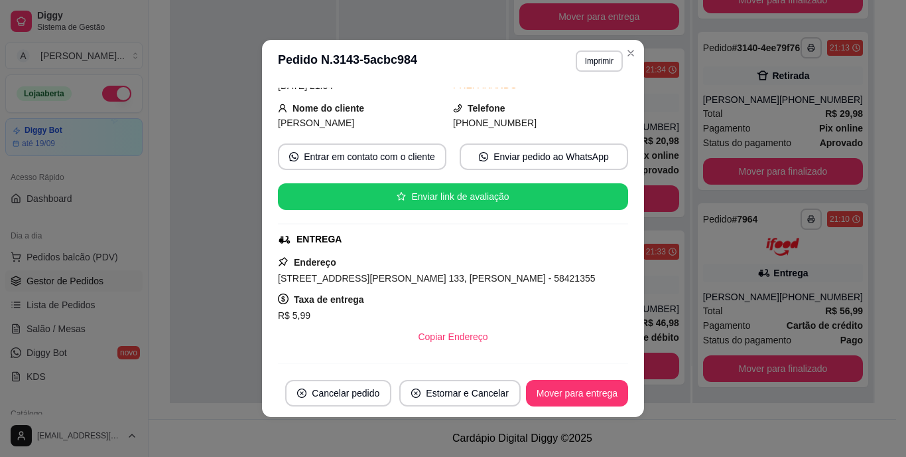
scroll to position [198, 0]
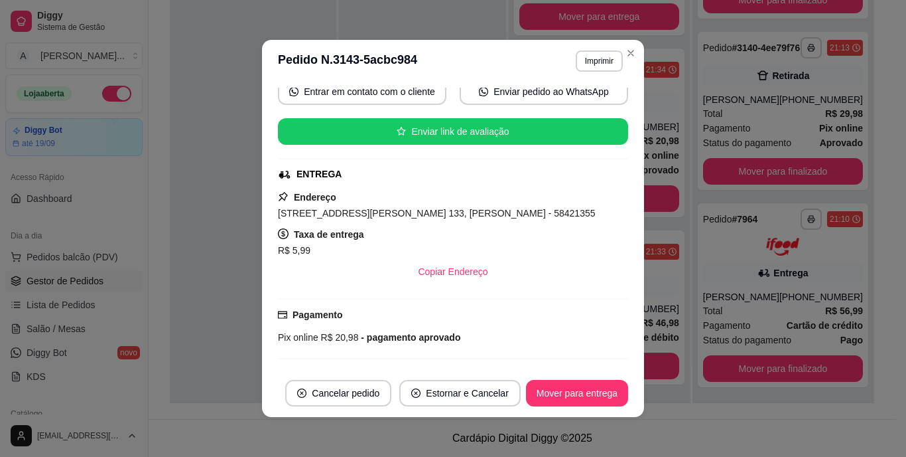
click at [413, 212] on span "[STREET_ADDRESS][PERSON_NAME] 133, [PERSON_NAME] - 58421355" at bounding box center [437, 213] width 318 height 11
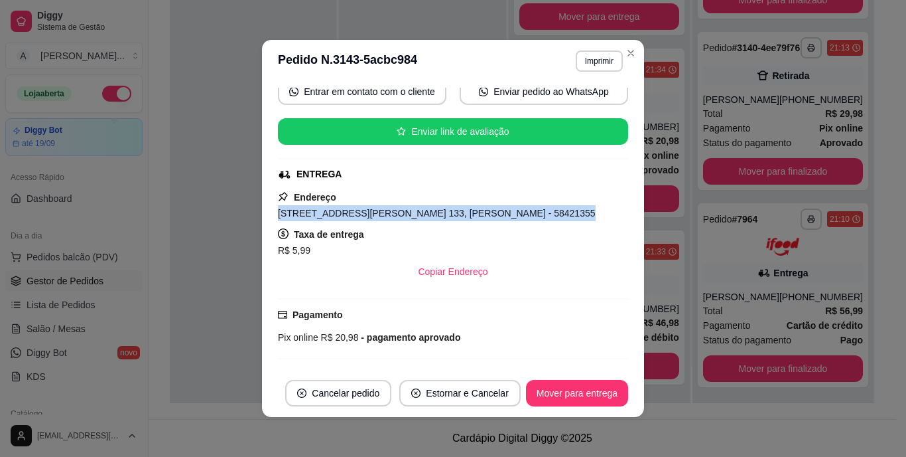
click at [413, 212] on span "[STREET_ADDRESS][PERSON_NAME] 133, [PERSON_NAME] - 58421355" at bounding box center [437, 213] width 318 height 11
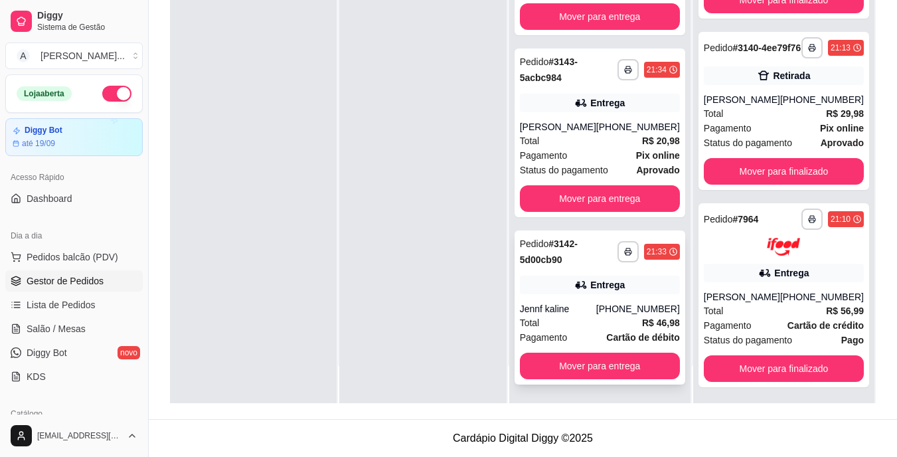
click at [579, 301] on div "**********" at bounding box center [599, 307] width 171 height 154
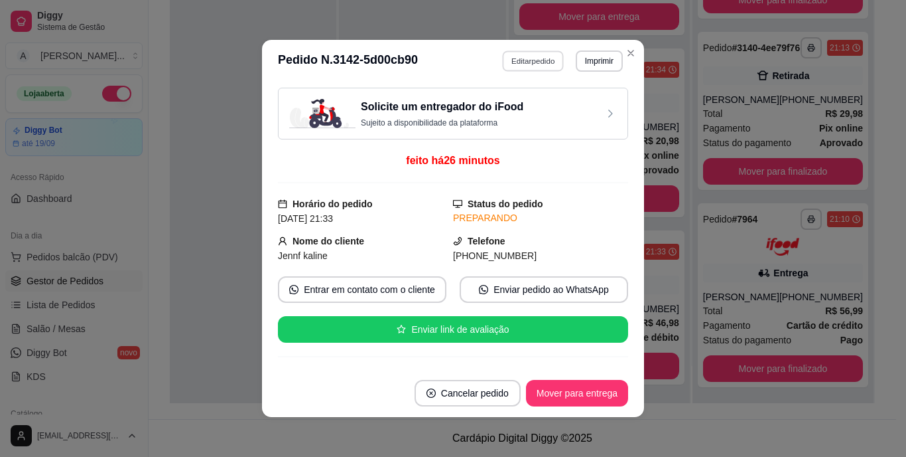
click at [530, 58] on button "Editar pedido" at bounding box center [534, 60] width 62 height 21
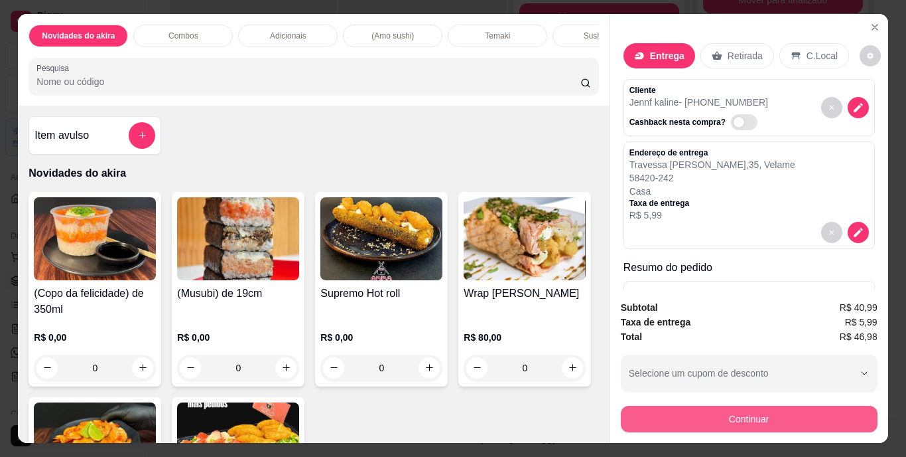
click at [734, 410] on button "Continuar" at bounding box center [749, 418] width 257 height 27
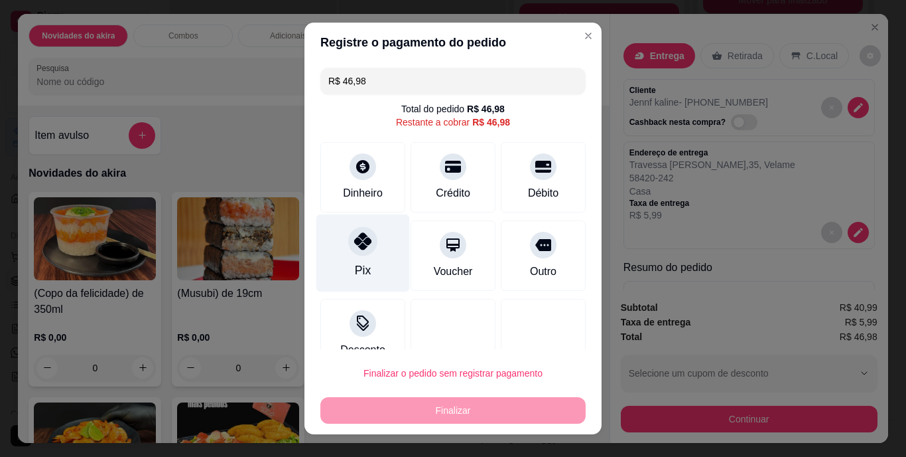
click at [337, 247] on div "Pix" at bounding box center [364, 253] width 94 height 78
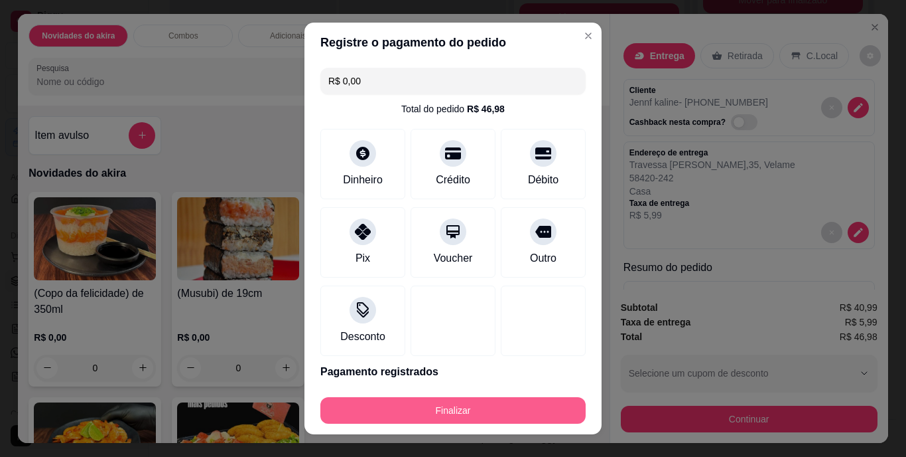
click at [482, 413] on button "Finalizar" at bounding box center [453, 410] width 265 height 27
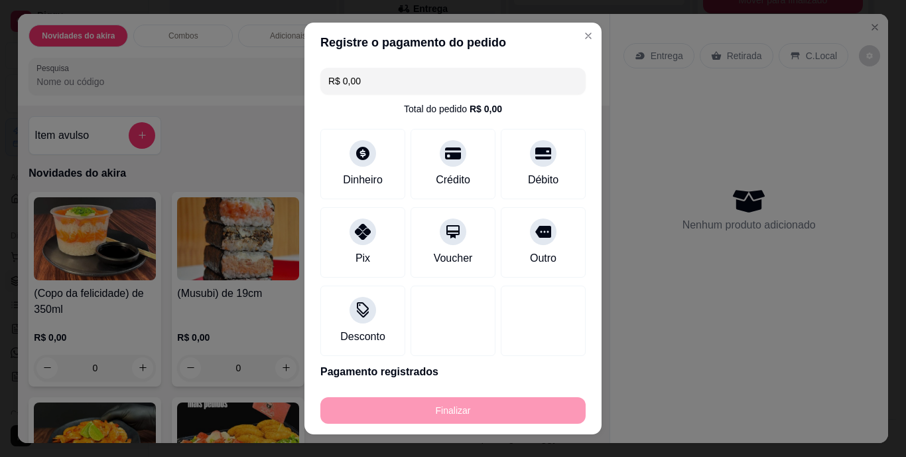
type input "-R$ 46,98"
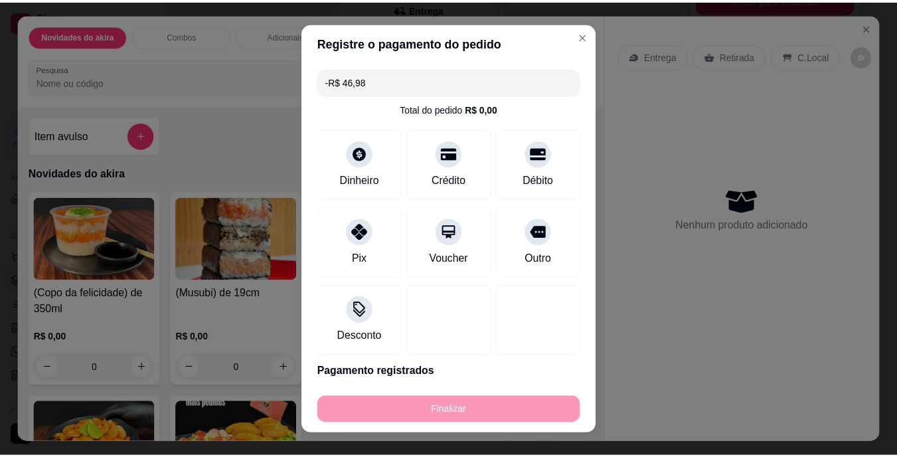
scroll to position [342, 0]
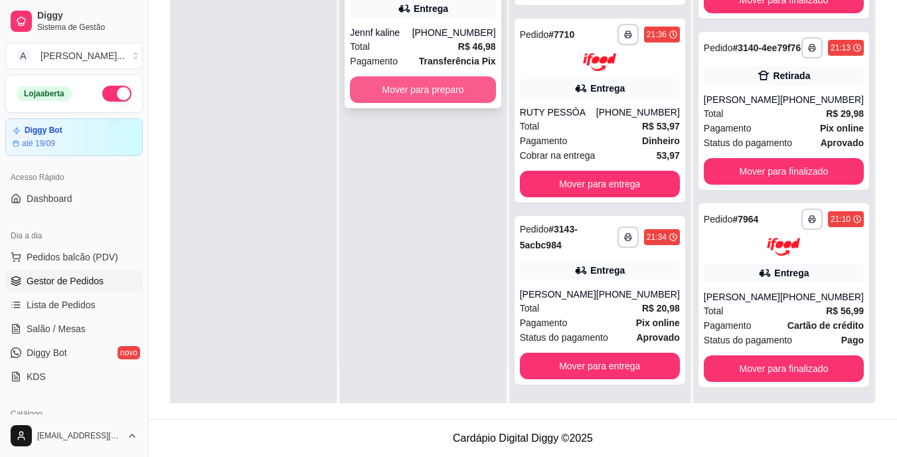
click at [441, 96] on button "Mover para preparo" at bounding box center [422, 89] width 145 height 27
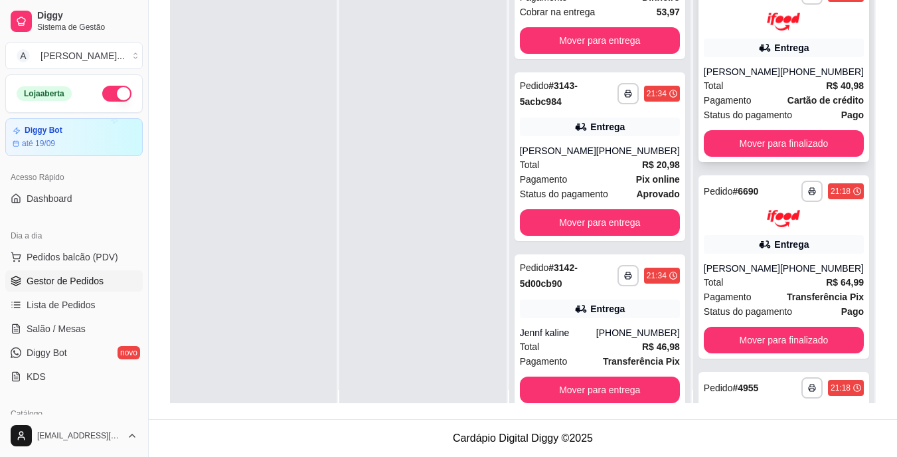
scroll to position [0, 0]
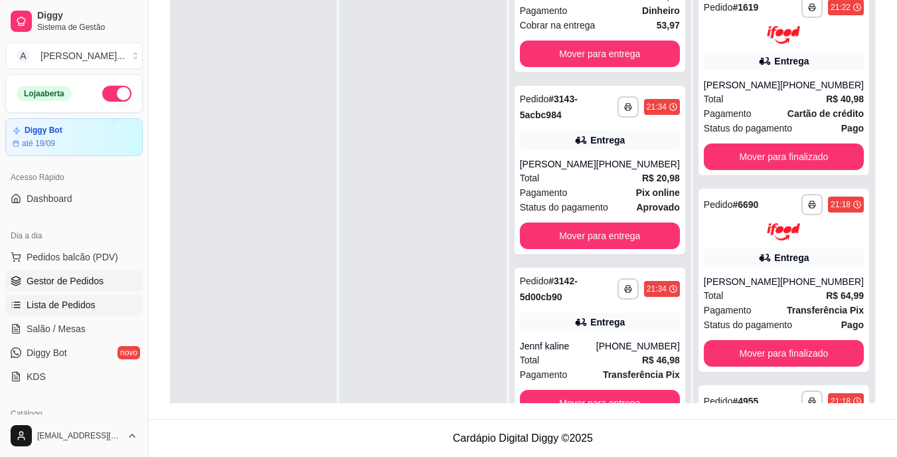
click at [70, 297] on link "Lista de Pedidos" at bounding box center [73, 304] width 137 height 21
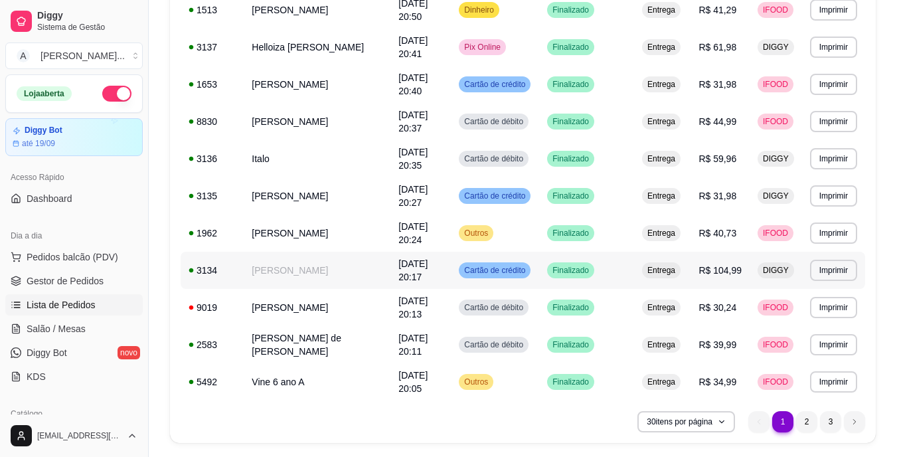
scroll to position [929, 0]
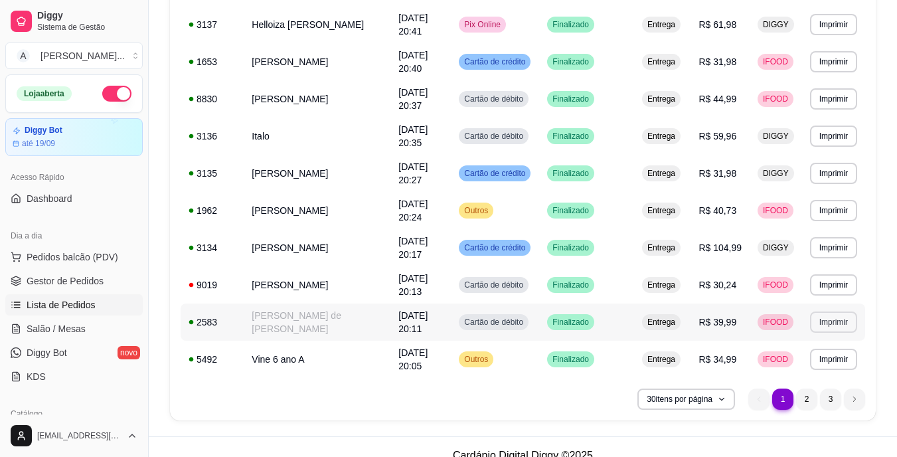
click at [823, 326] on button "Imprimir" at bounding box center [833, 321] width 47 height 21
click at [784, 366] on button "IMPRESSORA" at bounding box center [810, 368] width 96 height 21
click at [112, 277] on link "Gestor de Pedidos" at bounding box center [73, 280] width 137 height 21
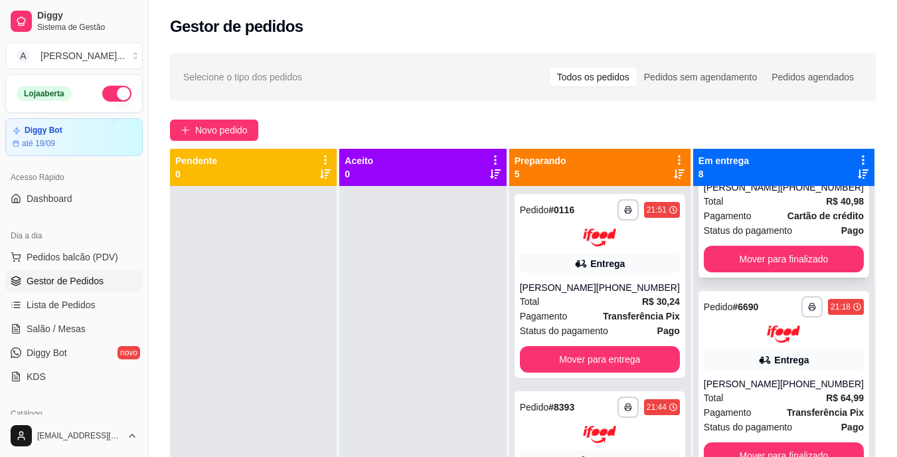
scroll to position [133, 0]
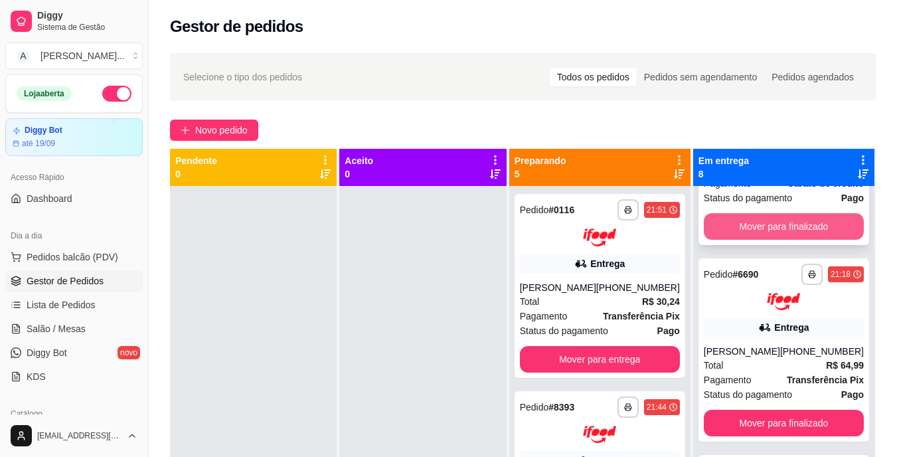
click at [759, 239] on button "Mover para finalizado" at bounding box center [783, 226] width 160 height 27
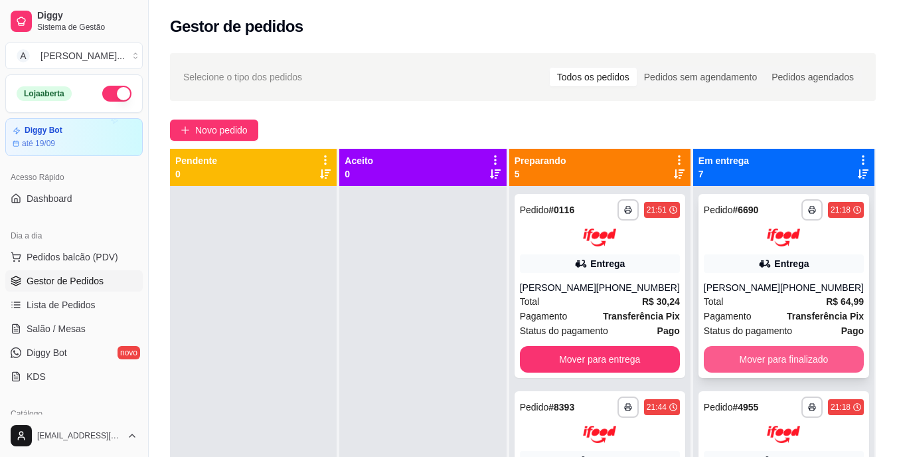
click at [764, 360] on button "Mover para finalizado" at bounding box center [783, 359] width 160 height 27
click at [764, 356] on button "Mover para finalizado" at bounding box center [782, 359] width 155 height 26
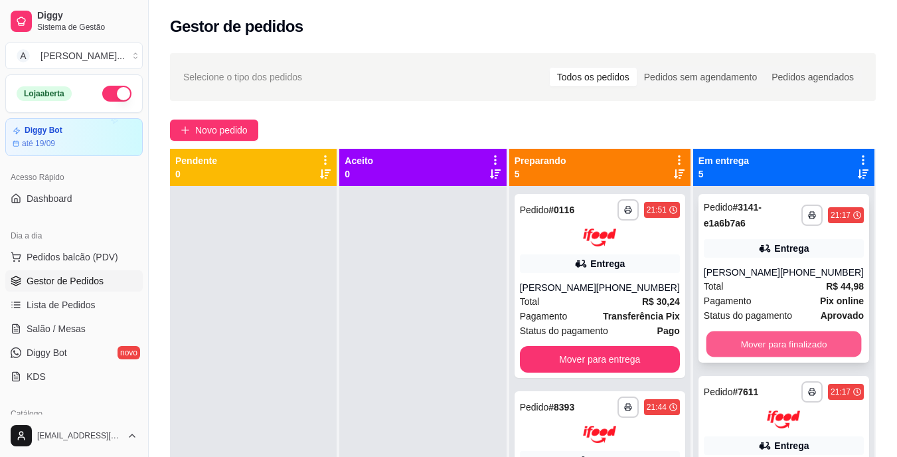
click at [774, 334] on button "Mover para finalizado" at bounding box center [782, 344] width 155 height 26
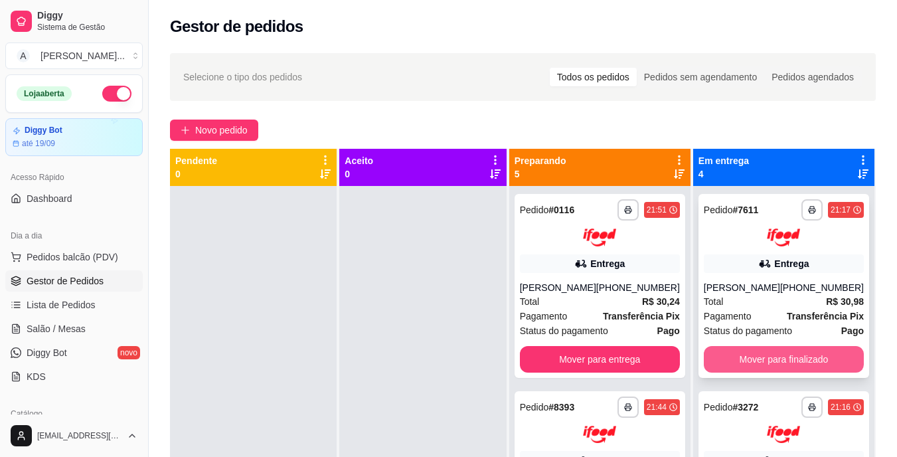
click at [776, 362] on button "Mover para finalizado" at bounding box center [783, 359] width 160 height 27
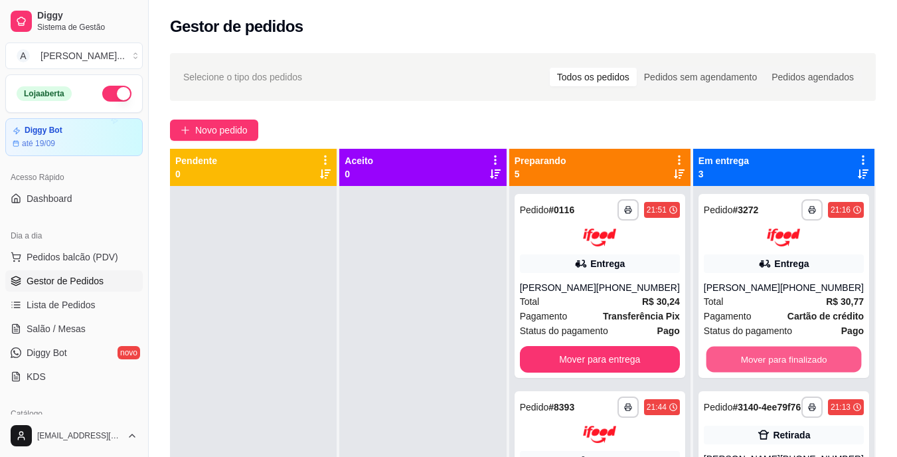
click at [776, 362] on button "Mover para finalizado" at bounding box center [782, 359] width 155 height 26
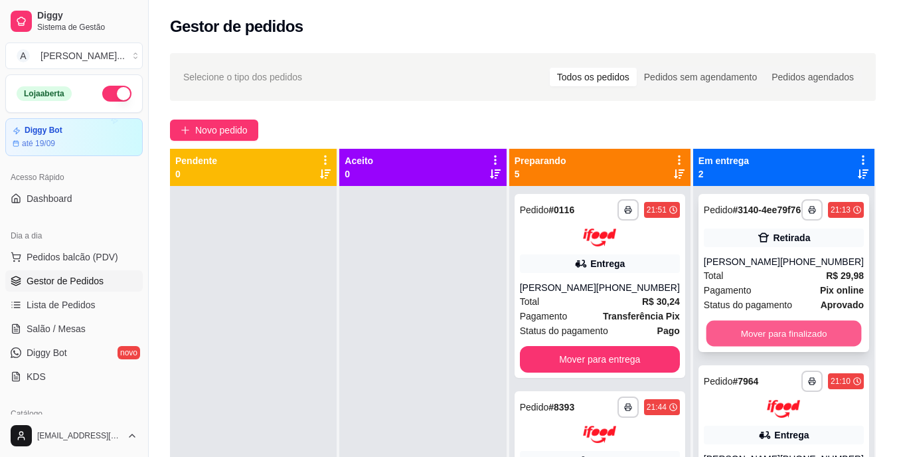
click at [776, 346] on button "Mover para finalizado" at bounding box center [782, 334] width 155 height 26
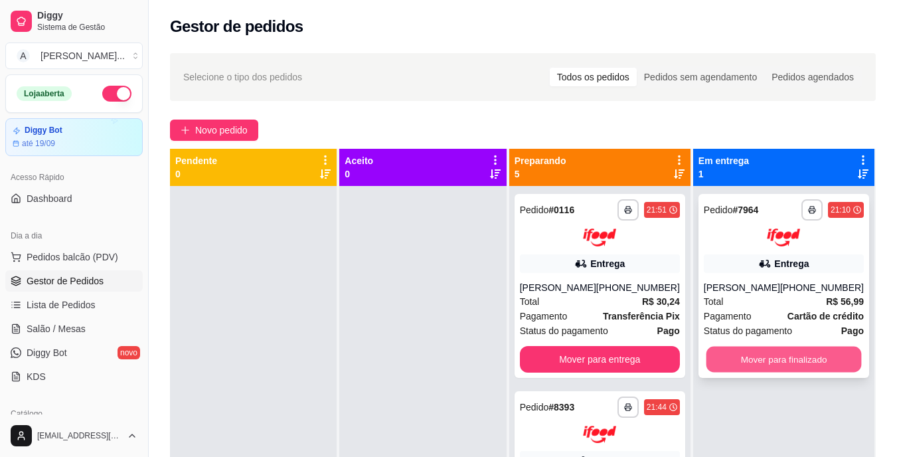
click at [778, 369] on button "Mover para finalizado" at bounding box center [782, 359] width 155 height 26
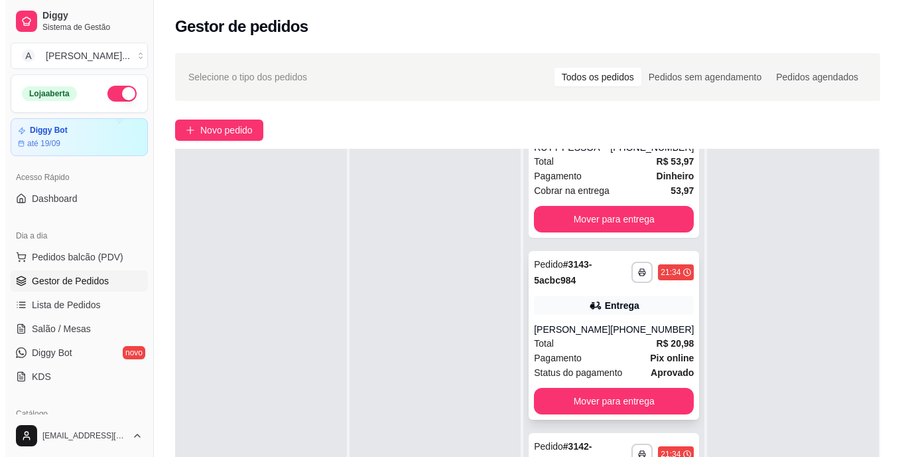
scroll to position [199, 0]
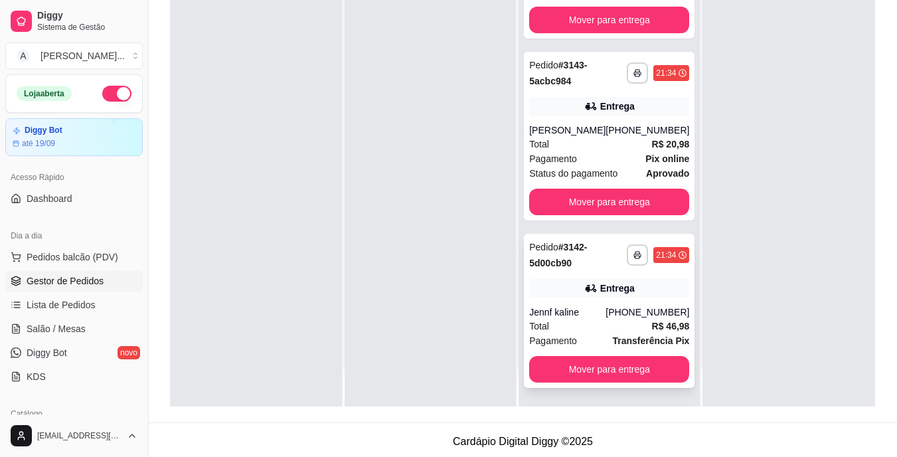
click at [594, 326] on div "Total R$ 46,98" at bounding box center [609, 326] width 160 height 15
click at [625, 317] on div "[PHONE_NUMBER]" at bounding box center [647, 311] width 84 height 13
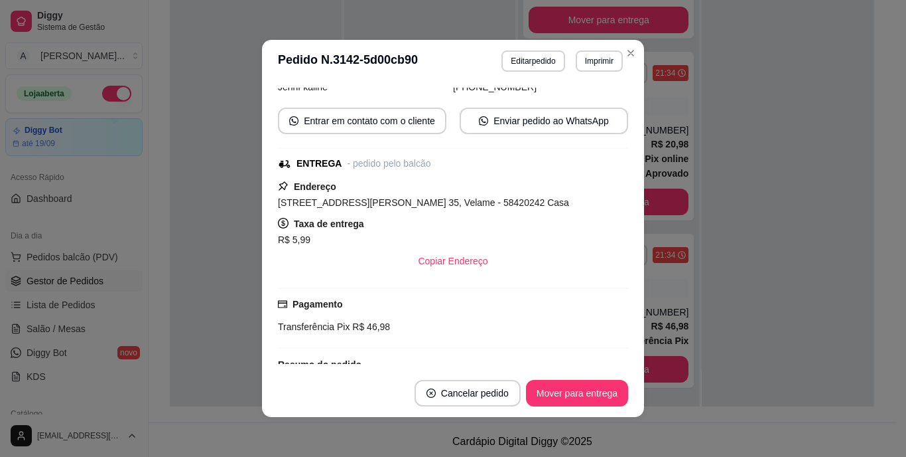
scroll to position [198, 0]
click at [361, 123] on button "Entrar em contato com o cliente" at bounding box center [362, 121] width 163 height 26
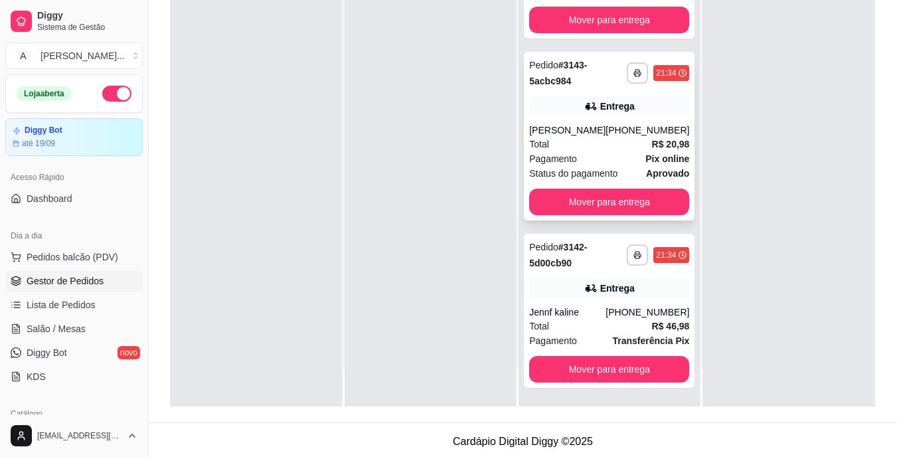
click at [573, 138] on div "Total R$ 20,98" at bounding box center [609, 144] width 160 height 15
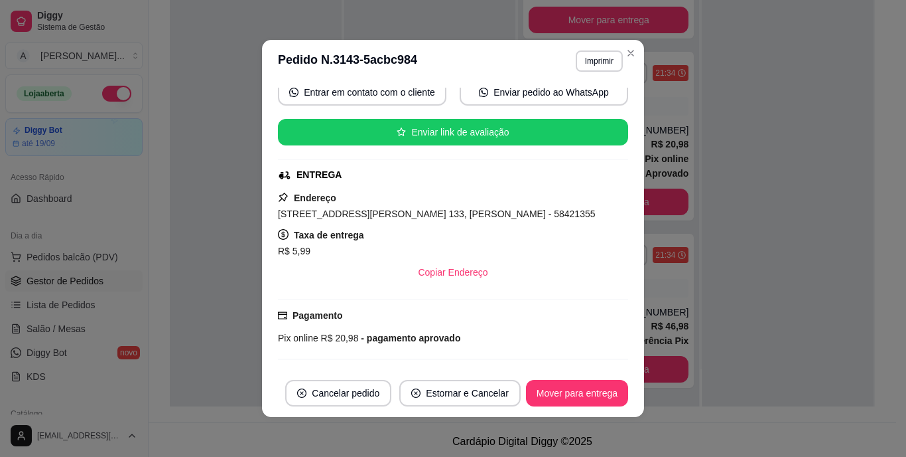
scroll to position [198, 0]
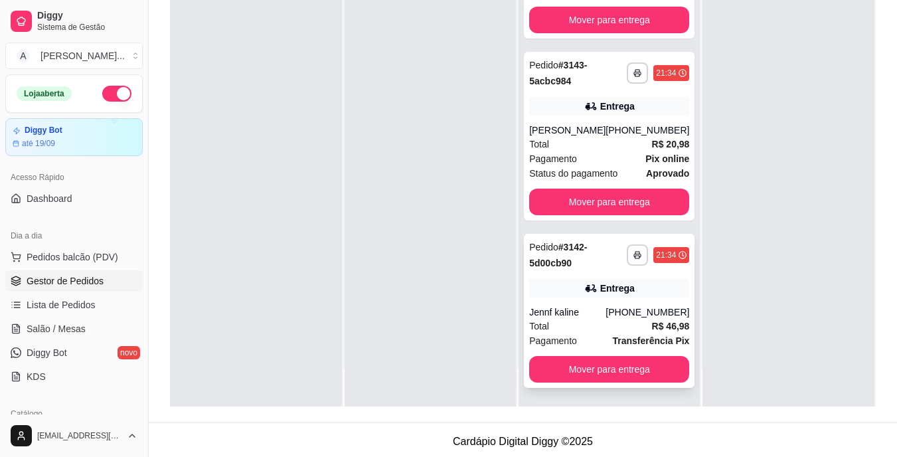
click at [609, 317] on div "[PHONE_NUMBER]" at bounding box center [647, 311] width 84 height 13
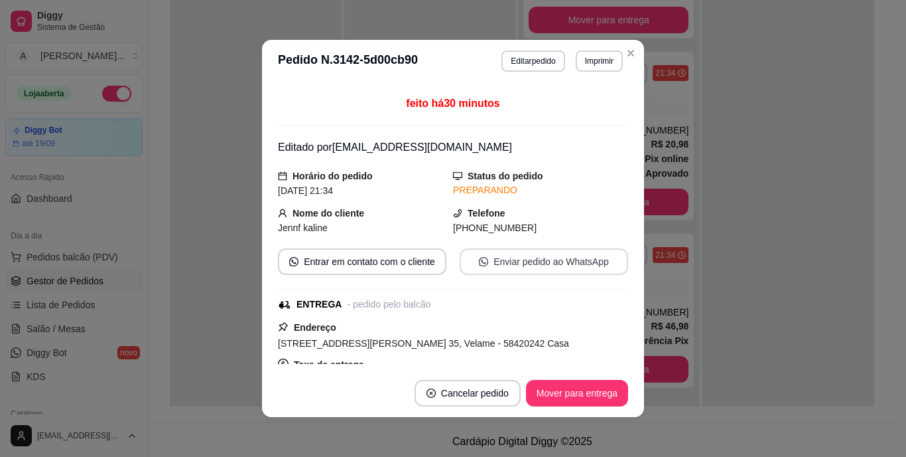
scroll to position [133, 0]
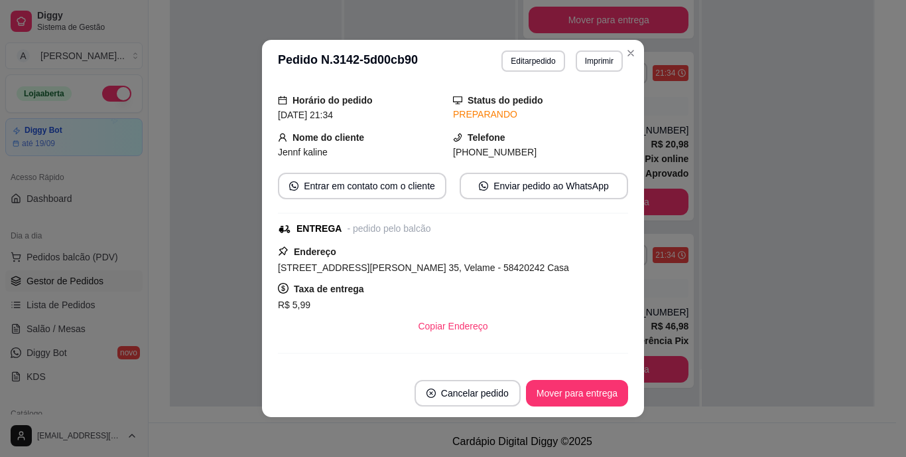
click at [432, 269] on span "[STREET_ADDRESS][PERSON_NAME] 35, Velame - 58420242 Casa" at bounding box center [423, 267] width 291 height 11
click at [587, 64] on button "Imprimir" at bounding box center [599, 60] width 47 height 21
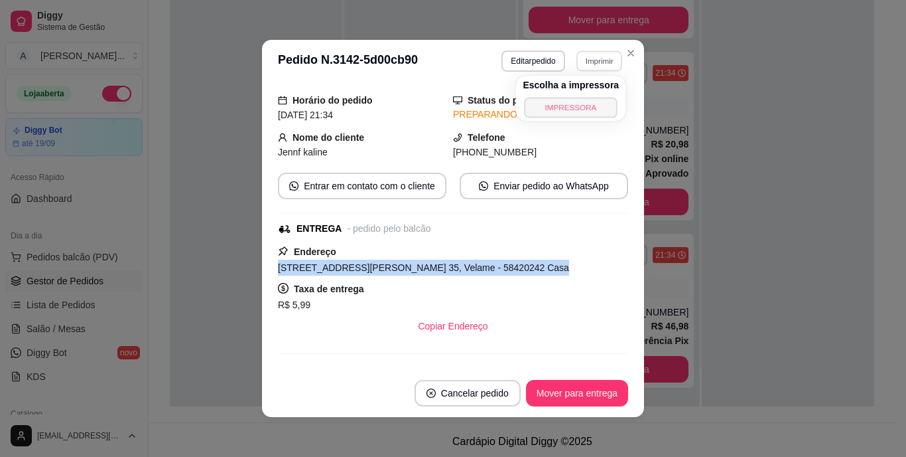
click at [598, 106] on button "IMPRESSORA" at bounding box center [571, 107] width 93 height 21
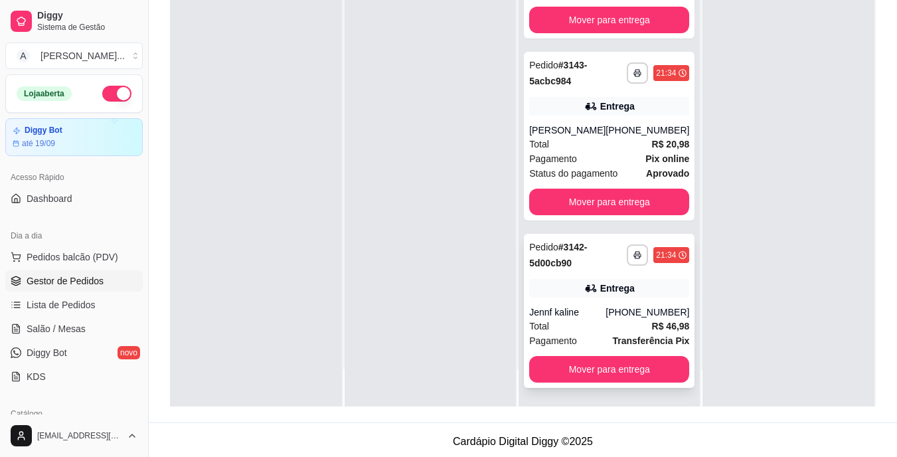
click at [614, 320] on div "Total R$ 46,98" at bounding box center [609, 326] width 160 height 15
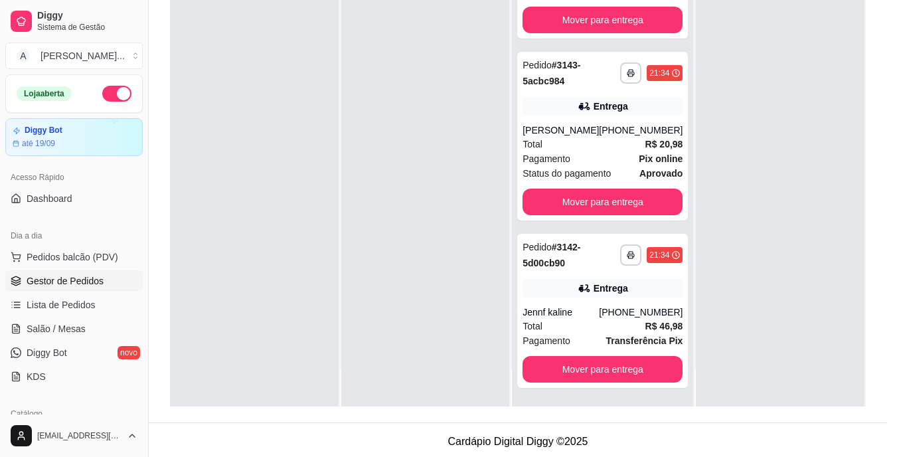
click at [607, 319] on div "Endereço [STREET_ADDRESS][PERSON_NAME] 35, Velame - 58420242 Casa Taxa de entre…" at bounding box center [448, 362] width 358 height 98
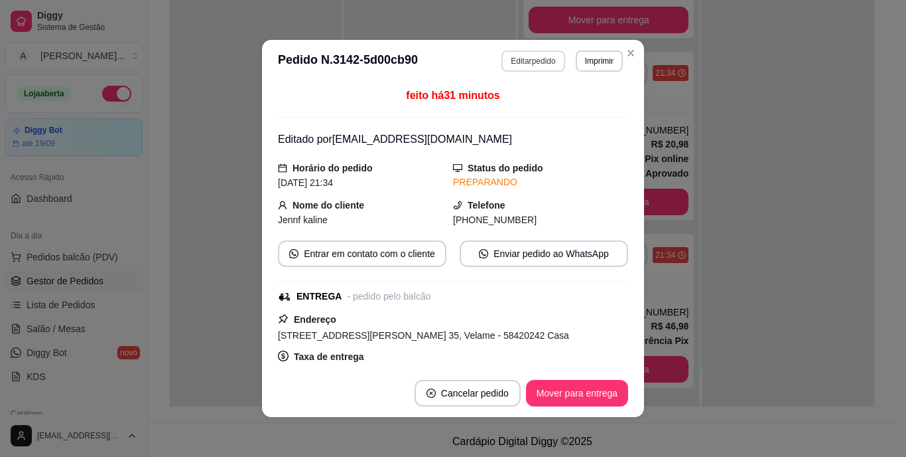
click at [532, 56] on button "Editar pedido" at bounding box center [533, 60] width 63 height 21
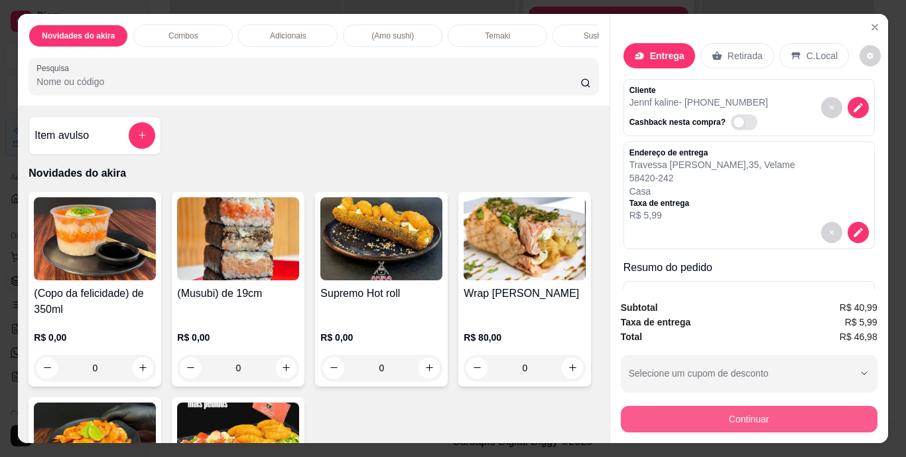
click at [722, 417] on button "Continuar" at bounding box center [749, 418] width 257 height 27
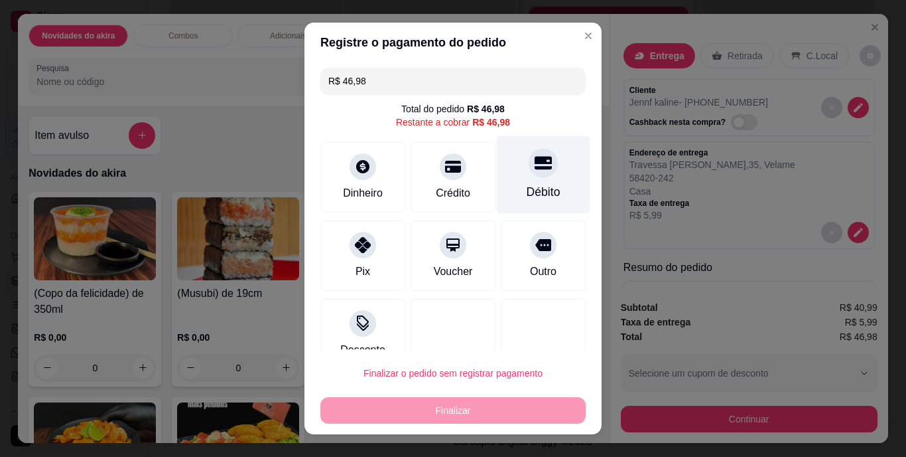
click at [535, 170] on icon at bounding box center [543, 163] width 17 height 13
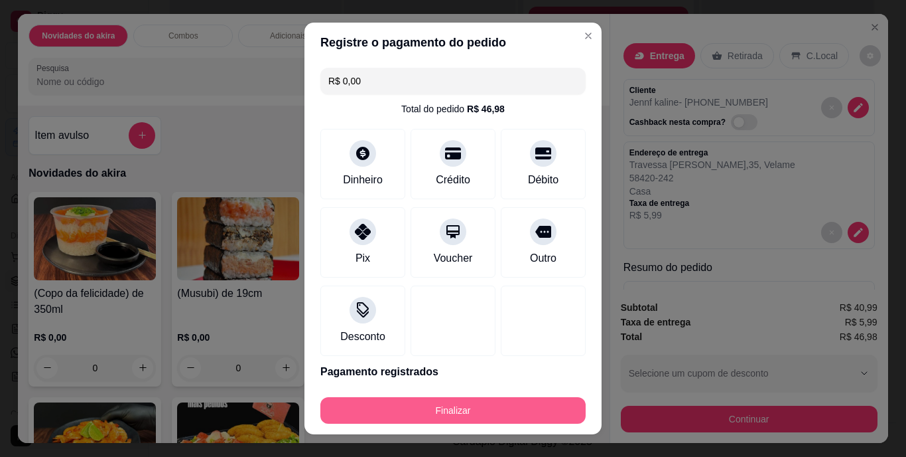
click at [501, 409] on button "Finalizar" at bounding box center [453, 410] width 265 height 27
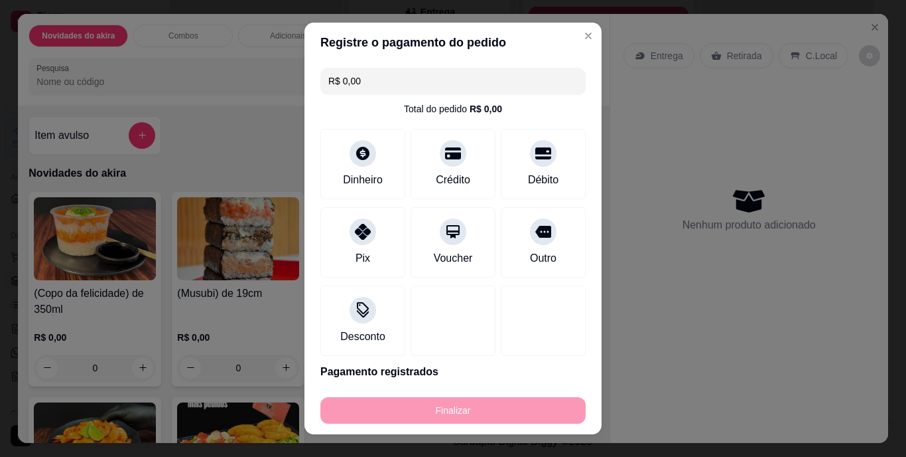
type input "-R$ 46,98"
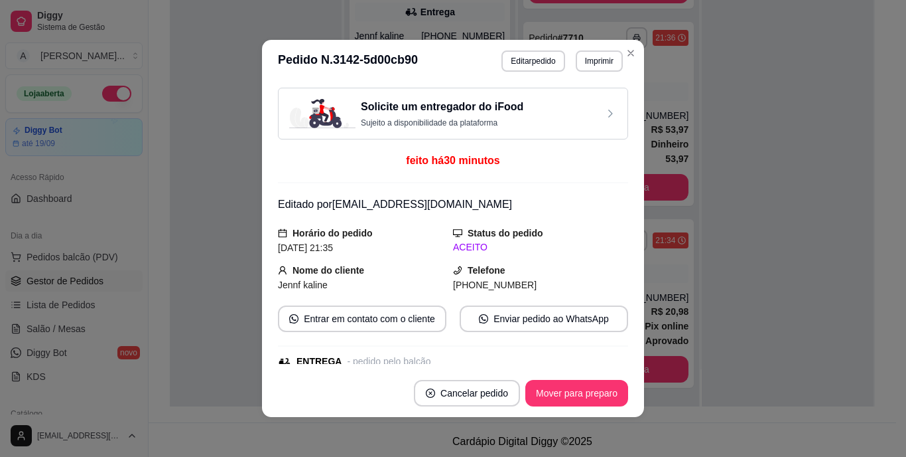
scroll to position [342, 0]
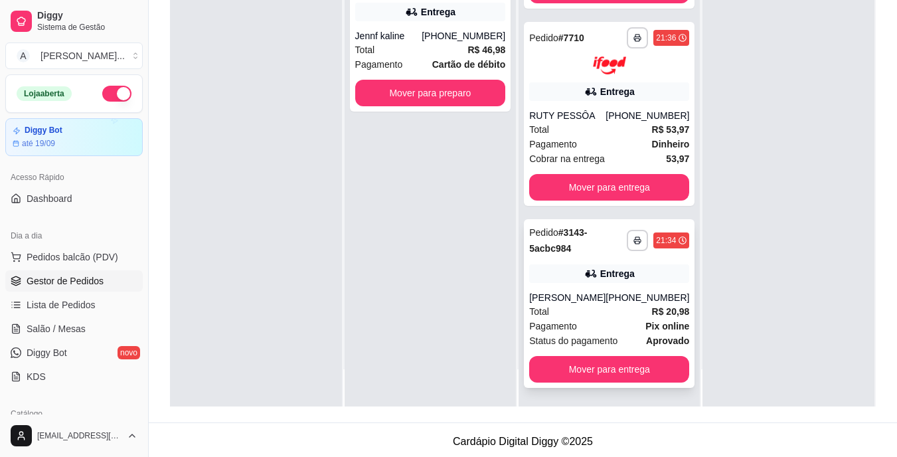
click at [585, 315] on div "Total R$ 20,98" at bounding box center [609, 311] width 160 height 15
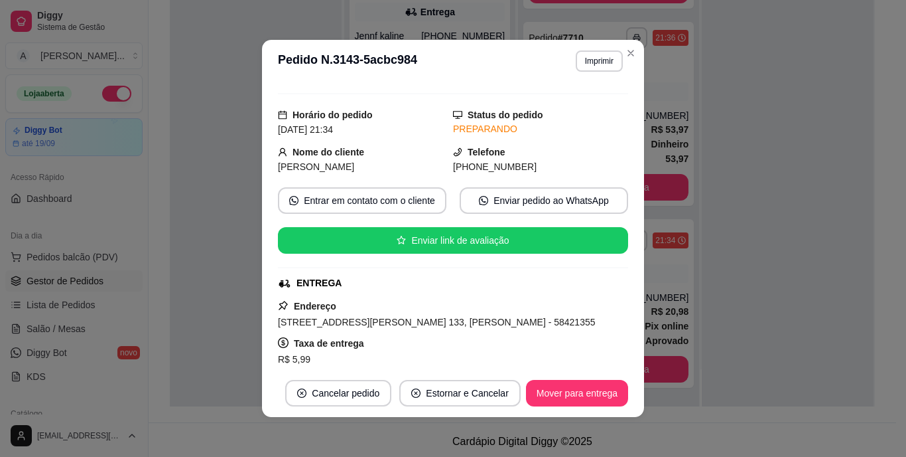
scroll to position [133, 0]
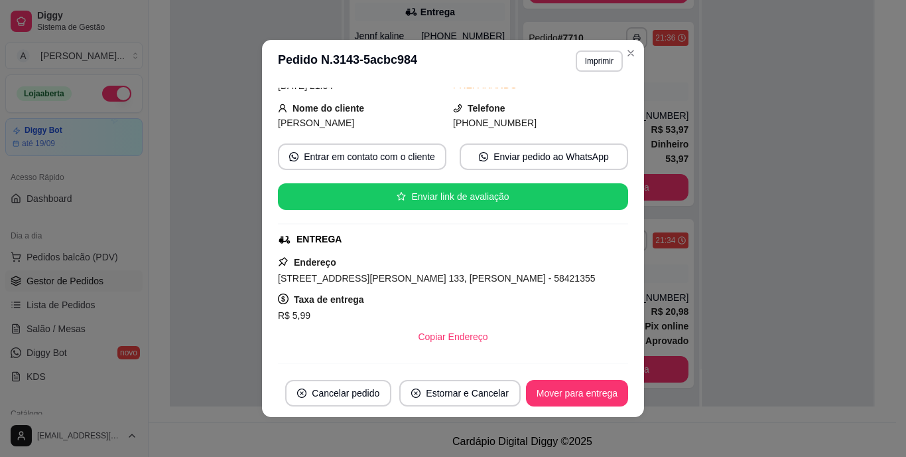
click at [451, 281] on span "[STREET_ADDRESS][PERSON_NAME] 133, [PERSON_NAME] - 58421355" at bounding box center [437, 278] width 318 height 11
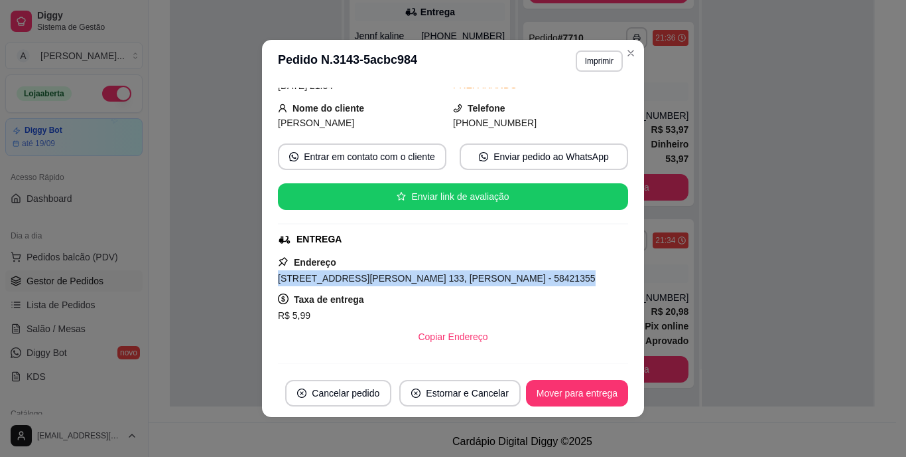
click at [451, 281] on span "[STREET_ADDRESS][PERSON_NAME] 133, [PERSON_NAME] - 58421355" at bounding box center [437, 278] width 318 height 11
click at [572, 399] on button "Mover para entrega" at bounding box center [577, 393] width 102 height 27
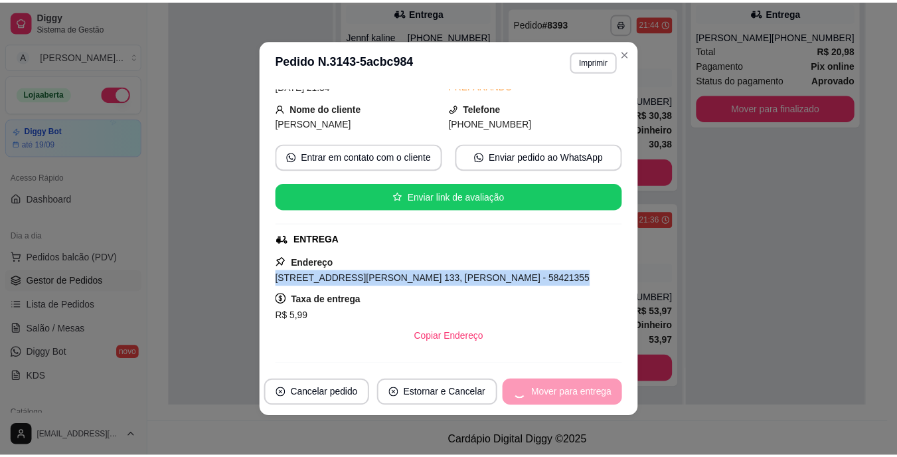
scroll to position [147, 0]
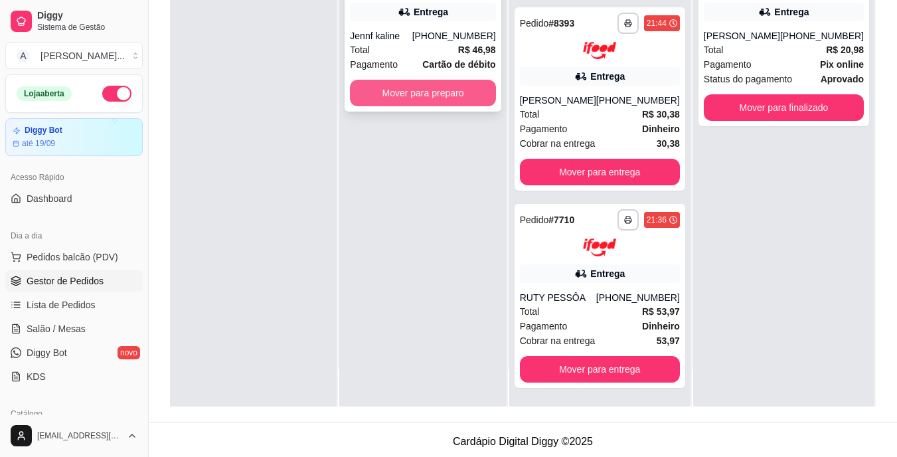
click at [395, 97] on button "Mover para preparo" at bounding box center [422, 93] width 145 height 27
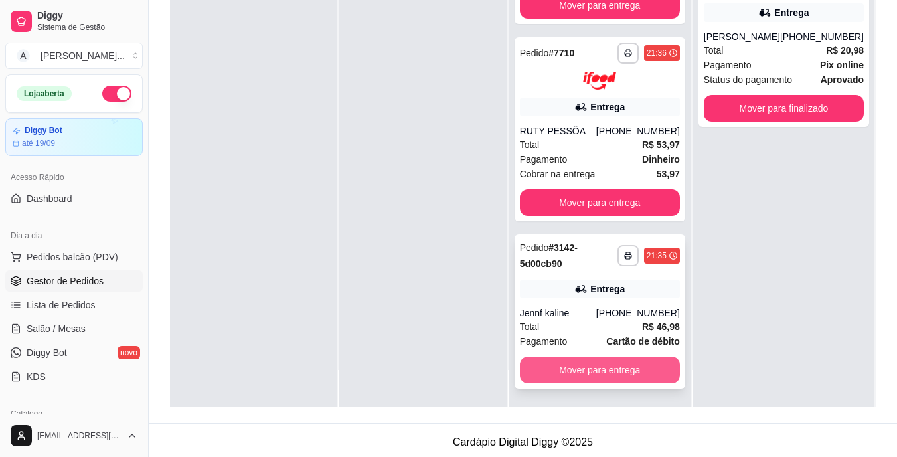
scroll to position [199, 0]
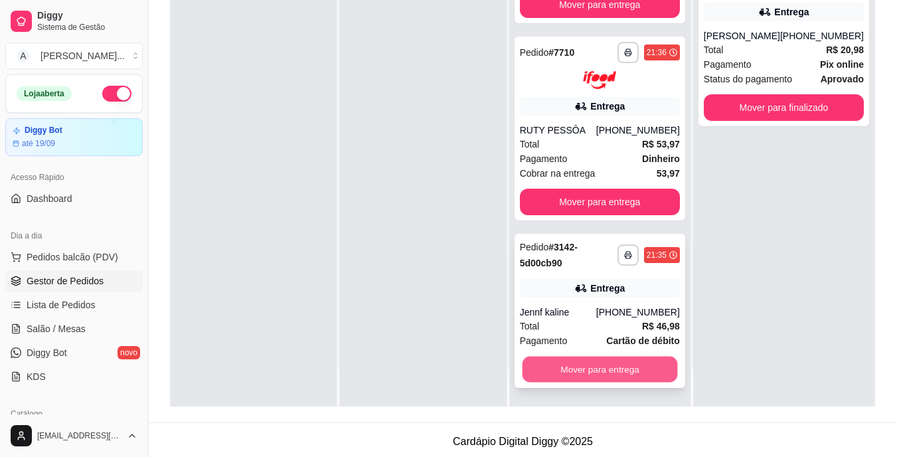
click at [602, 362] on button "Mover para entrega" at bounding box center [599, 369] width 155 height 26
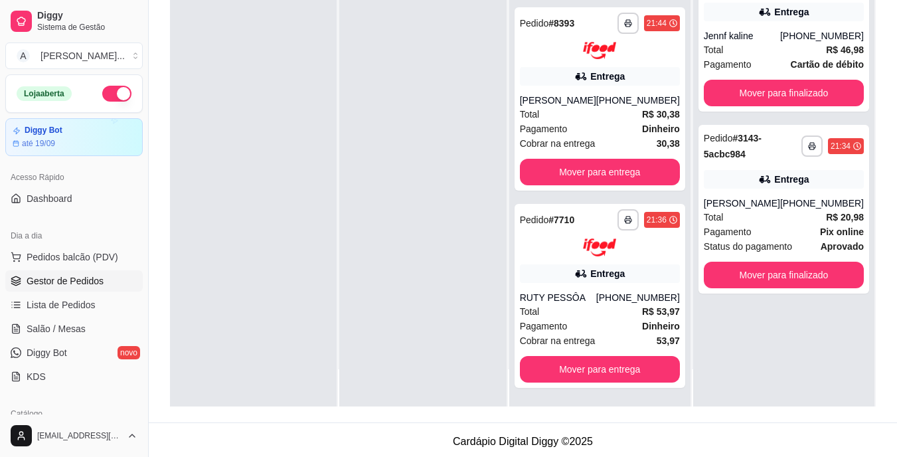
scroll to position [147, 0]
click at [113, 299] on link "Lista de Pedidos" at bounding box center [73, 304] width 137 height 21
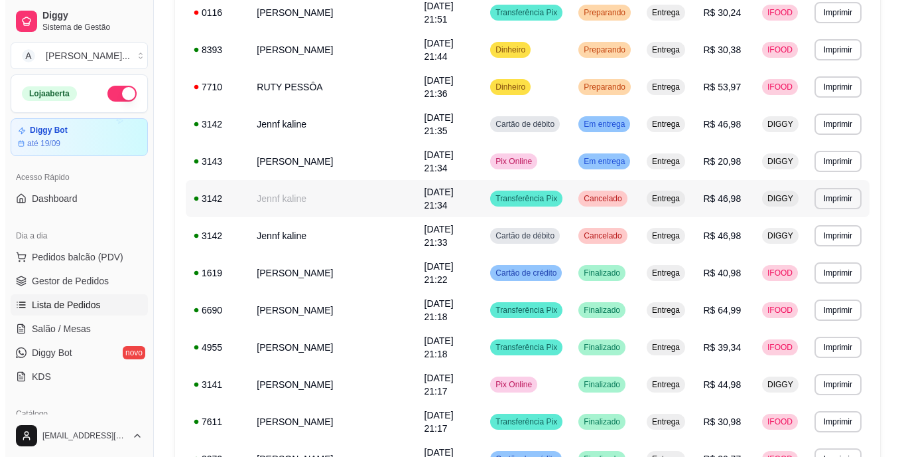
scroll to position [199, 0]
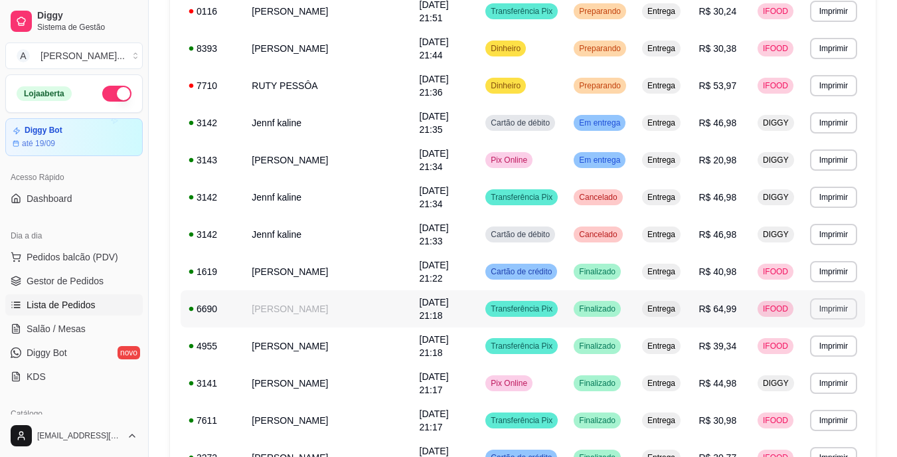
click at [820, 309] on button "Imprimir" at bounding box center [833, 308] width 47 height 21
click at [791, 345] on button "IMPRESSORA" at bounding box center [810, 354] width 96 height 21
click at [455, 307] on td "[DATE] 21:18" at bounding box center [444, 308] width 66 height 37
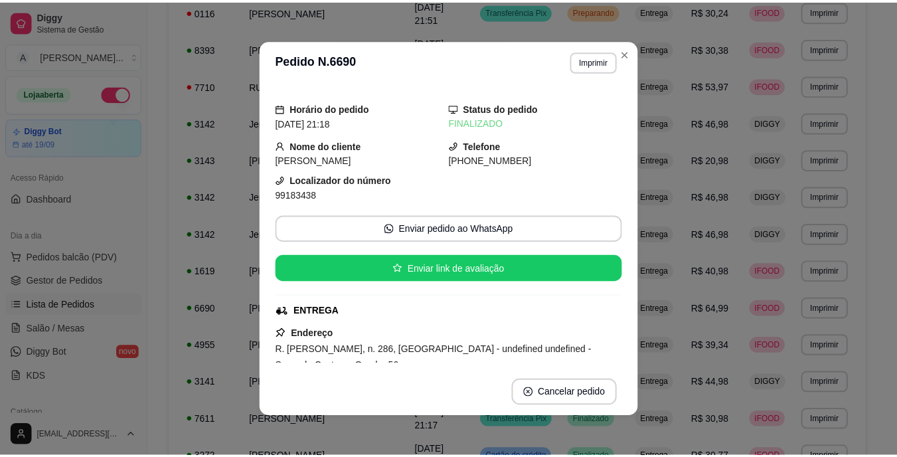
scroll to position [66, 0]
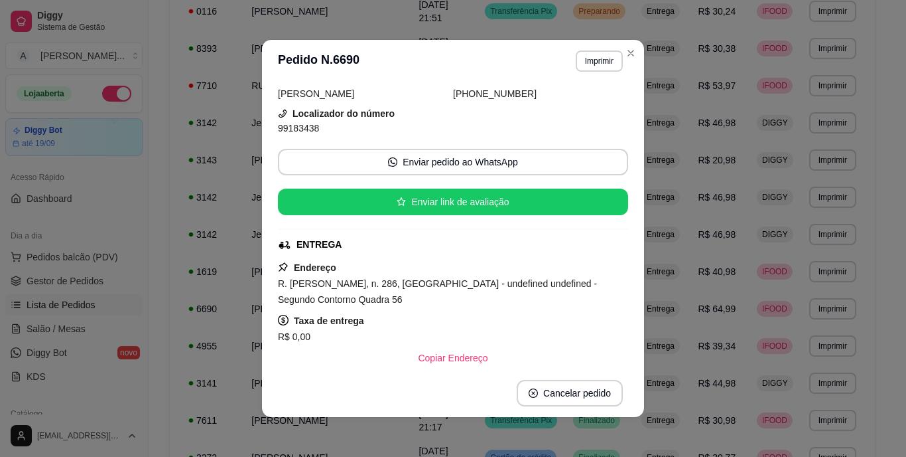
click at [475, 284] on span "R. [PERSON_NAME], n. 286, [GEOGRAPHIC_DATA] - undefined undefined - Segundo Con…" at bounding box center [437, 291] width 319 height 27
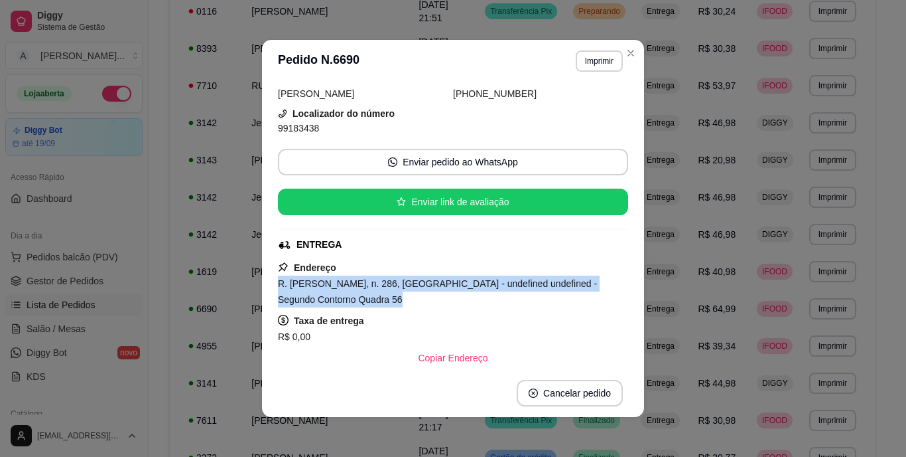
click at [475, 284] on span "R. [PERSON_NAME], n. 286, [GEOGRAPHIC_DATA] - undefined undefined - Segundo Con…" at bounding box center [437, 291] width 319 height 27
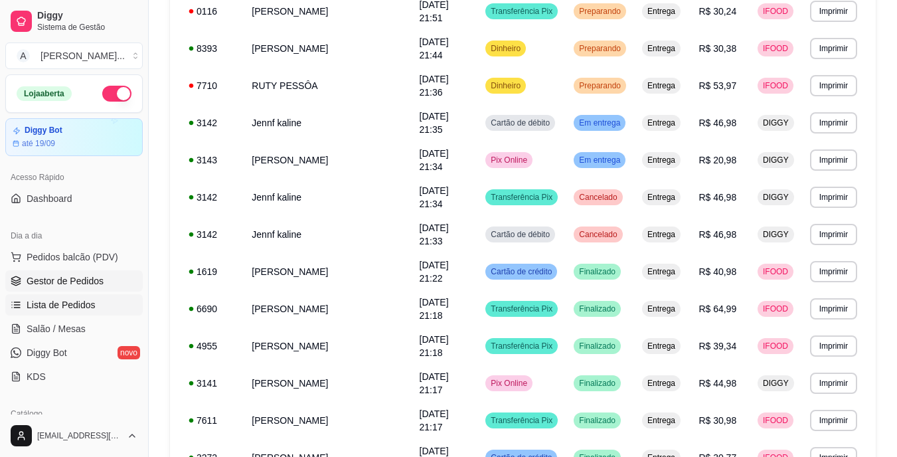
click at [85, 282] on span "Gestor de Pedidos" at bounding box center [65, 280] width 77 height 13
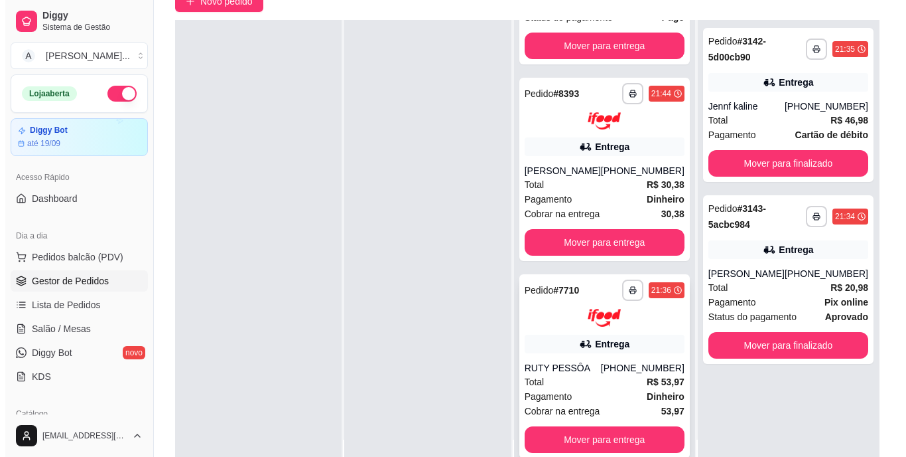
scroll to position [202, 0]
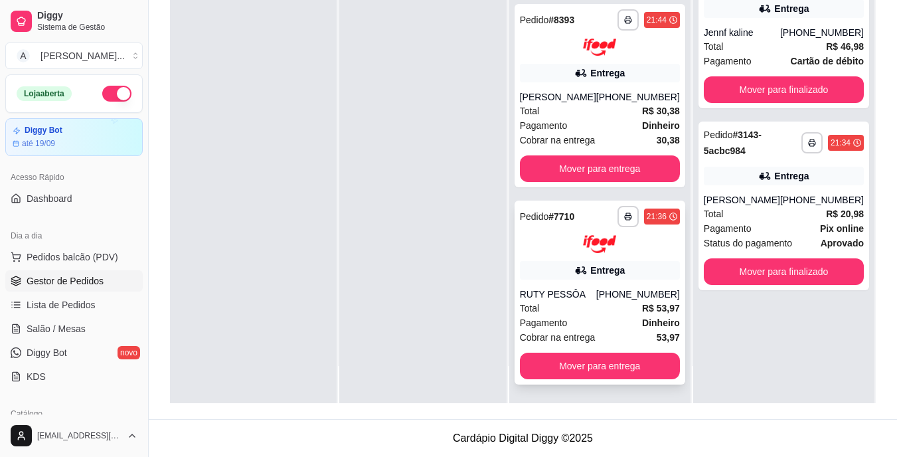
click at [595, 330] on span "Cobrar na entrega" at bounding box center [558, 337] width 76 height 15
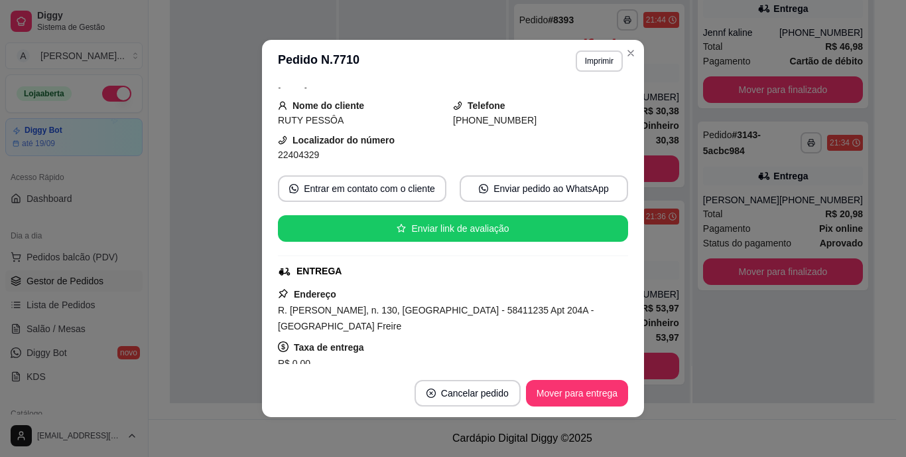
scroll to position [133, 0]
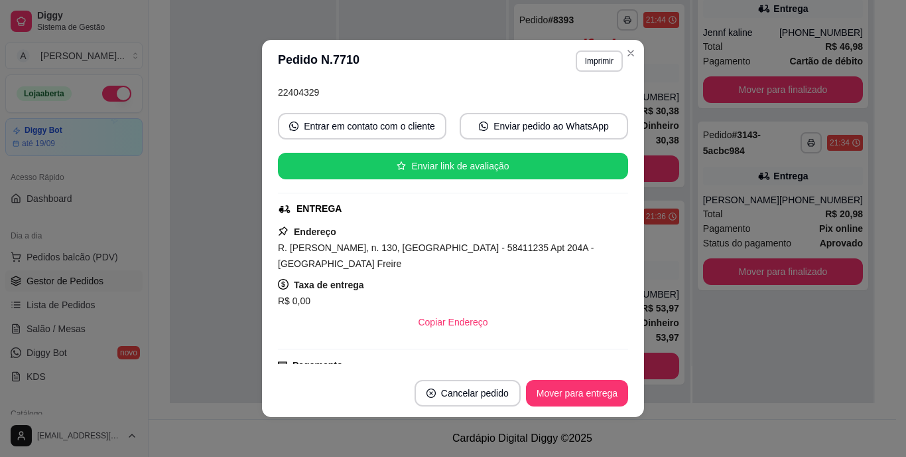
click at [465, 250] on span "R. [PERSON_NAME], n. 130, [GEOGRAPHIC_DATA] - 58411235 Apt 204A - [GEOGRAPHIC_D…" at bounding box center [436, 255] width 316 height 27
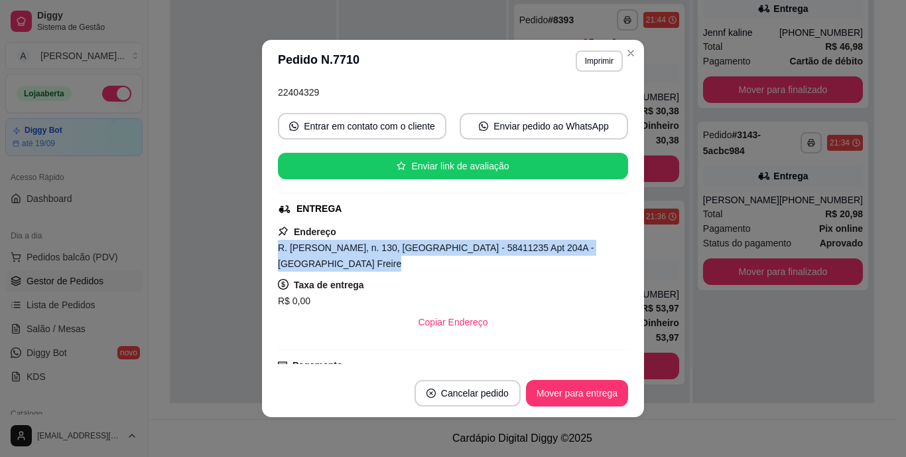
click at [465, 250] on span "R. [PERSON_NAME], n. 130, [GEOGRAPHIC_DATA] - 58411235 Apt 204A - [GEOGRAPHIC_D…" at bounding box center [436, 255] width 316 height 27
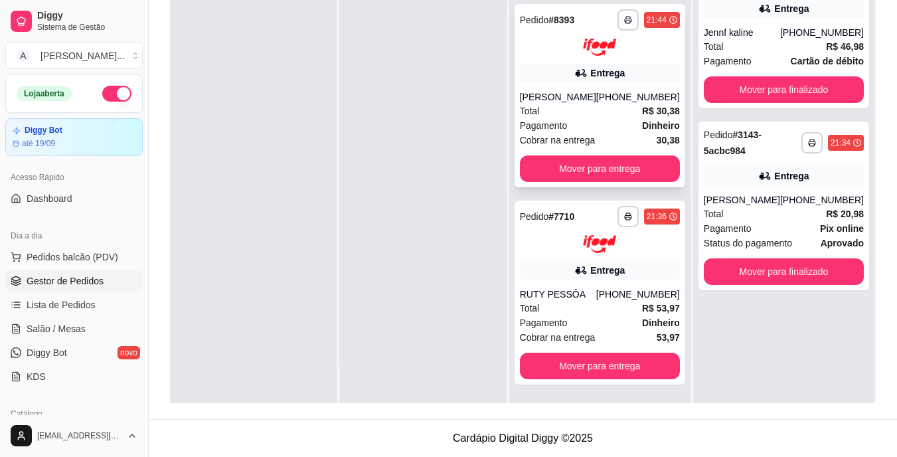
click at [612, 115] on div "Total R$ 30,38" at bounding box center [600, 111] width 160 height 15
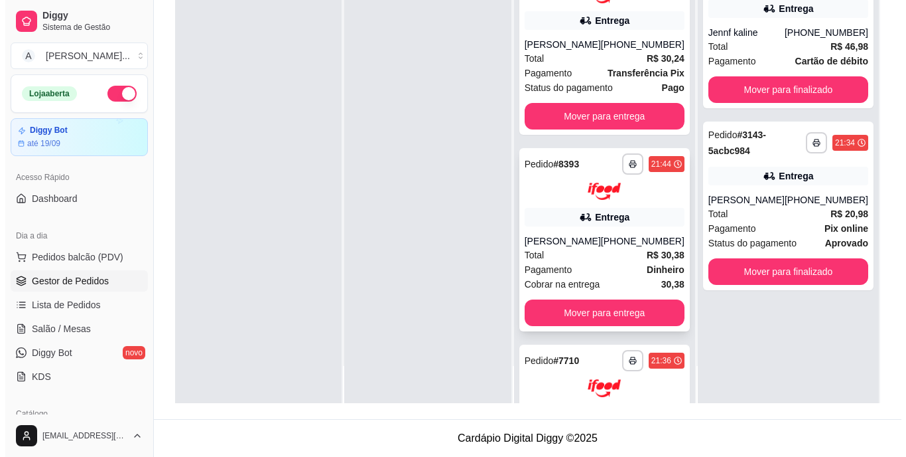
scroll to position [0, 0]
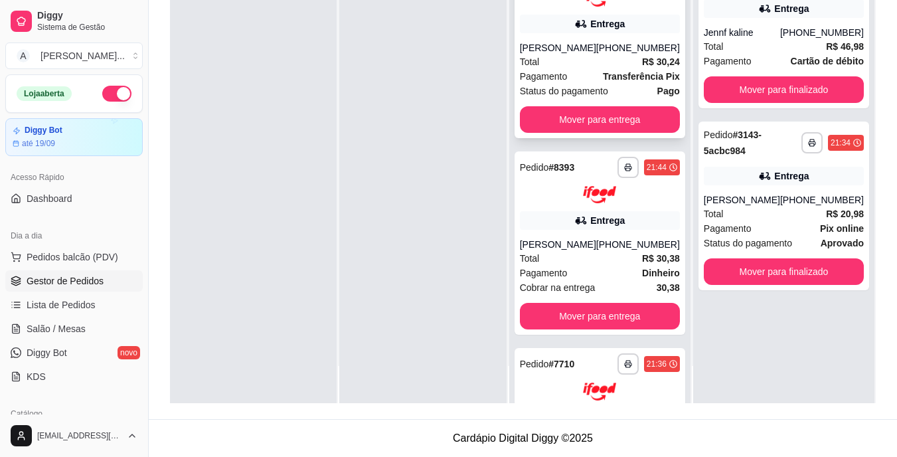
click at [575, 64] on div "Total R$ 30,24" at bounding box center [600, 61] width 160 height 15
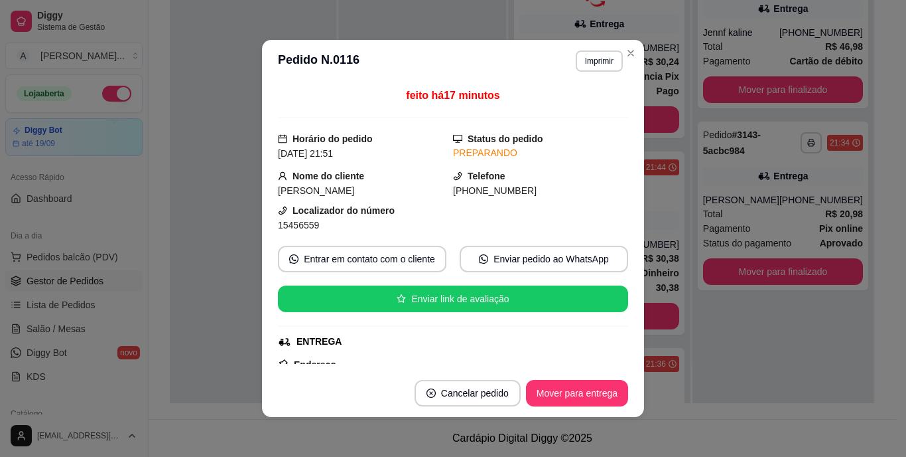
scroll to position [199, 0]
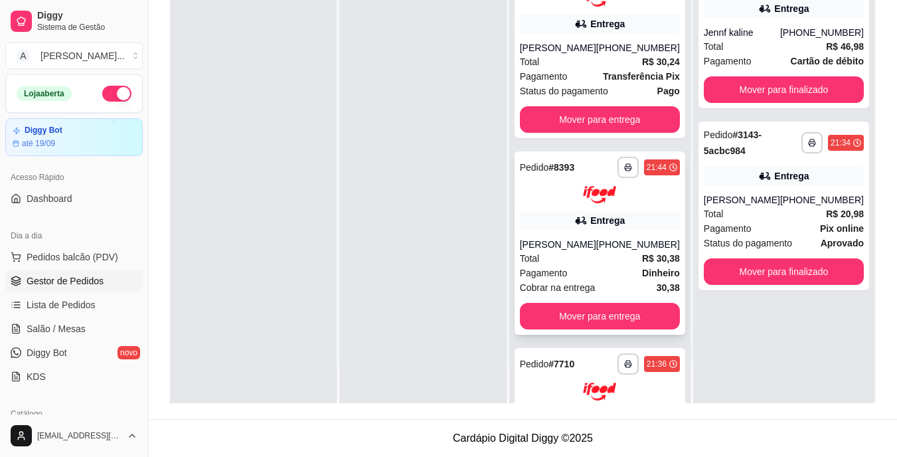
click at [618, 261] on div "Total R$ 30,38" at bounding box center [600, 258] width 160 height 15
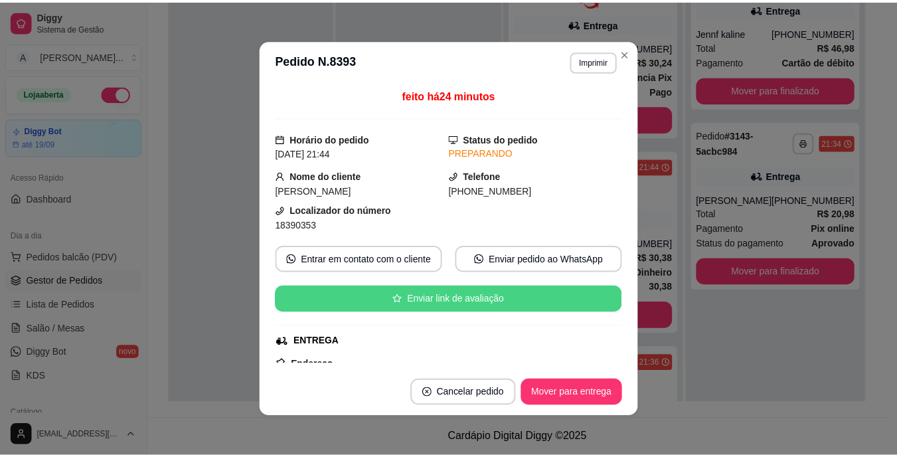
scroll to position [133, 0]
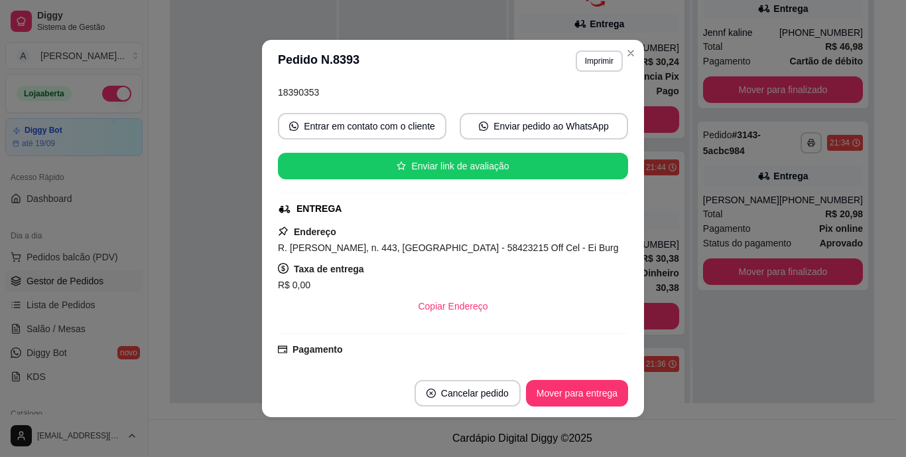
click at [443, 241] on div "R. [PERSON_NAME], n. 443, [GEOGRAPHIC_DATA] - 58423215 Off Cel - Ei Burg" at bounding box center [453, 248] width 350 height 16
click at [443, 246] on span "R. [PERSON_NAME], n. 443, [GEOGRAPHIC_DATA] - 58423215 Off Cel - Ei Burg" at bounding box center [448, 247] width 341 height 11
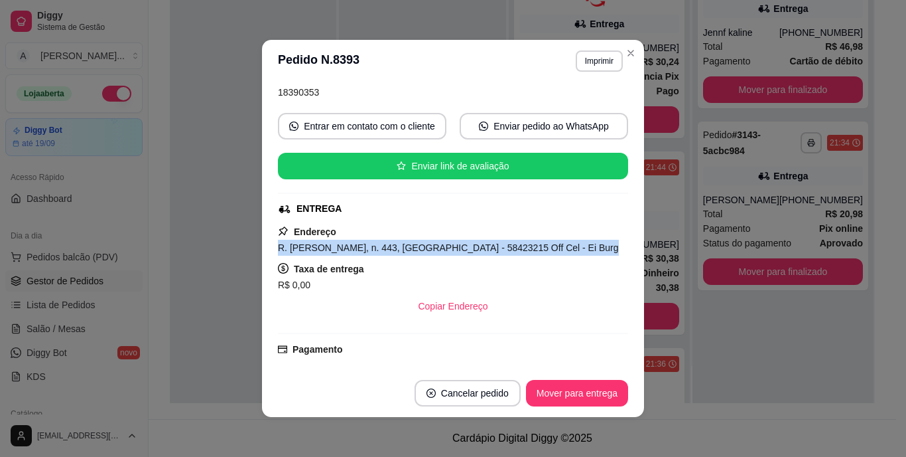
click at [443, 246] on span "R. [PERSON_NAME], n. 443, [GEOGRAPHIC_DATA] - 58423215 Off Cel - Ei Burg" at bounding box center [448, 247] width 341 height 11
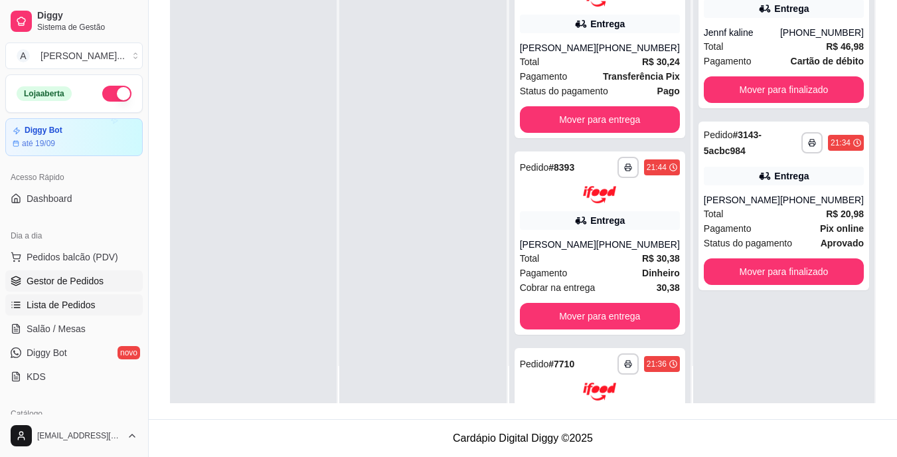
click at [125, 295] on link "Lista de Pedidos" at bounding box center [73, 304] width 137 height 21
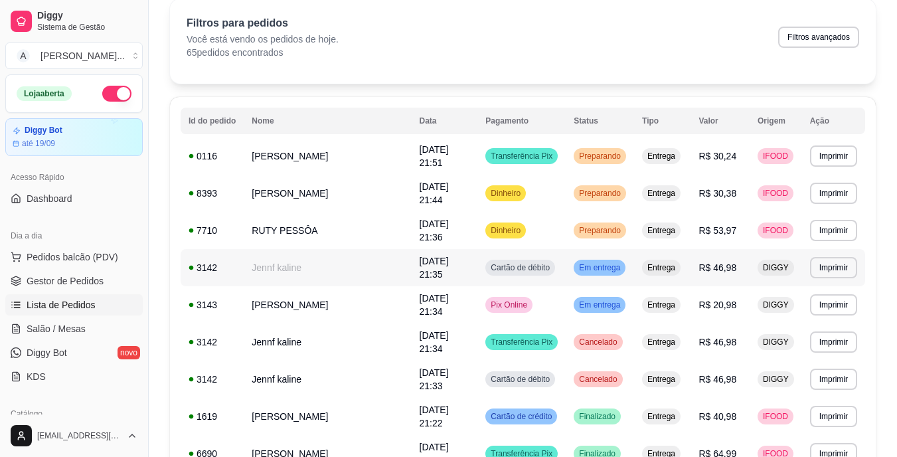
scroll to position [66, 0]
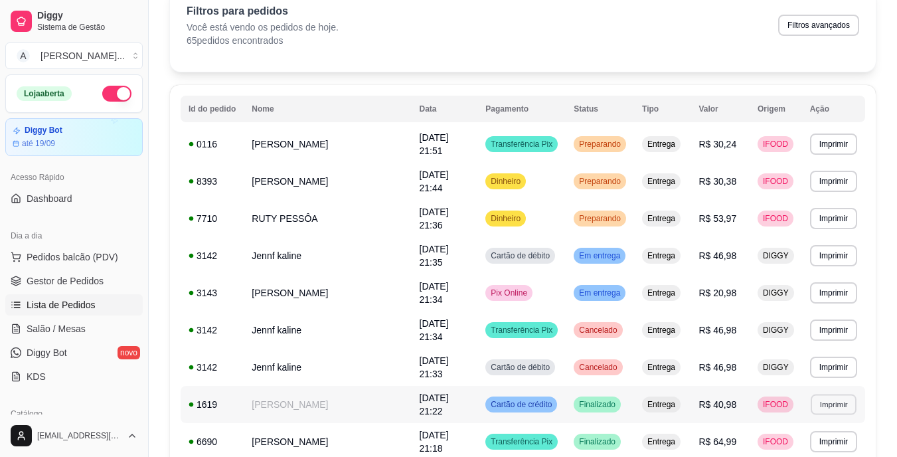
click at [824, 405] on button "Imprimir" at bounding box center [833, 404] width 46 height 21
click at [388, 322] on td "Jennf kaline" at bounding box center [327, 329] width 167 height 37
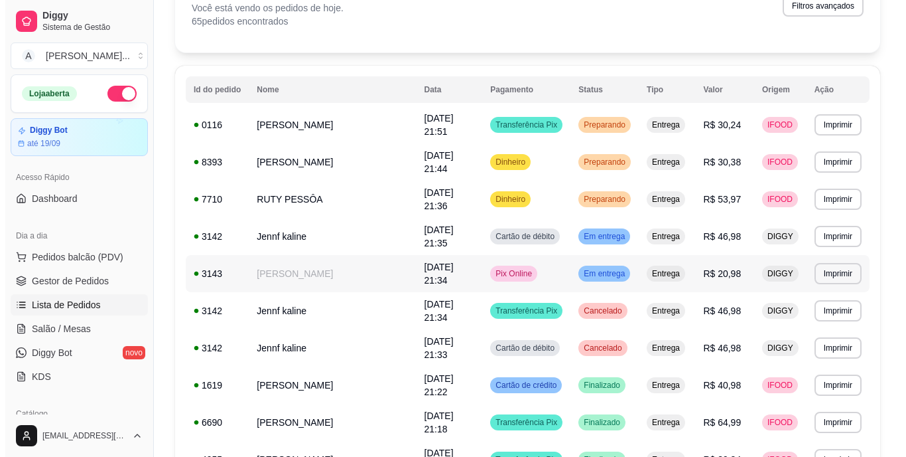
scroll to position [133, 0]
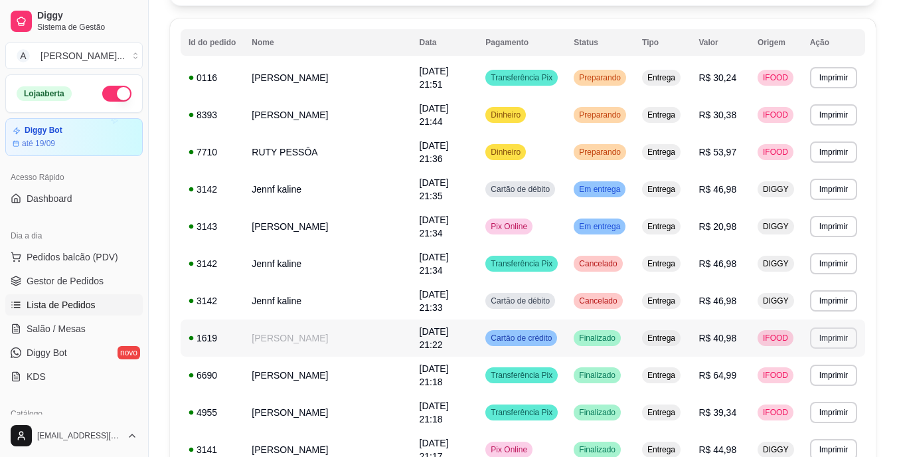
click at [837, 344] on button "Imprimir" at bounding box center [833, 337] width 47 height 21
click at [628, 337] on td "Finalizado" at bounding box center [599, 337] width 68 height 37
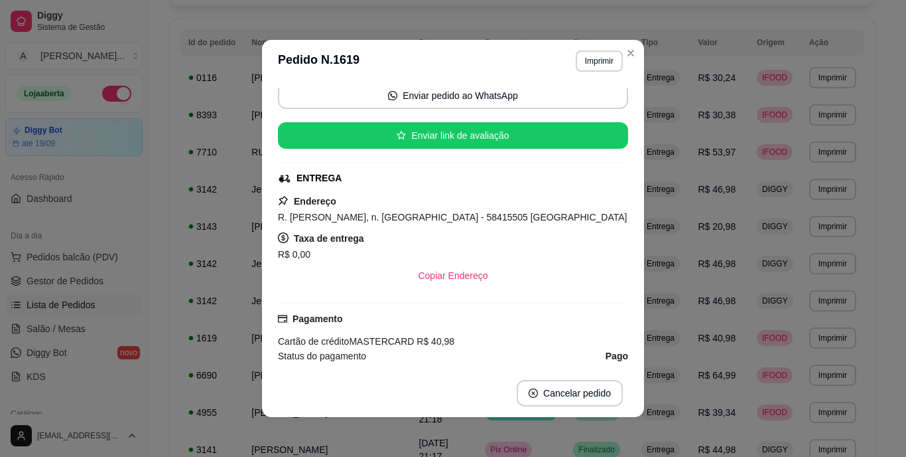
click at [483, 221] on span "R. [PERSON_NAME], n. [GEOGRAPHIC_DATA] - 58415505 [GEOGRAPHIC_DATA]" at bounding box center [452, 217] width 349 height 11
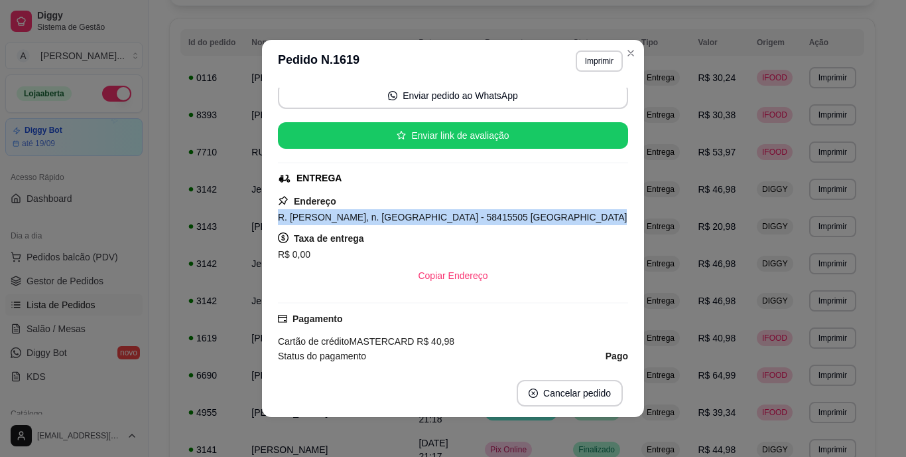
click at [483, 221] on span "R. [PERSON_NAME], n. [GEOGRAPHIC_DATA] - 58415505 [GEOGRAPHIC_DATA]" at bounding box center [452, 217] width 349 height 11
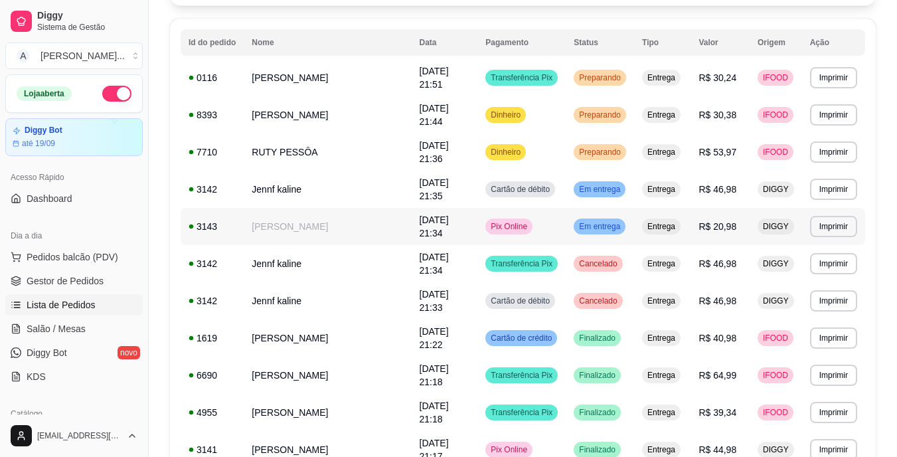
click at [376, 225] on td "[PERSON_NAME]" at bounding box center [327, 226] width 167 height 37
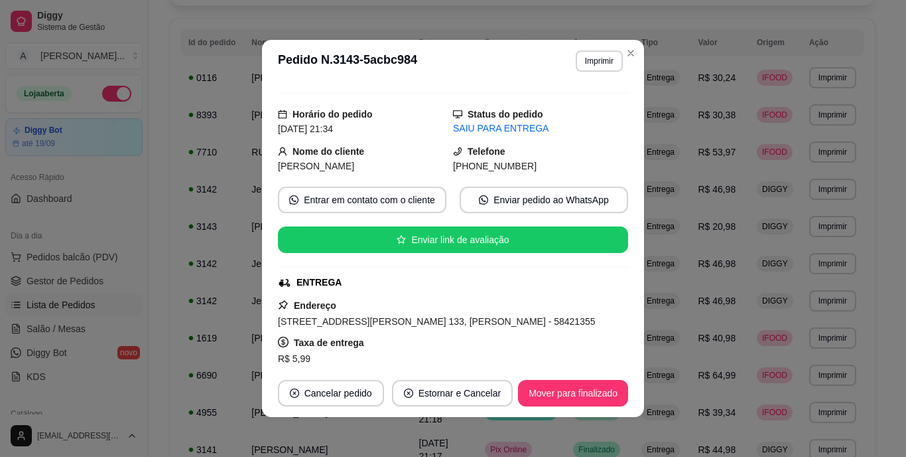
scroll to position [131, 0]
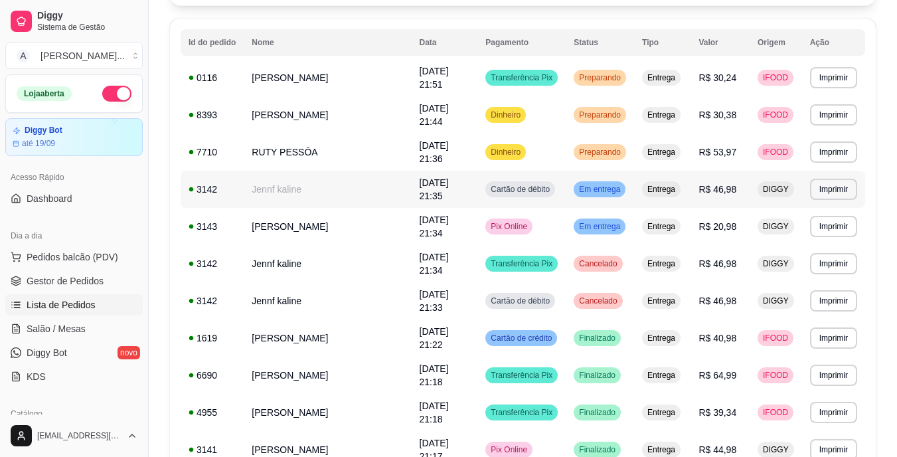
click at [431, 194] on td "[DATE] 21:35" at bounding box center [444, 189] width 66 height 37
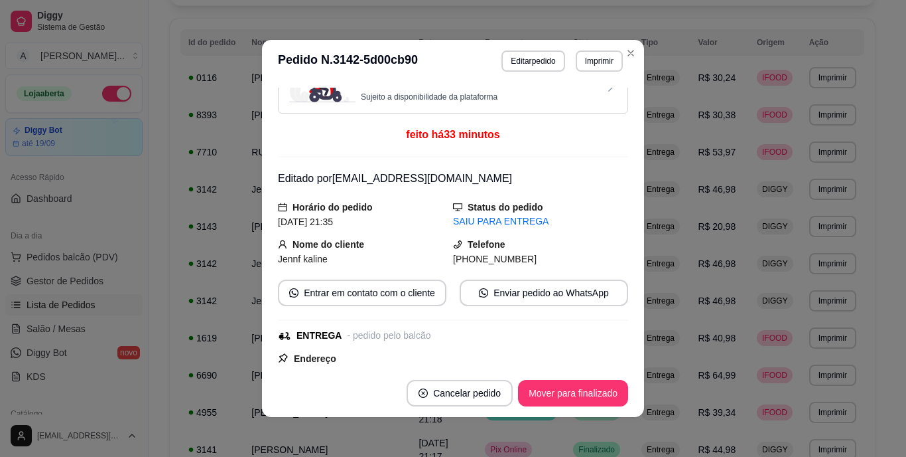
scroll to position [66, 0]
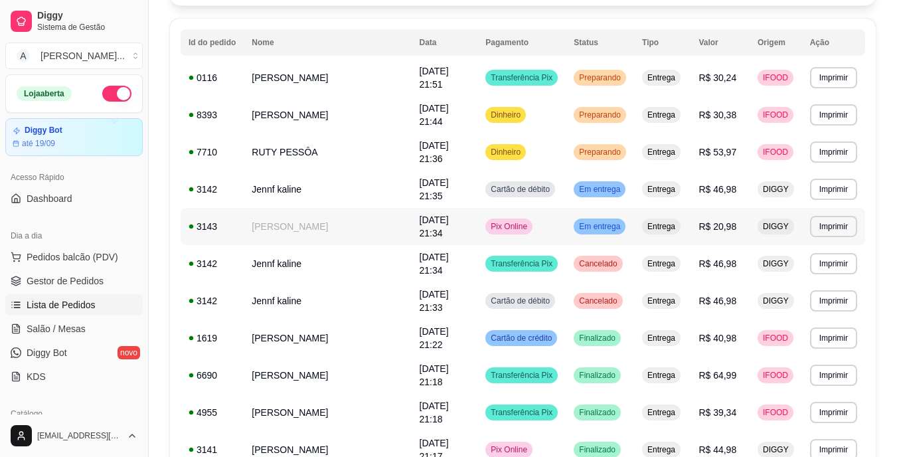
click at [385, 237] on td "[PERSON_NAME]" at bounding box center [327, 226] width 167 height 37
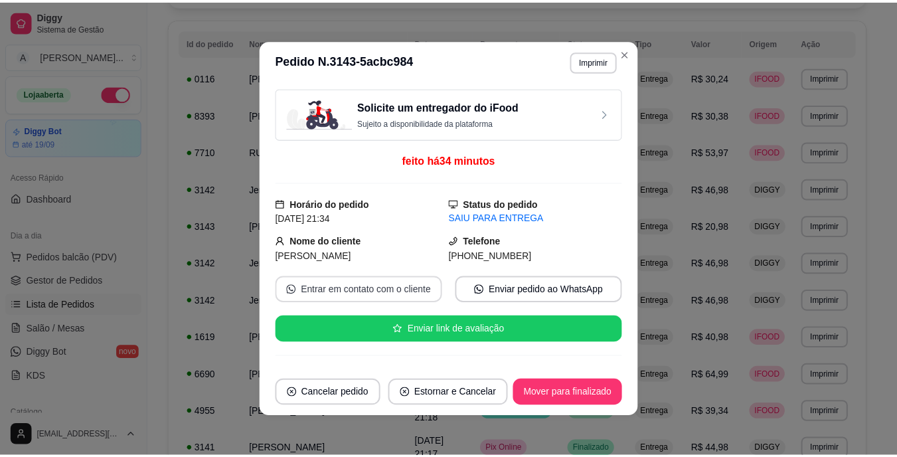
scroll to position [133, 0]
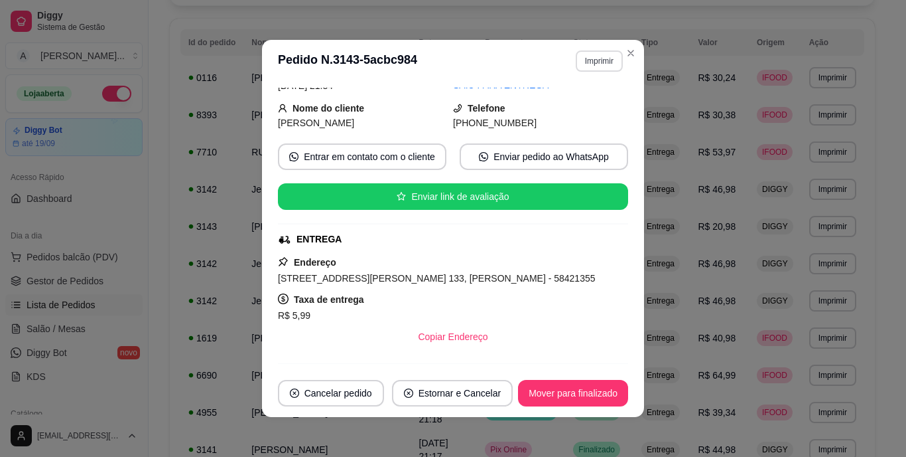
click at [587, 64] on button "Imprimir" at bounding box center [599, 60] width 47 height 21
click at [585, 109] on button "IMPRESSORA" at bounding box center [571, 107] width 93 height 21
click at [590, 141] on div "Solicite um entregador do iFood Sujeito a disponibilidade da plataforma feito h…" at bounding box center [453, 226] width 350 height 276
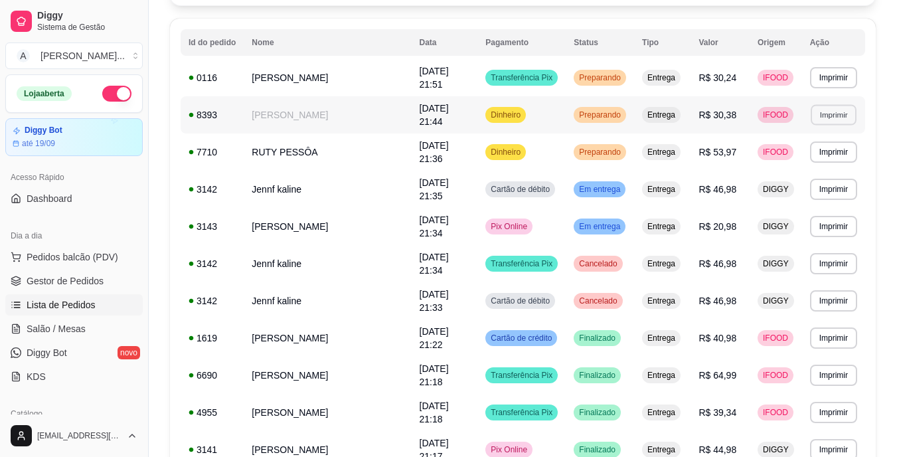
click at [830, 115] on button "Imprimir" at bounding box center [833, 114] width 46 height 21
click at [827, 156] on button "IMPRESSORA" at bounding box center [809, 161] width 93 height 21
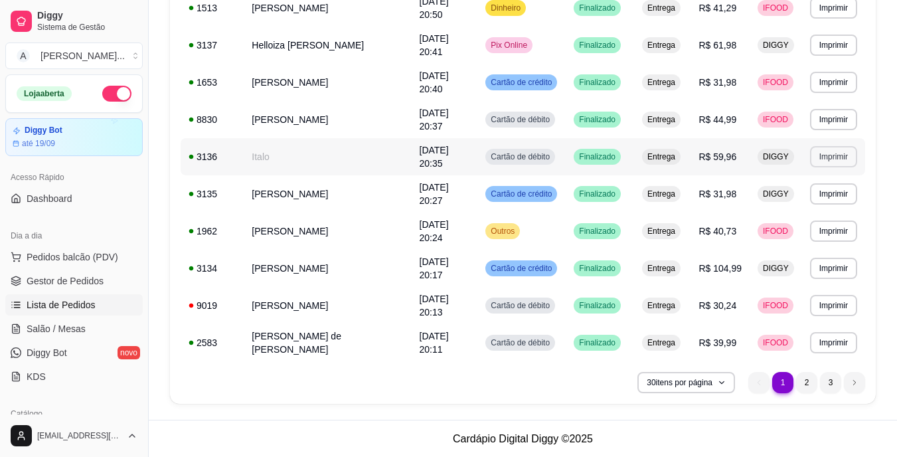
scroll to position [946, 0]
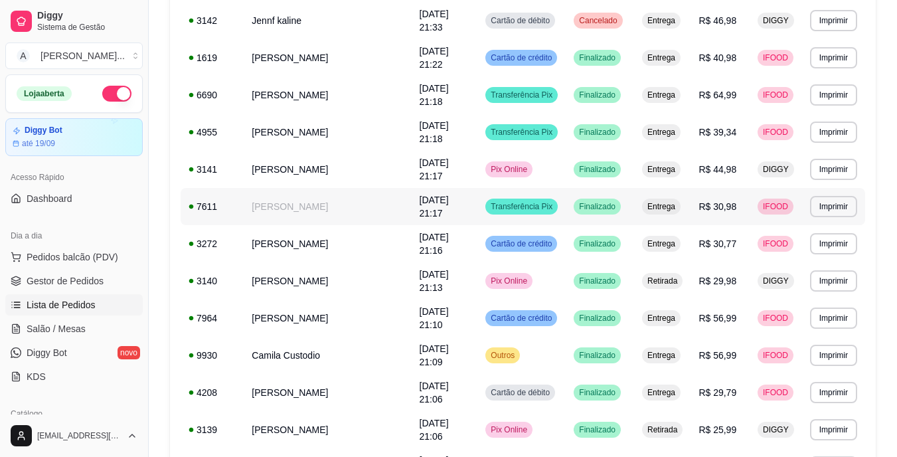
scroll to position [390, 0]
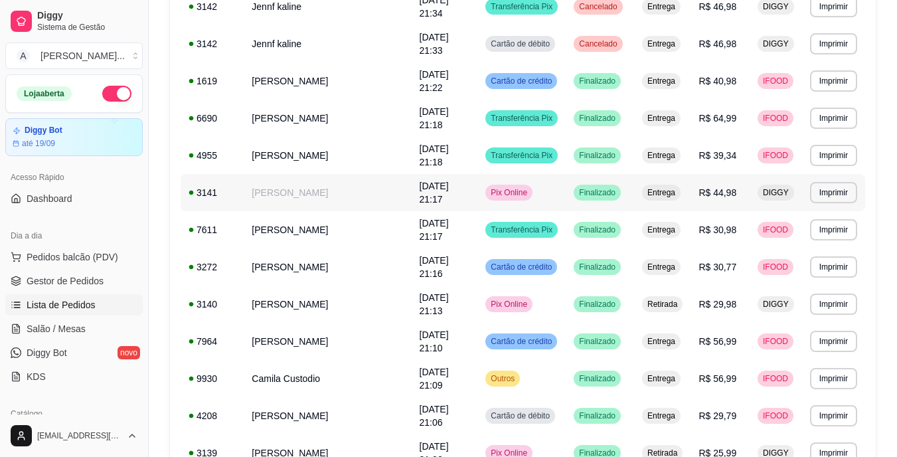
click at [491, 174] on tbody "**********" at bounding box center [522, 359] width 684 height 1115
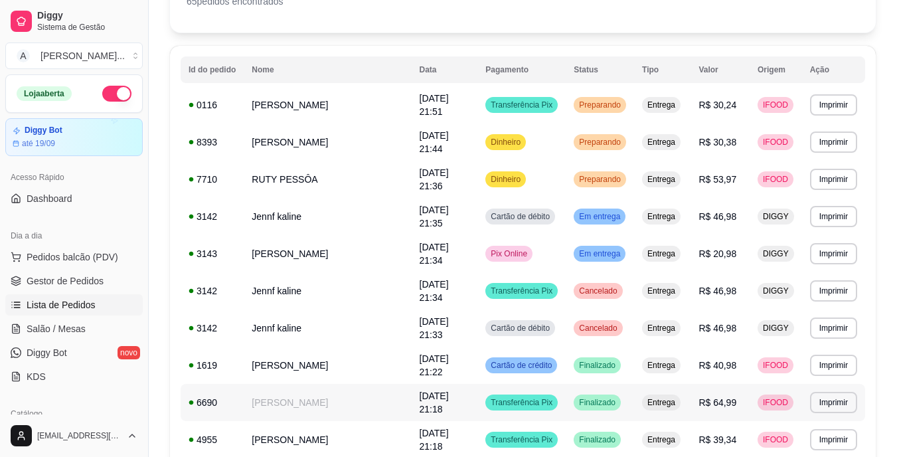
scroll to position [56, 0]
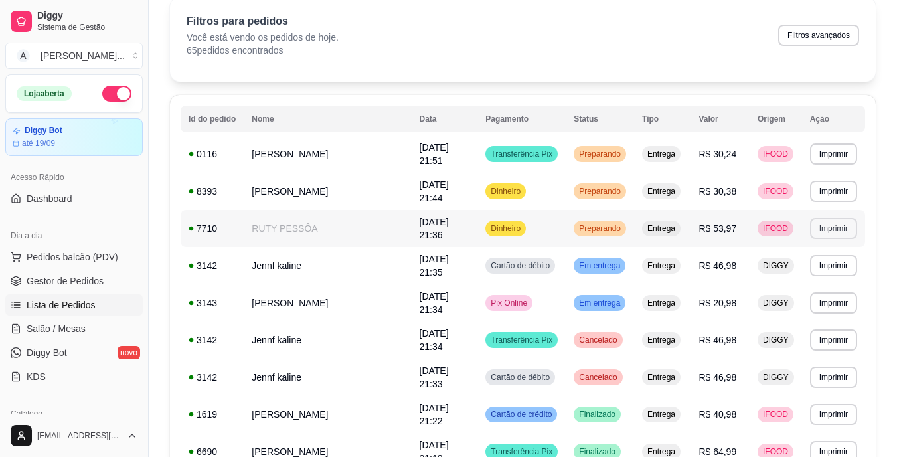
click at [820, 224] on button "Imprimir" at bounding box center [833, 228] width 47 height 21
click at [793, 274] on button "IMPRESSORA" at bounding box center [810, 274] width 96 height 21
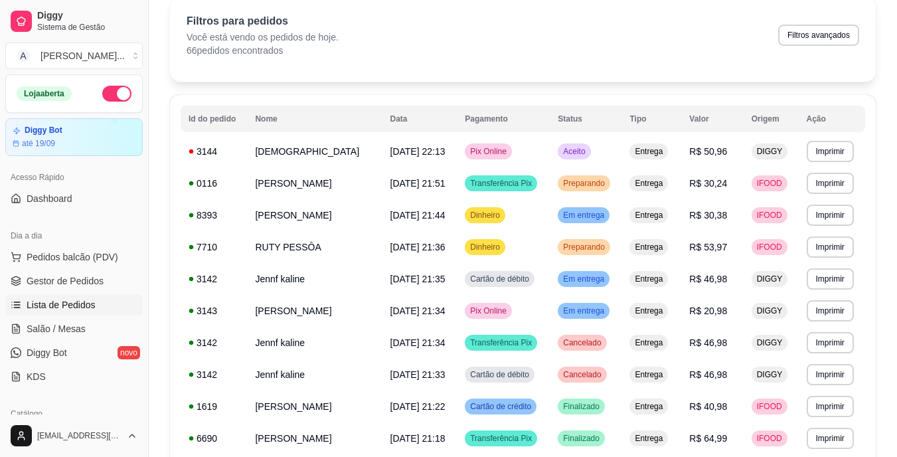
click at [102, 96] on button "button" at bounding box center [116, 94] width 29 height 16
click at [118, 284] on link "Gestor de Pedidos" at bounding box center [73, 280] width 137 height 21
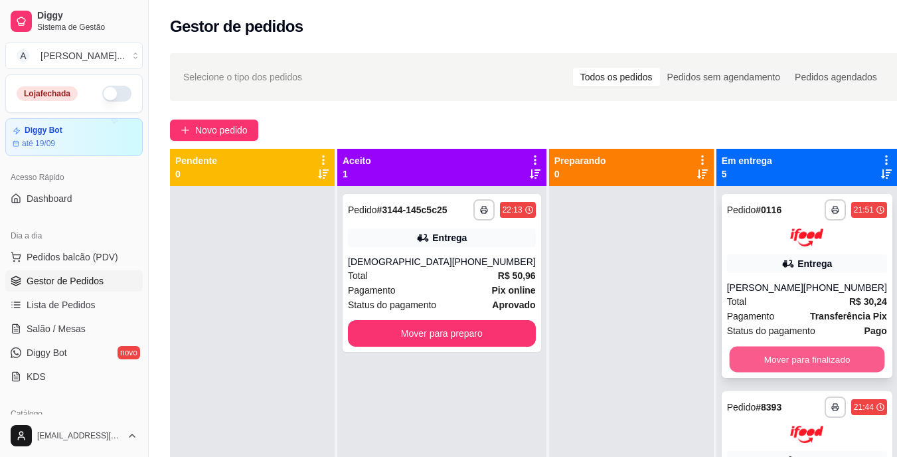
click at [770, 357] on button "Mover para finalizado" at bounding box center [806, 359] width 155 height 26
click at [770, 357] on button "Mover para finalizado" at bounding box center [807, 359] width 160 height 27
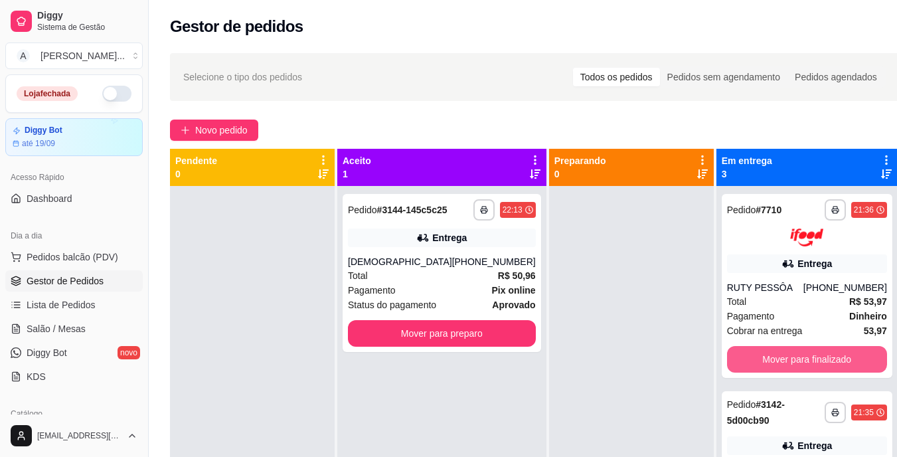
click at [770, 357] on button "Mover para finalizado" at bounding box center [807, 359] width 160 height 27
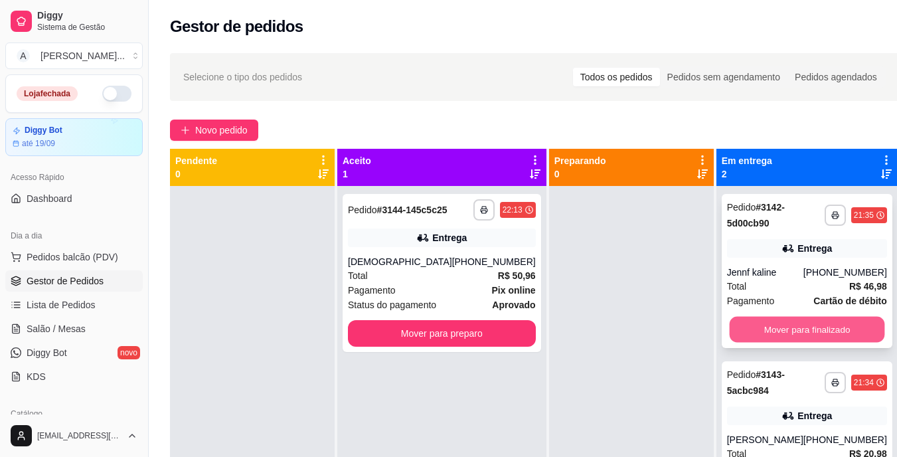
click at [780, 326] on button "Mover para finalizado" at bounding box center [806, 330] width 155 height 26
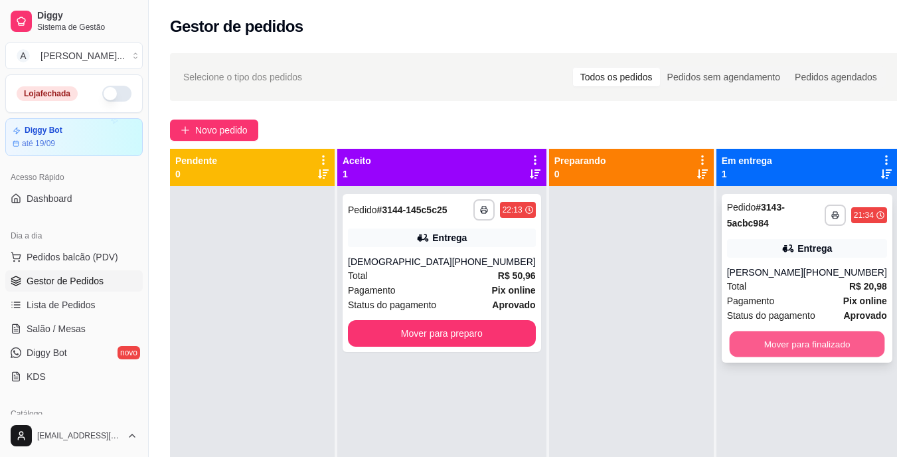
click at [780, 346] on button "Mover para finalizado" at bounding box center [806, 344] width 155 height 26
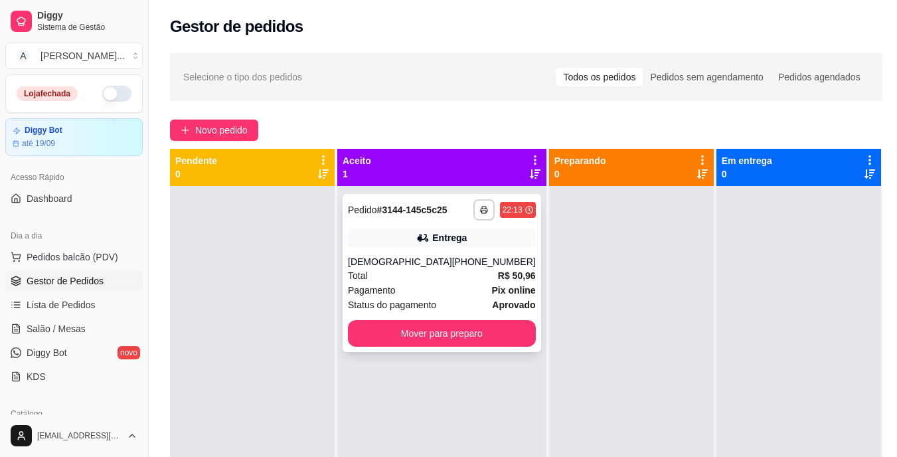
click at [406, 259] on div "**********" at bounding box center [441, 273] width 198 height 158
click at [377, 283] on div "Total R$ 50,96" at bounding box center [442, 275] width 188 height 15
click at [449, 283] on div "Total R$ 50,96" at bounding box center [442, 275] width 188 height 15
click at [449, 330] on div "**********" at bounding box center [441, 273] width 198 height 158
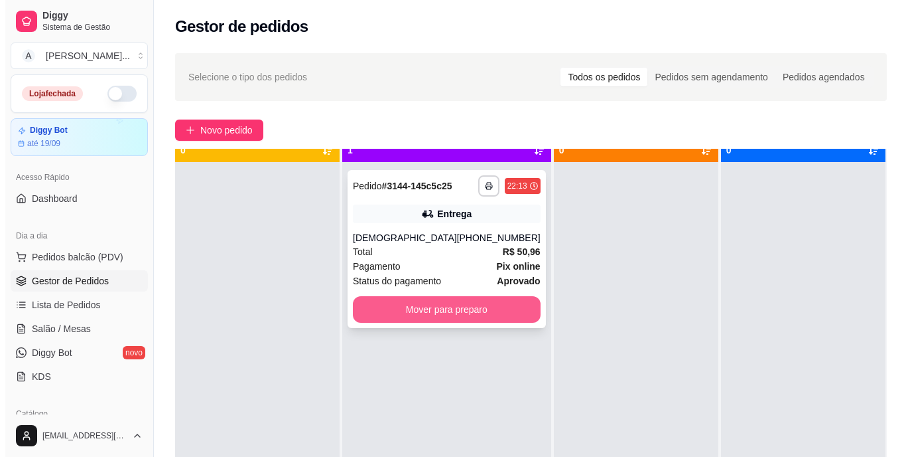
scroll to position [37, 0]
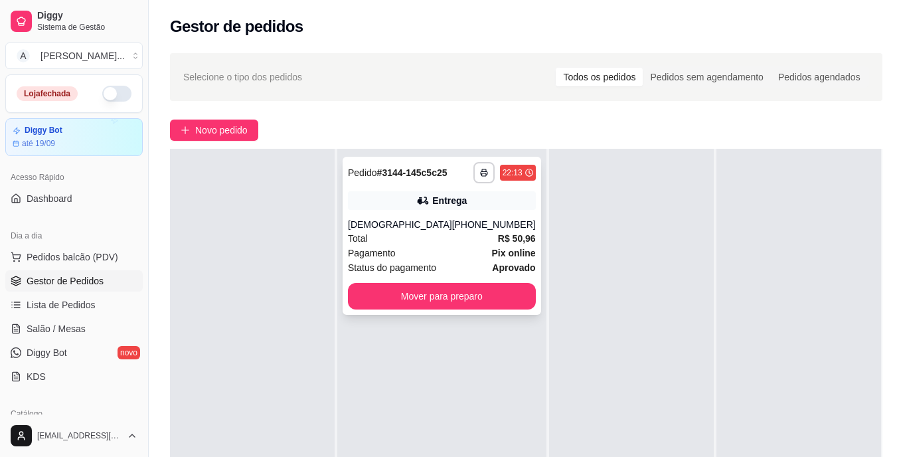
click at [443, 293] on div "**********" at bounding box center [441, 236] width 198 height 158
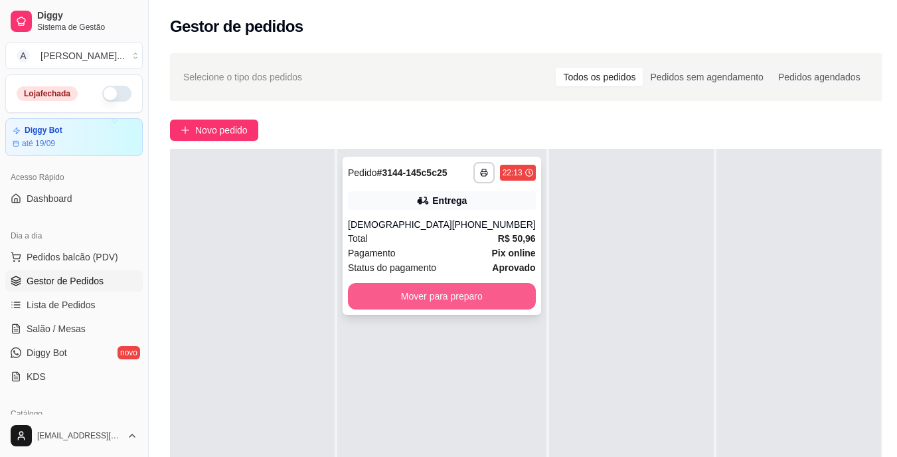
click at [443, 307] on button "Mover para preparo" at bounding box center [442, 296] width 188 height 27
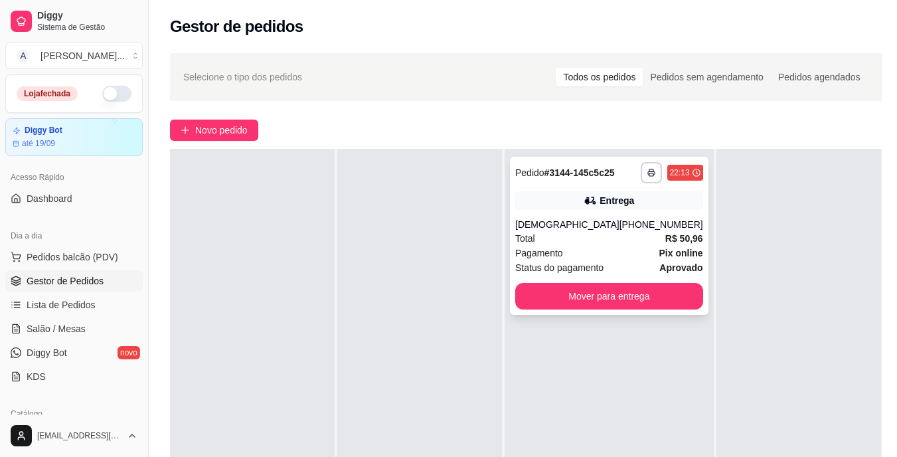
click at [643, 231] on div "[PHONE_NUMBER]" at bounding box center [661, 224] width 84 height 13
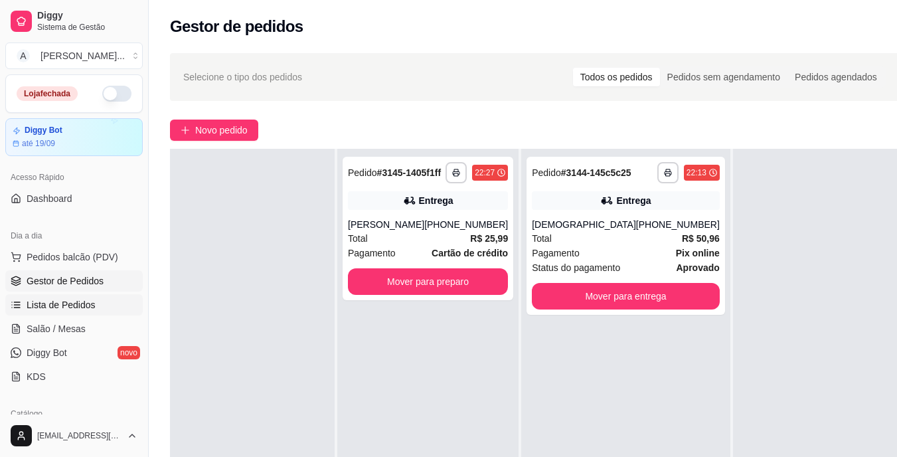
click at [64, 305] on span "Lista de Pedidos" at bounding box center [61, 304] width 69 height 13
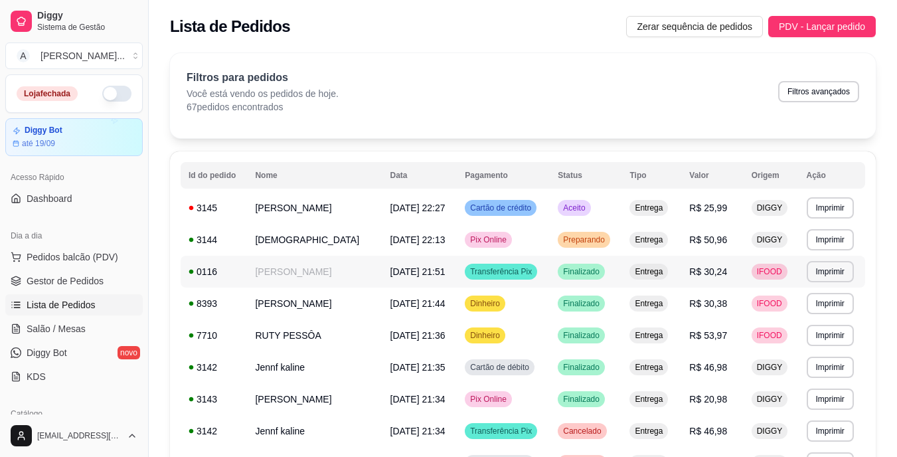
click at [355, 258] on td "[PERSON_NAME]" at bounding box center [314, 271] width 135 height 32
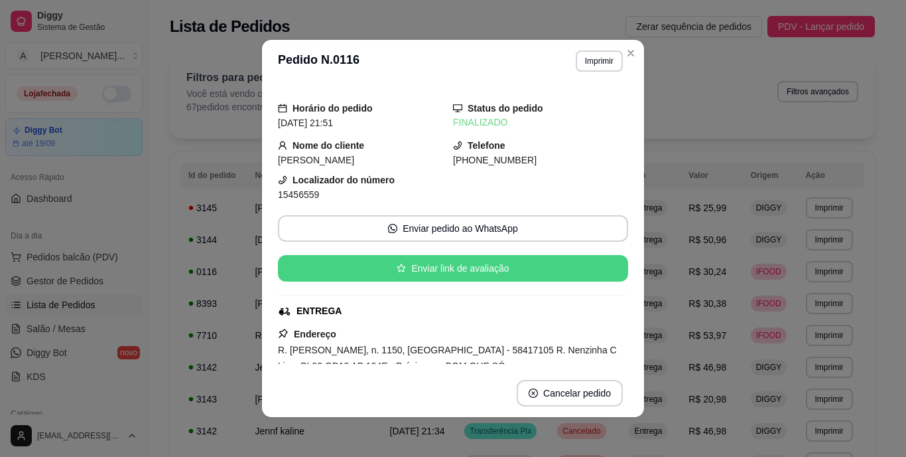
scroll to position [66, 0]
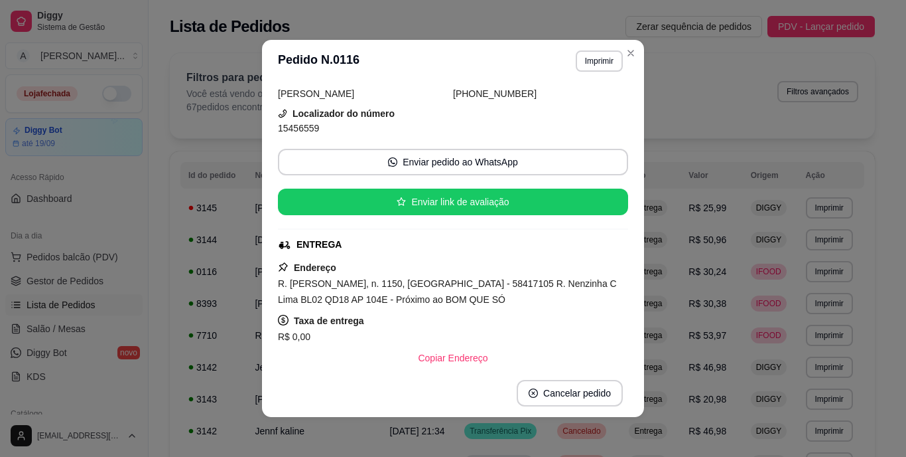
click at [355, 290] on div "R. [PERSON_NAME], n. 1150, [GEOGRAPHIC_DATA] - 58417105 R. Nenzinha C Lima BL02…" at bounding box center [453, 291] width 350 height 32
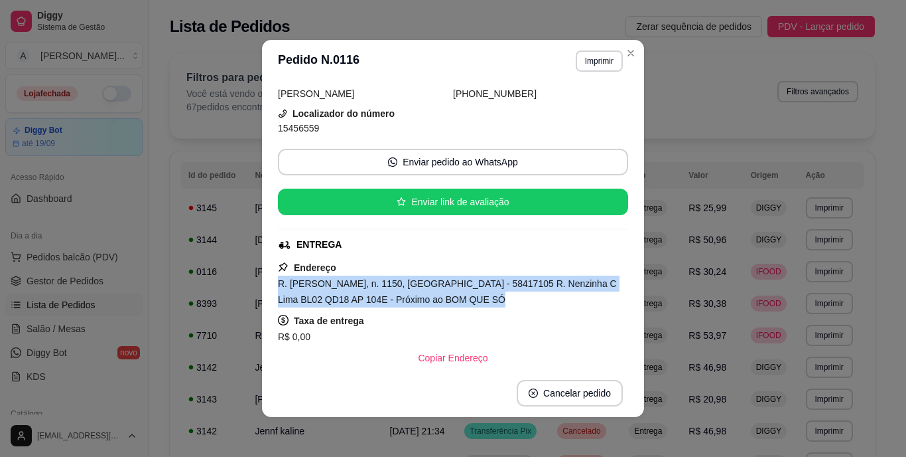
click at [355, 290] on div "R. [PERSON_NAME], n. 1150, [GEOGRAPHIC_DATA] - 58417105 R. Nenzinha C Lima BL02…" at bounding box center [453, 291] width 350 height 32
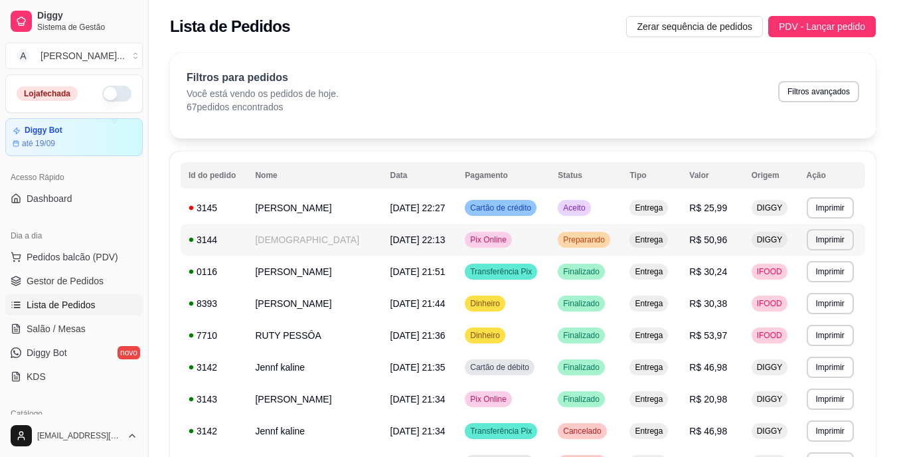
click at [382, 240] on td "[DEMOGRAPHIC_DATA]" at bounding box center [314, 240] width 135 height 32
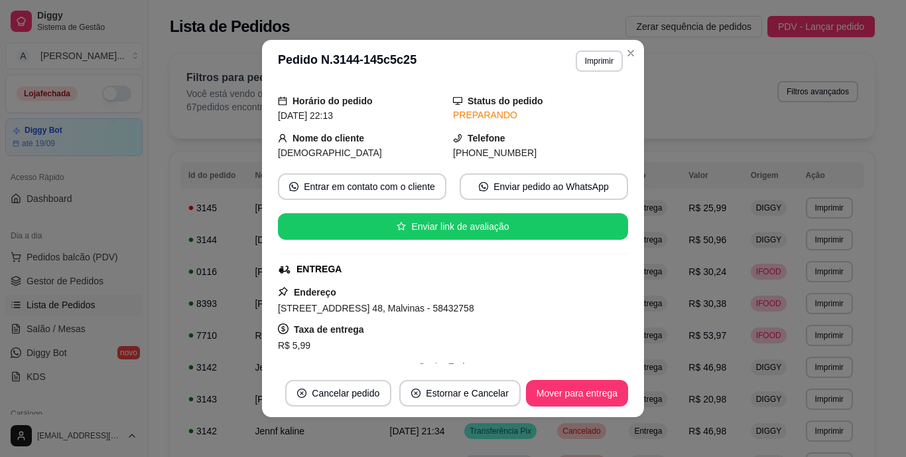
scroll to position [133, 0]
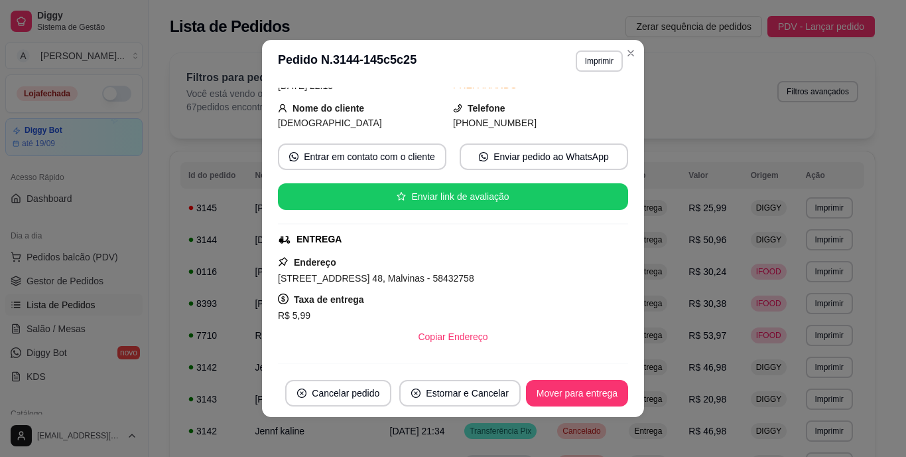
click at [391, 278] on span "[STREET_ADDRESS] 48, Malvinas - 58432758" at bounding box center [376, 278] width 196 height 11
click at [597, 58] on button "Imprimir" at bounding box center [600, 60] width 46 height 21
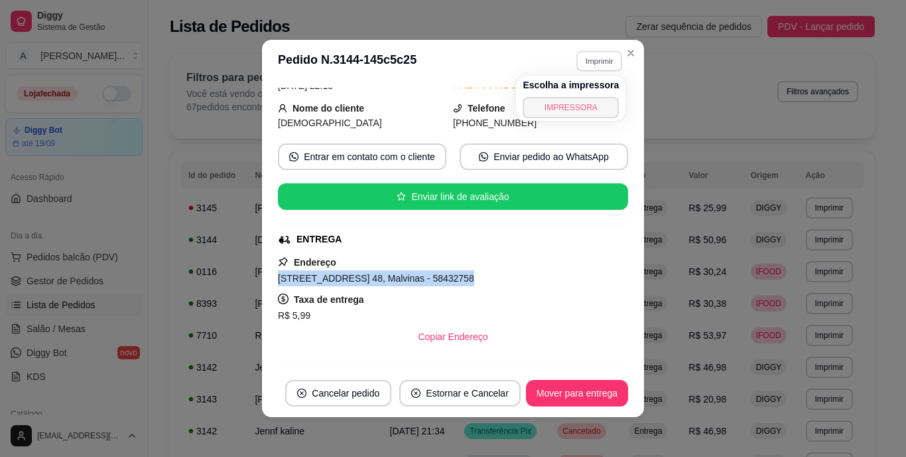
click at [580, 106] on button "IMPRESSORA" at bounding box center [571, 107] width 96 height 21
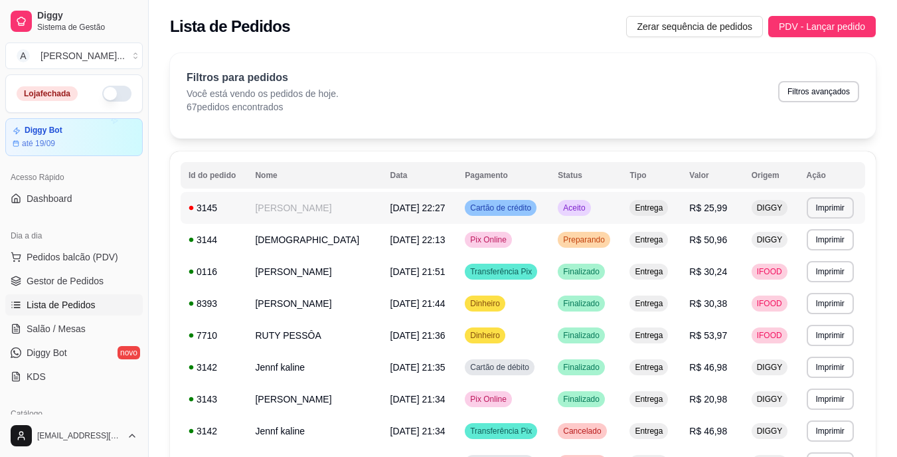
click at [442, 204] on span "[DATE] 22:27" at bounding box center [417, 207] width 55 height 11
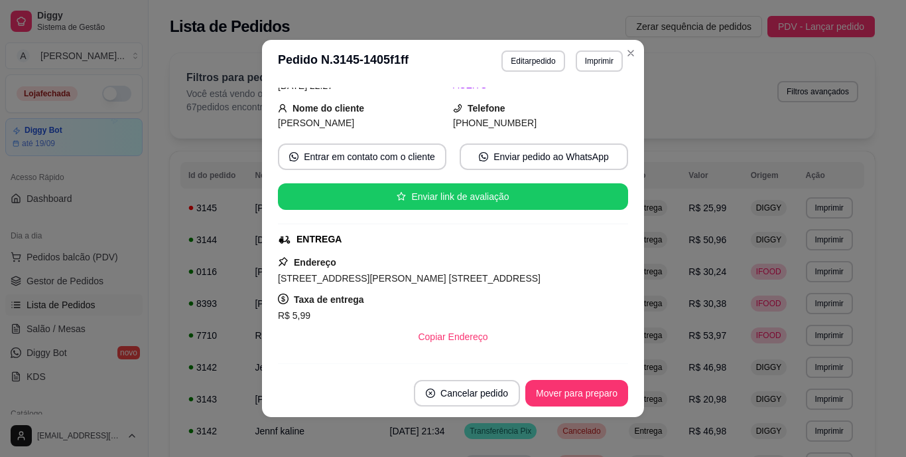
click at [468, 279] on span "[STREET_ADDRESS][PERSON_NAME] [STREET_ADDRESS]" at bounding box center [409, 278] width 263 height 11
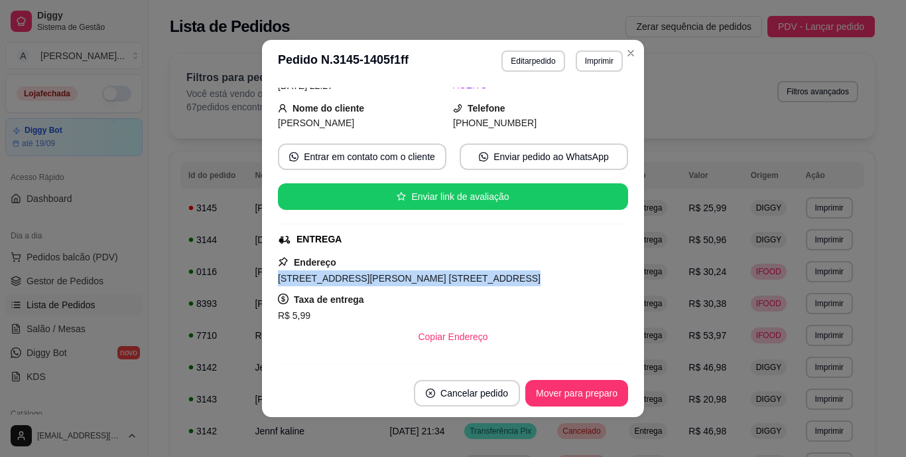
click at [468, 279] on span "[STREET_ADDRESS][PERSON_NAME] [STREET_ADDRESS]" at bounding box center [409, 278] width 263 height 11
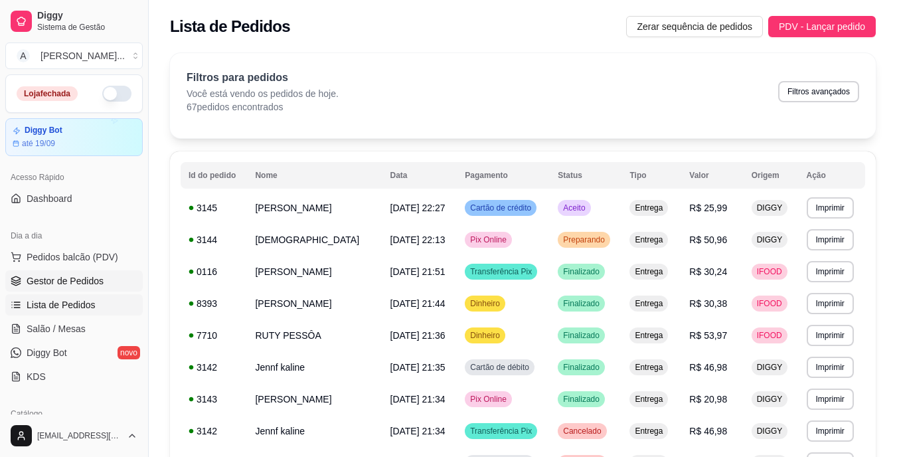
click at [76, 276] on span "Gestor de Pedidos" at bounding box center [65, 280] width 77 height 13
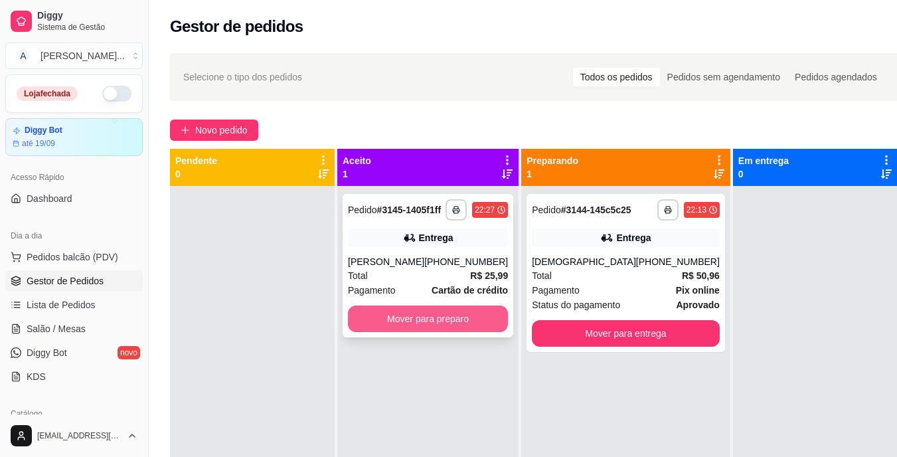
click at [419, 332] on button "Mover para preparo" at bounding box center [428, 318] width 160 height 27
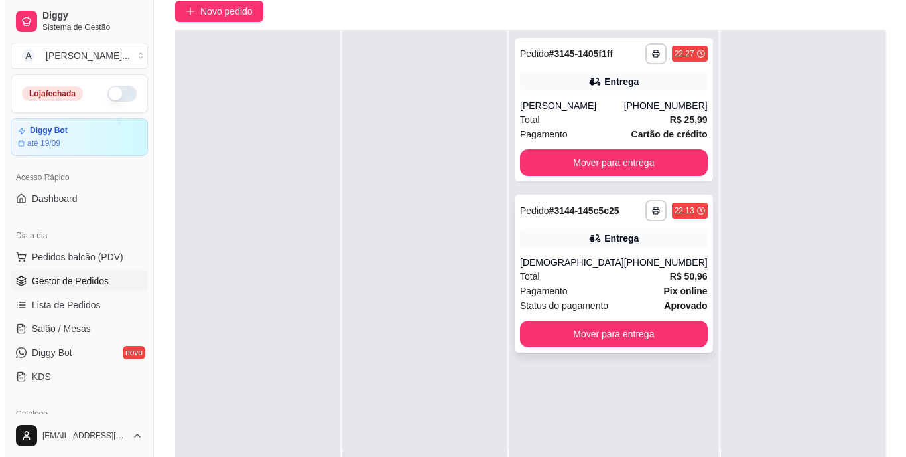
scroll to position [133, 0]
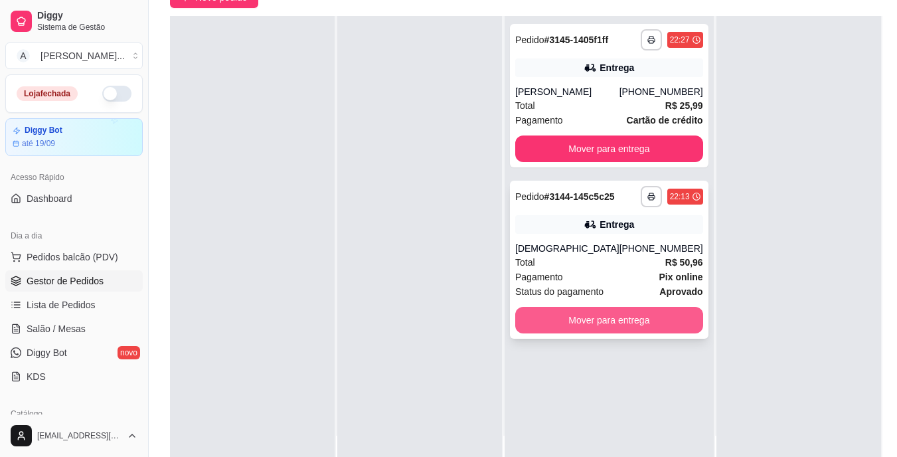
click at [596, 333] on button "Mover para entrega" at bounding box center [609, 320] width 188 height 27
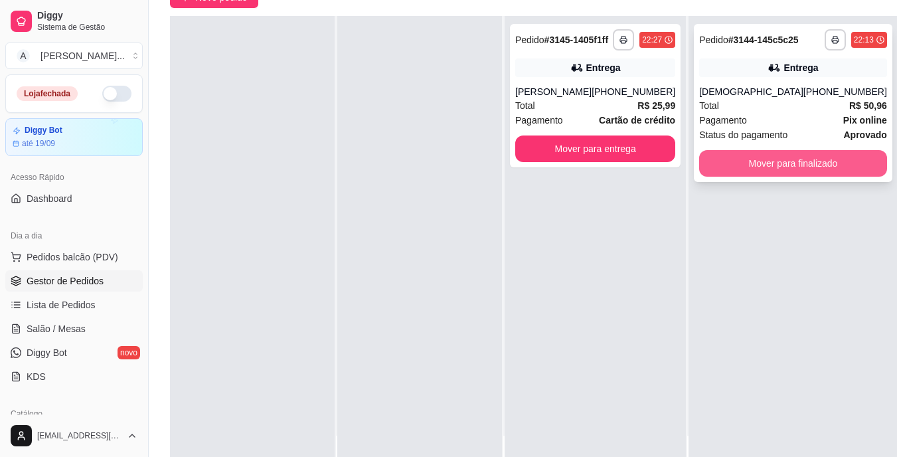
click at [805, 173] on button "Mover para finalizado" at bounding box center [793, 163] width 188 height 27
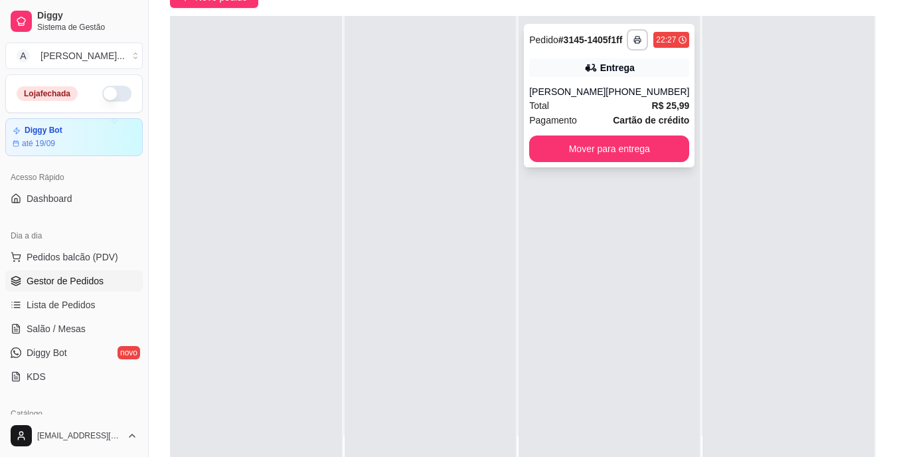
click at [627, 98] on div "[PHONE_NUMBER]" at bounding box center [647, 91] width 84 height 13
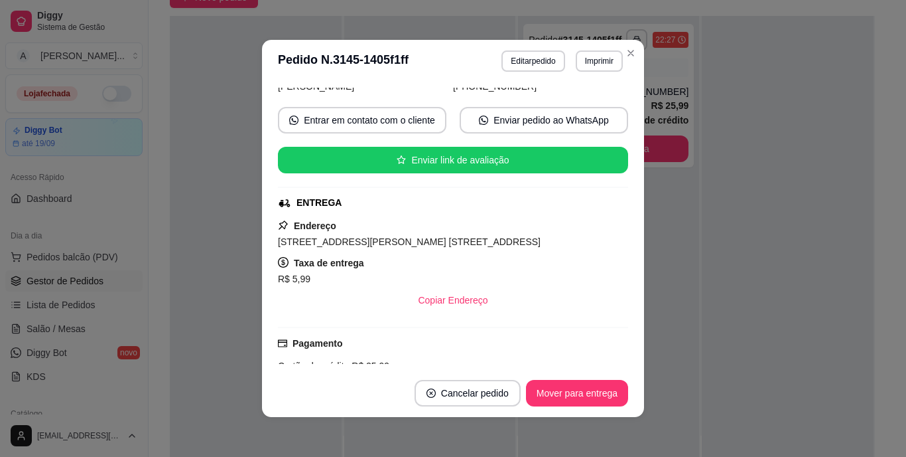
scroll to position [198, 0]
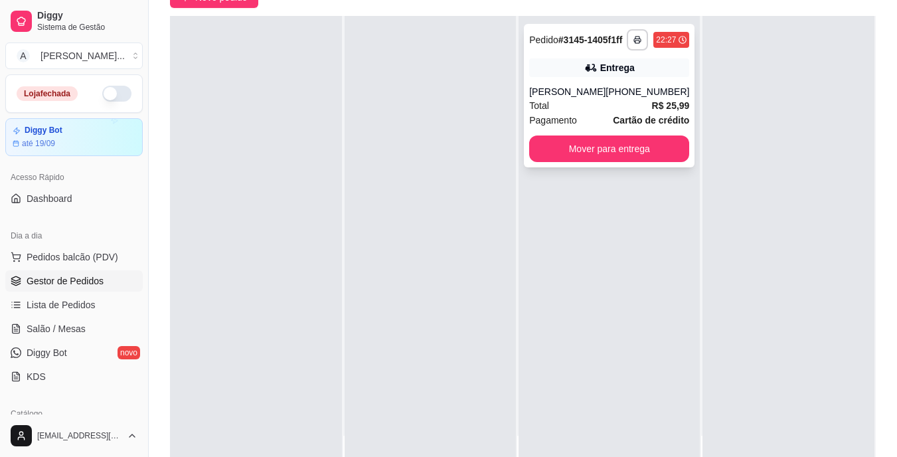
click at [545, 98] on div "[PERSON_NAME]" at bounding box center [567, 91] width 76 height 13
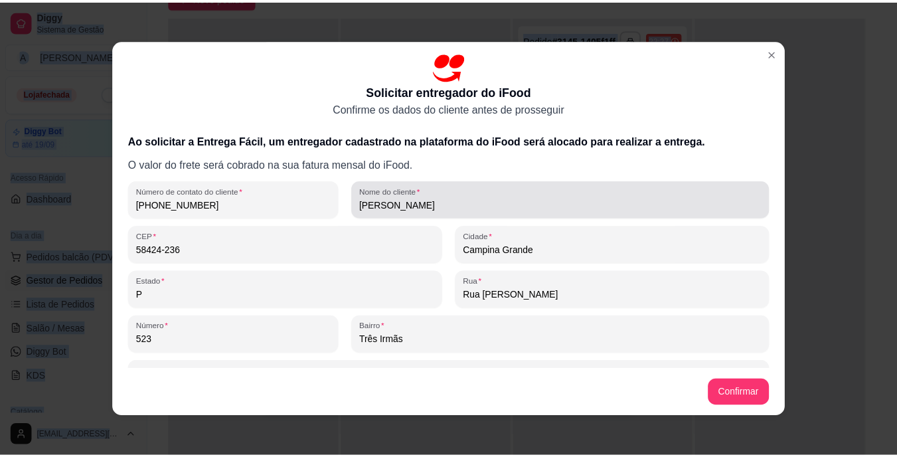
scroll to position [35, 0]
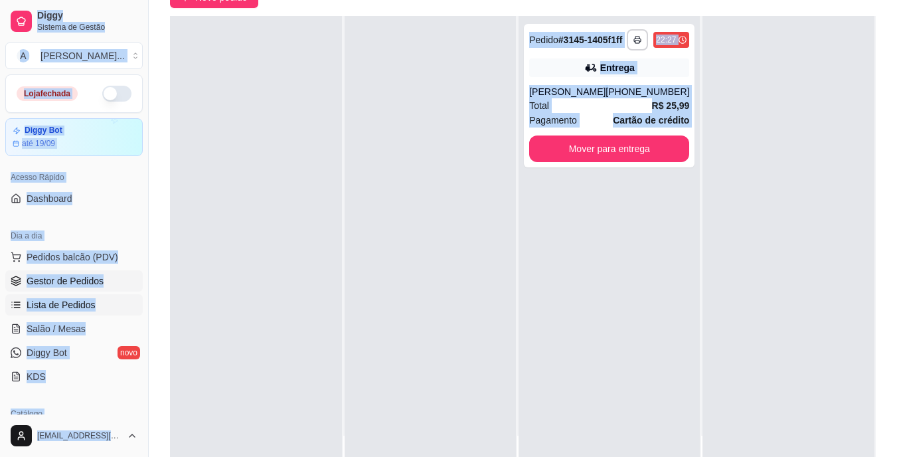
click at [83, 299] on span "Lista de Pedidos" at bounding box center [61, 304] width 69 height 13
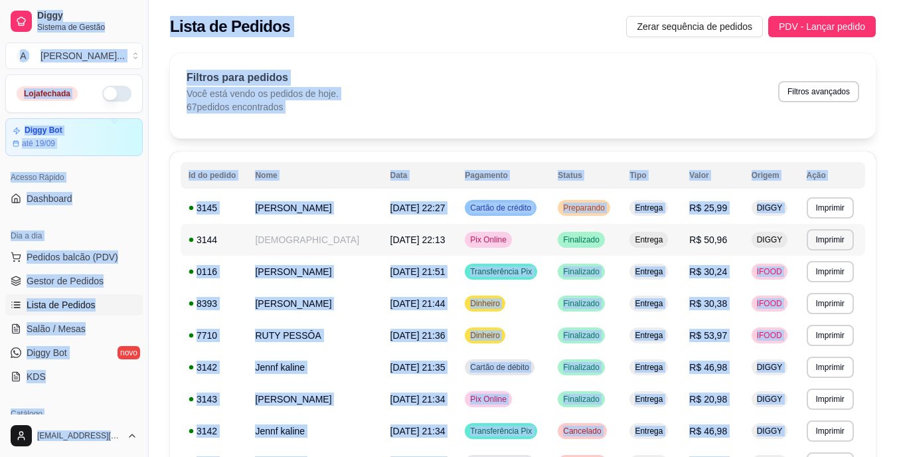
click at [336, 240] on td "[DEMOGRAPHIC_DATA]" at bounding box center [314, 240] width 135 height 32
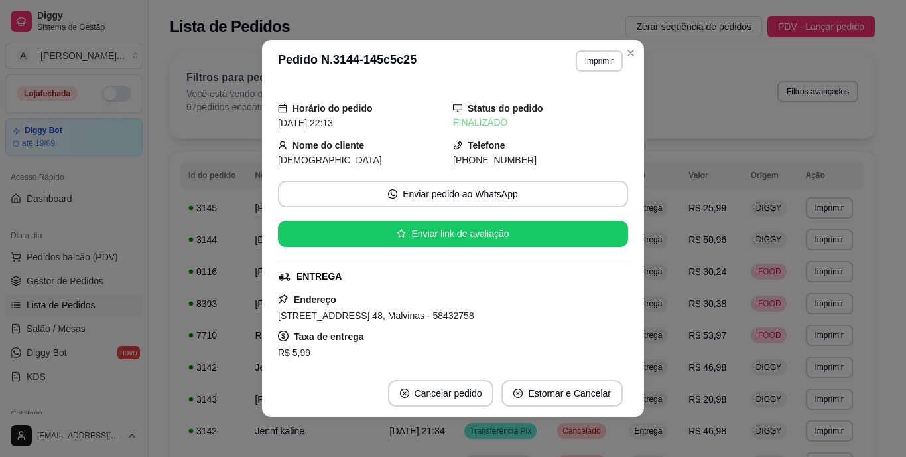
click at [404, 313] on span "[STREET_ADDRESS] 48, Malvinas - 58432758" at bounding box center [376, 315] width 196 height 11
click at [404, 313] on div "Horário do pedido [DATE] 22:13 Status do pedido FINALIZADO Nome do cliente [PER…" at bounding box center [453, 226] width 350 height 276
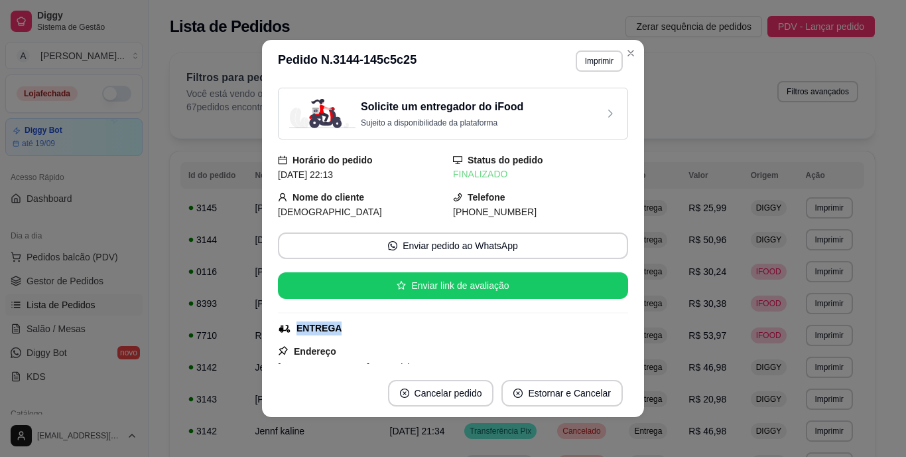
click at [404, 313] on div "Solicite um entregador do iFood Sujeito a disponibilidade da plataforma Horário…" at bounding box center [453, 226] width 350 height 276
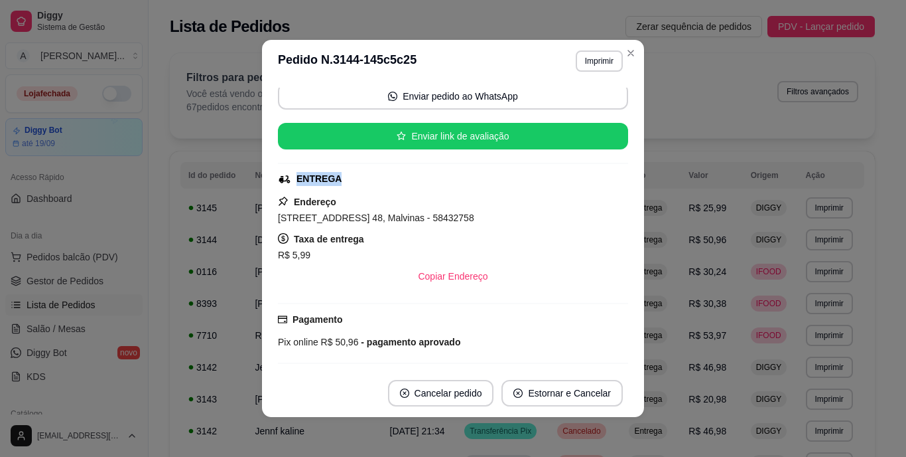
scroll to position [199, 0]
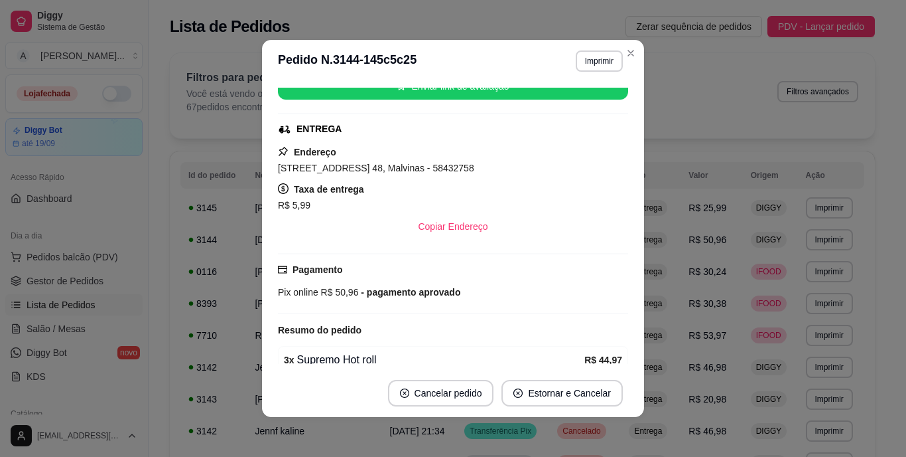
click at [535, 291] on div "Pix online R$ 50,96 - pagamento aprovado" at bounding box center [453, 292] width 350 height 15
click at [443, 170] on span "[STREET_ADDRESS] 48, Malvinas - 58432758" at bounding box center [376, 168] width 196 height 11
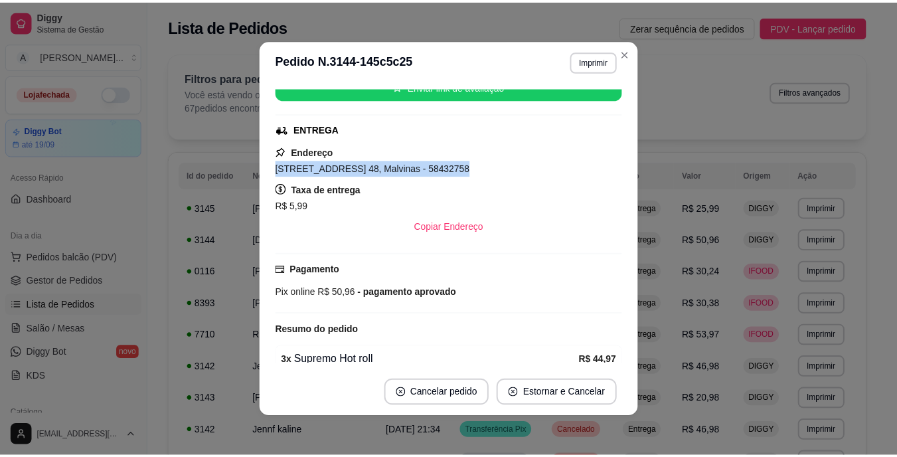
scroll to position [147, 0]
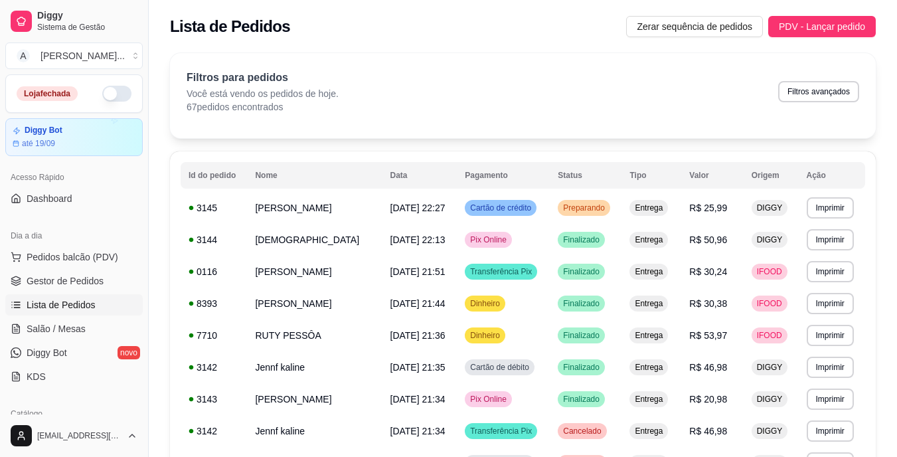
click at [71, 269] on ul "Pedidos balcão (PDV) Gestor de Pedidos Lista de Pedidos Salão / Mesas Diggy Bot…" at bounding box center [73, 316] width 137 height 141
click at [75, 279] on span "Gestor de Pedidos" at bounding box center [65, 280] width 77 height 13
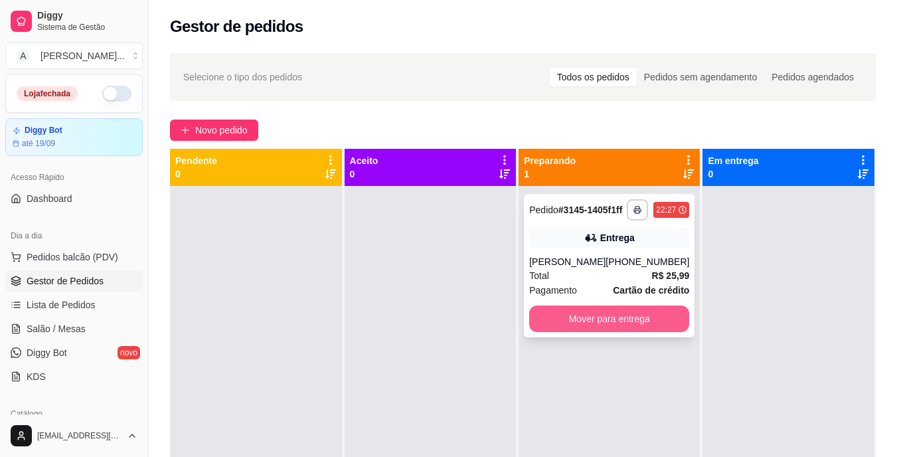
click at [579, 330] on button "Mover para entrega" at bounding box center [609, 318] width 160 height 27
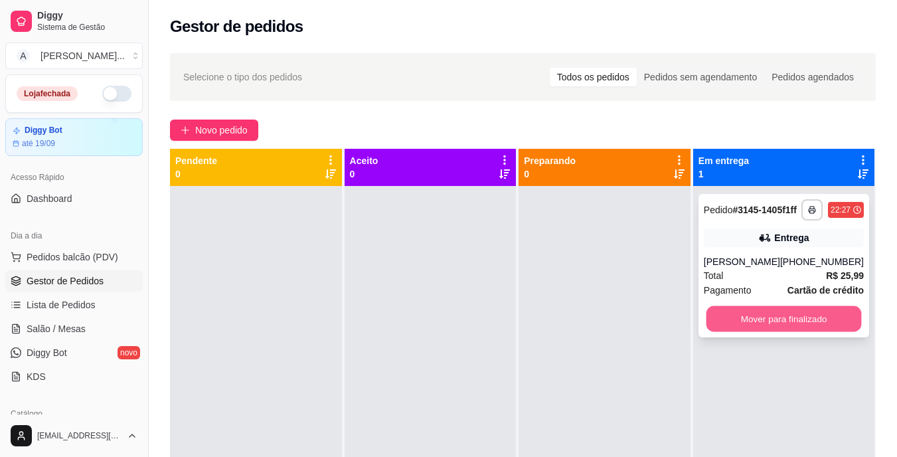
click at [749, 332] on button "Mover para finalizado" at bounding box center [782, 319] width 155 height 26
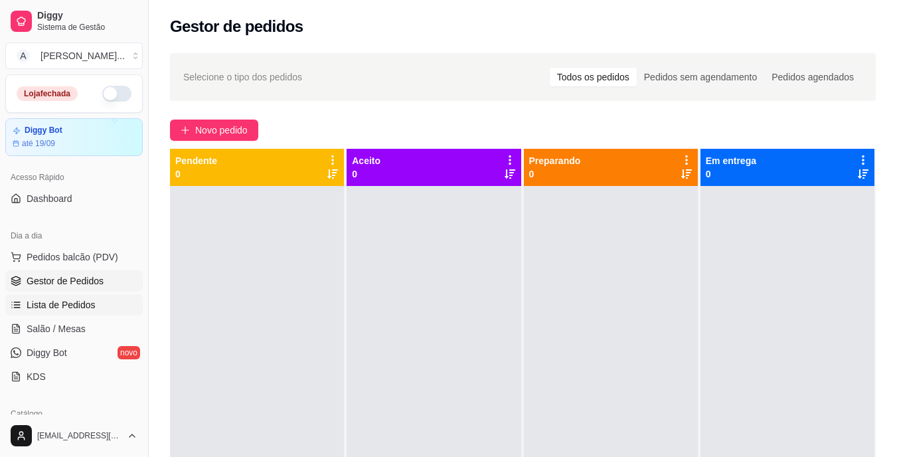
click at [56, 303] on span "Lista de Pedidos" at bounding box center [61, 304] width 69 height 13
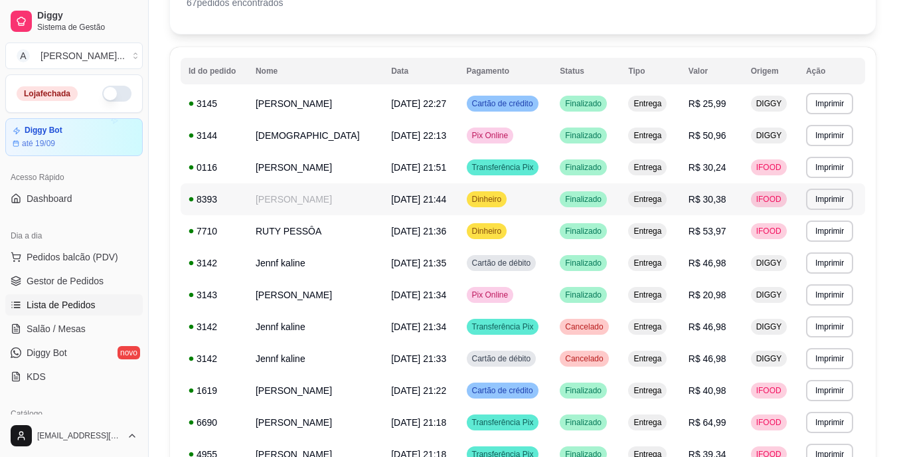
scroll to position [133, 0]
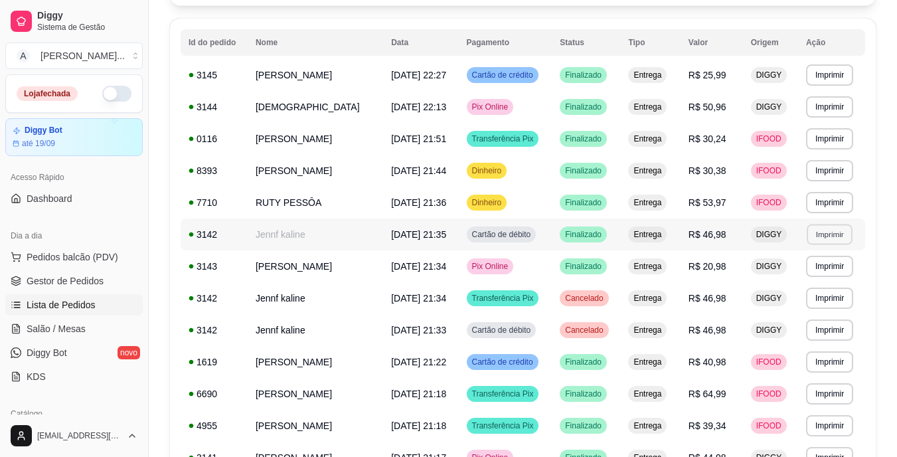
click at [817, 235] on button "Imprimir" at bounding box center [829, 234] width 46 height 21
click at [798, 275] on button "IMPRESSORA" at bounding box center [808, 280] width 93 height 21
